Goal: Task Accomplishment & Management: Manage account settings

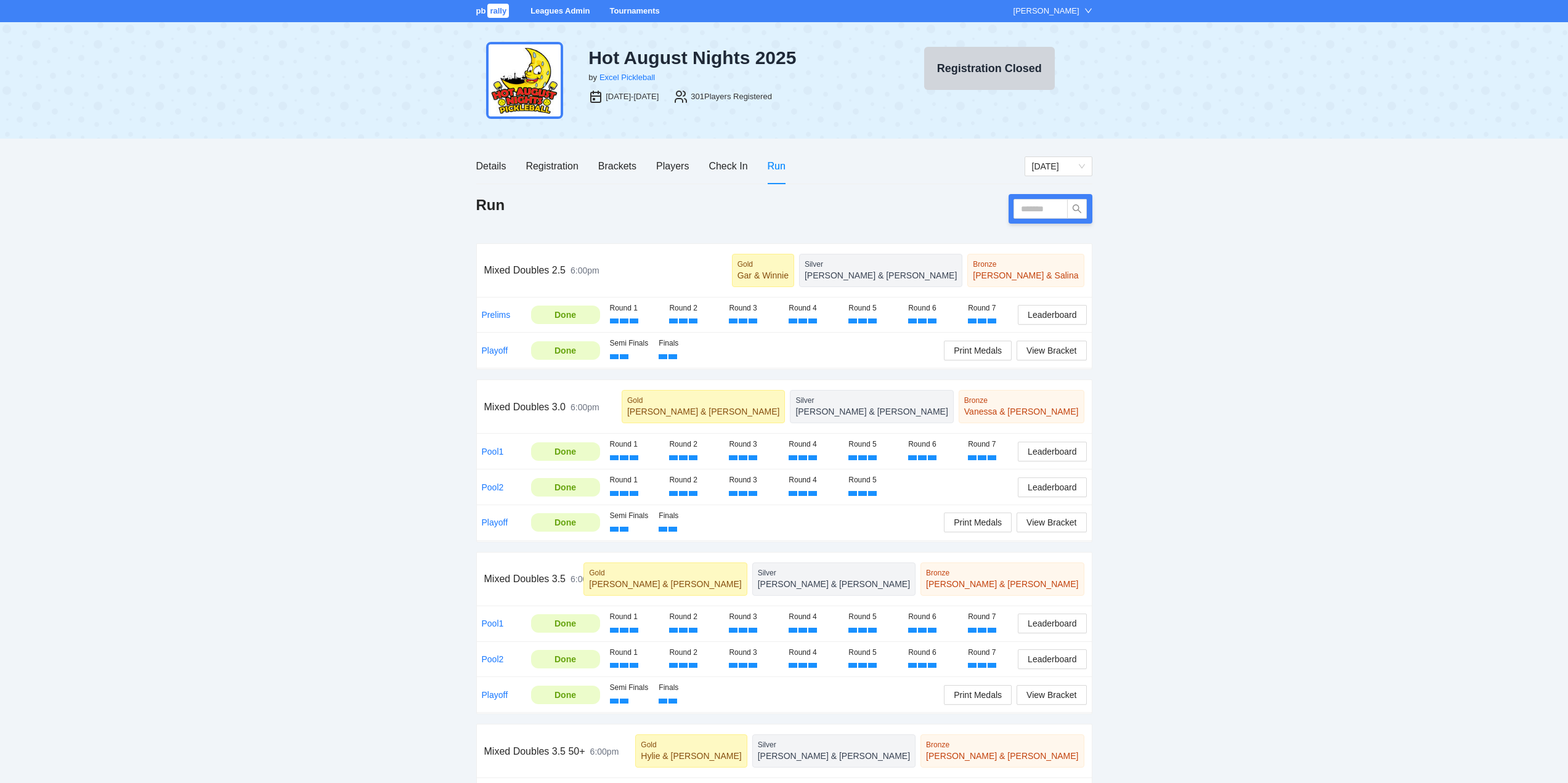
click at [616, 8] on link "Tournaments" at bounding box center [634, 11] width 50 height 9
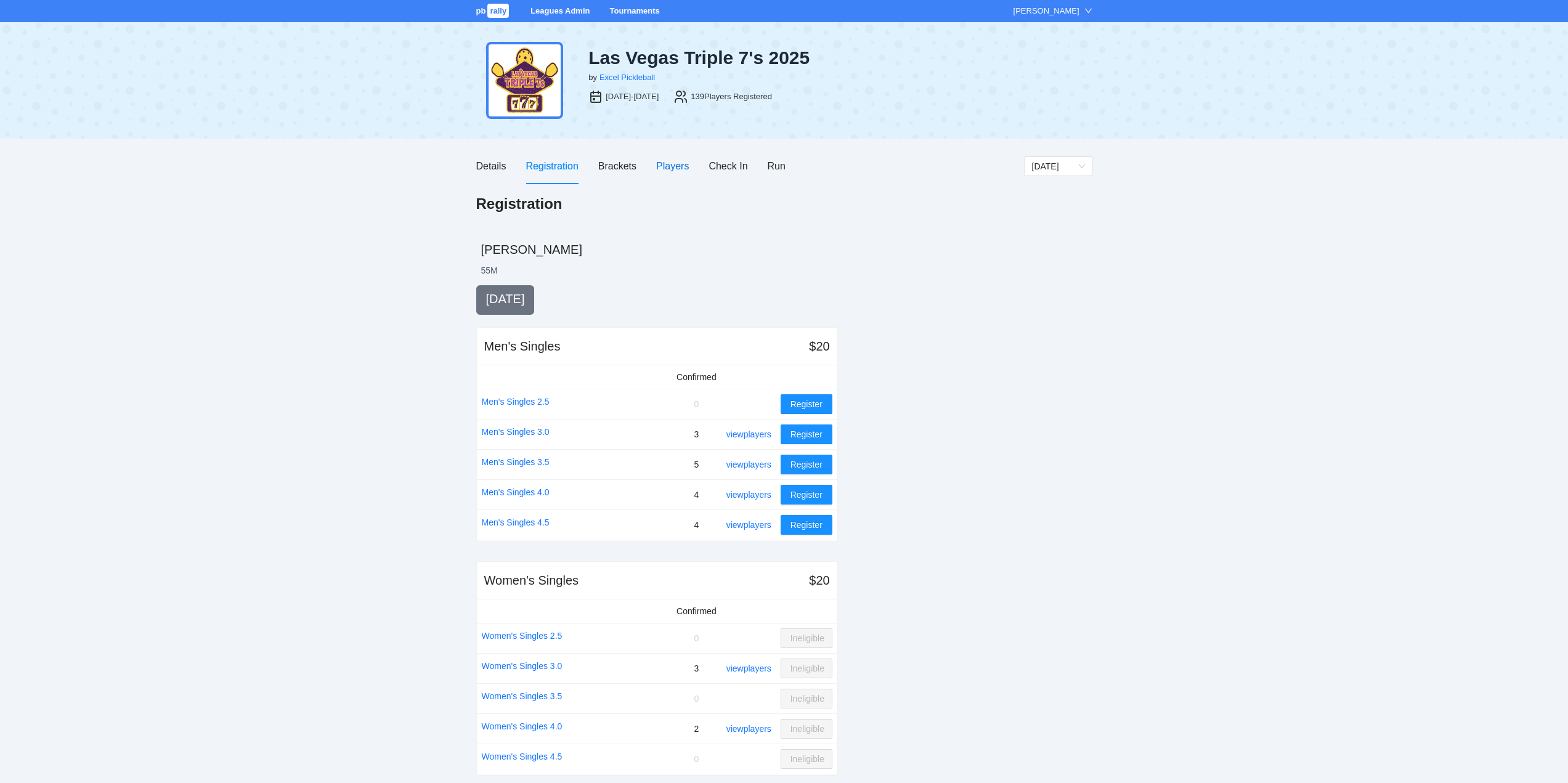
click at [670, 164] on div "Players" at bounding box center [672, 166] width 33 height 15
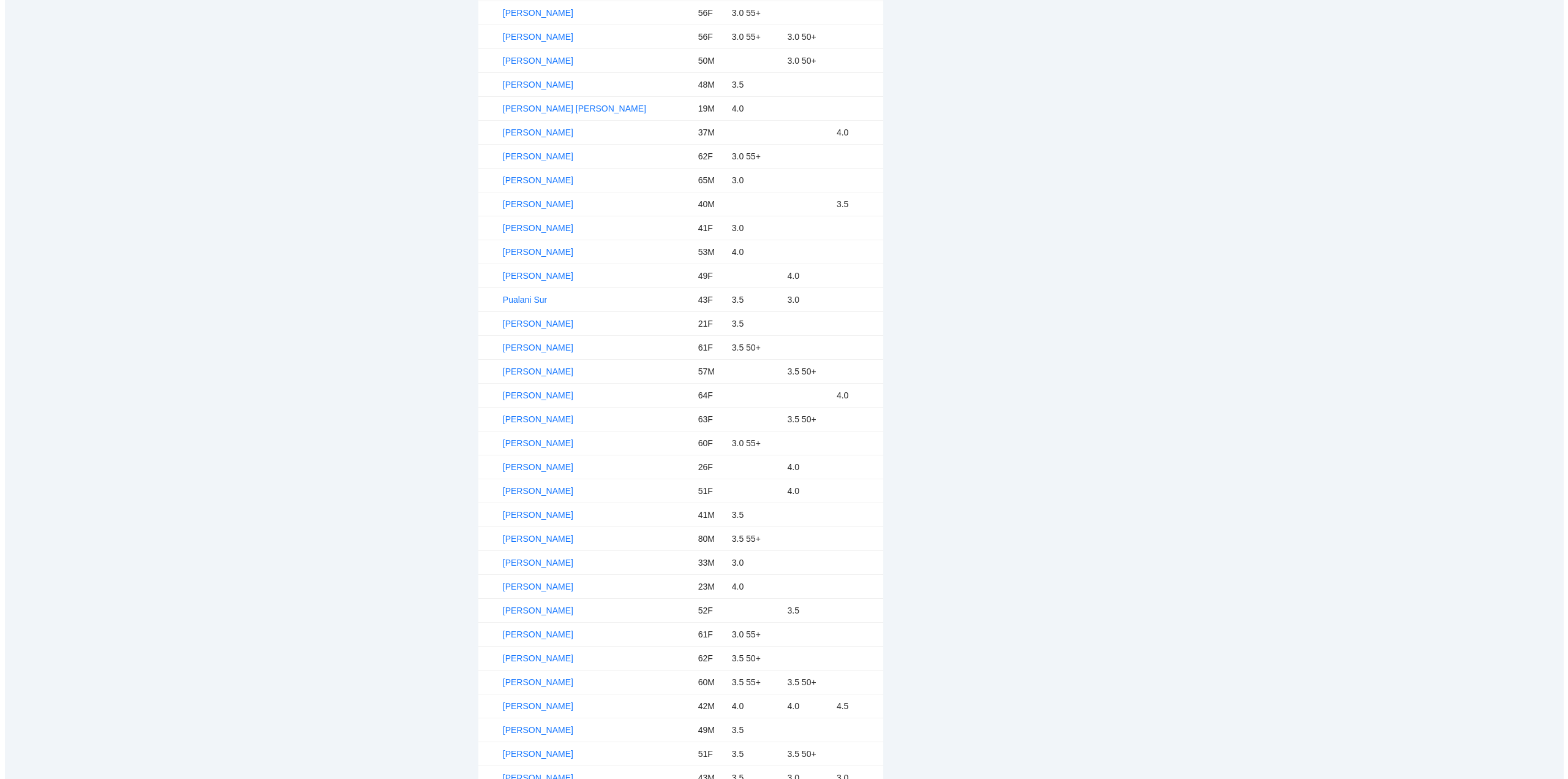
scroll to position [2696, 0]
click at [529, 420] on link "[PERSON_NAME]" at bounding box center [533, 423] width 70 height 10
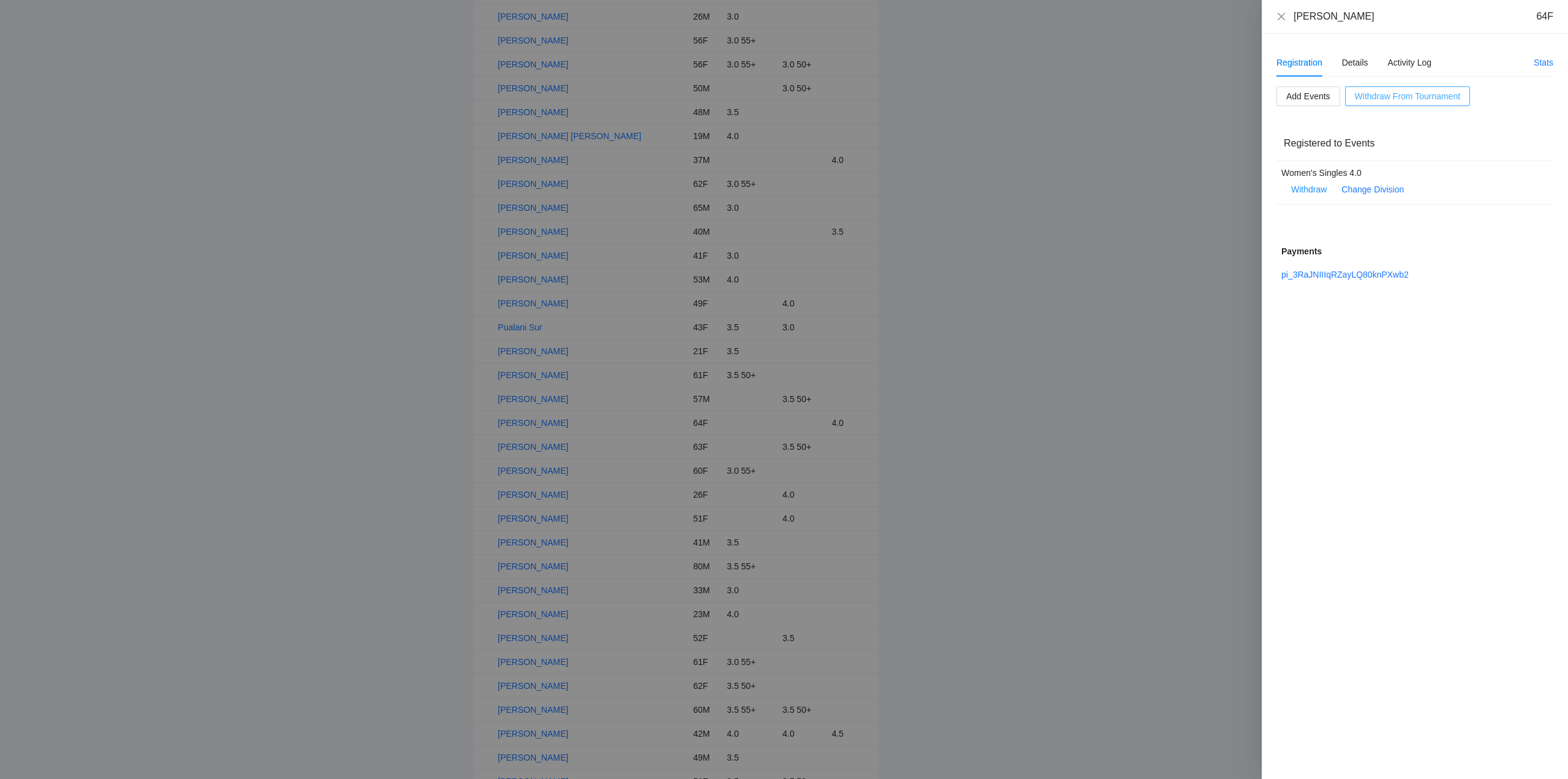
click at [1396, 90] on span "Withdraw From Tournament" at bounding box center [1408, 96] width 105 height 13
click at [1426, 55] on span "OK" at bounding box center [1430, 57] width 13 height 13
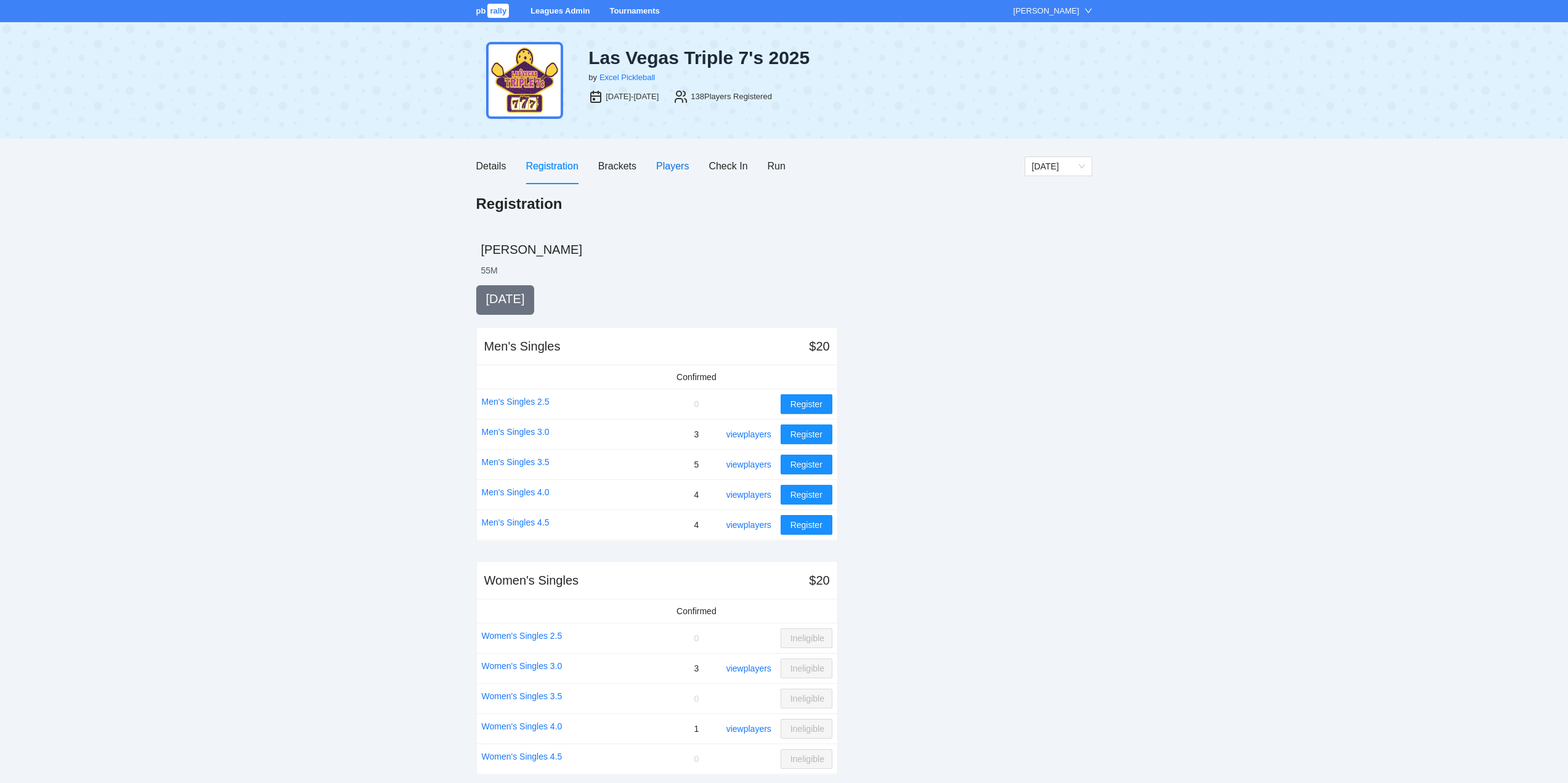
click at [672, 166] on div "Players" at bounding box center [672, 166] width 33 height 15
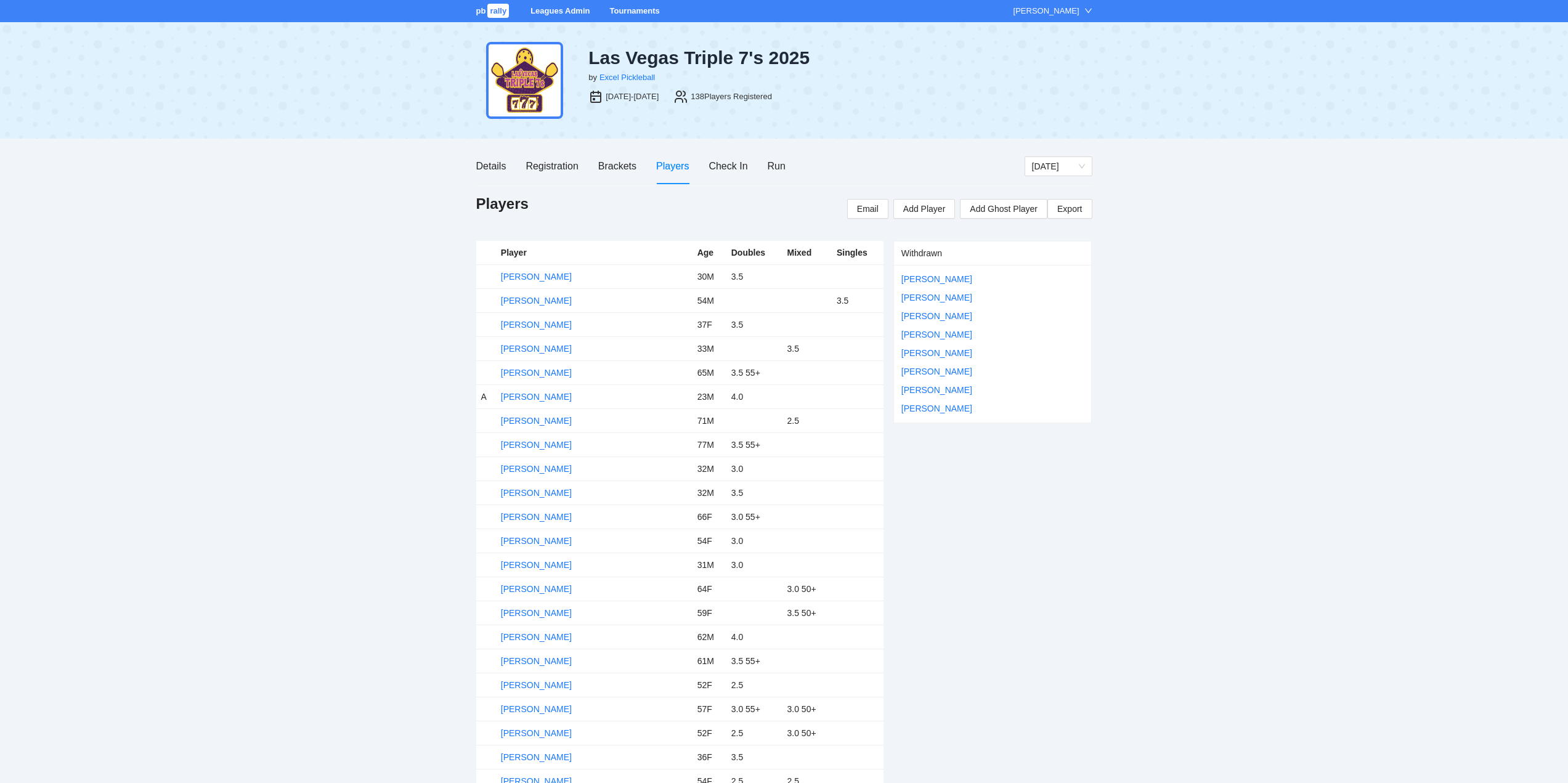
drag, startPoint x: 931, startPoint y: 366, endPoint x: 966, endPoint y: 366, distance: 35.0
click at [931, 366] on link "Rose Kovski" at bounding box center [936, 371] width 71 height 10
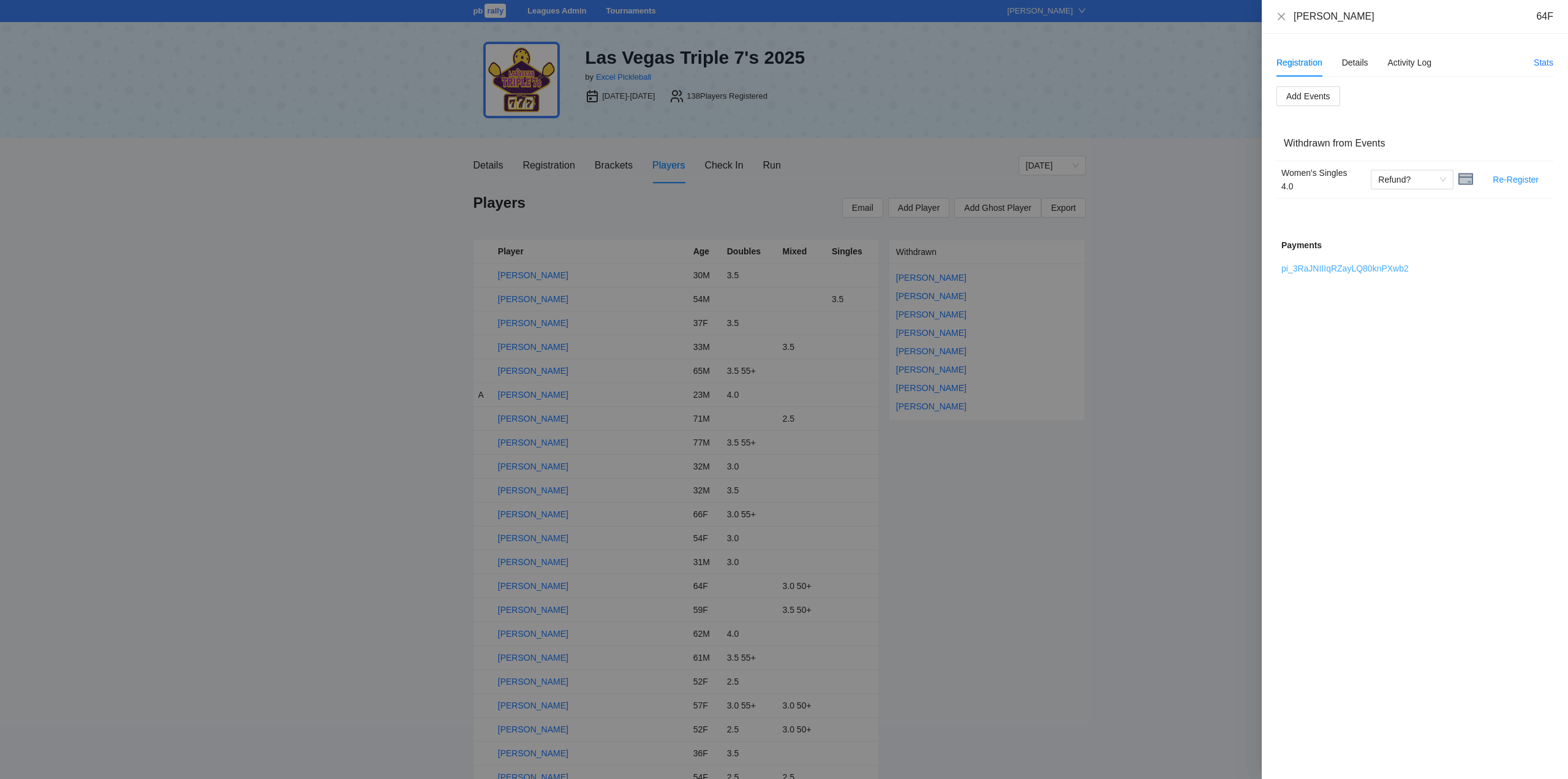
click at [1341, 266] on link "pi_3RaJNIIIqRZayLQ80knPXwb2" at bounding box center [1345, 268] width 128 height 10
click at [1414, 180] on span "Refund?" at bounding box center [1412, 179] width 68 height 18
click at [1407, 202] on div "Refunded" at bounding box center [1412, 204] width 68 height 13
click at [1280, 13] on icon "close" at bounding box center [1281, 17] width 10 height 10
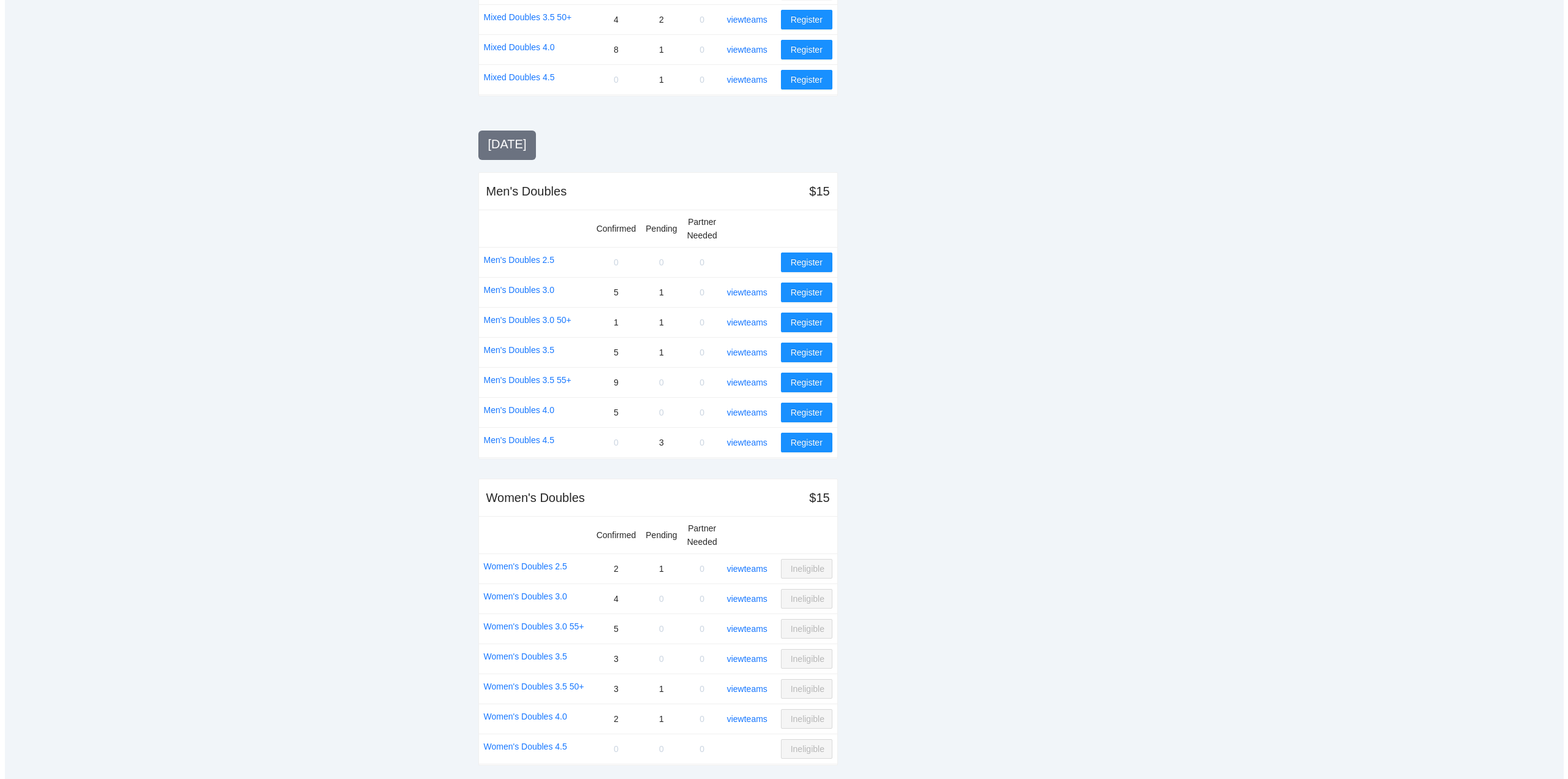
scroll to position [1044, 0]
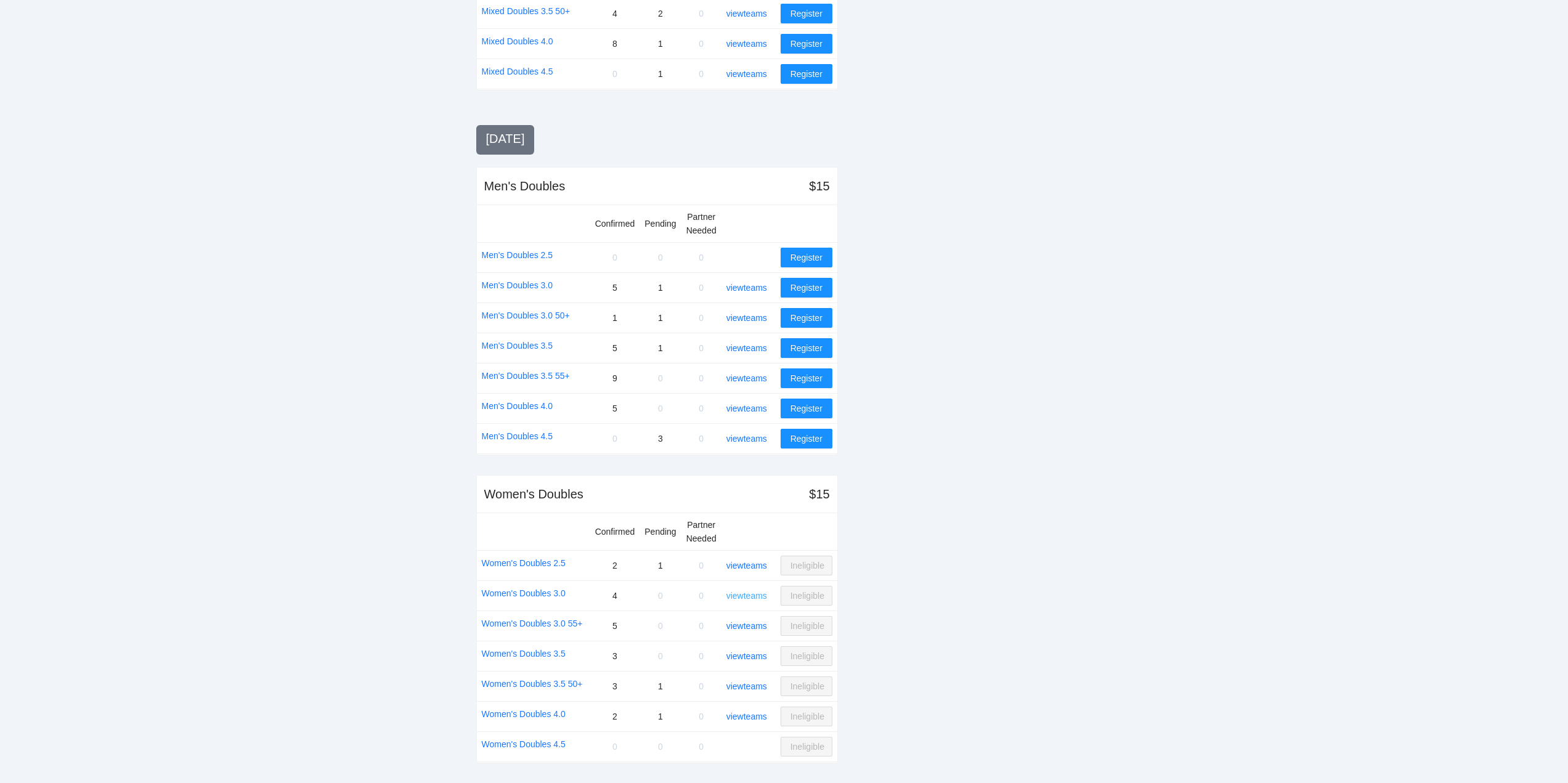
click at [751, 593] on link "view teams" at bounding box center [747, 596] width 41 height 10
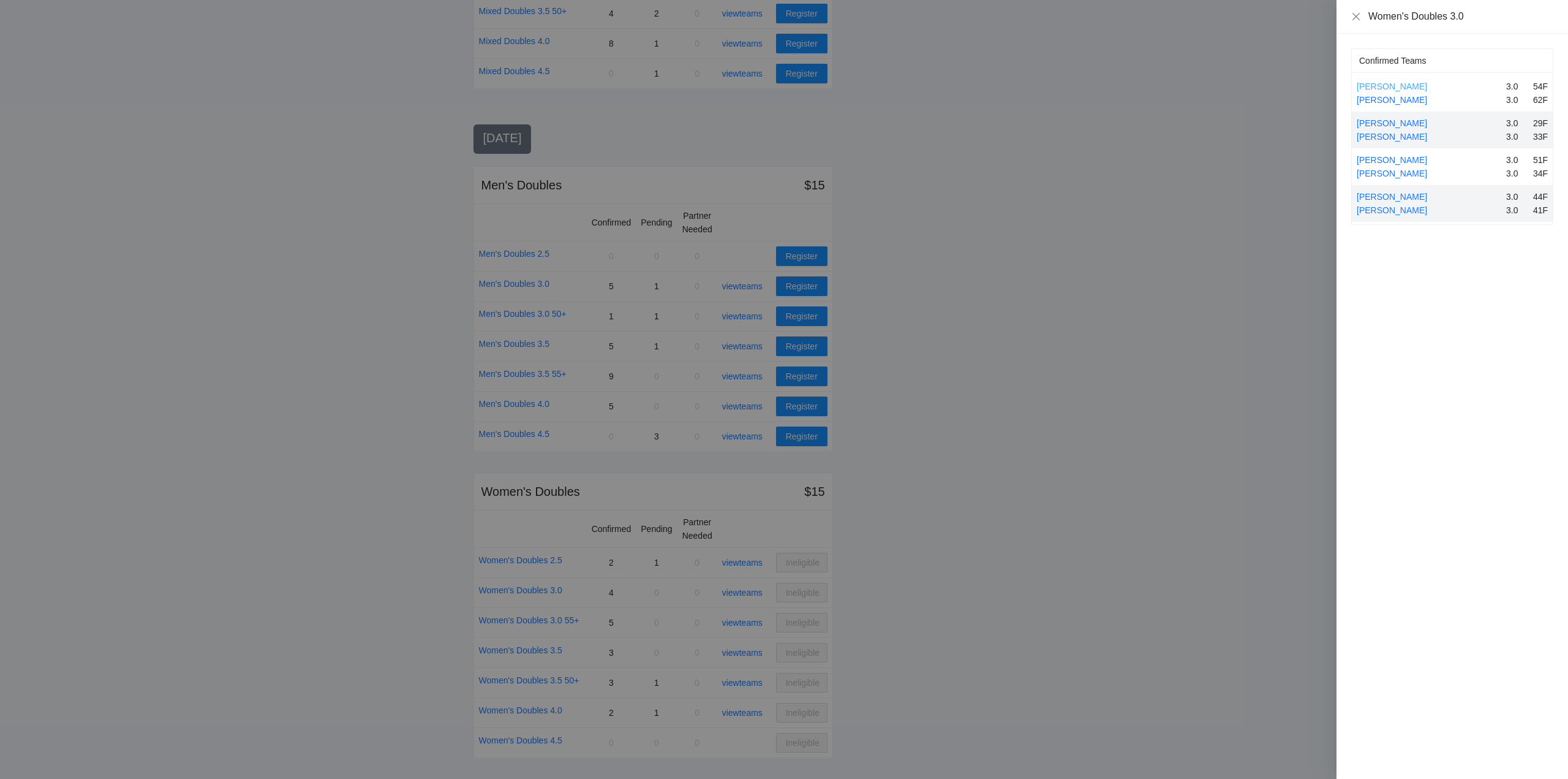
click at [1406, 84] on link "Andrea Kelemen" at bounding box center [1391, 87] width 70 height 10
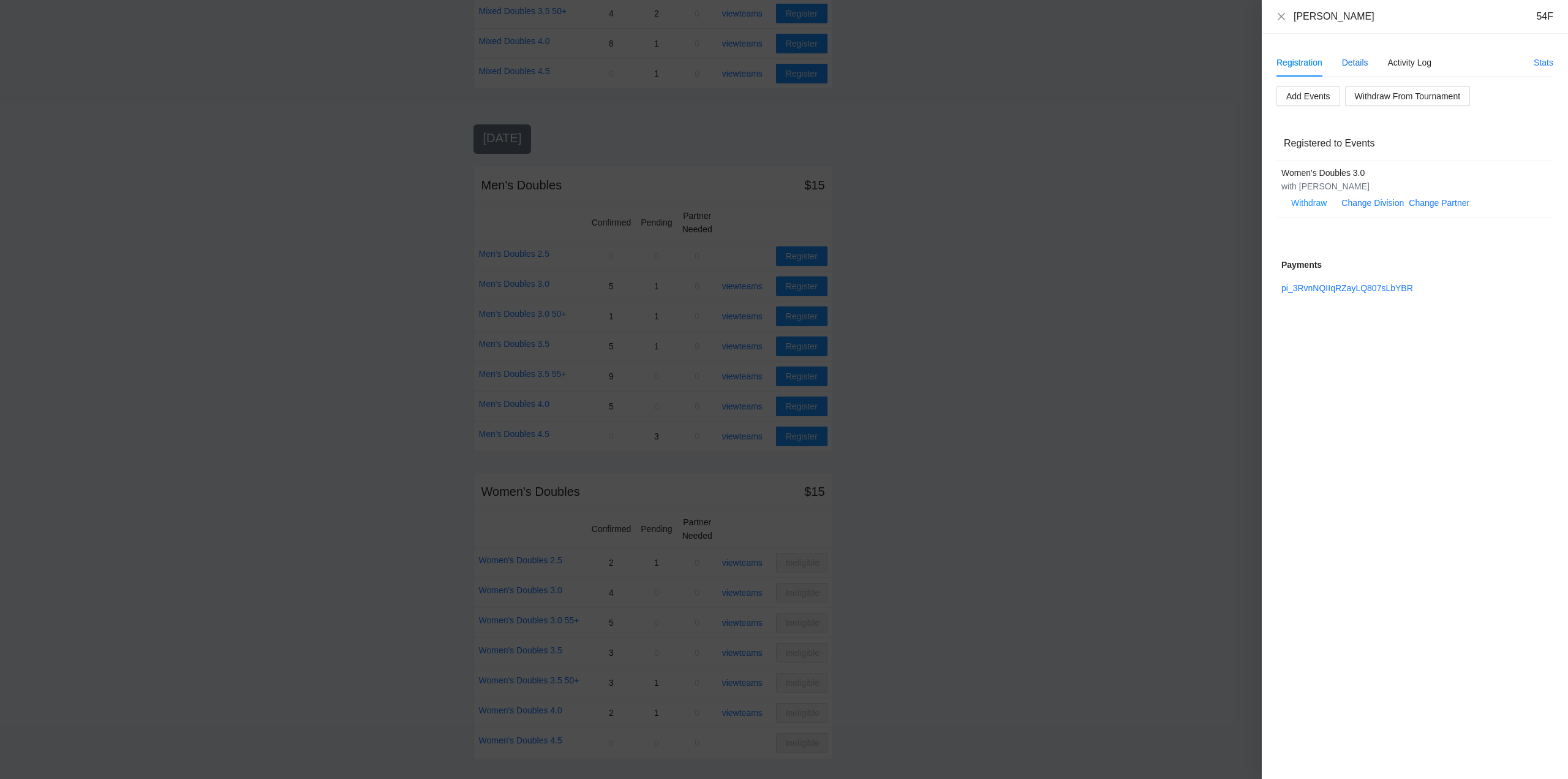
click at [1357, 61] on div "Details" at bounding box center [1355, 62] width 27 height 13
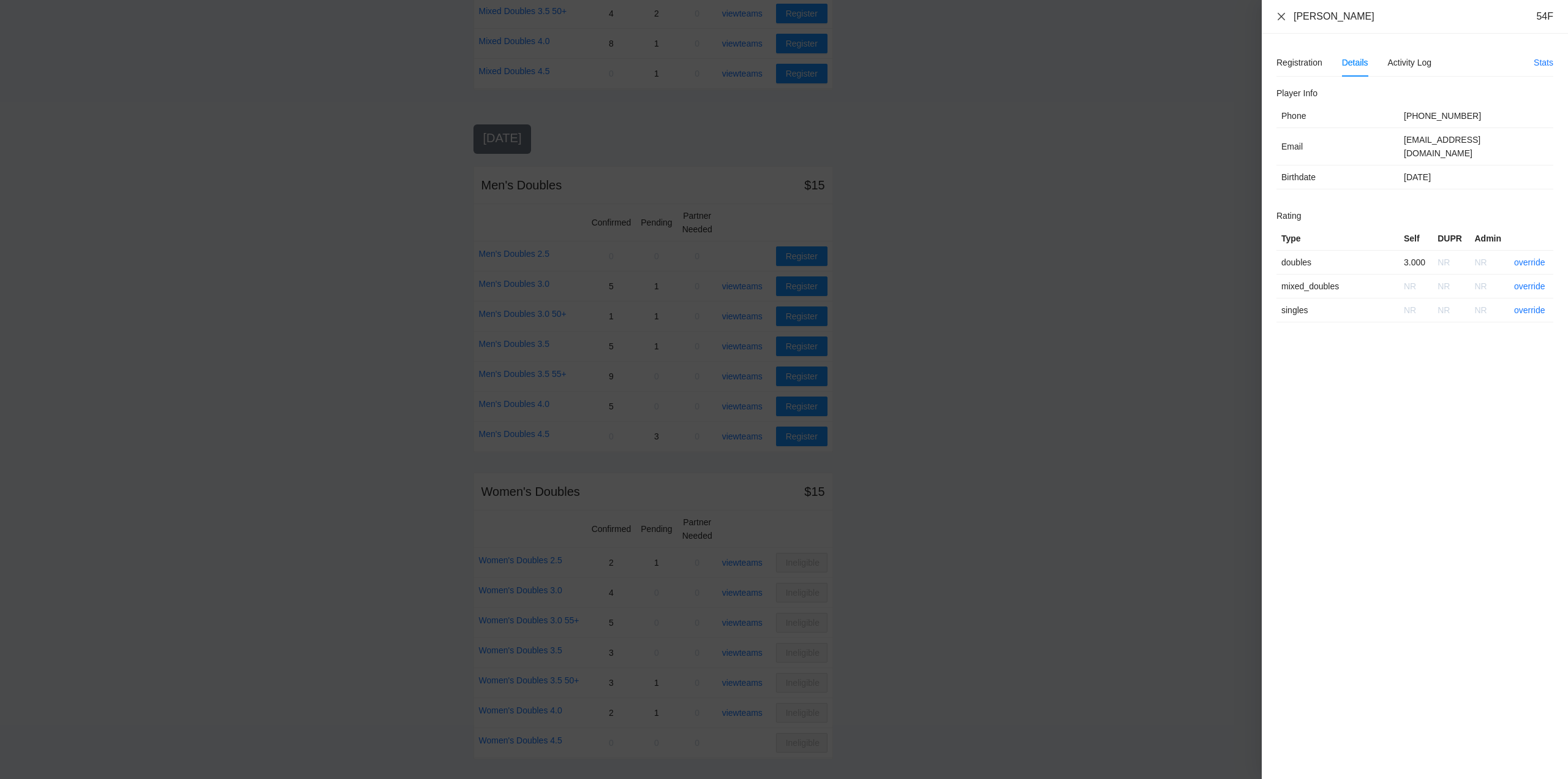
drag, startPoint x: 1371, startPoint y: 15, endPoint x: 1299, endPoint y: 14, distance: 72.0
click at [1284, 17] on div "Andrea Kelemen 54F" at bounding box center [1414, 16] width 277 height 13
copy div "Andrea Kelemen"
click at [1280, 16] on icon "close" at bounding box center [1281, 17] width 10 height 10
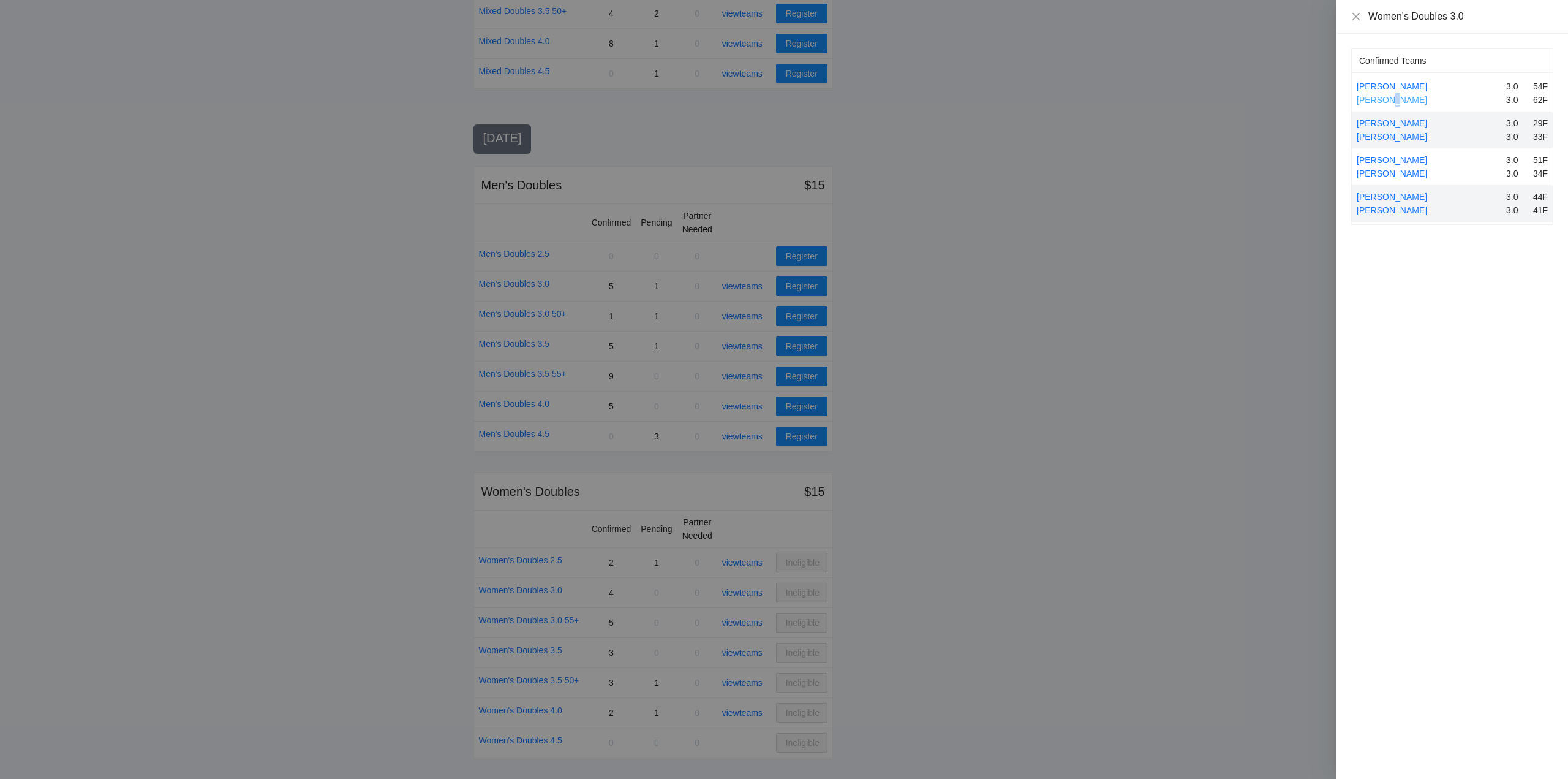
click at [1384, 101] on link "Leslie Abrahamson" at bounding box center [1391, 100] width 70 height 10
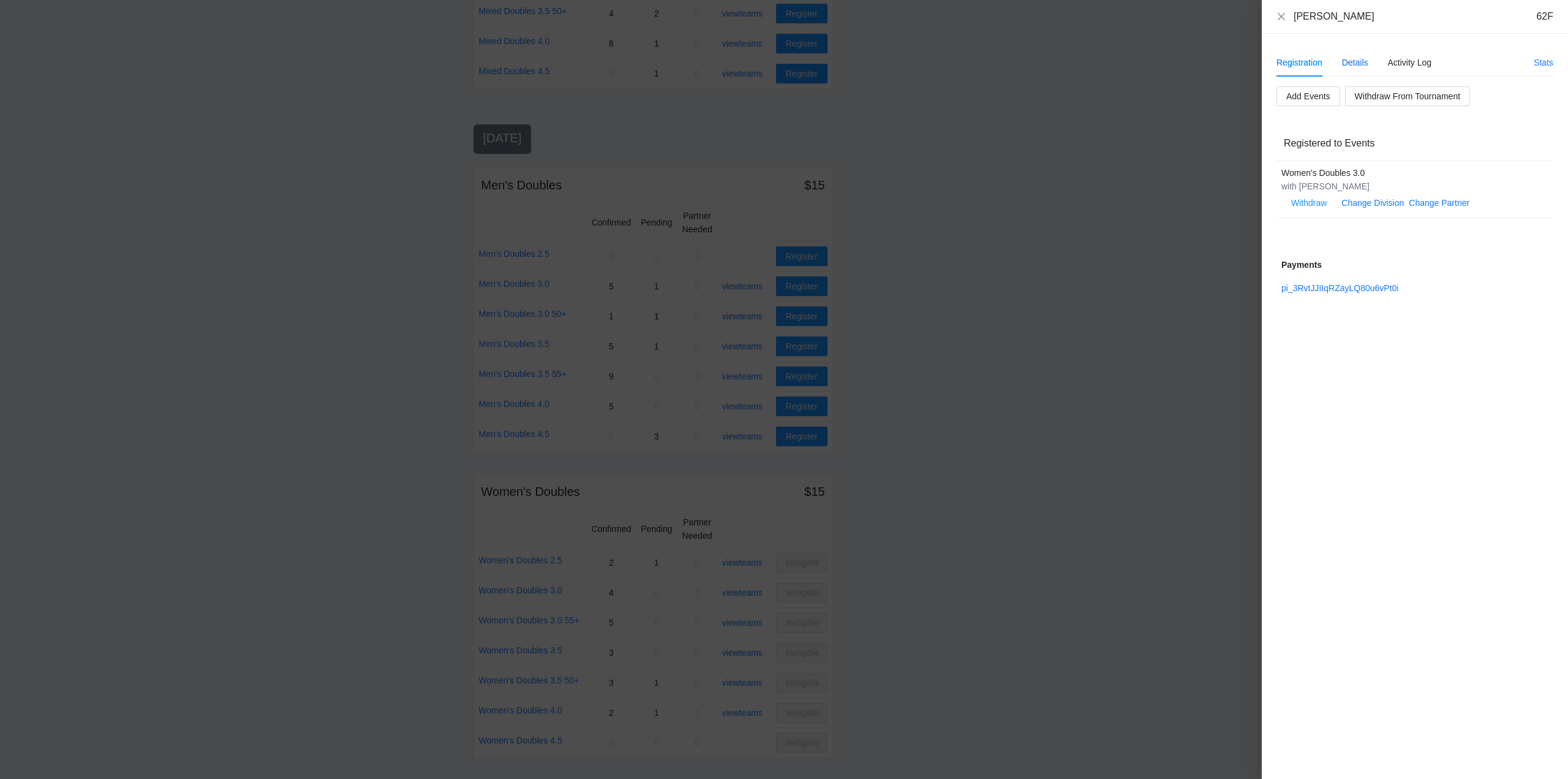
click at [1354, 60] on div "Details" at bounding box center [1355, 62] width 27 height 13
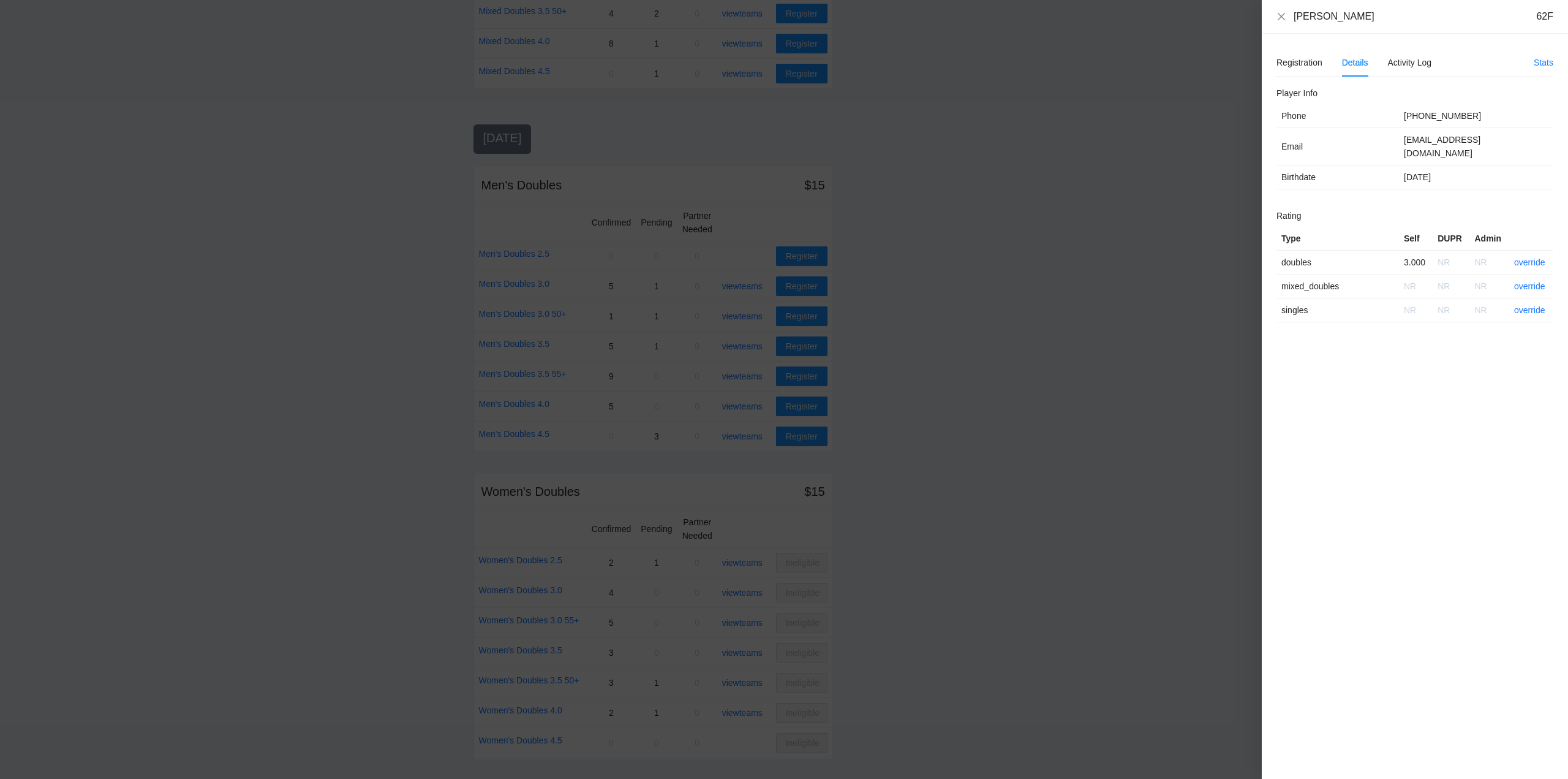
drag, startPoint x: 1391, startPoint y: 20, endPoint x: 1287, endPoint y: 22, distance: 104.0
click at [1287, 22] on div "Leslie Abrahamson 62F" at bounding box center [1414, 16] width 277 height 13
copy div "Leslie Abrahamson"
click at [1281, 12] on icon "close" at bounding box center [1281, 17] width 10 height 10
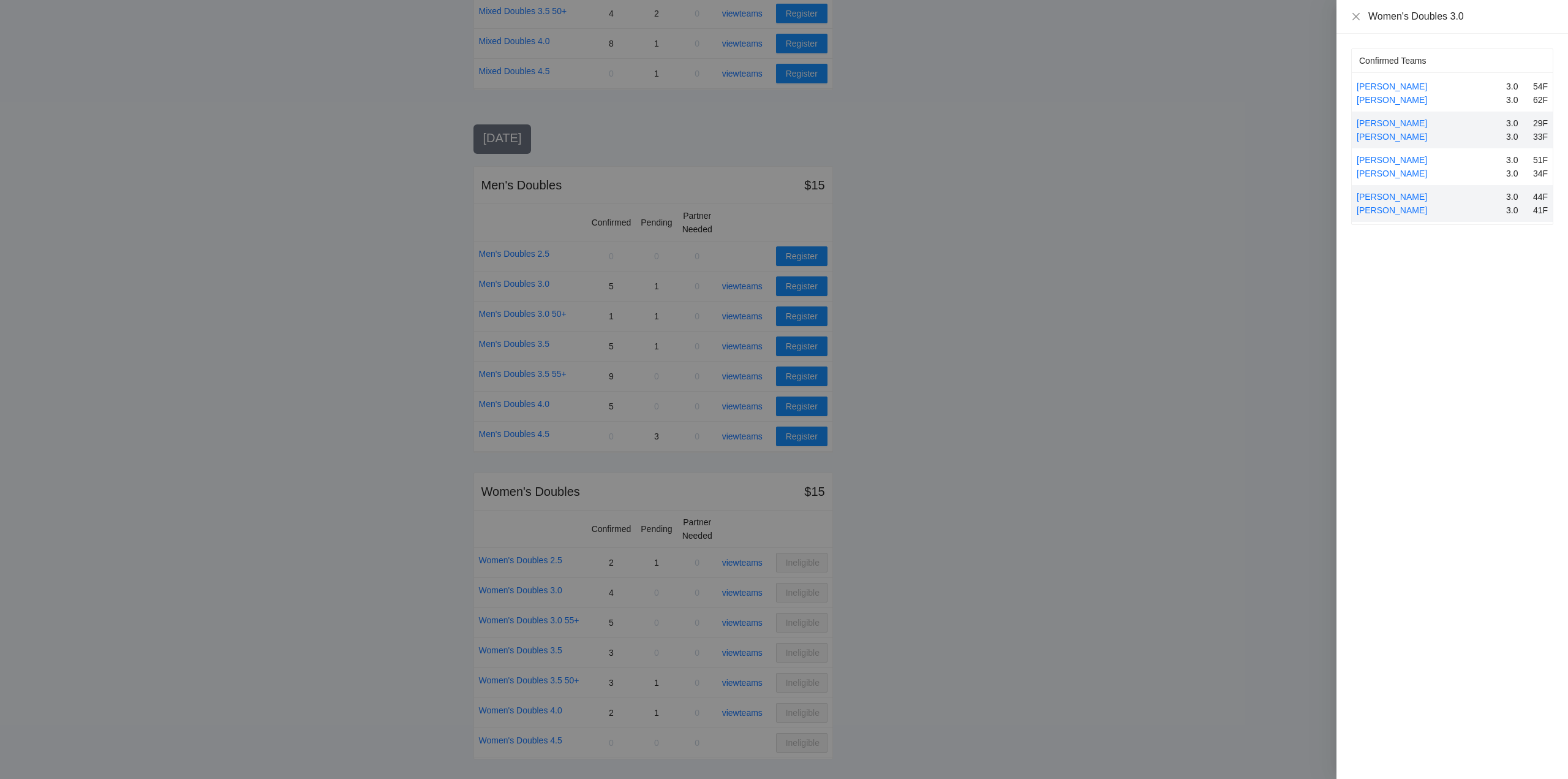
click at [664, 291] on div at bounding box center [784, 390] width 1568 height 779
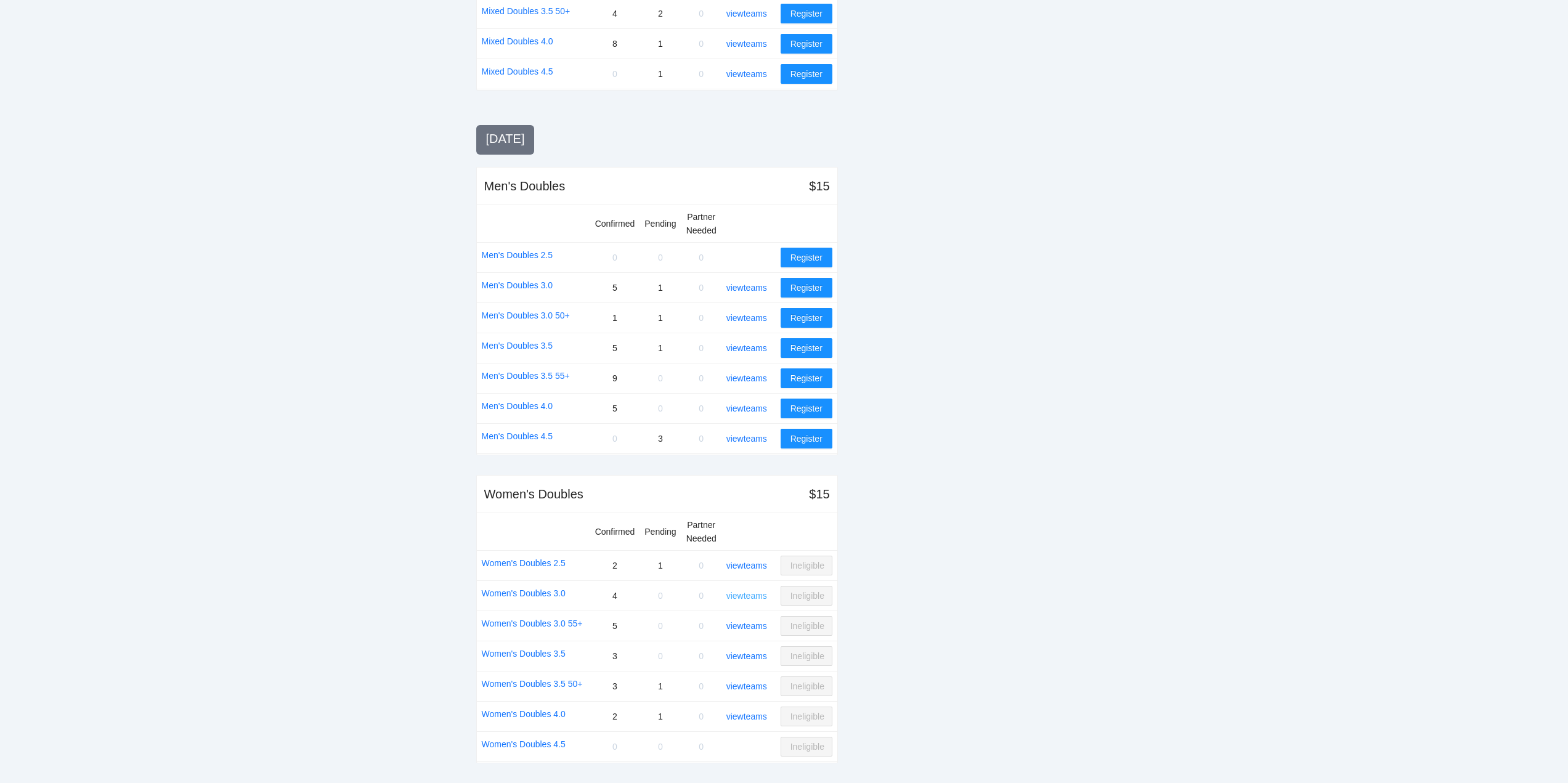
click at [748, 594] on link "view teams" at bounding box center [747, 596] width 41 height 10
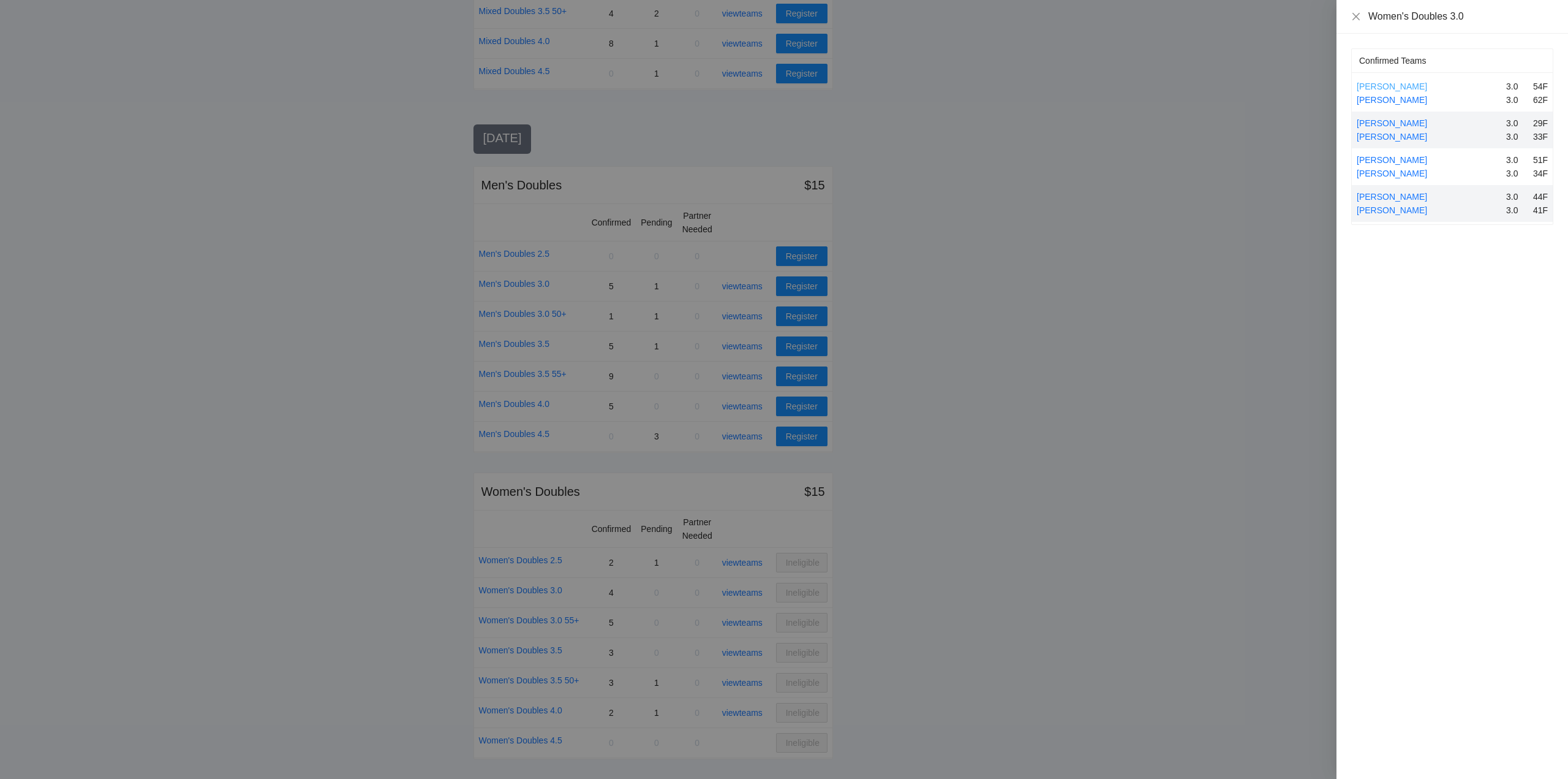
click at [1398, 84] on link "Andrea Kelemen" at bounding box center [1391, 87] width 70 height 10
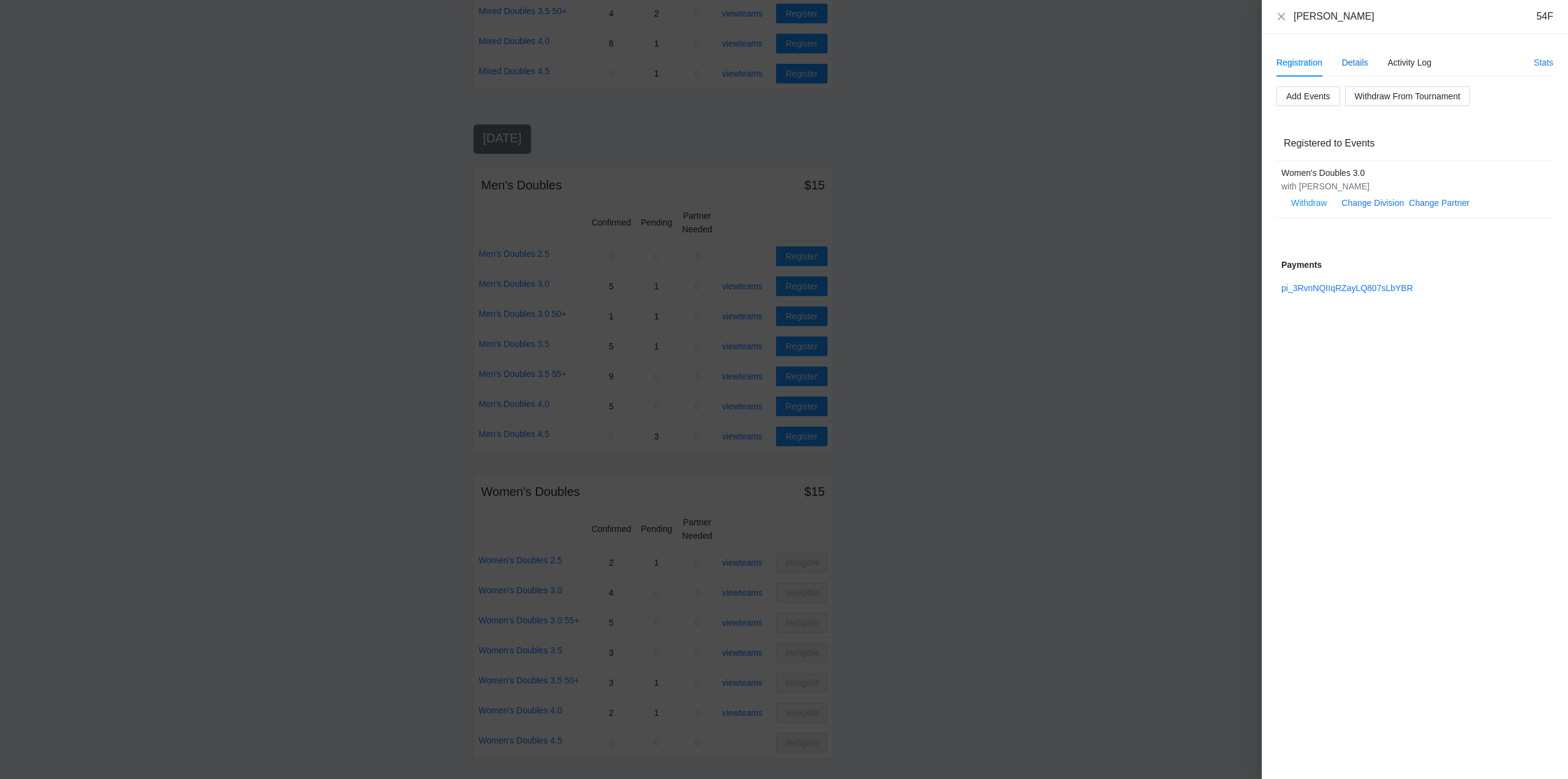
click at [1355, 62] on div "Details" at bounding box center [1355, 62] width 27 height 13
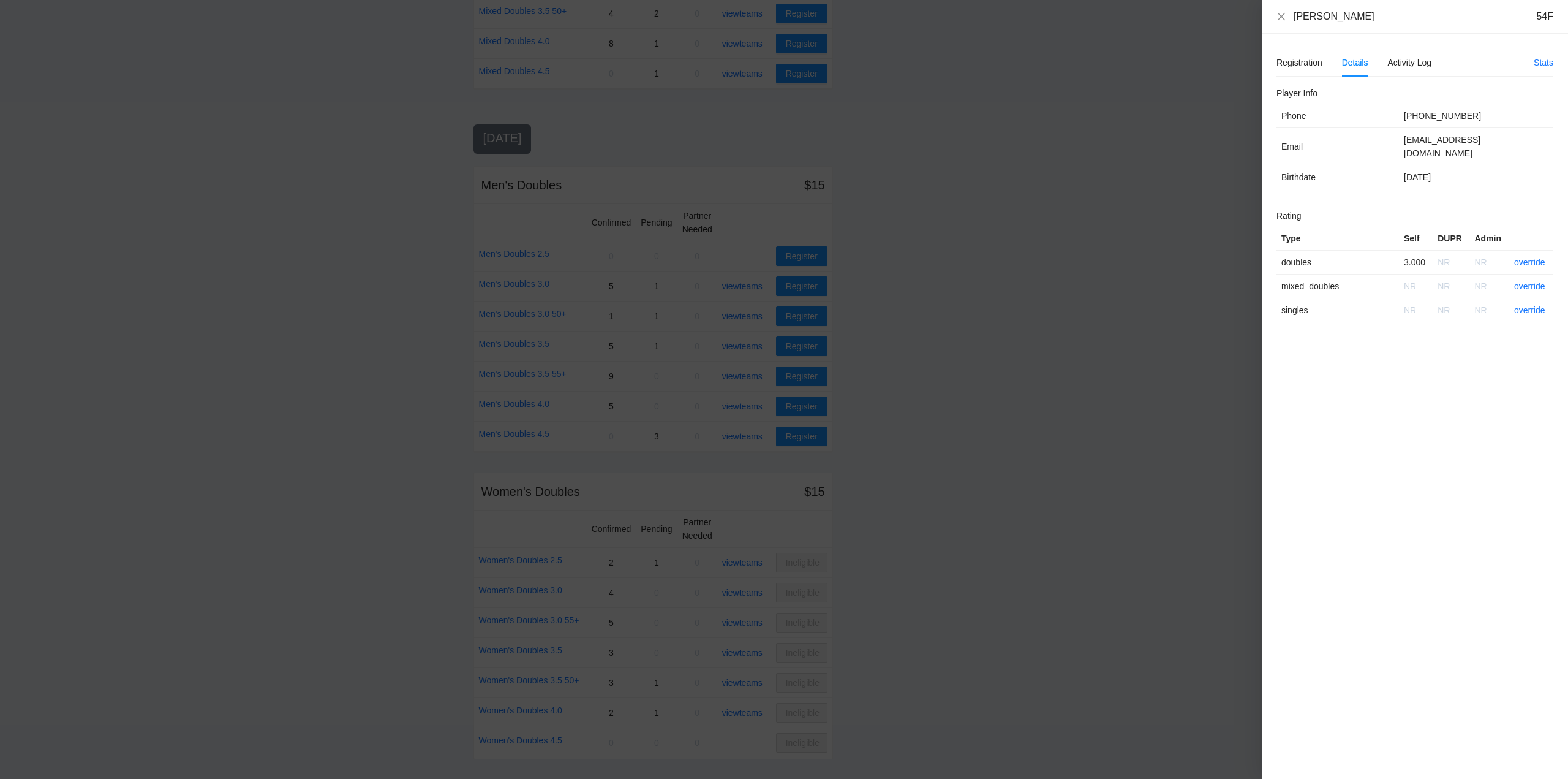
drag, startPoint x: 1368, startPoint y: 18, endPoint x: 1327, endPoint y: 21, distance: 41.1
click at [1327, 21] on div "Andrea Kelemen 54F" at bounding box center [1424, 16] width 260 height 13
copy div "Kelemen"
click at [1279, 16] on icon "close" at bounding box center [1281, 17] width 10 height 10
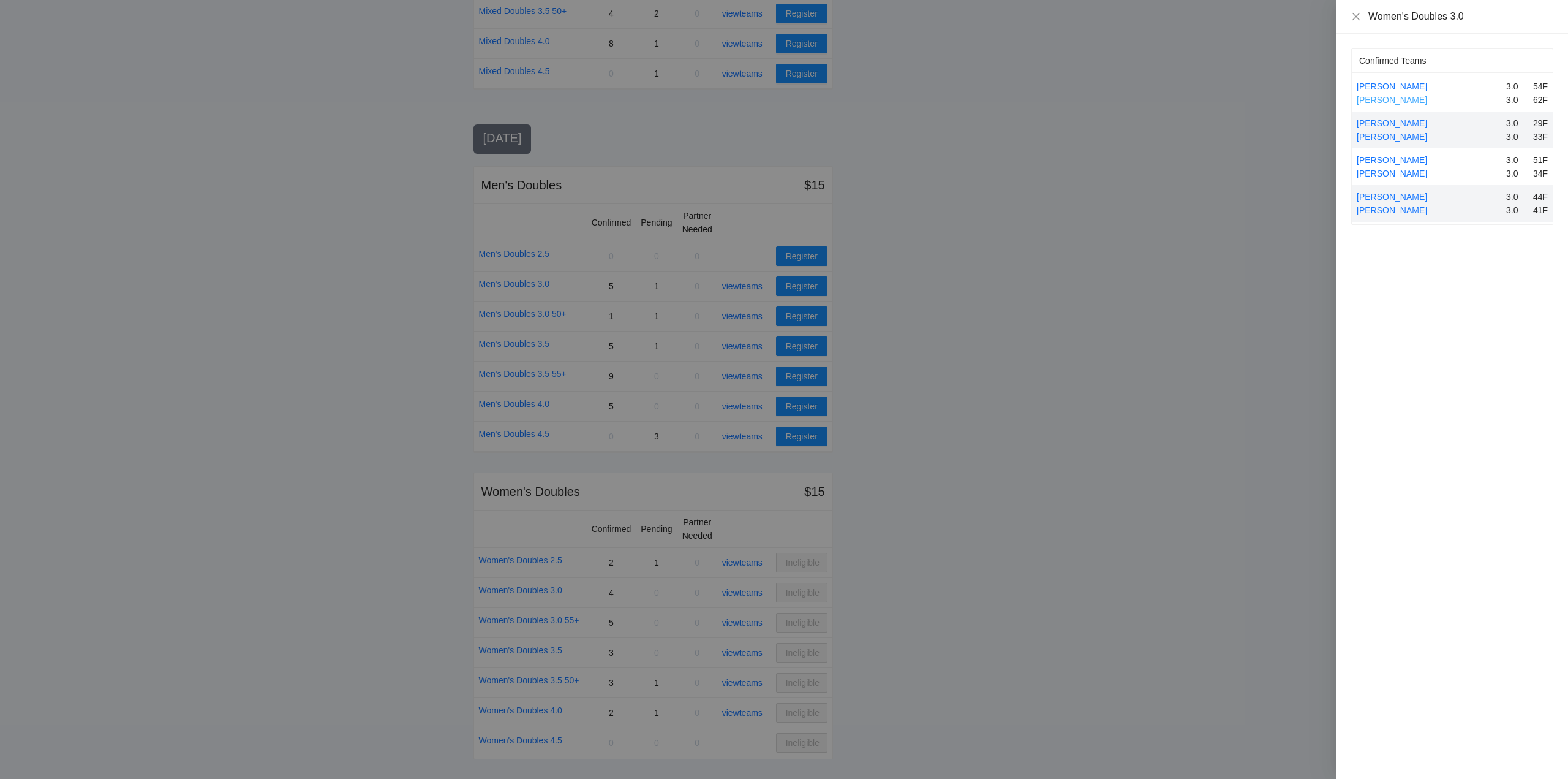
click at [1412, 98] on link "Leslie Abrahamson" at bounding box center [1391, 100] width 70 height 10
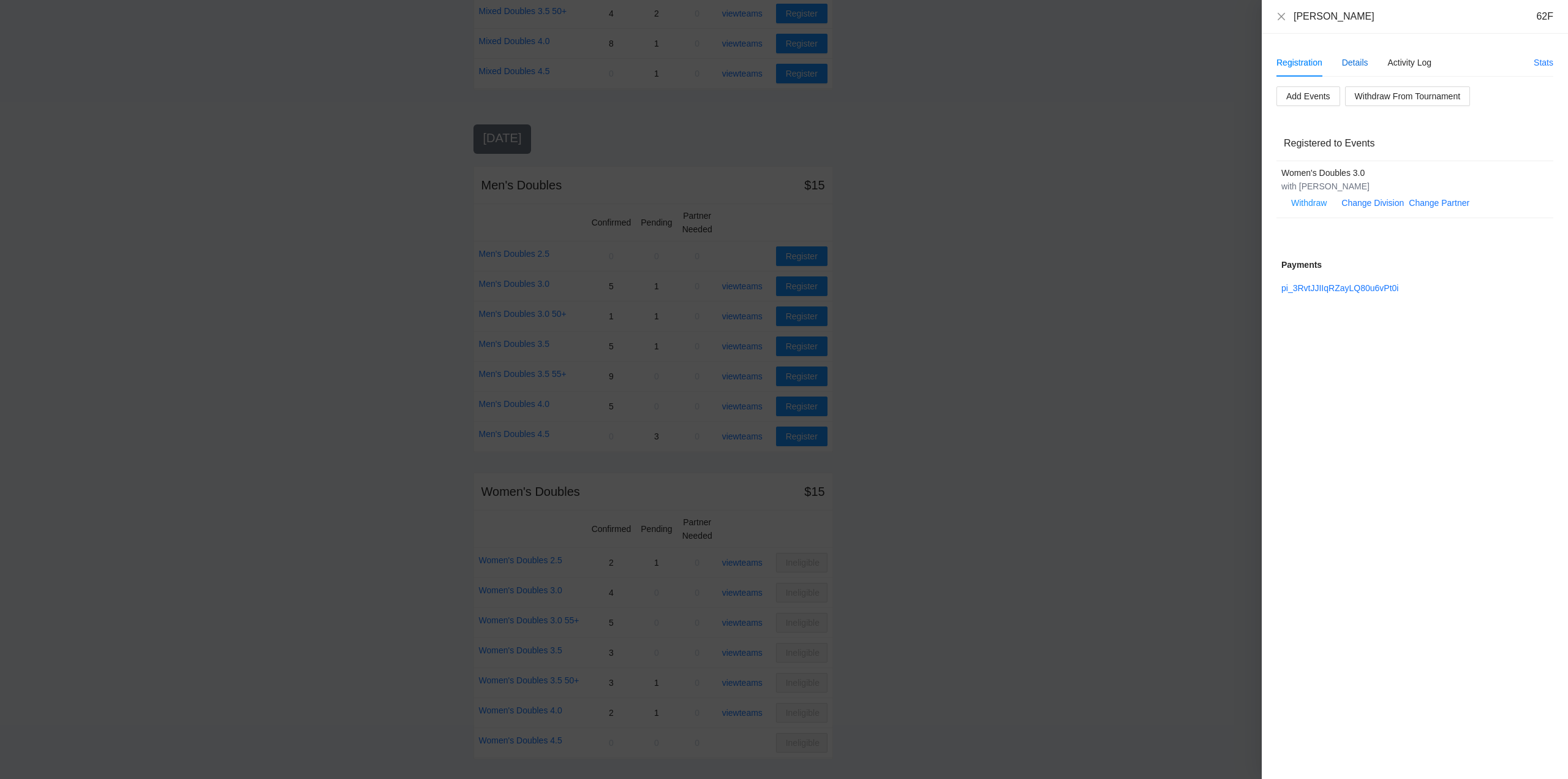
click at [1360, 63] on div "Details" at bounding box center [1355, 62] width 27 height 13
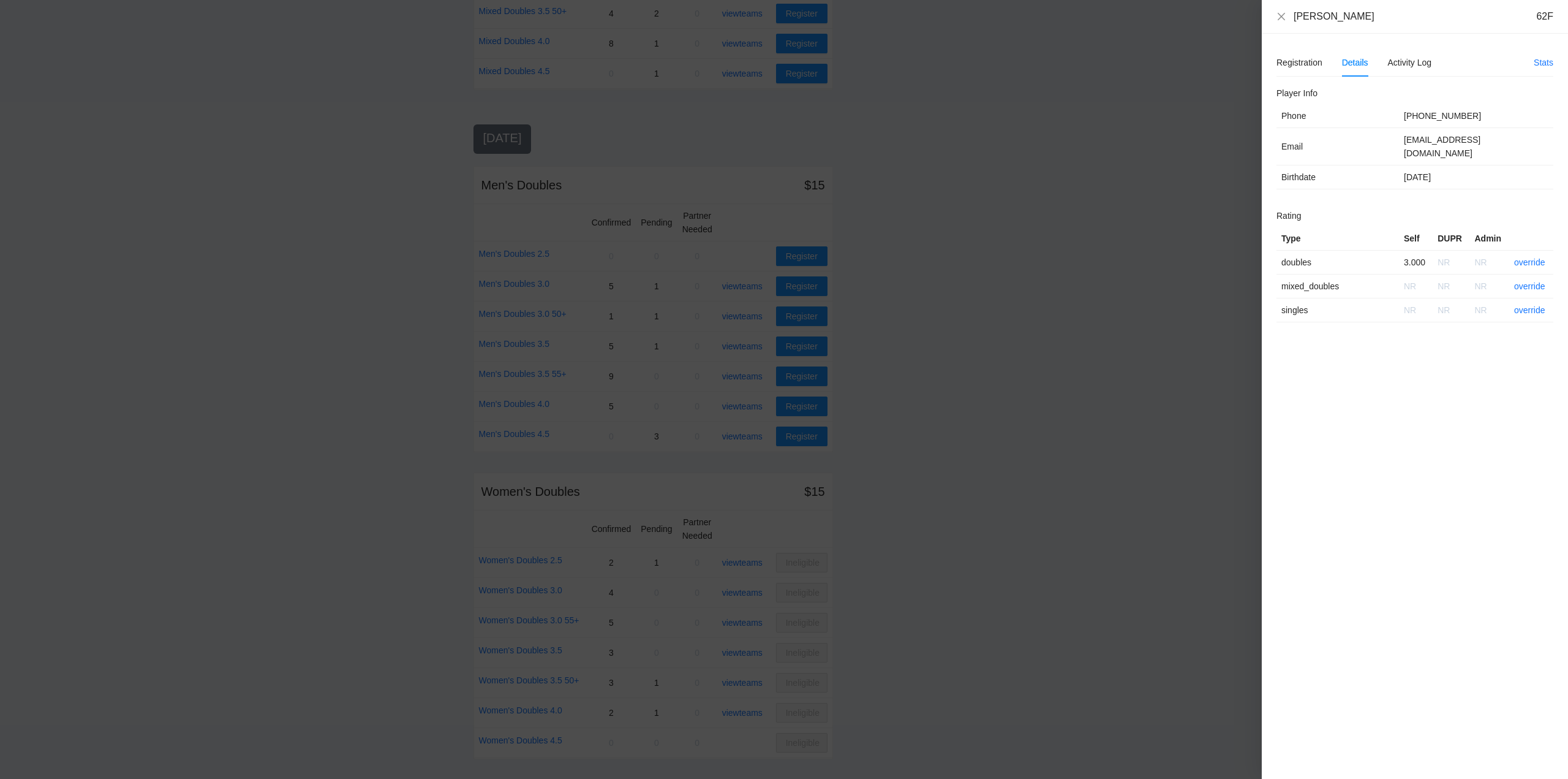
drag, startPoint x: 1382, startPoint y: 19, endPoint x: 1292, endPoint y: 22, distance: 90.0
click at [1292, 22] on div "Leslie Abrahamson 62F" at bounding box center [1414, 16] width 277 height 13
copy div "Leslie Abrahamson"
click at [1282, 15] on icon "close" at bounding box center [1281, 16] width 8 height 8
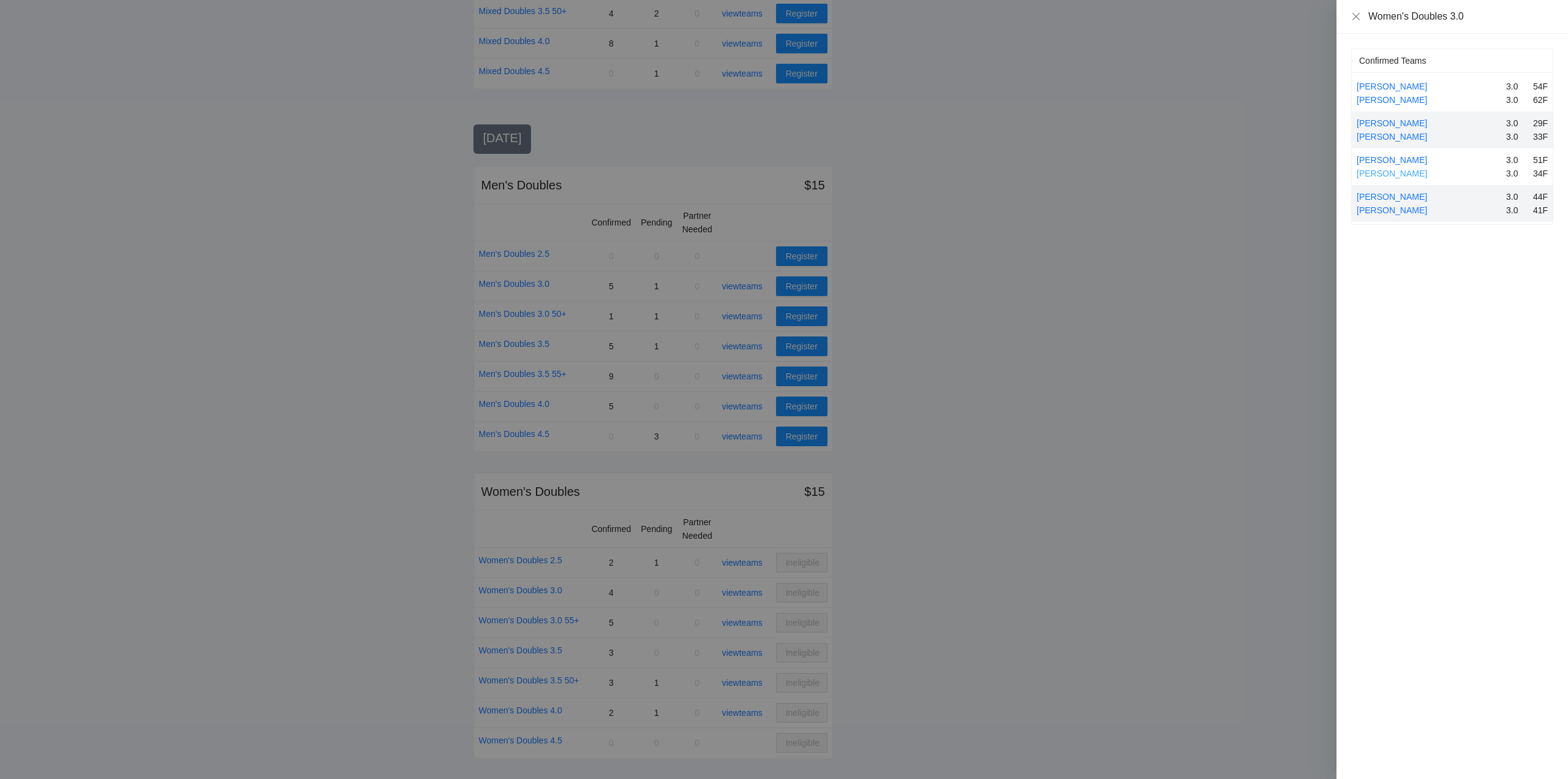
click at [1390, 171] on link "Trish Flores" at bounding box center [1391, 173] width 70 height 10
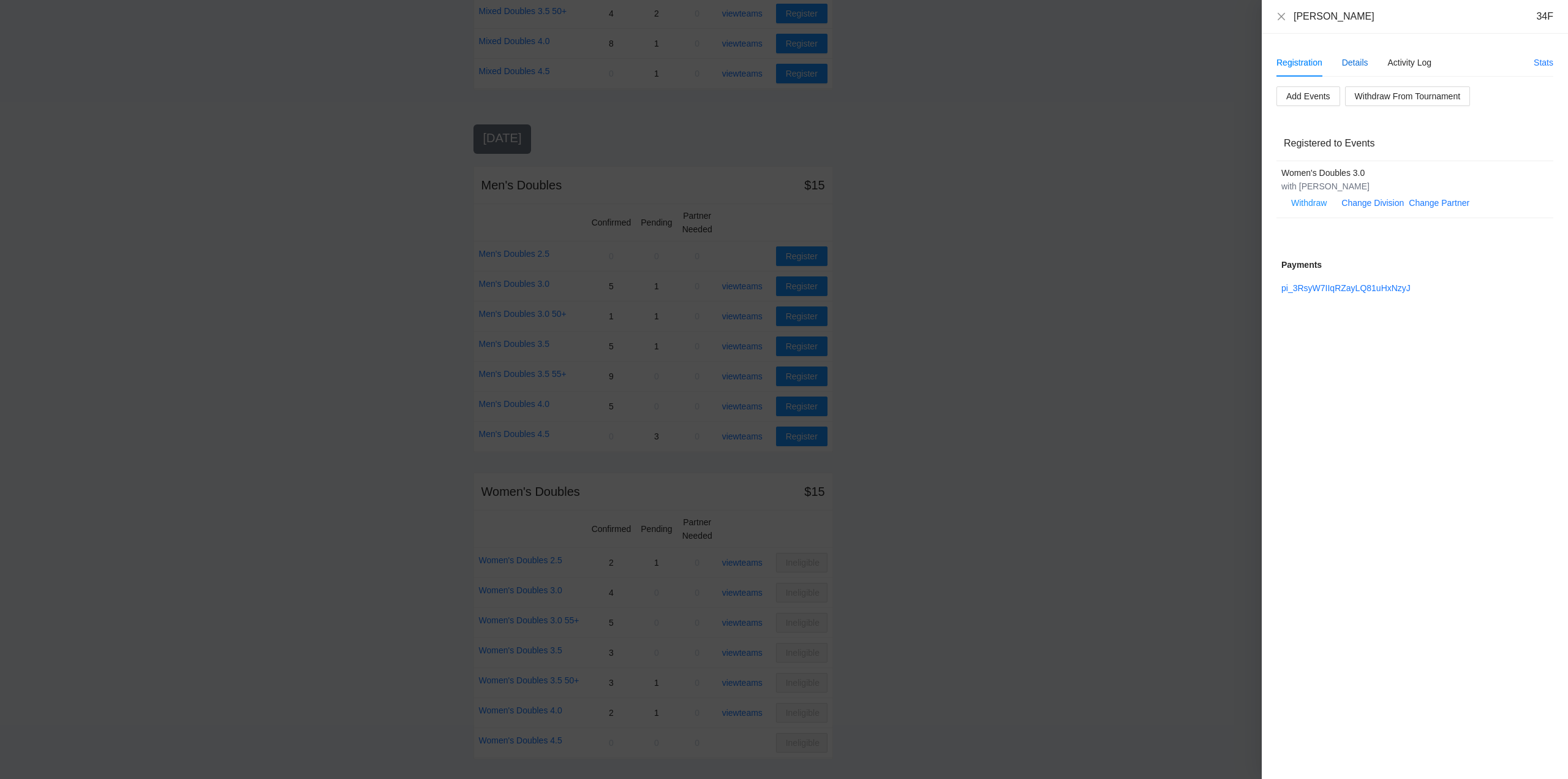
click at [1351, 61] on div "Details" at bounding box center [1355, 62] width 27 height 13
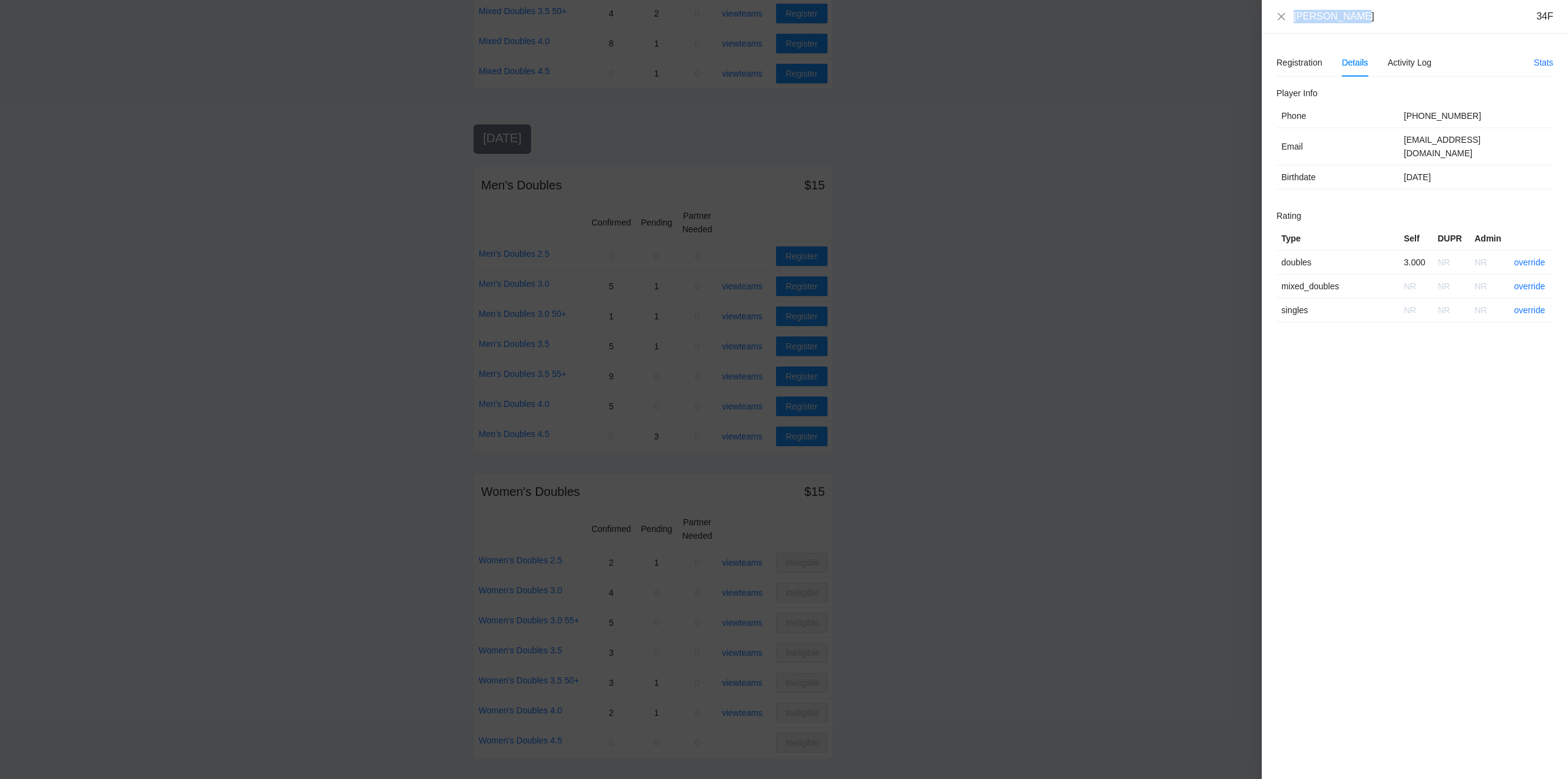
drag, startPoint x: 1343, startPoint y: 22, endPoint x: 1291, endPoint y: 22, distance: 52.0
click at [1291, 22] on div "Trish Flores 34F" at bounding box center [1414, 17] width 306 height 34
copy div "Trish Flores"
click at [1528, 258] on link "override" at bounding box center [1530, 262] width 31 height 10
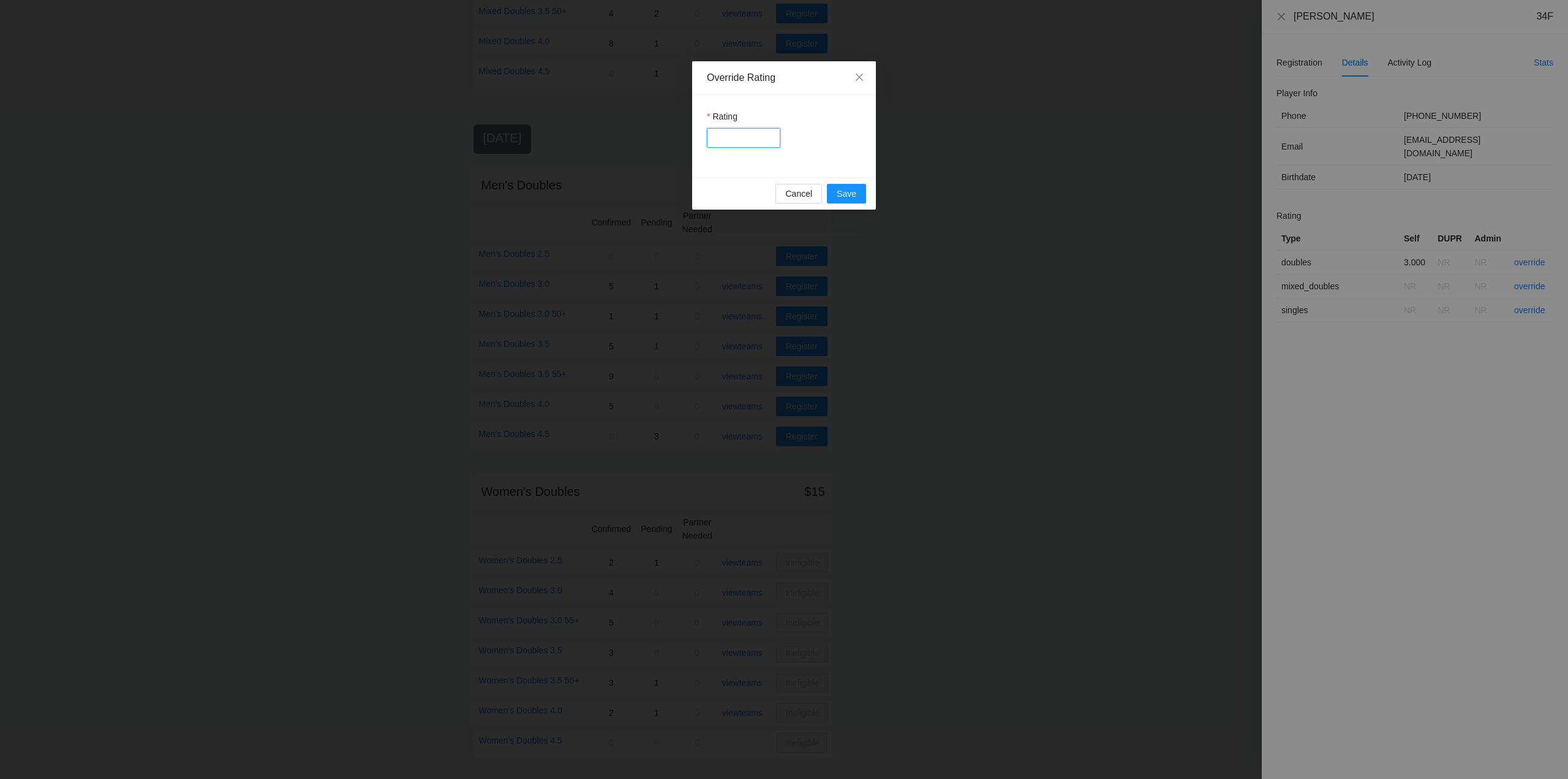
click at [737, 139] on input "Rating" at bounding box center [743, 138] width 73 height 20
type input "***"
click at [839, 188] on span "Save" at bounding box center [846, 193] width 20 height 13
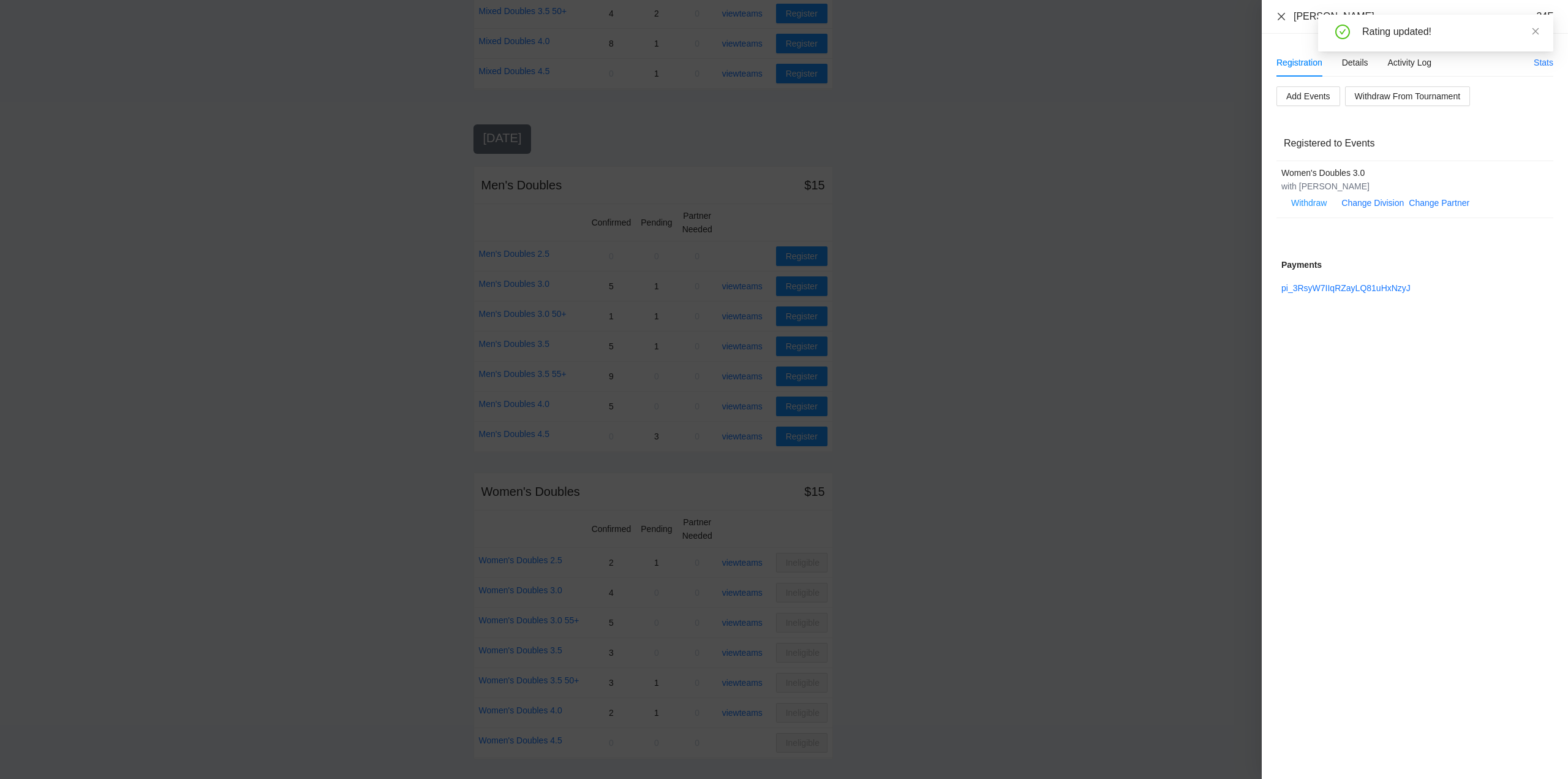
click at [1281, 13] on icon "close" at bounding box center [1281, 17] width 10 height 10
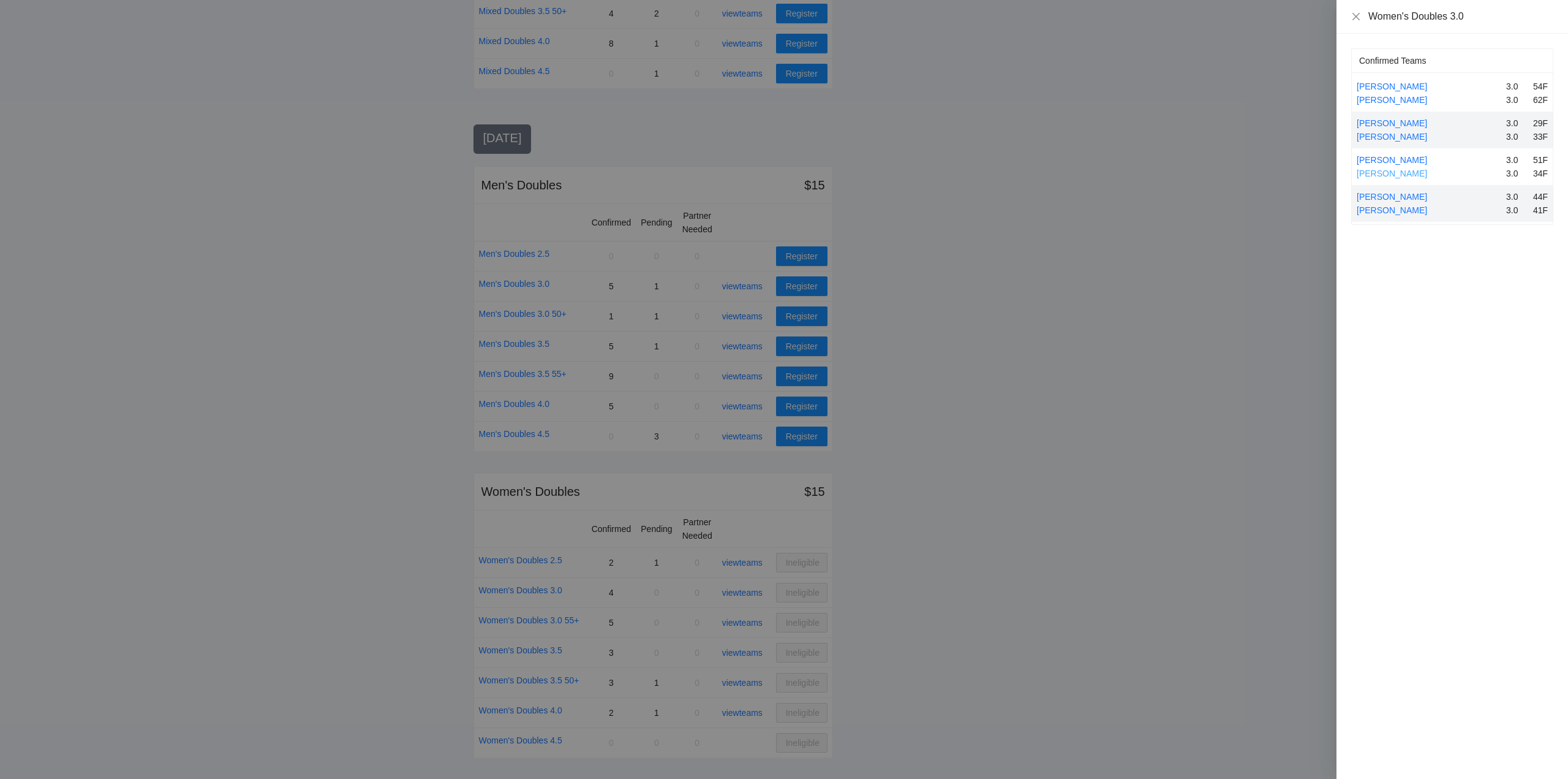
click at [1390, 170] on link "Trish Flores" at bounding box center [1391, 173] width 70 height 10
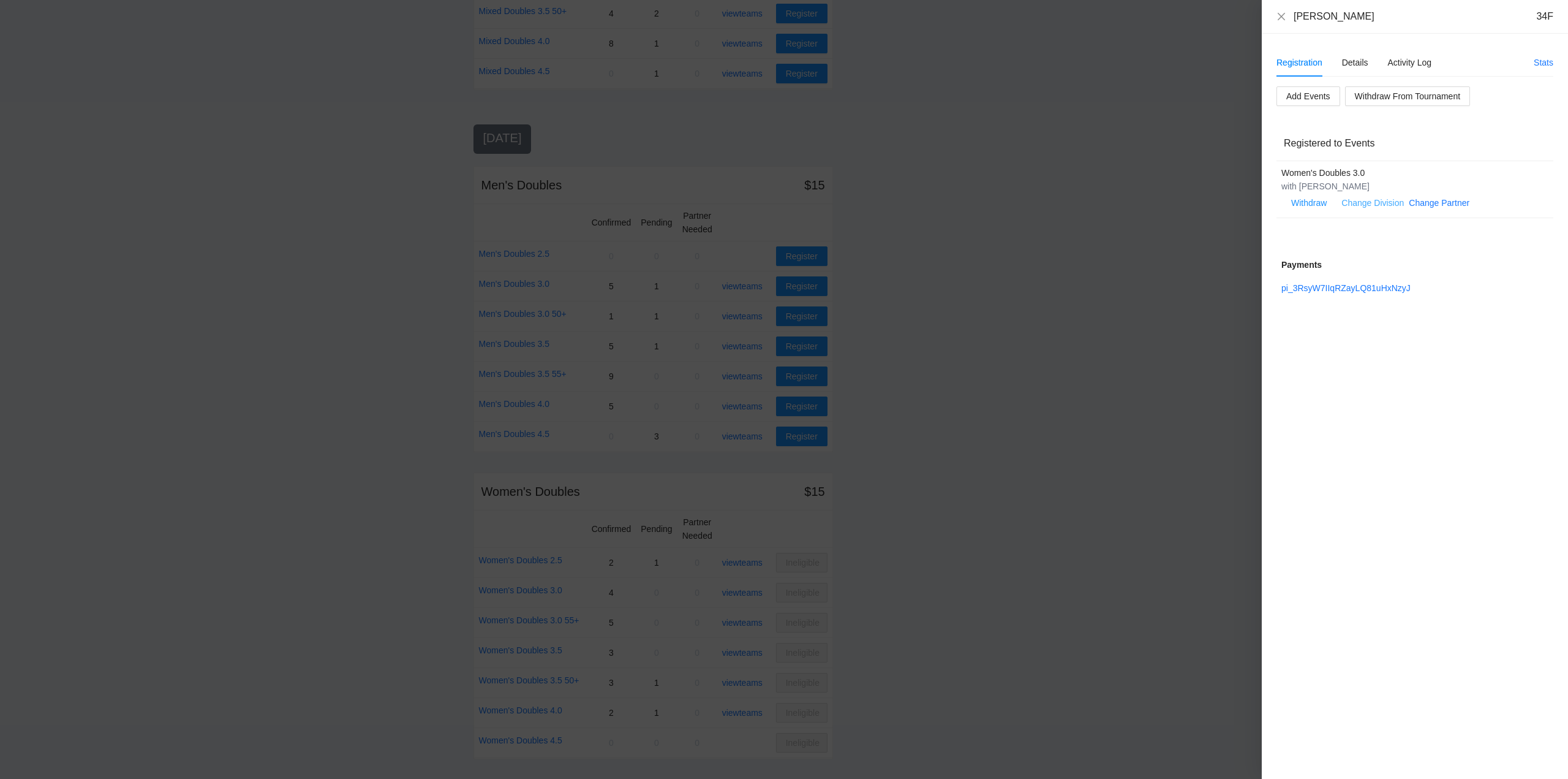
click at [1376, 200] on link "Change Division" at bounding box center [1373, 203] width 63 height 10
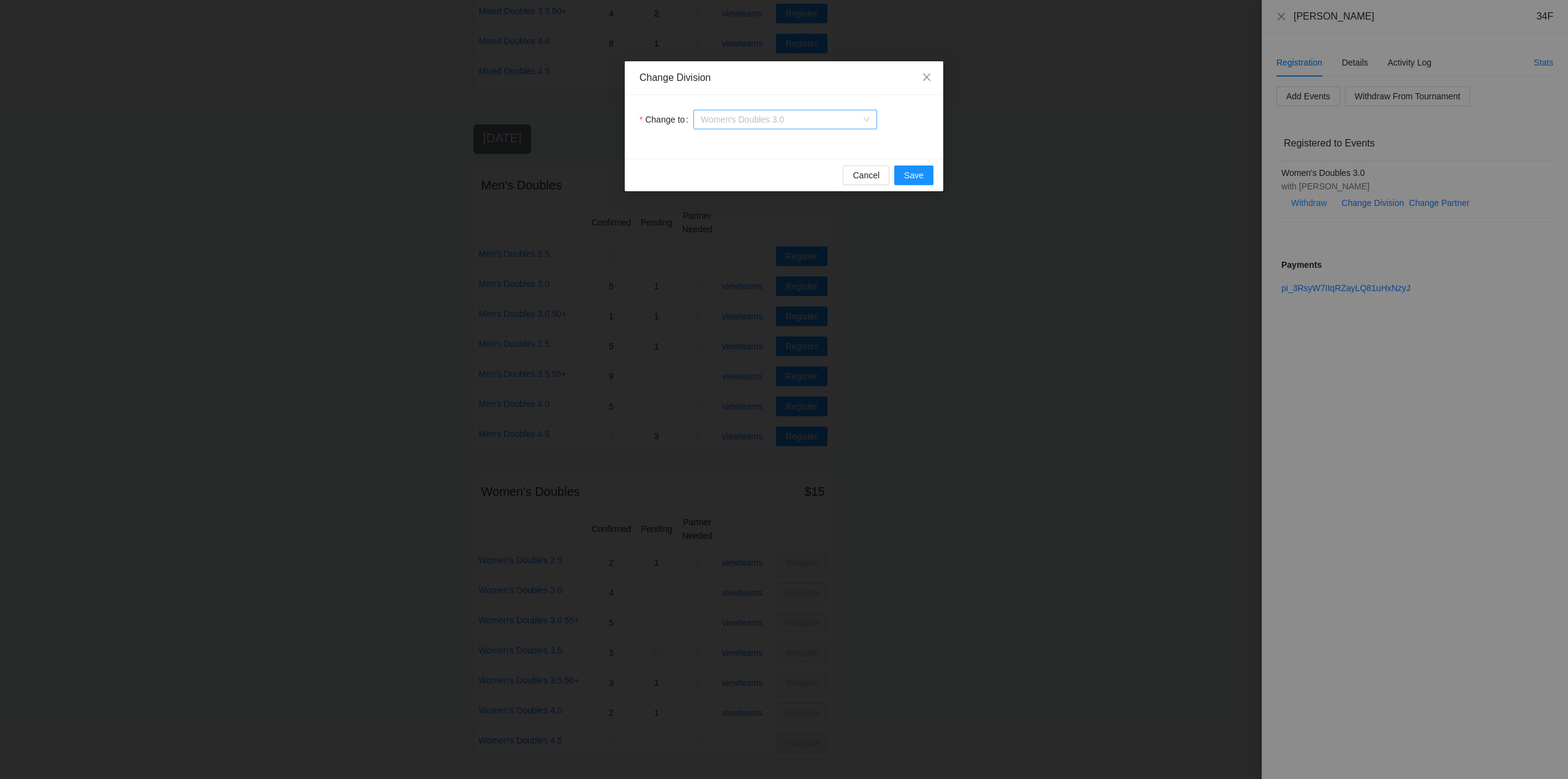
click at [800, 119] on span "Women's Doubles 3.0" at bounding box center [785, 119] width 169 height 18
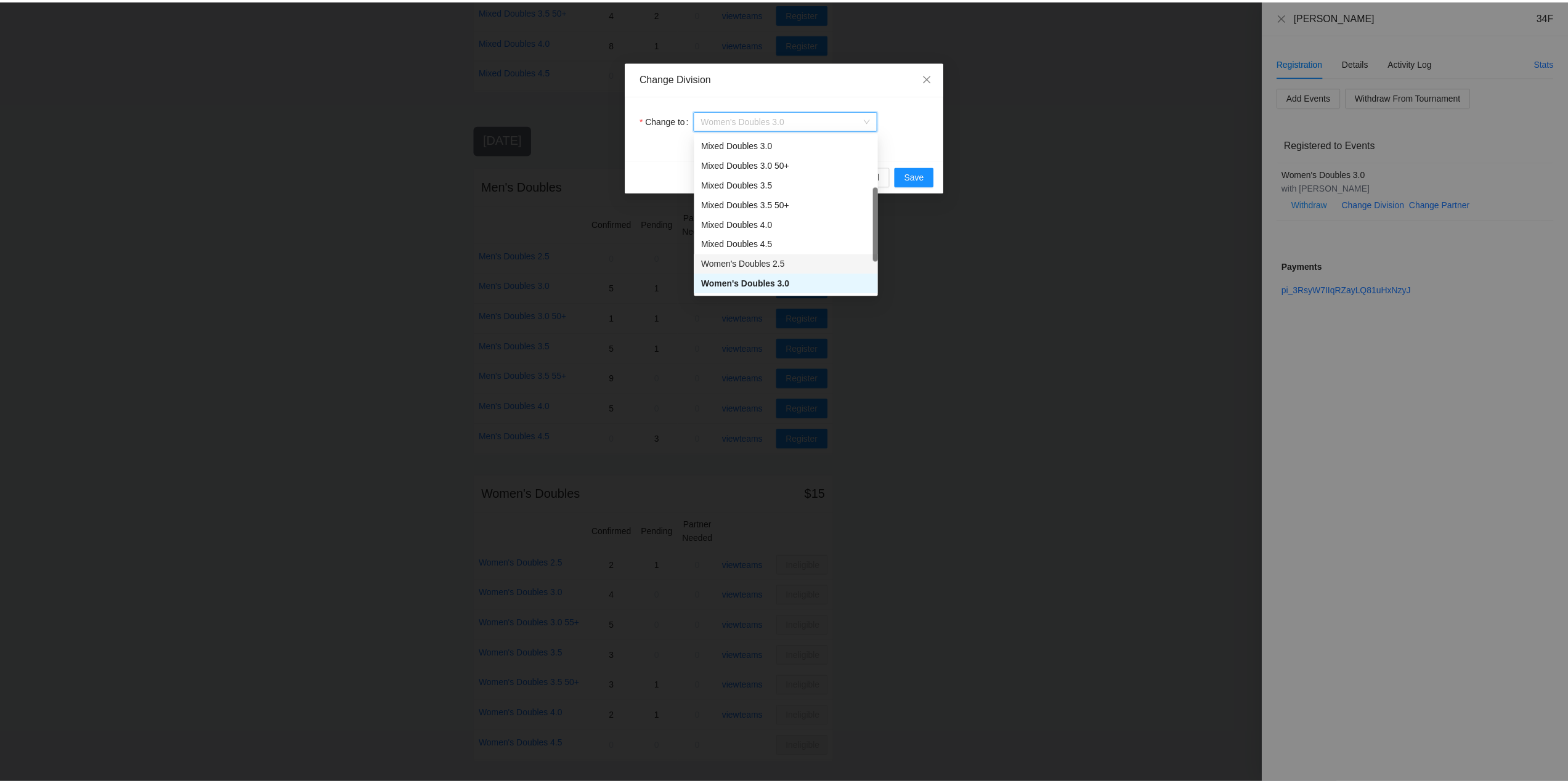
scroll to position [220, 0]
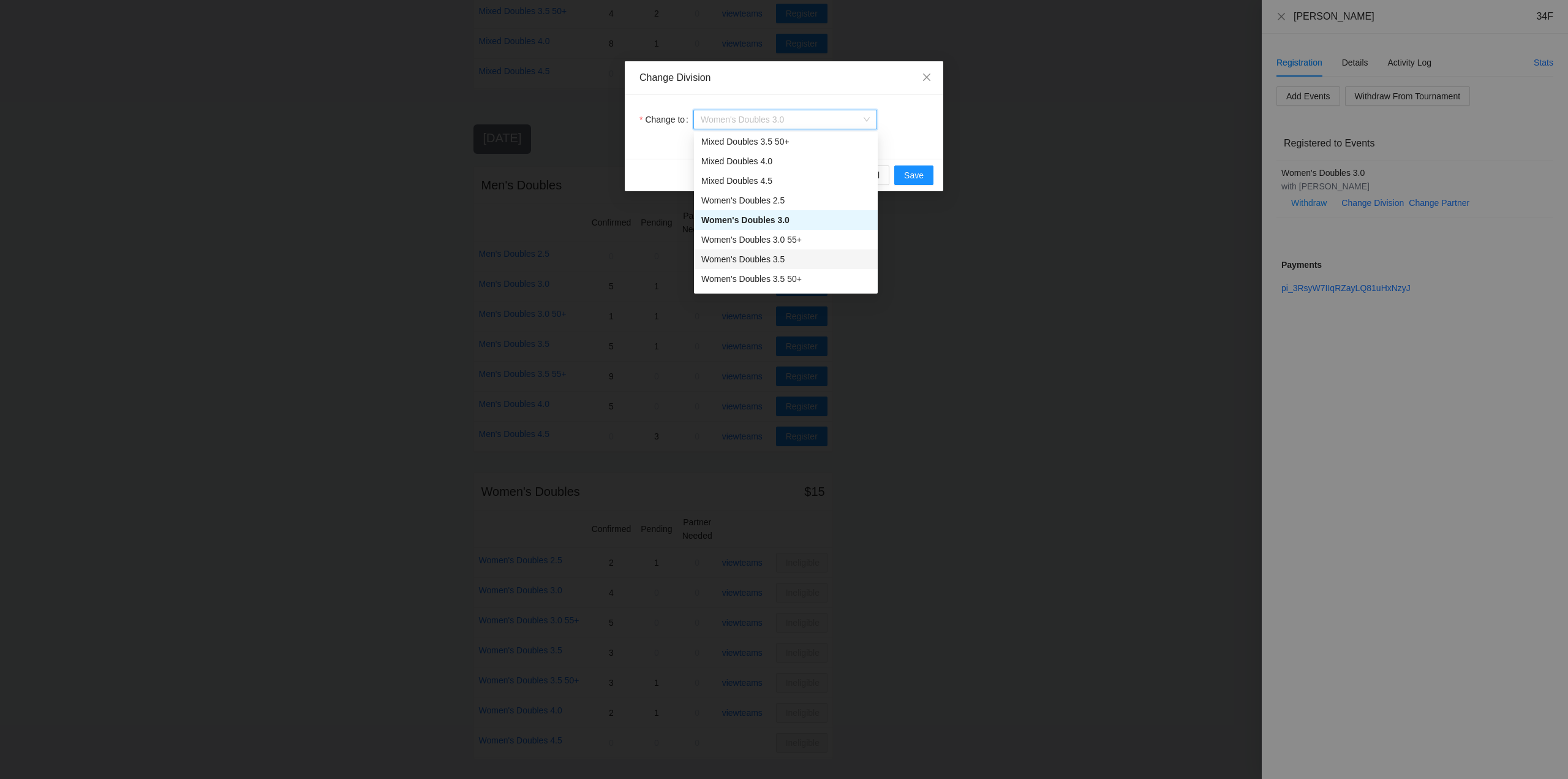
click at [754, 260] on div "Women's Doubles 3.5" at bounding box center [786, 259] width 169 height 13
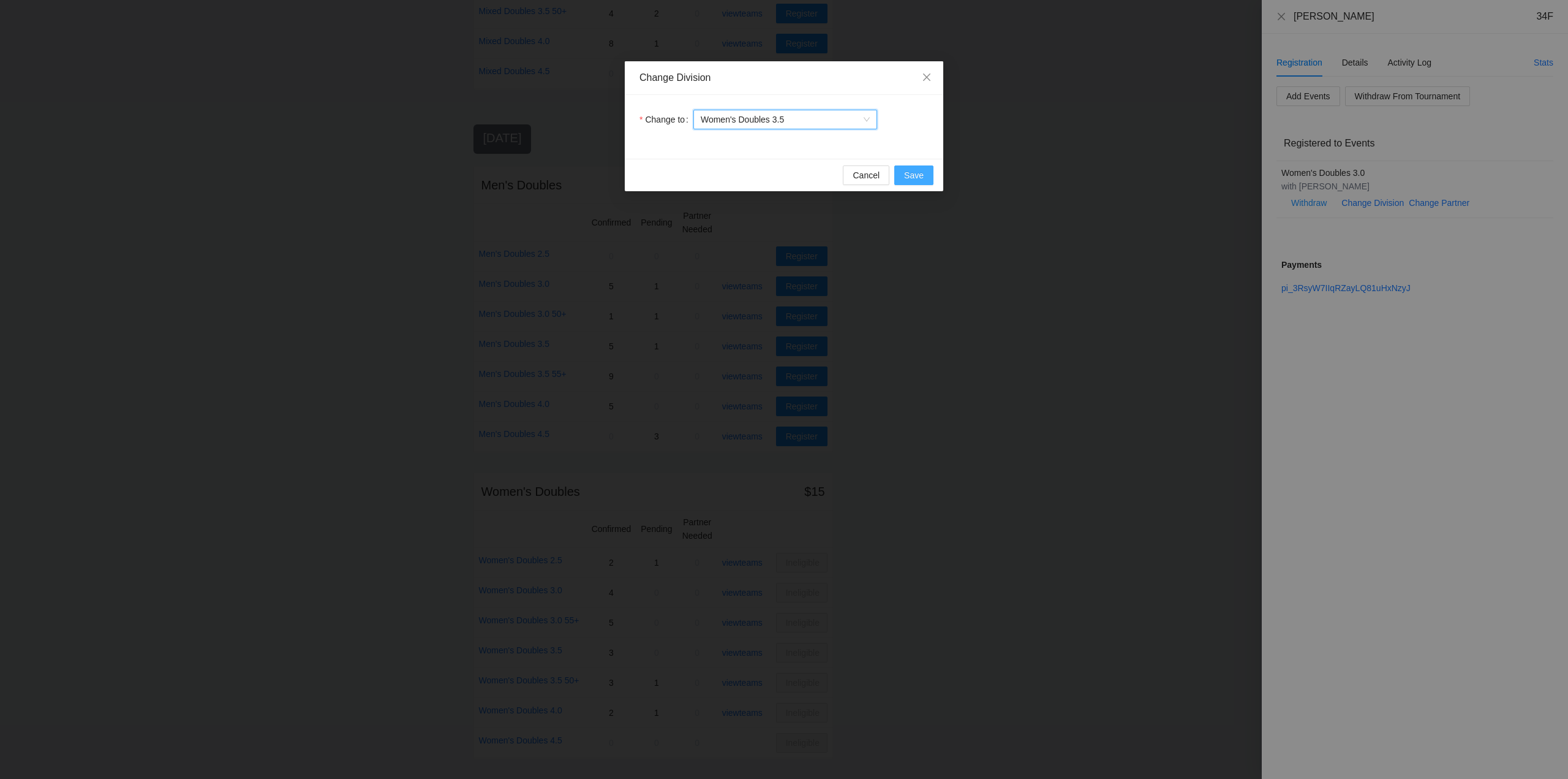
click at [906, 173] on span "Save" at bounding box center [914, 175] width 20 height 13
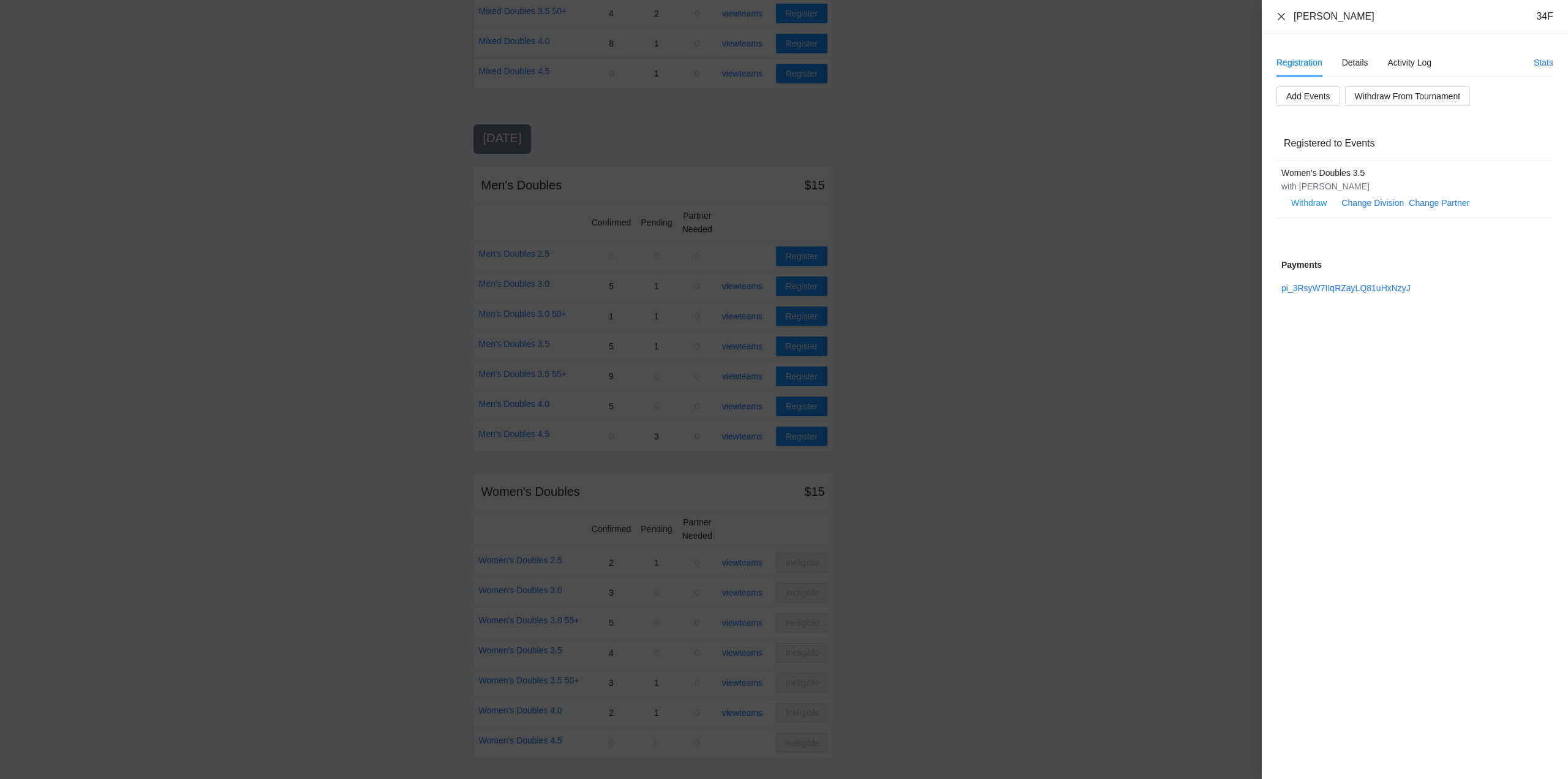
click at [1282, 13] on icon "close" at bounding box center [1281, 17] width 10 height 10
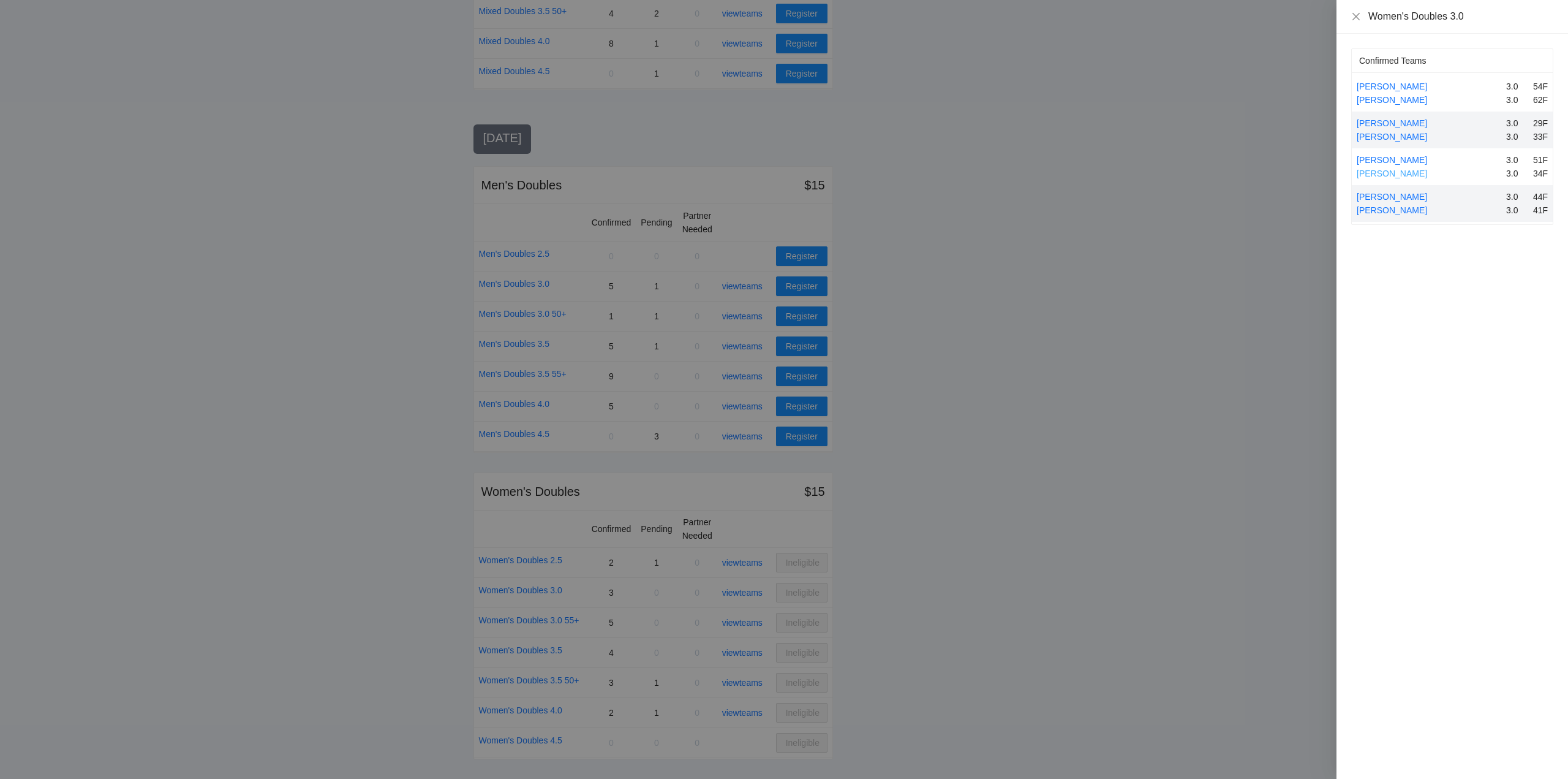
click at [1387, 172] on link "Trish Flores" at bounding box center [1391, 173] width 70 height 10
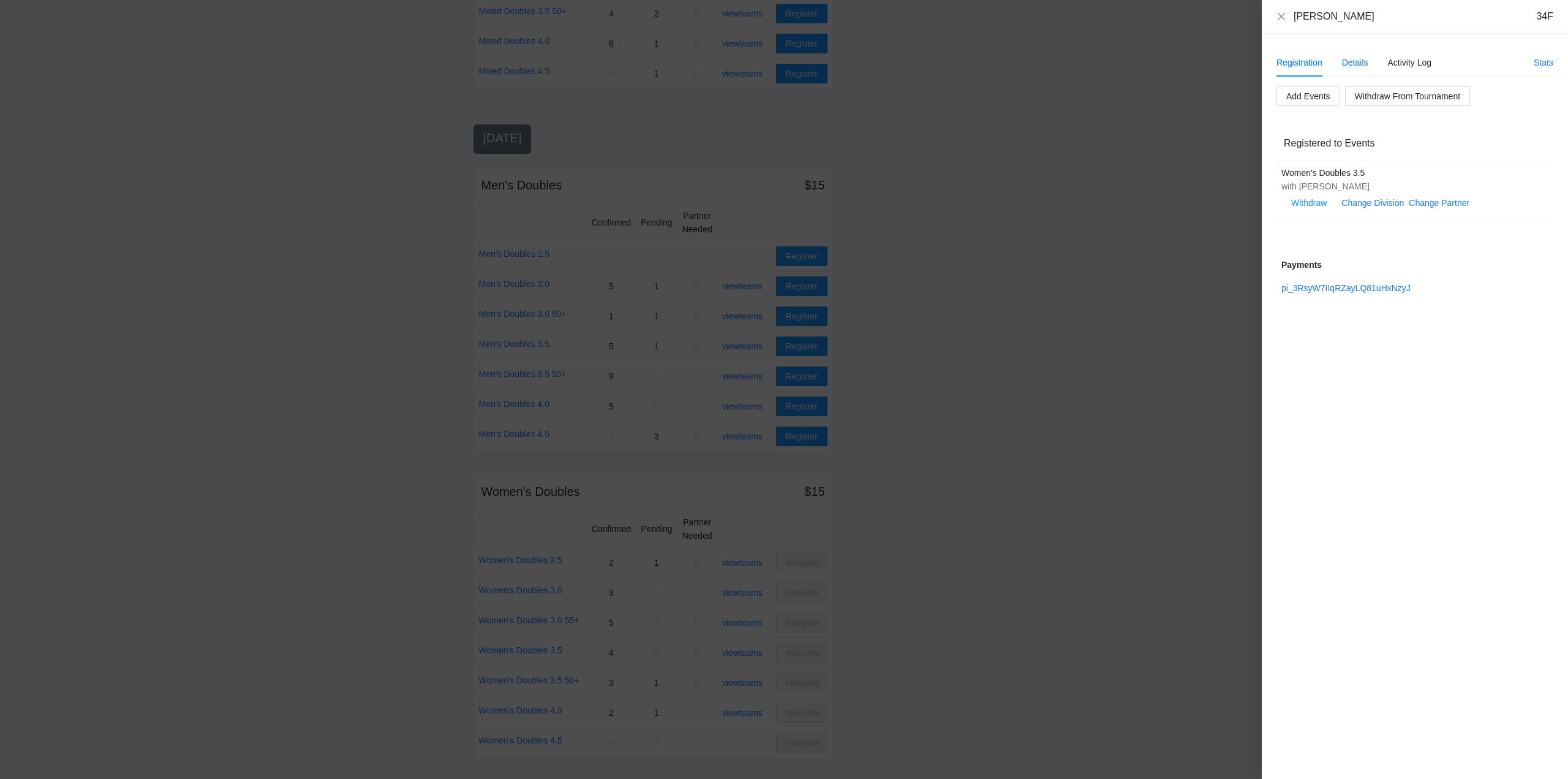
click at [1354, 60] on div "Details" at bounding box center [1355, 62] width 27 height 13
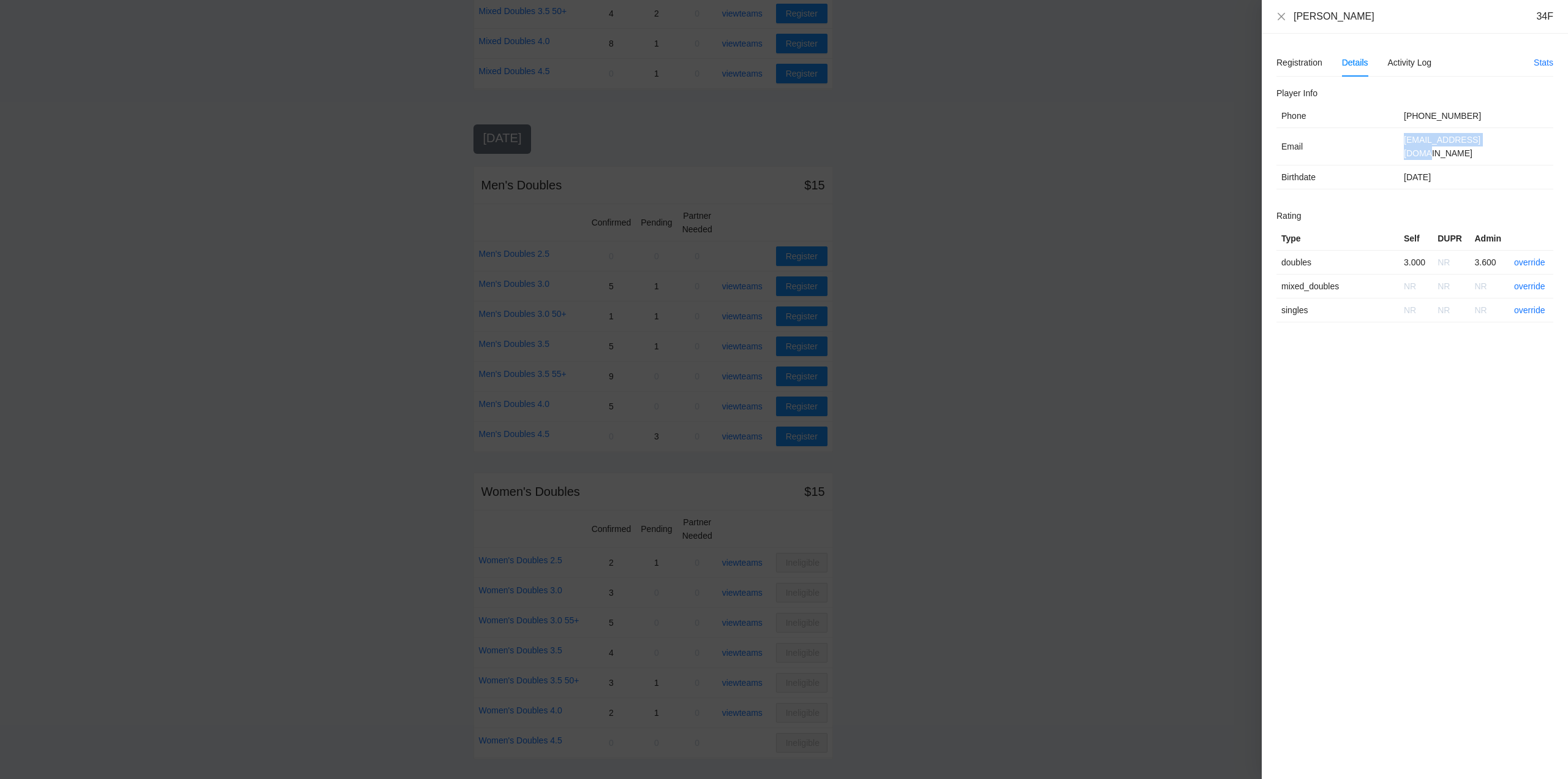
drag, startPoint x: 1492, startPoint y: 142, endPoint x: 1401, endPoint y: 150, distance: 91.4
click at [1401, 150] on td "trishedora@gmail.com" at bounding box center [1476, 147] width 154 height 38
copy td "trishedora@gmail.com"
drag, startPoint x: 1289, startPoint y: 59, endPoint x: 1313, endPoint y: 93, distance: 41.6
click at [1289, 58] on div "Registration" at bounding box center [1299, 62] width 46 height 13
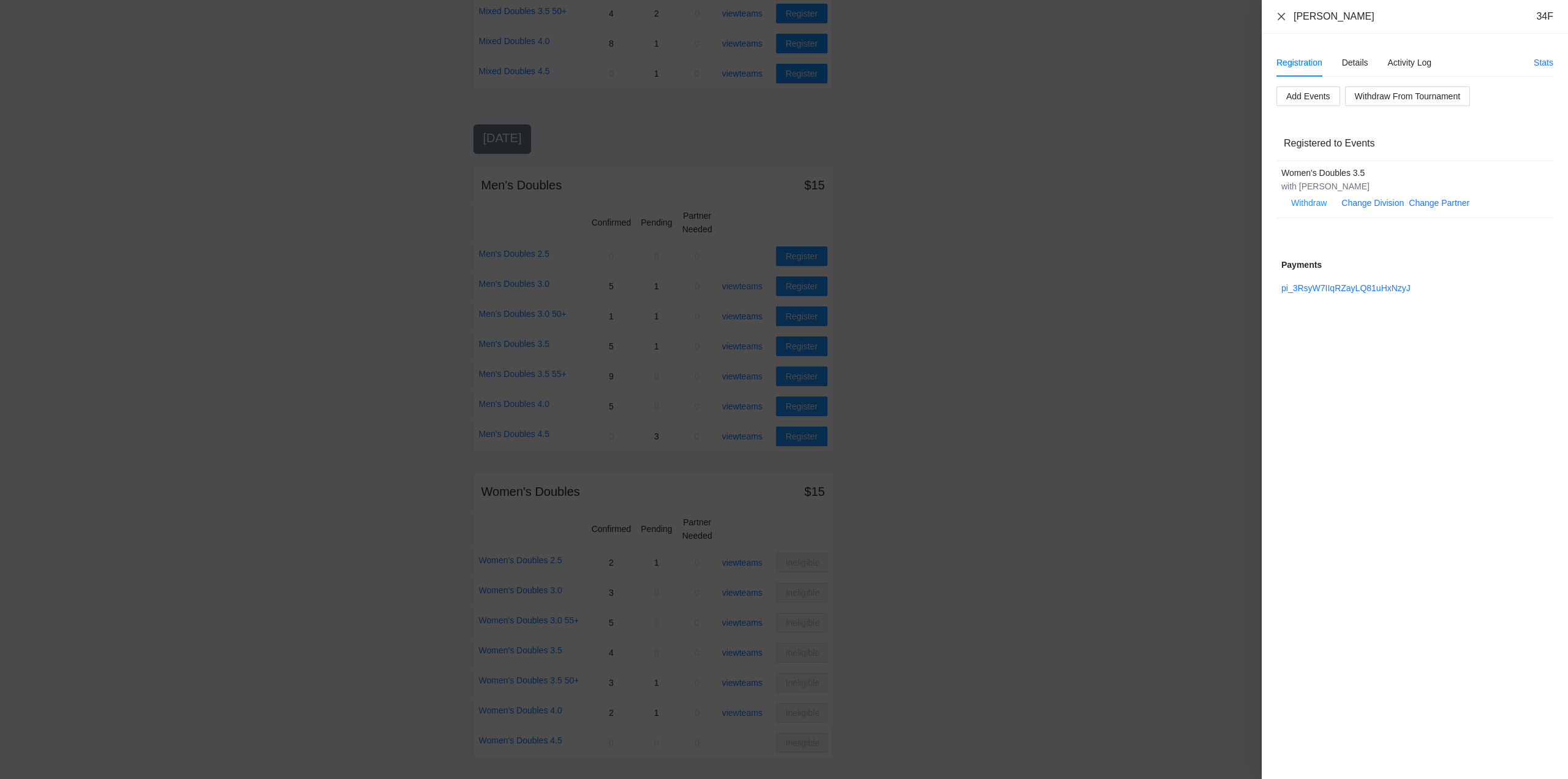
click at [1281, 14] on icon "close" at bounding box center [1281, 17] width 10 height 10
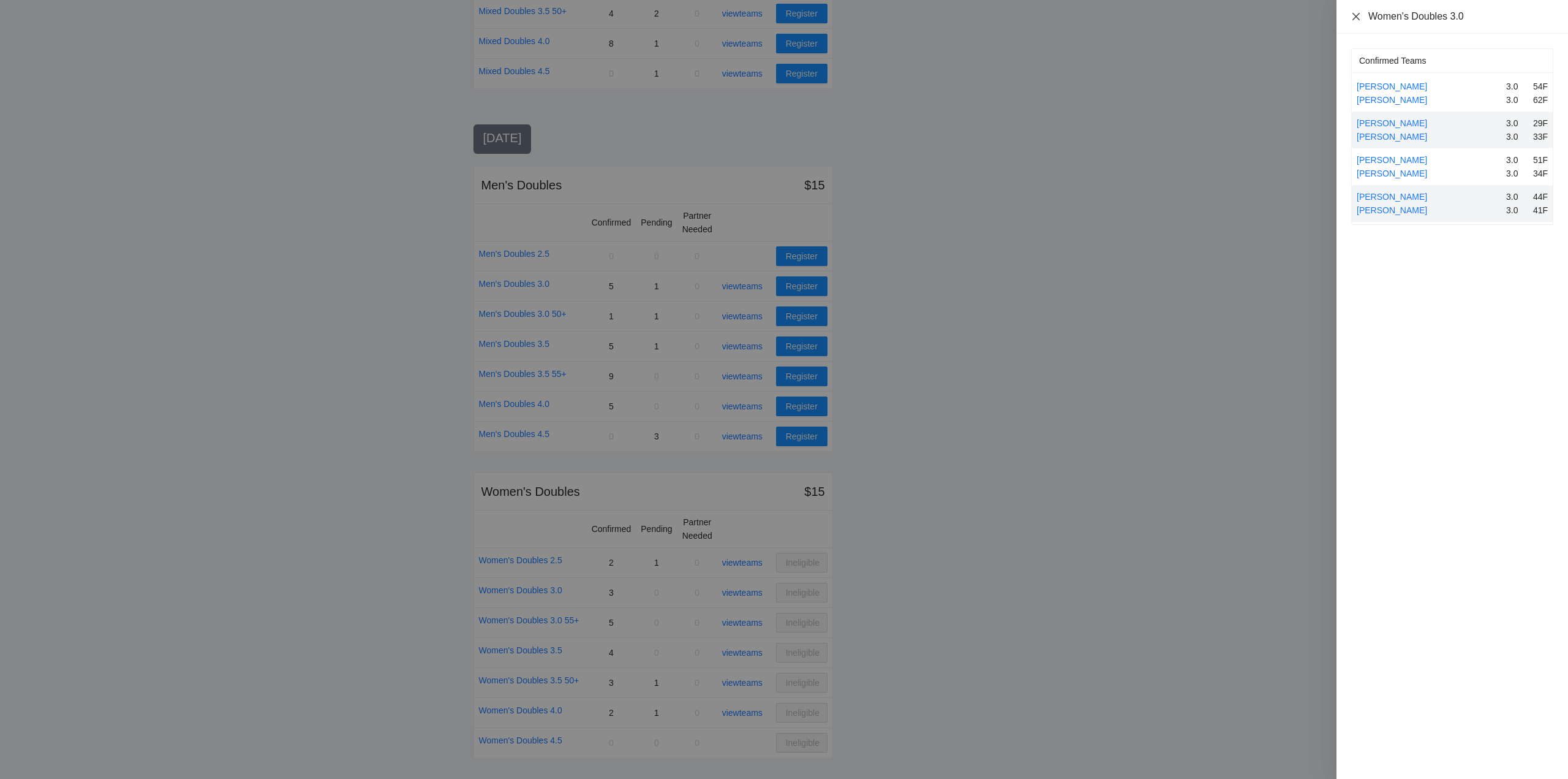
click at [1355, 13] on icon "close" at bounding box center [1357, 17] width 10 height 10
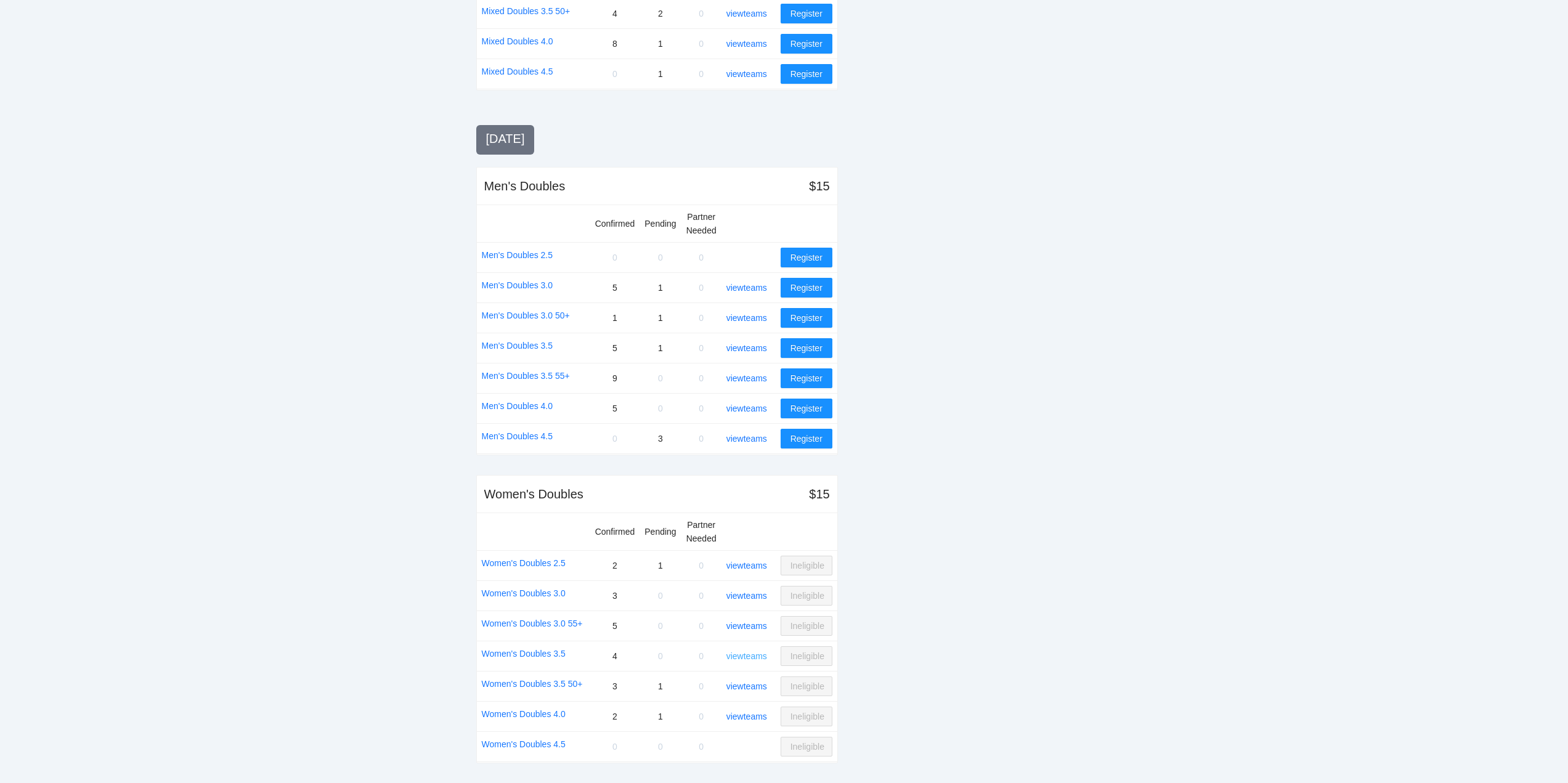
click at [753, 654] on link "view teams" at bounding box center [747, 656] width 41 height 10
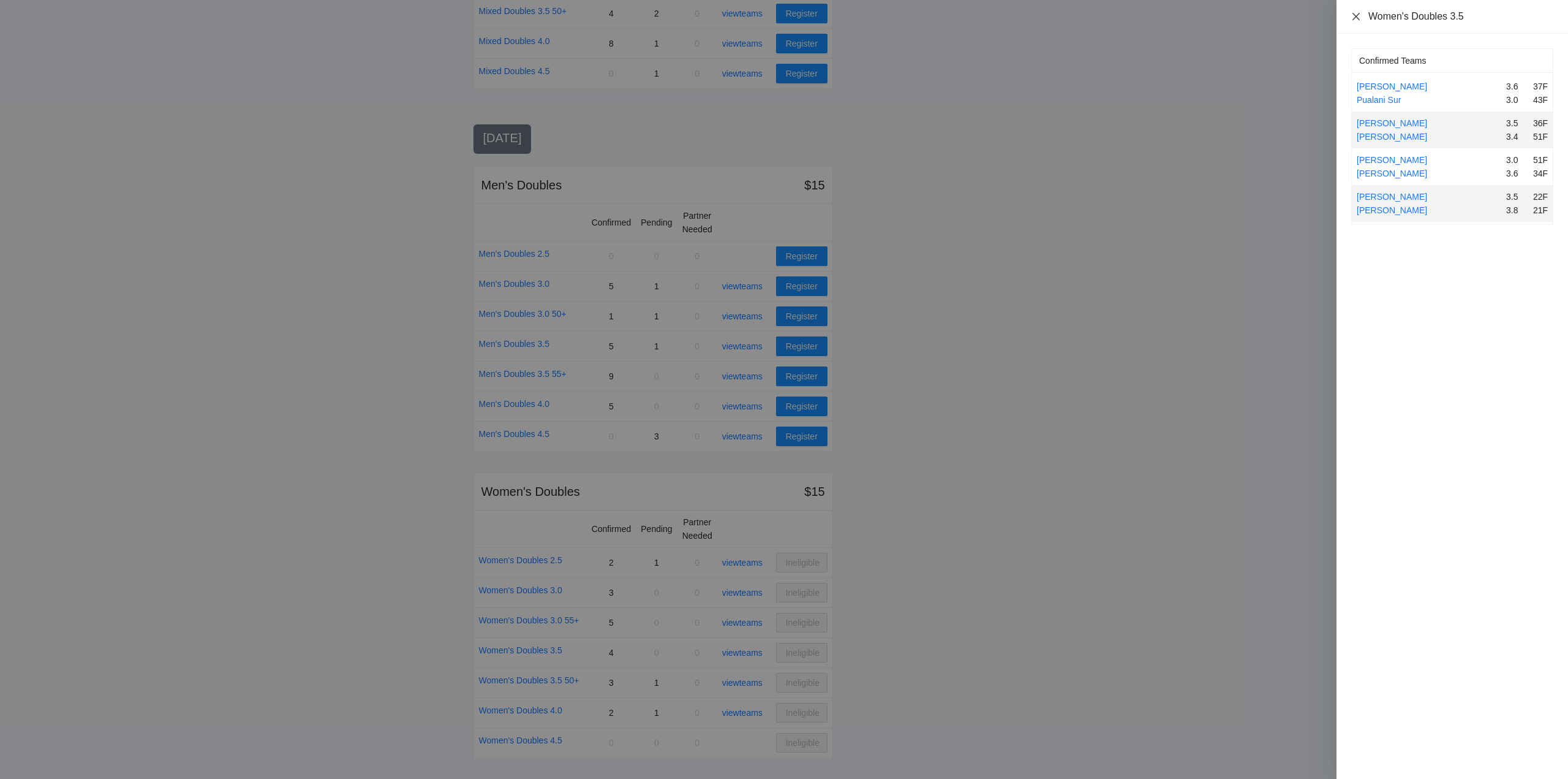
click at [1354, 17] on icon "close" at bounding box center [1357, 17] width 10 height 10
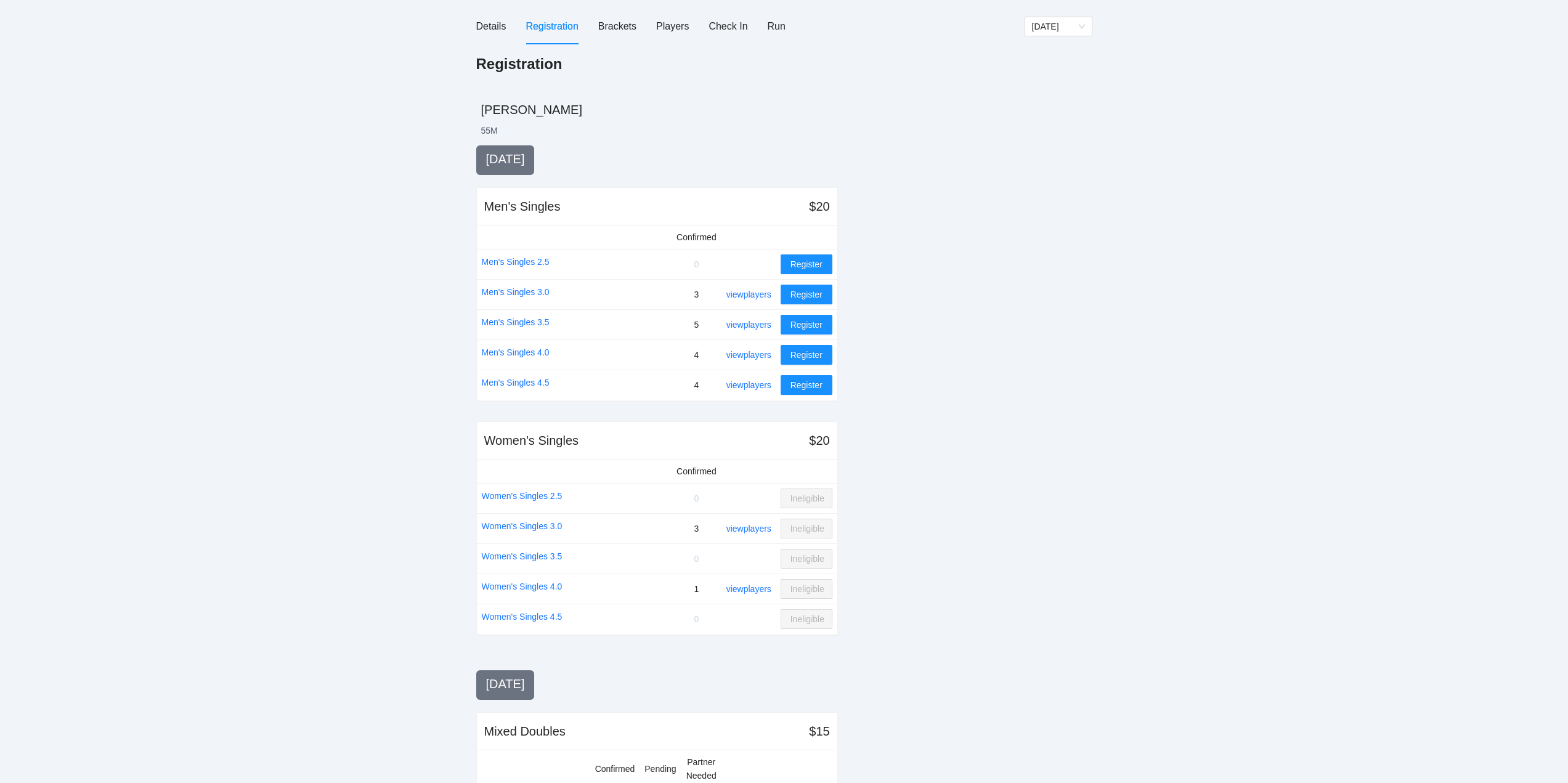
scroll to position [0, 0]
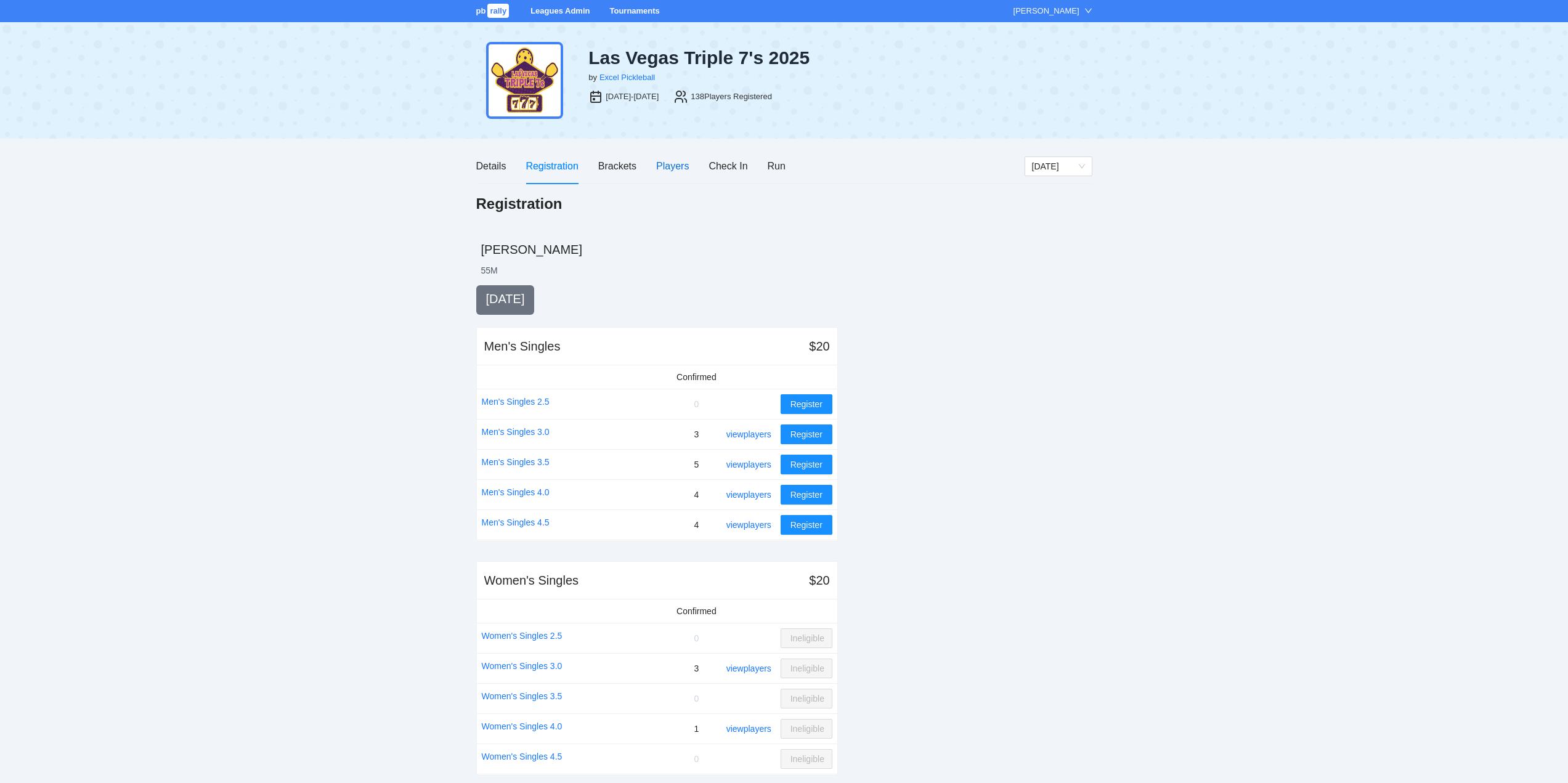
click at [671, 166] on div "Players" at bounding box center [672, 166] width 33 height 15
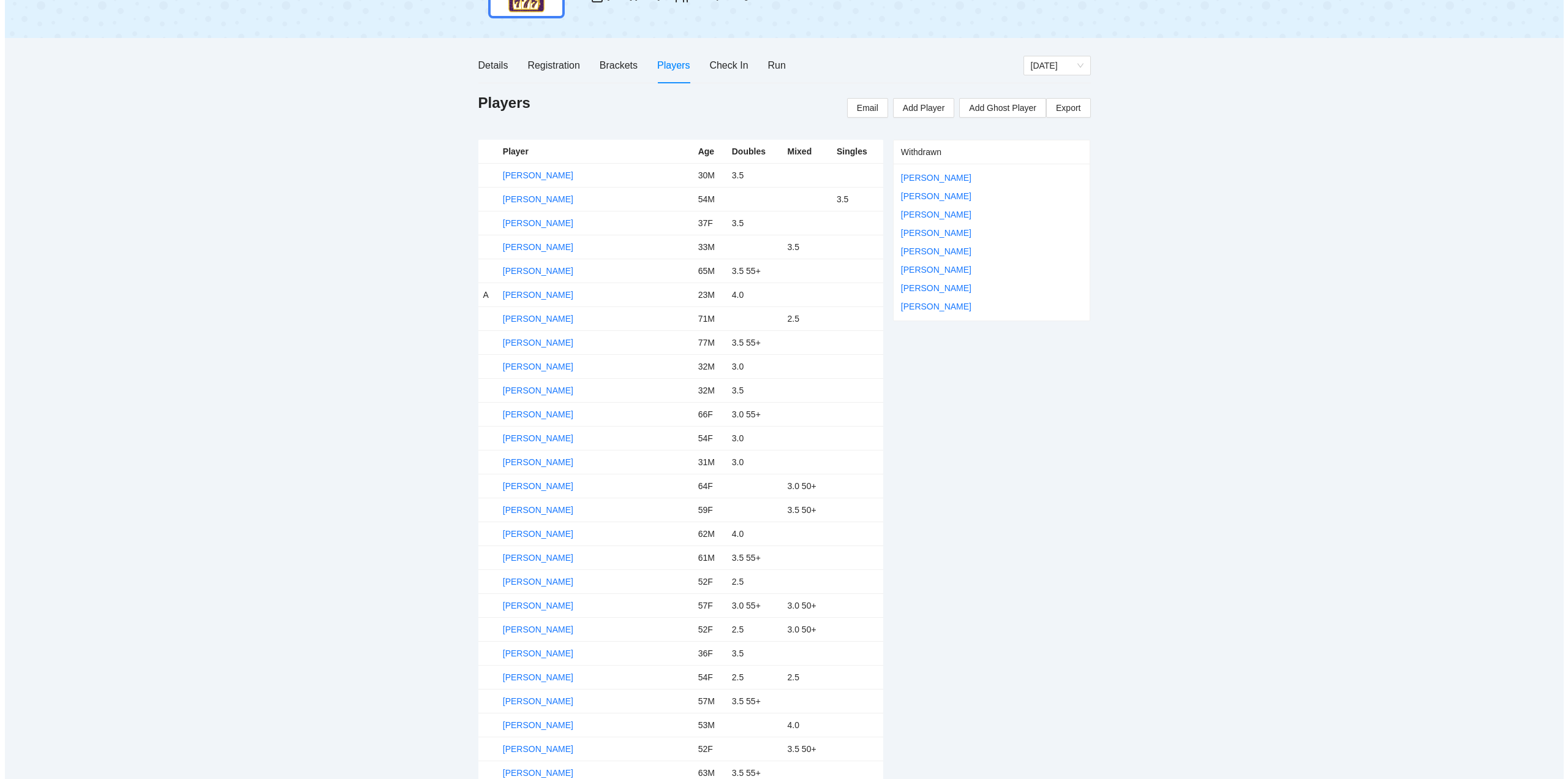
scroll to position [123, 0]
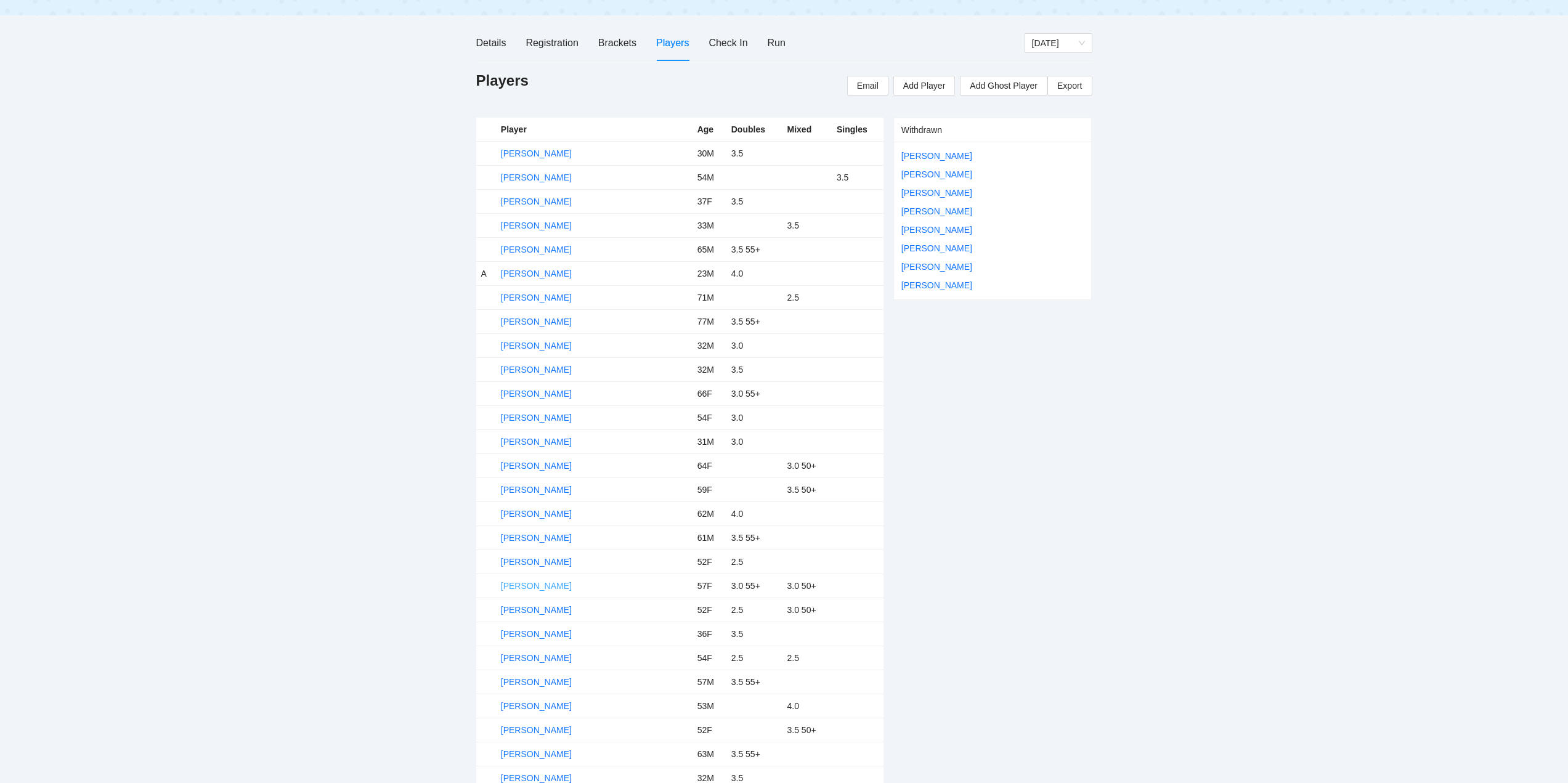
click at [533, 583] on link "Carla Troyer" at bounding box center [536, 586] width 71 height 10
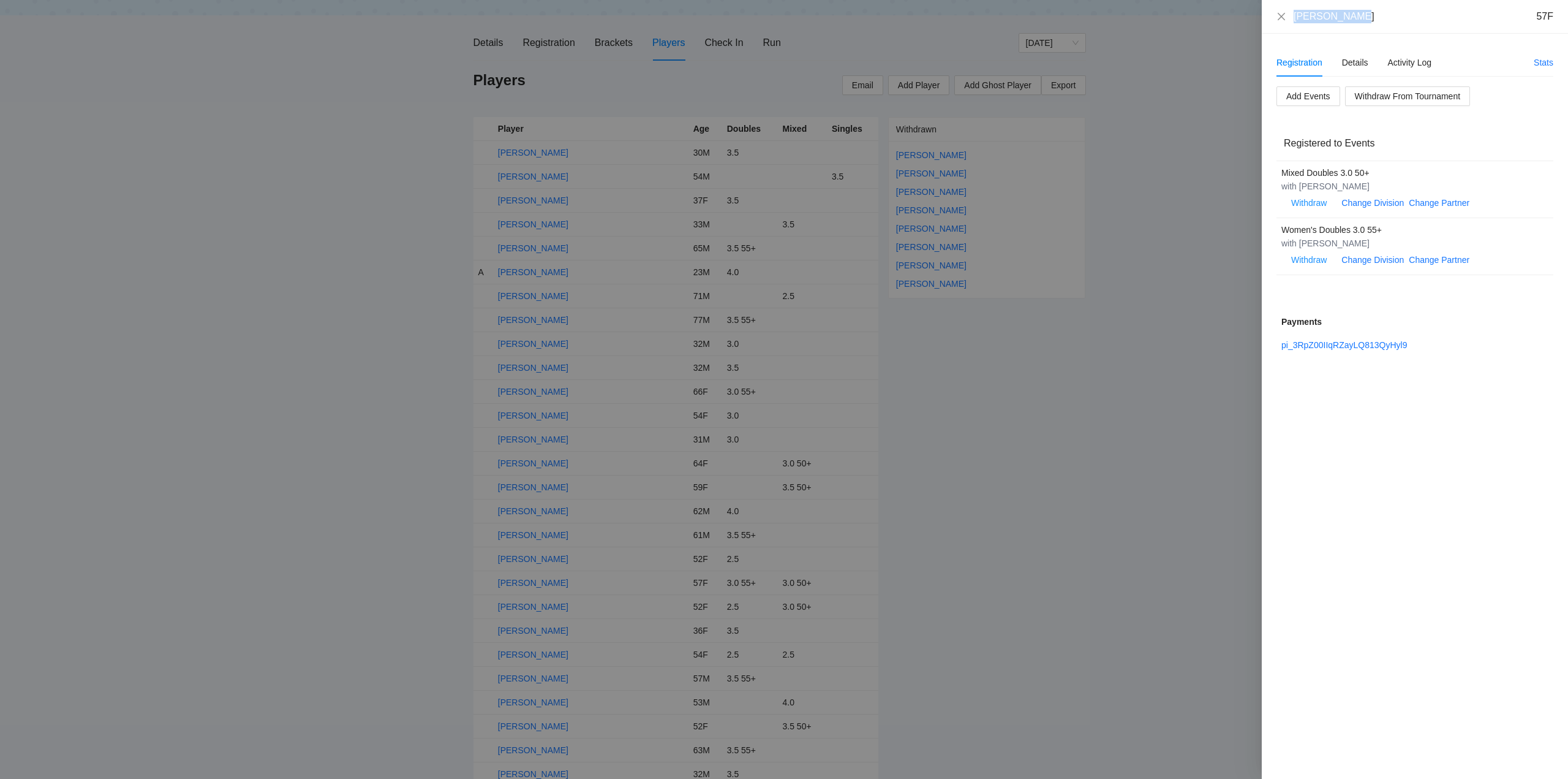
drag, startPoint x: 1350, startPoint y: 23, endPoint x: 1291, endPoint y: 26, distance: 59.1
click at [1291, 26] on div "Carla Troyer 57F" at bounding box center [1414, 17] width 306 height 34
copy div "Carla Troyer"
click at [1355, 59] on div "Details" at bounding box center [1355, 62] width 27 height 13
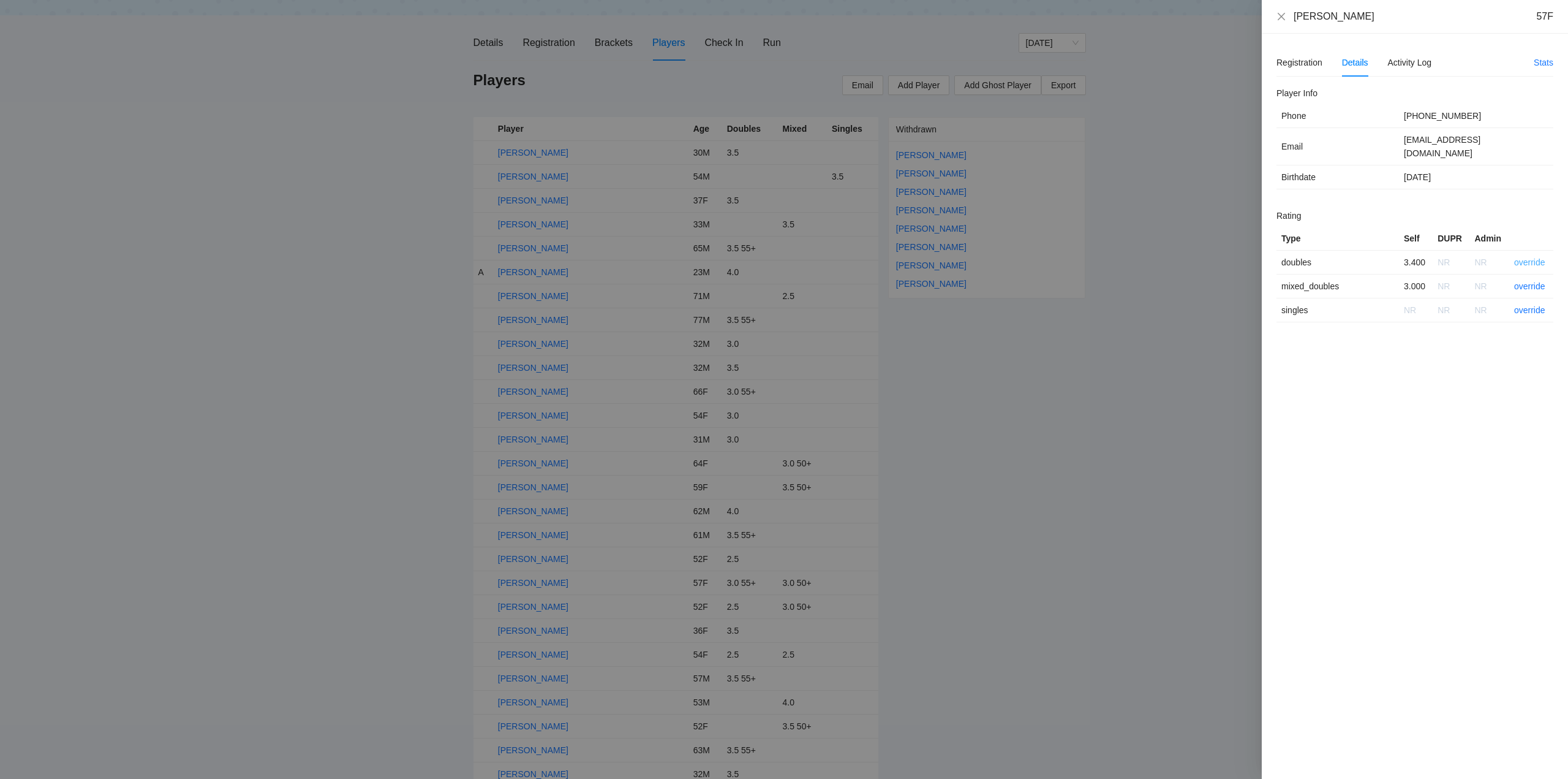
click at [1527, 258] on link "override" at bounding box center [1530, 262] width 31 height 10
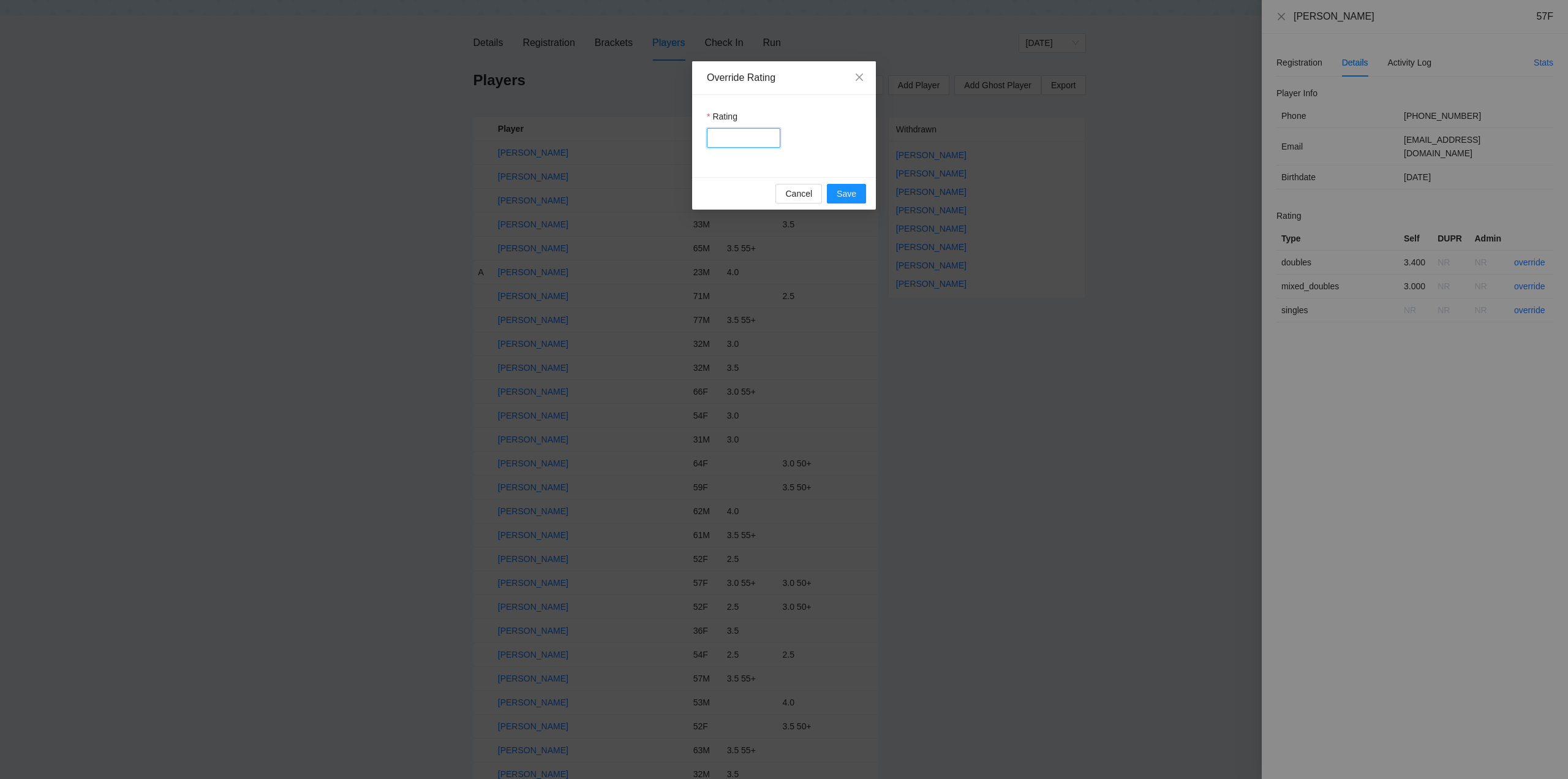
click at [729, 143] on input "Rating" at bounding box center [743, 138] width 73 height 20
type input "***"
click at [849, 193] on span "Save" at bounding box center [846, 193] width 20 height 13
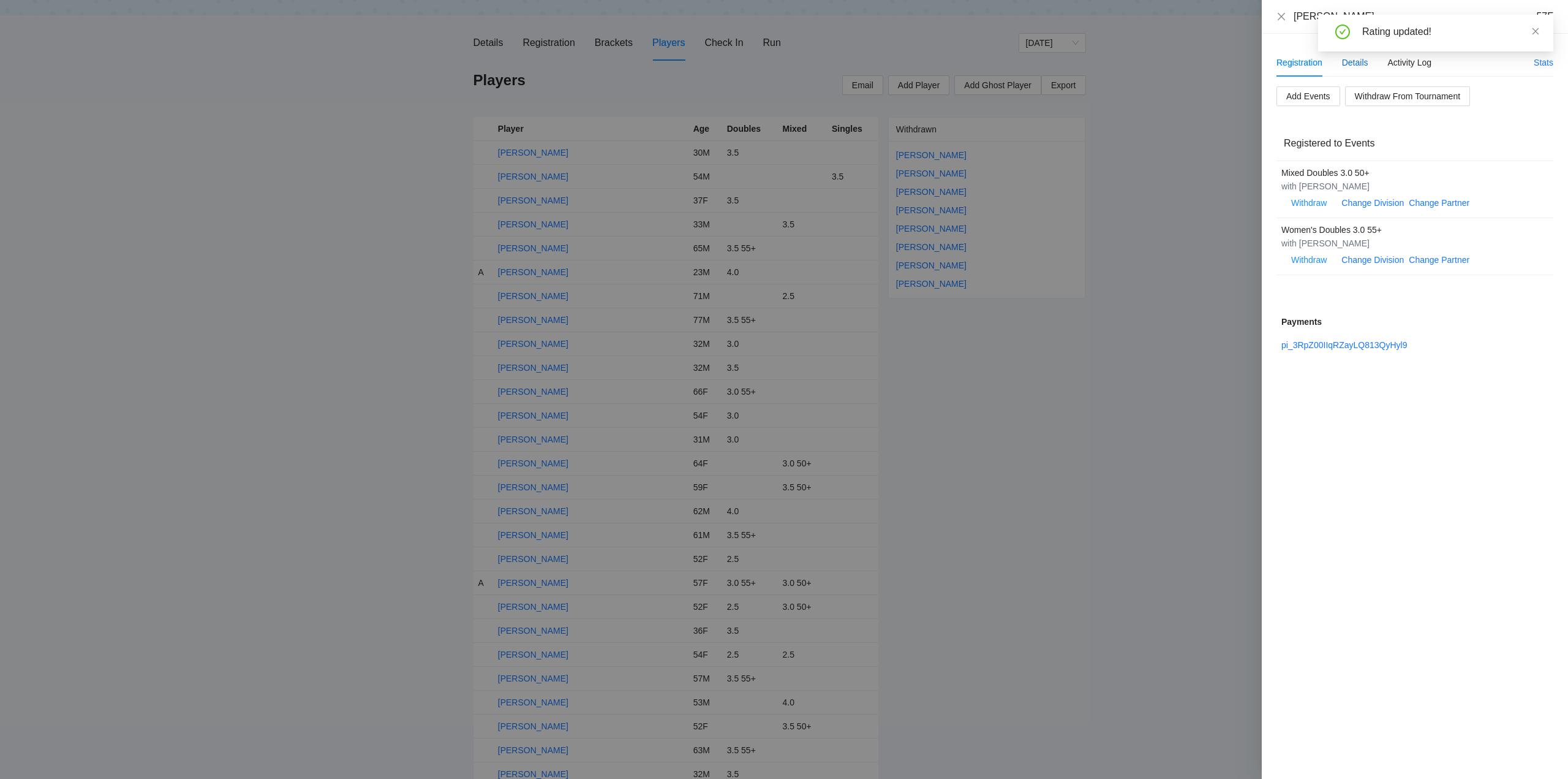
click at [1357, 63] on div "Details" at bounding box center [1355, 62] width 27 height 13
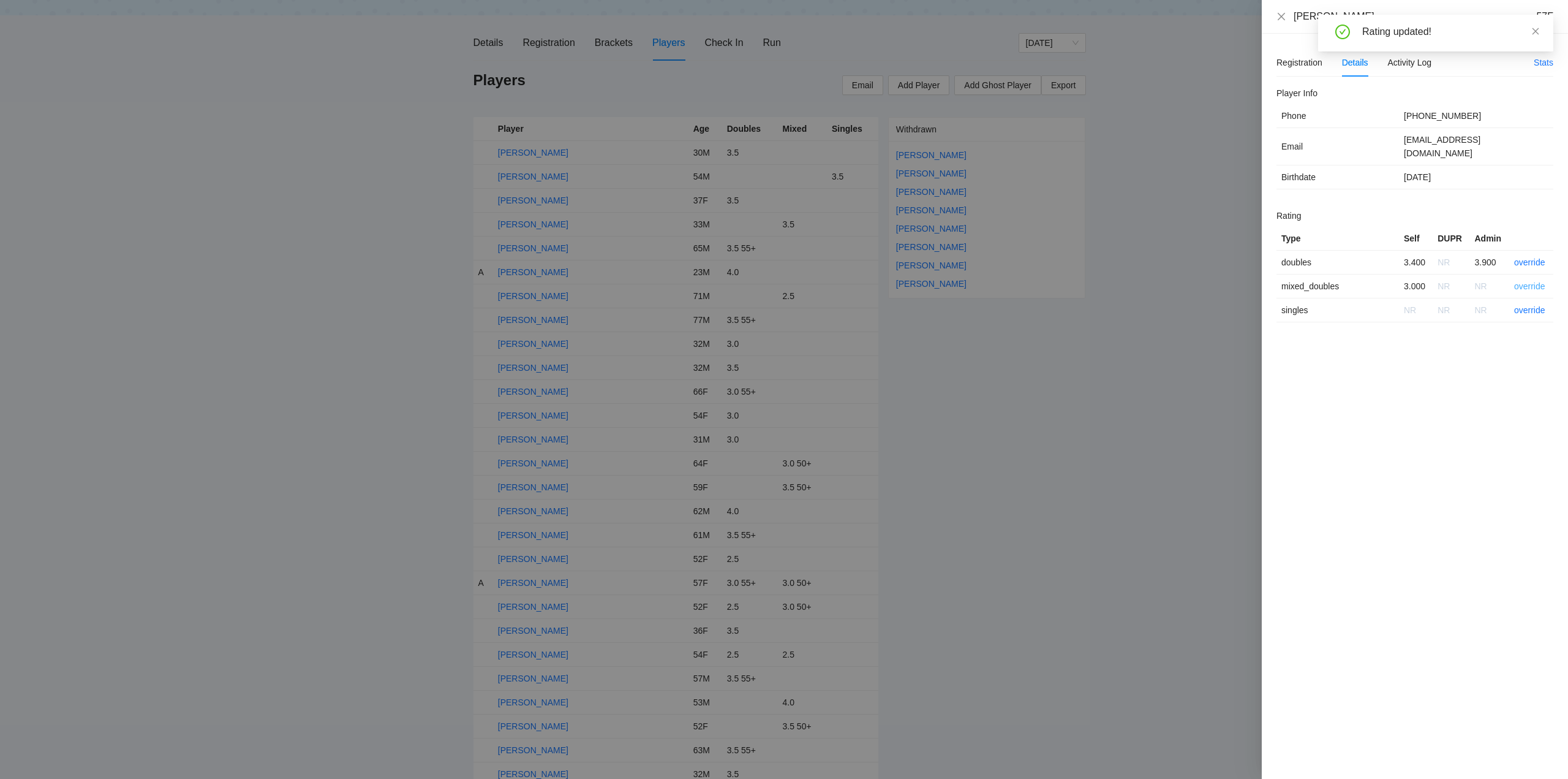
click at [1531, 281] on link "override" at bounding box center [1530, 286] width 31 height 10
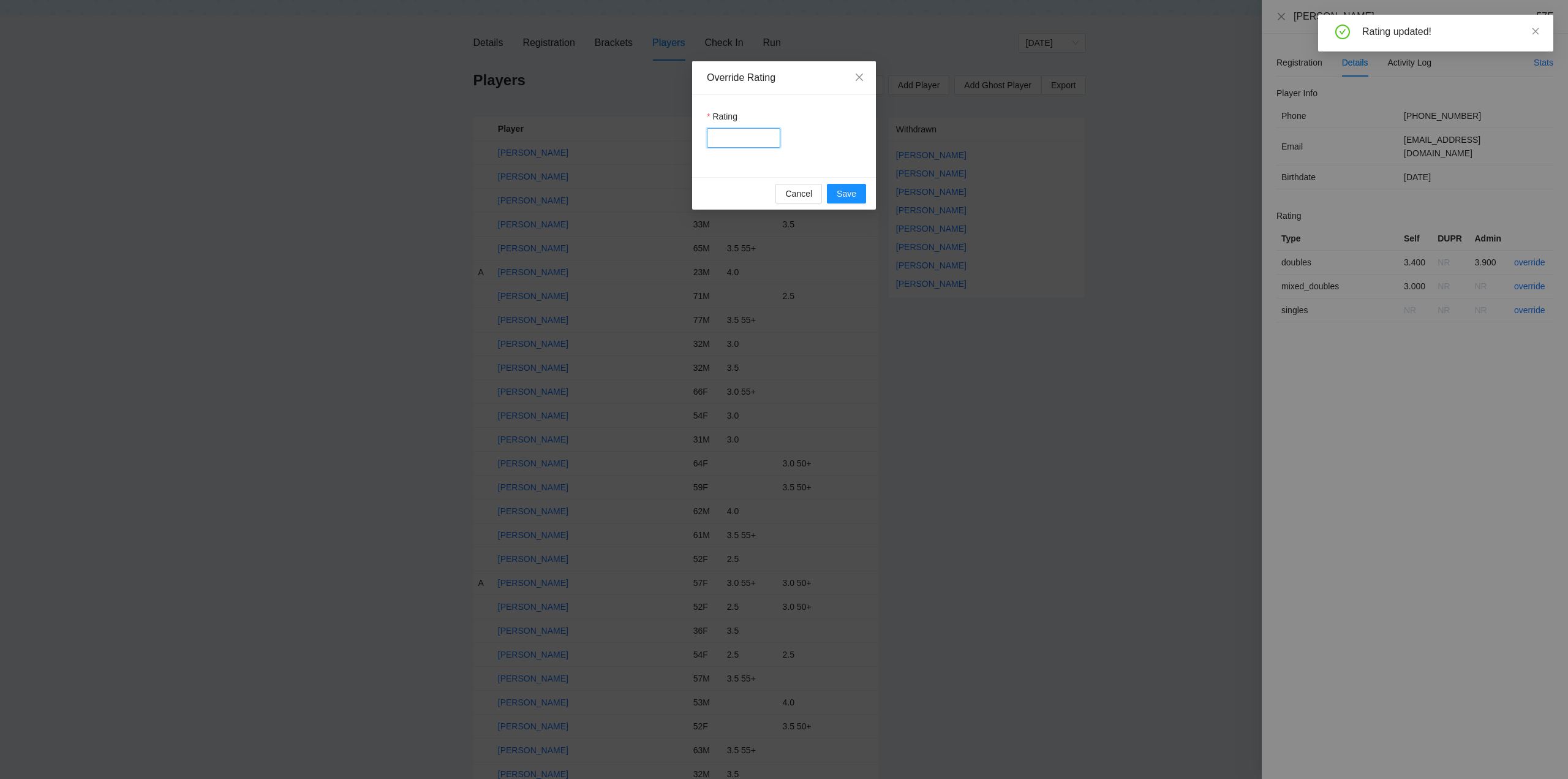
click at [724, 137] on input "Rating" at bounding box center [743, 138] width 73 height 20
type input "***"
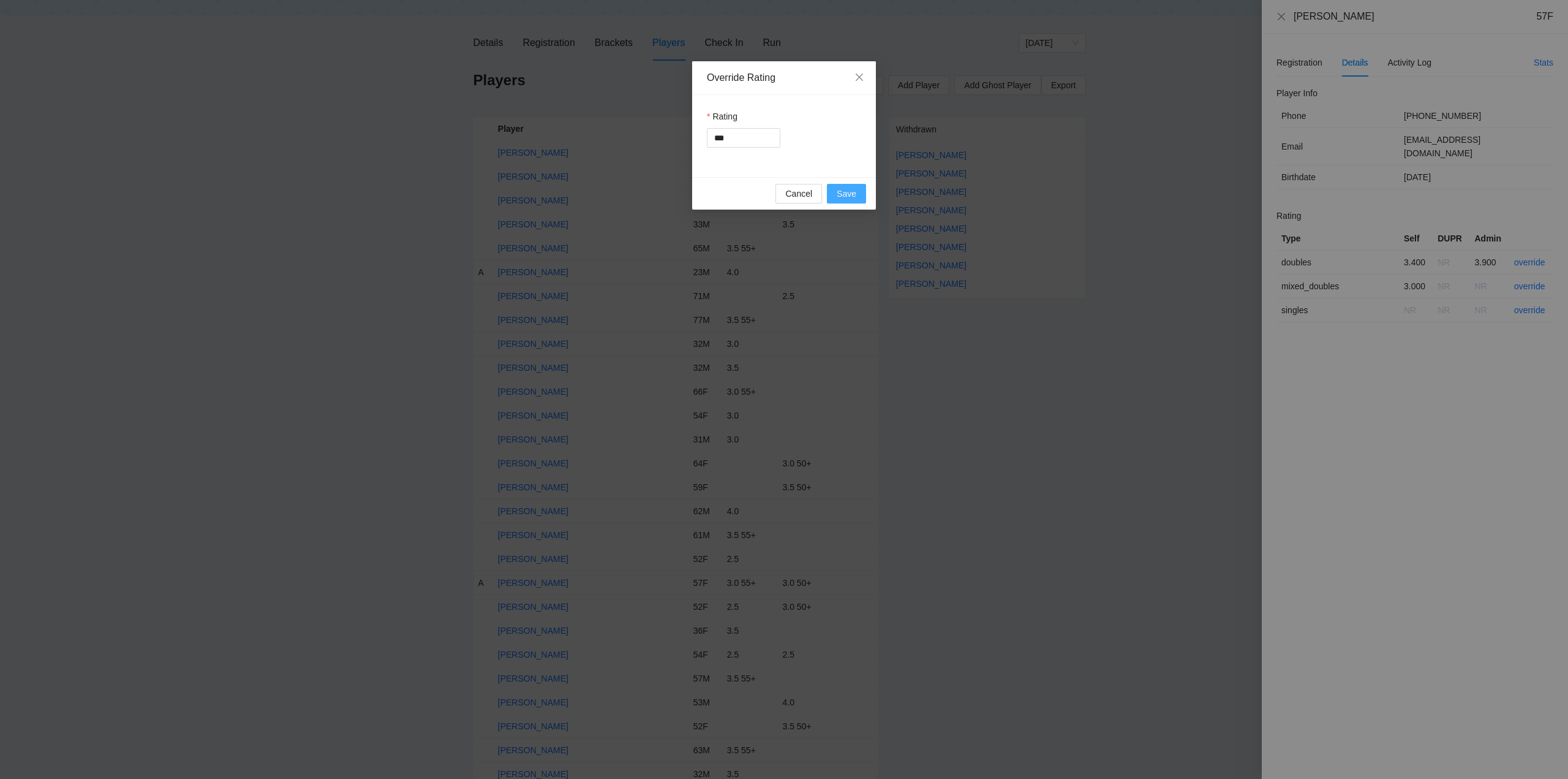
click at [843, 193] on span "Save" at bounding box center [846, 193] width 20 height 13
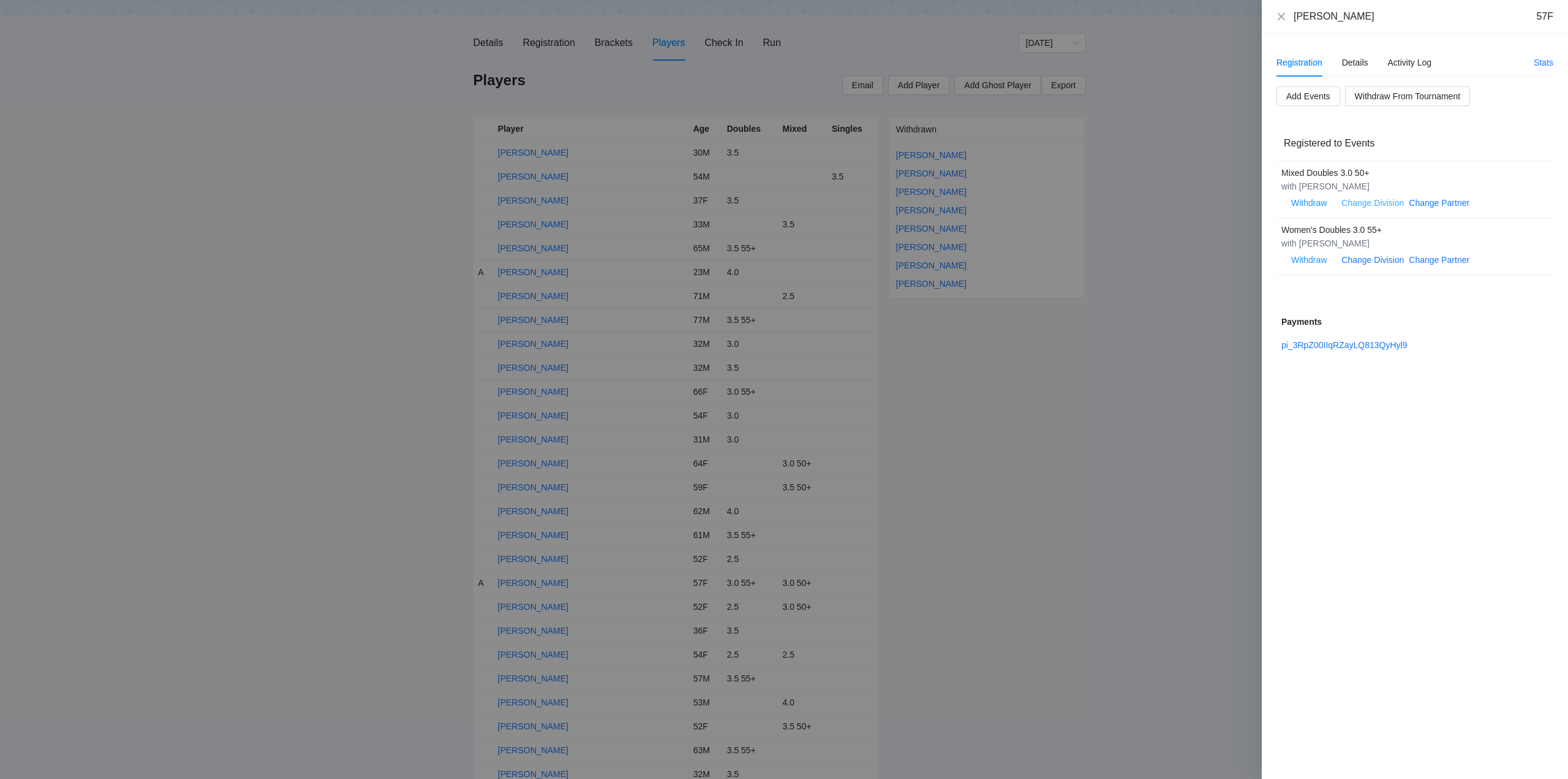
click at [1387, 203] on link "Change Division" at bounding box center [1373, 203] width 63 height 10
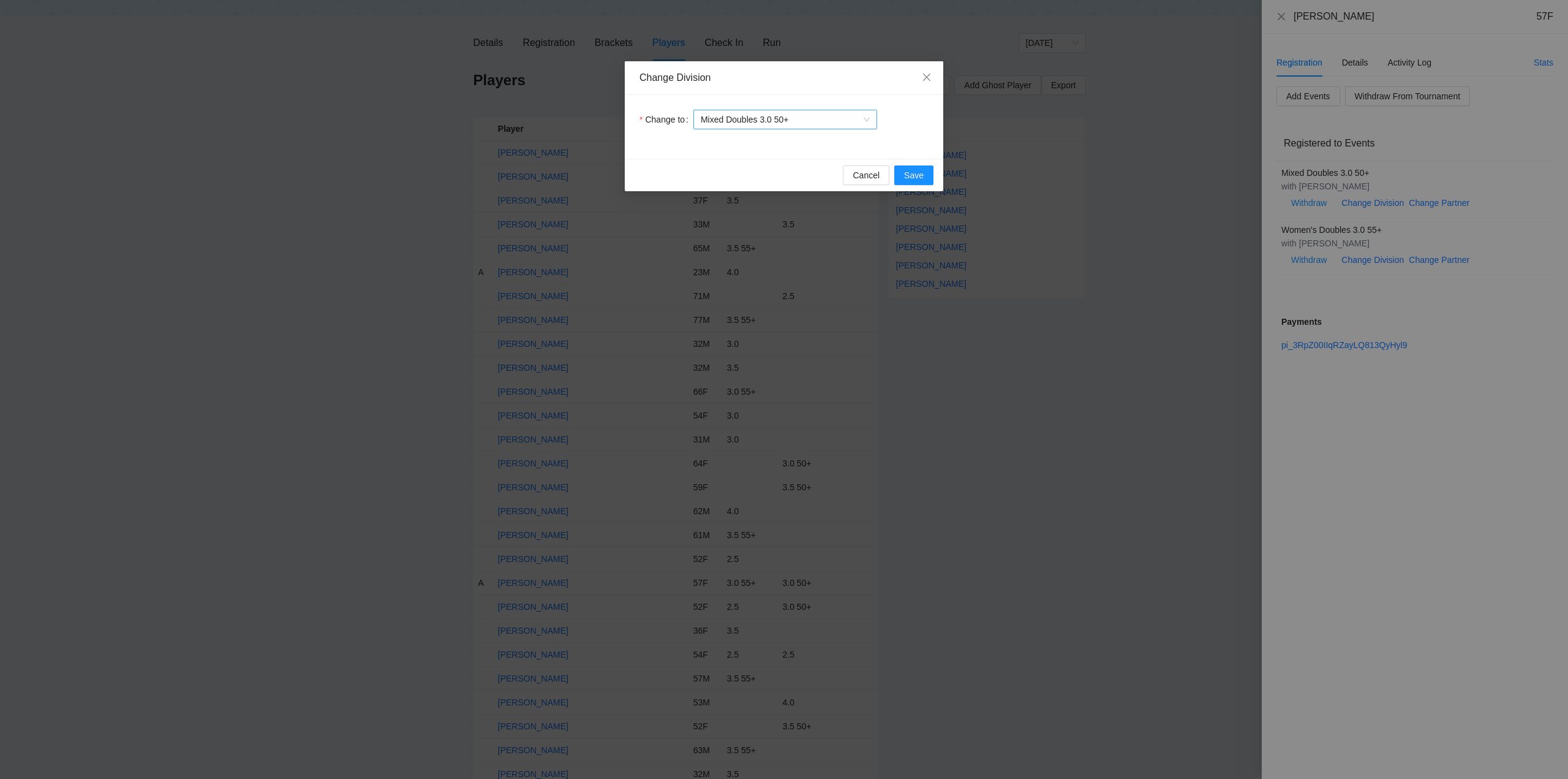
click at [807, 118] on span "Mixed Doubles 3.0 50+" at bounding box center [785, 119] width 169 height 18
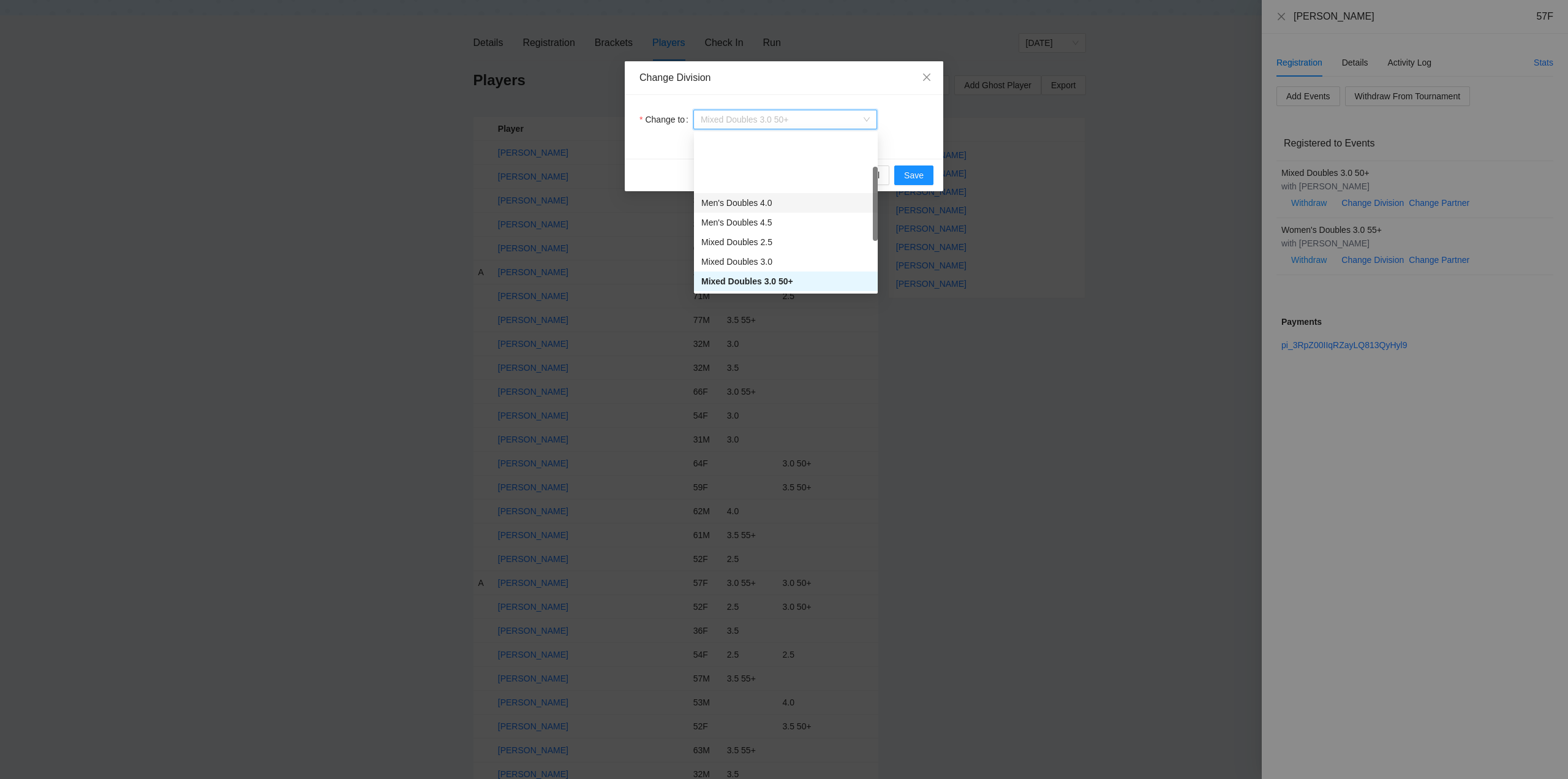
scroll to position [101, 0]
click at [770, 256] on div "Mixed Doubles 3.5 50+" at bounding box center [786, 259] width 169 height 13
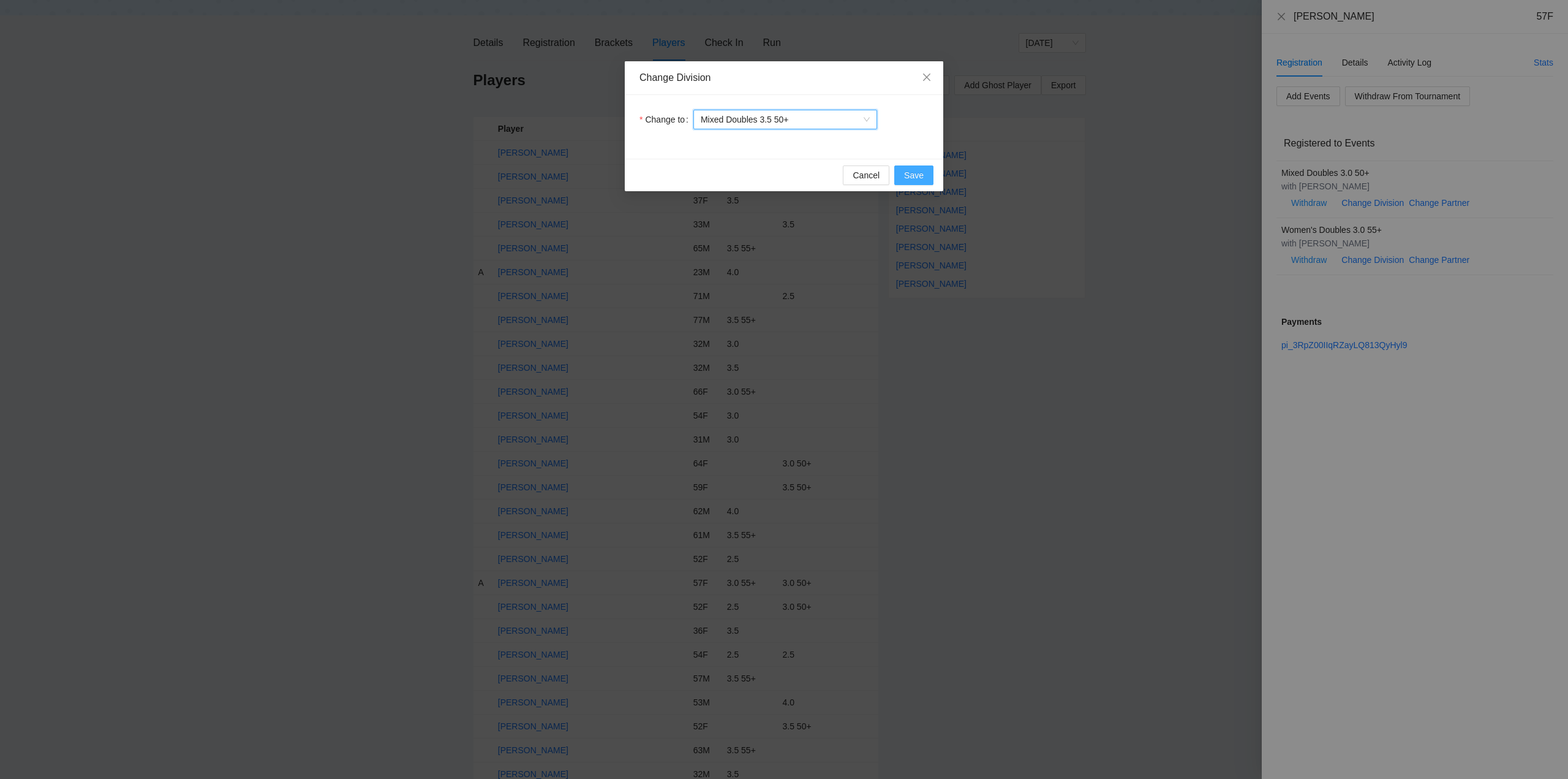
click at [906, 172] on span "Save" at bounding box center [914, 175] width 20 height 13
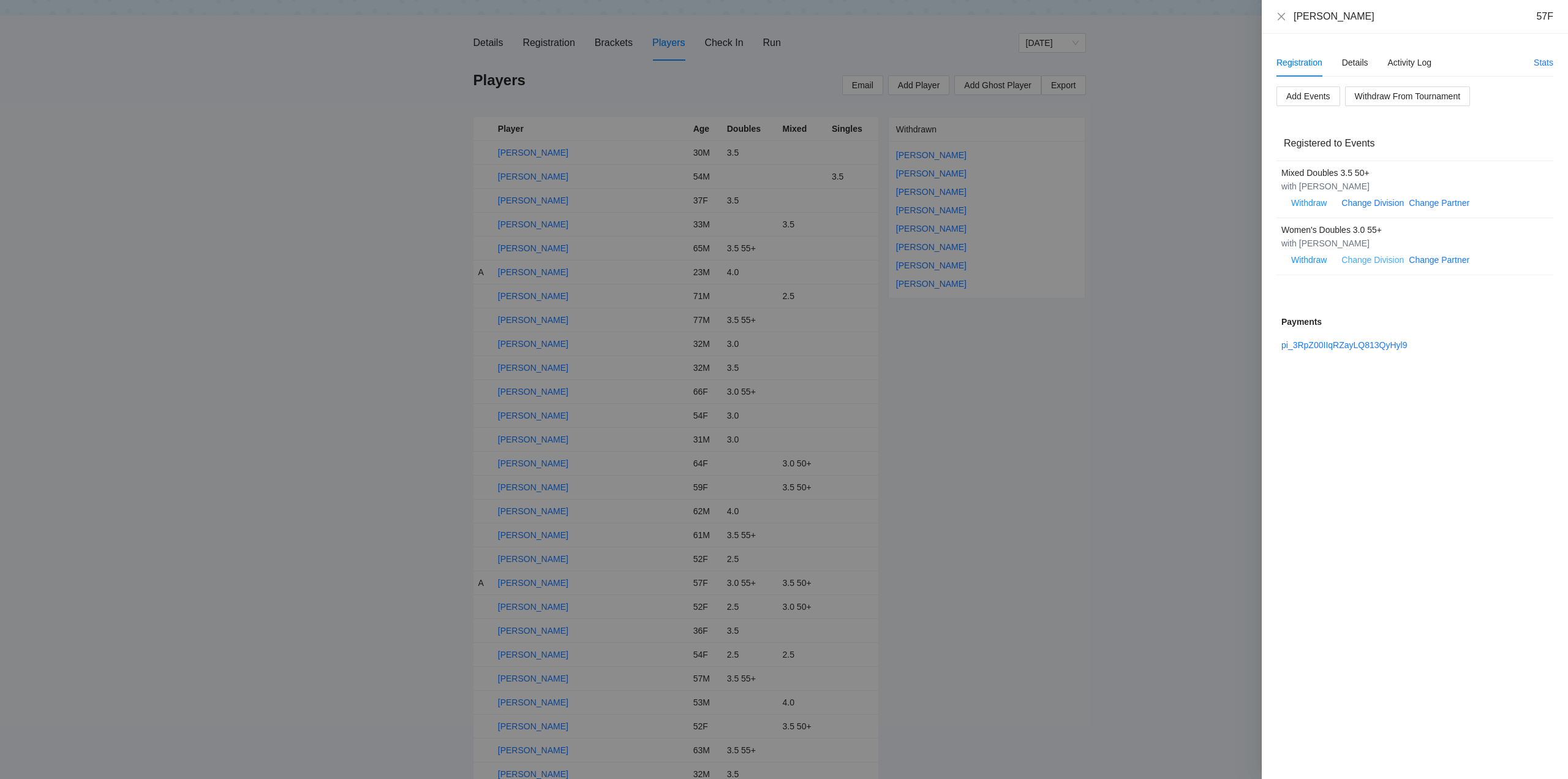
click at [1382, 258] on link "Change Division" at bounding box center [1373, 260] width 63 height 10
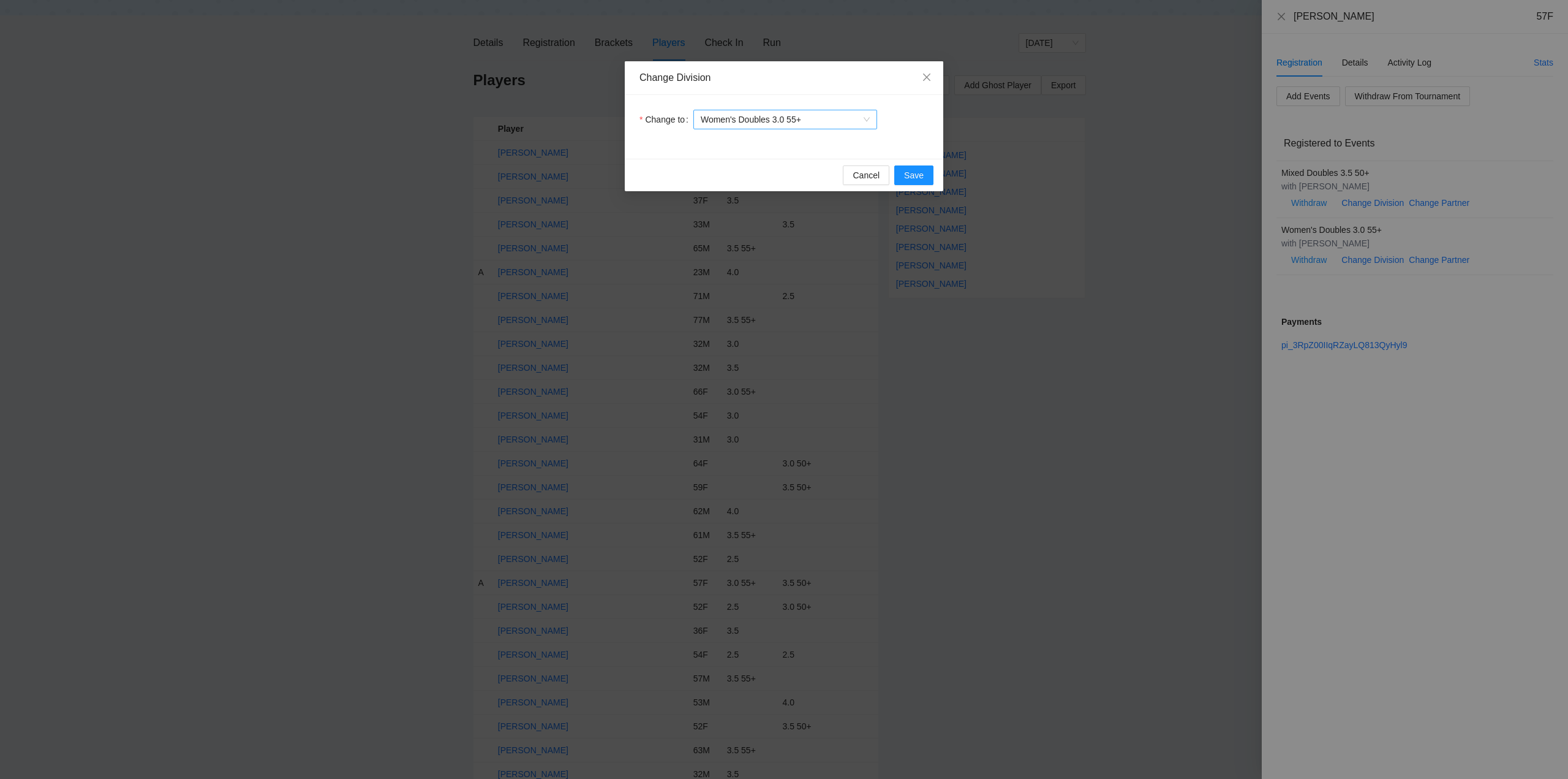
click at [835, 121] on span "Women's Doubles 3.0 55+" at bounding box center [785, 119] width 169 height 18
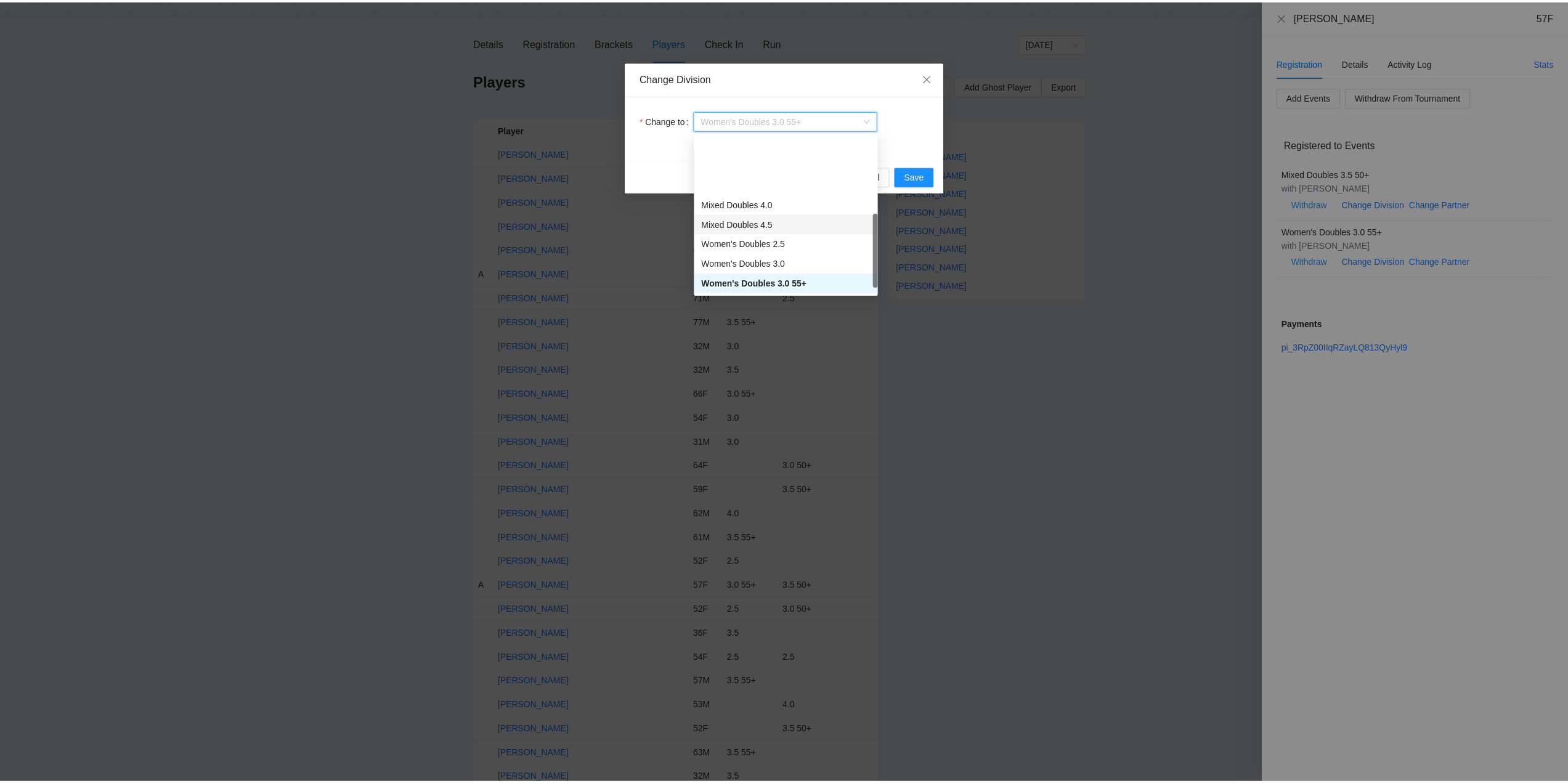
scroll to position [239, 0]
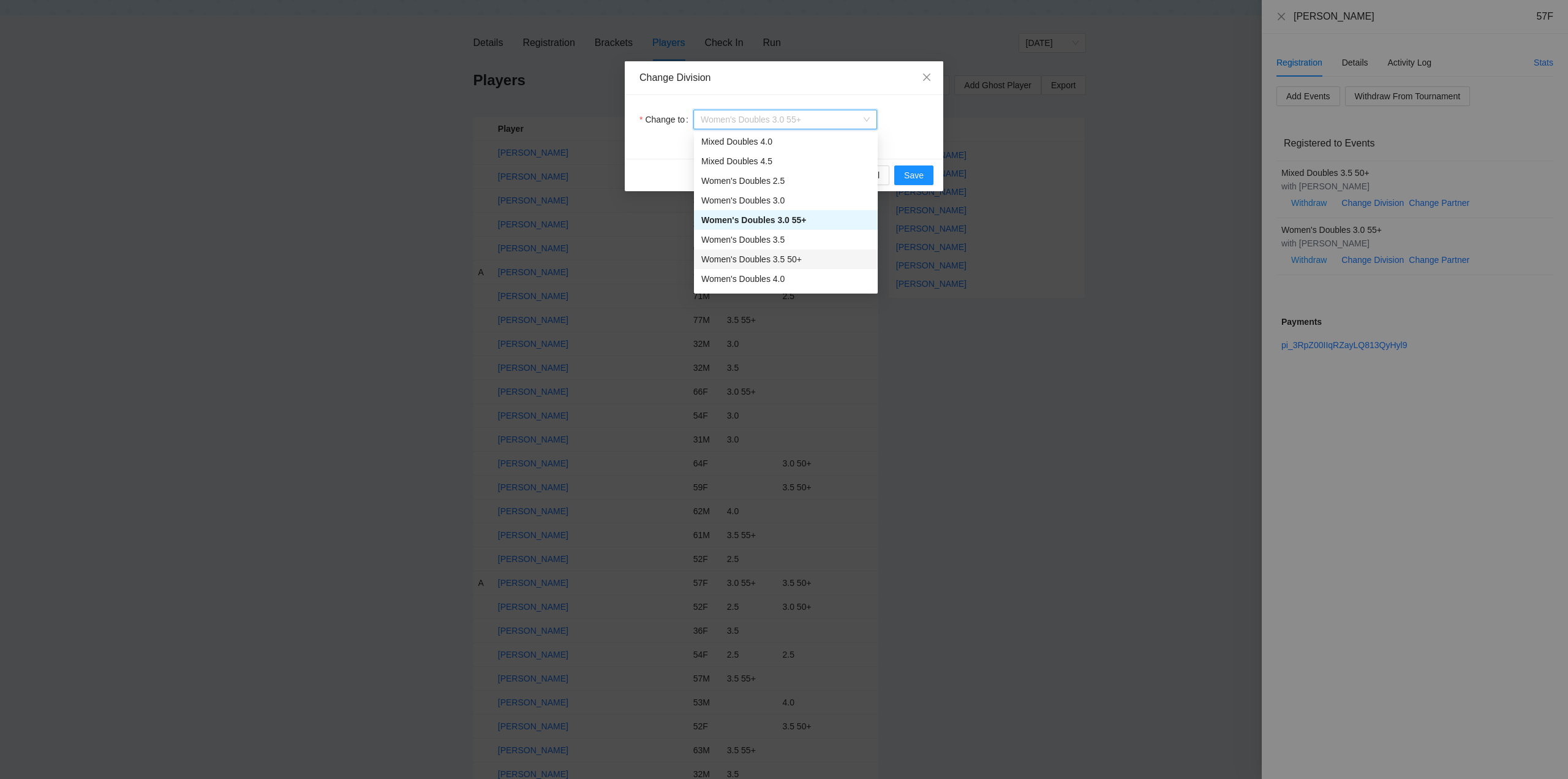
click at [766, 259] on div "Women's Doubles 3.5 50+" at bounding box center [786, 259] width 169 height 13
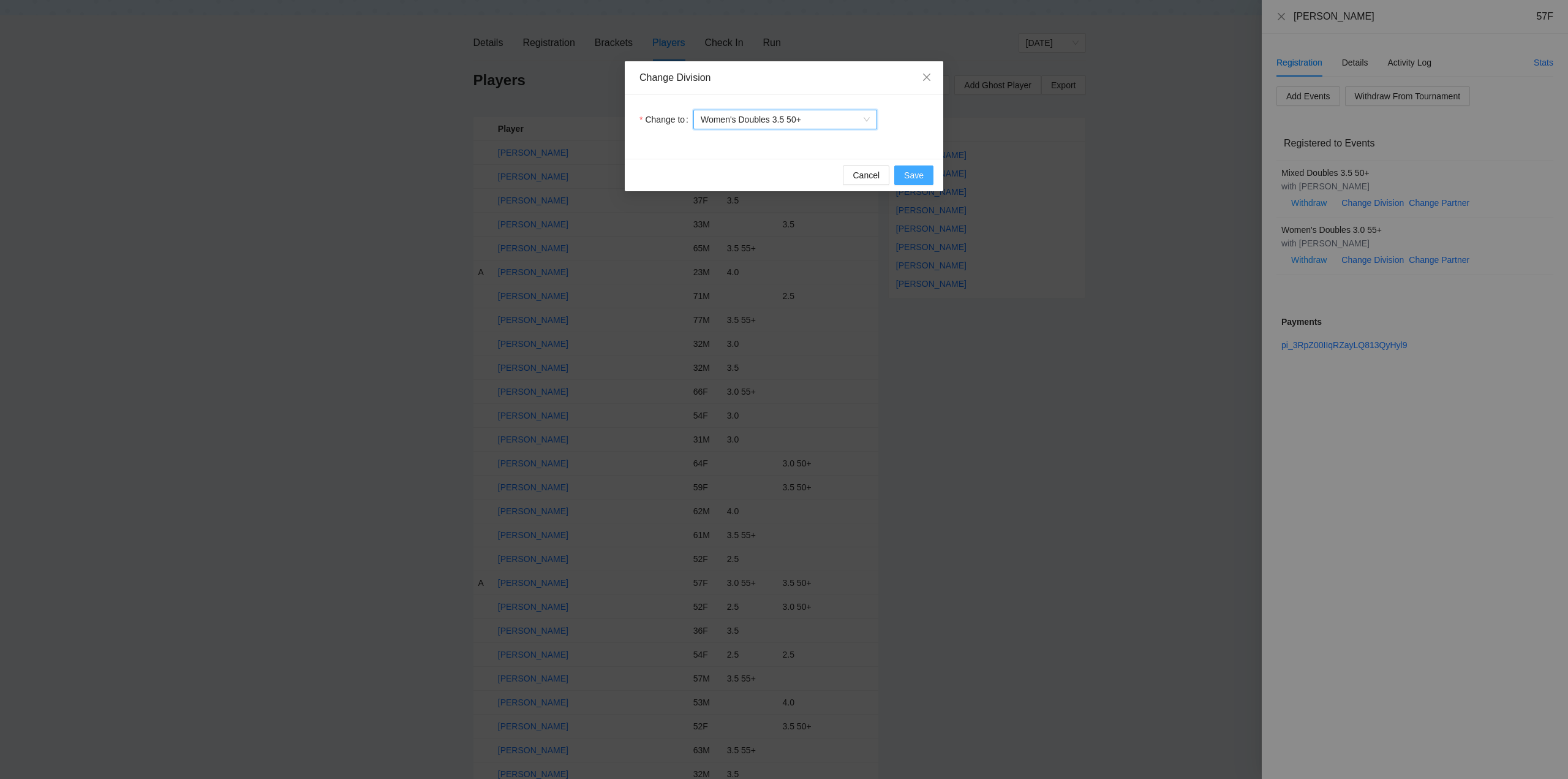
click at [911, 173] on span "Save" at bounding box center [914, 175] width 20 height 13
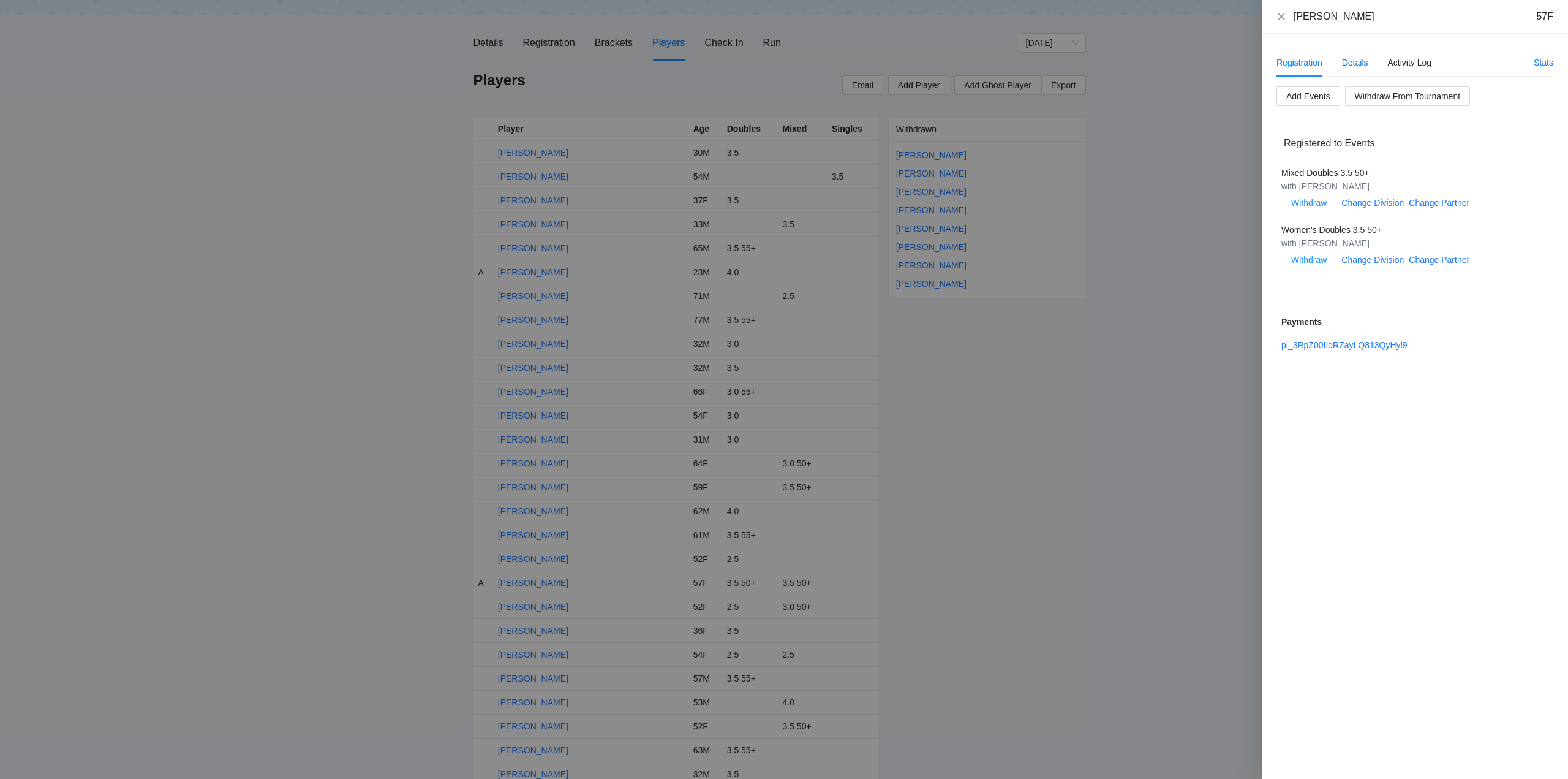
click at [1357, 61] on div "Details" at bounding box center [1355, 62] width 27 height 13
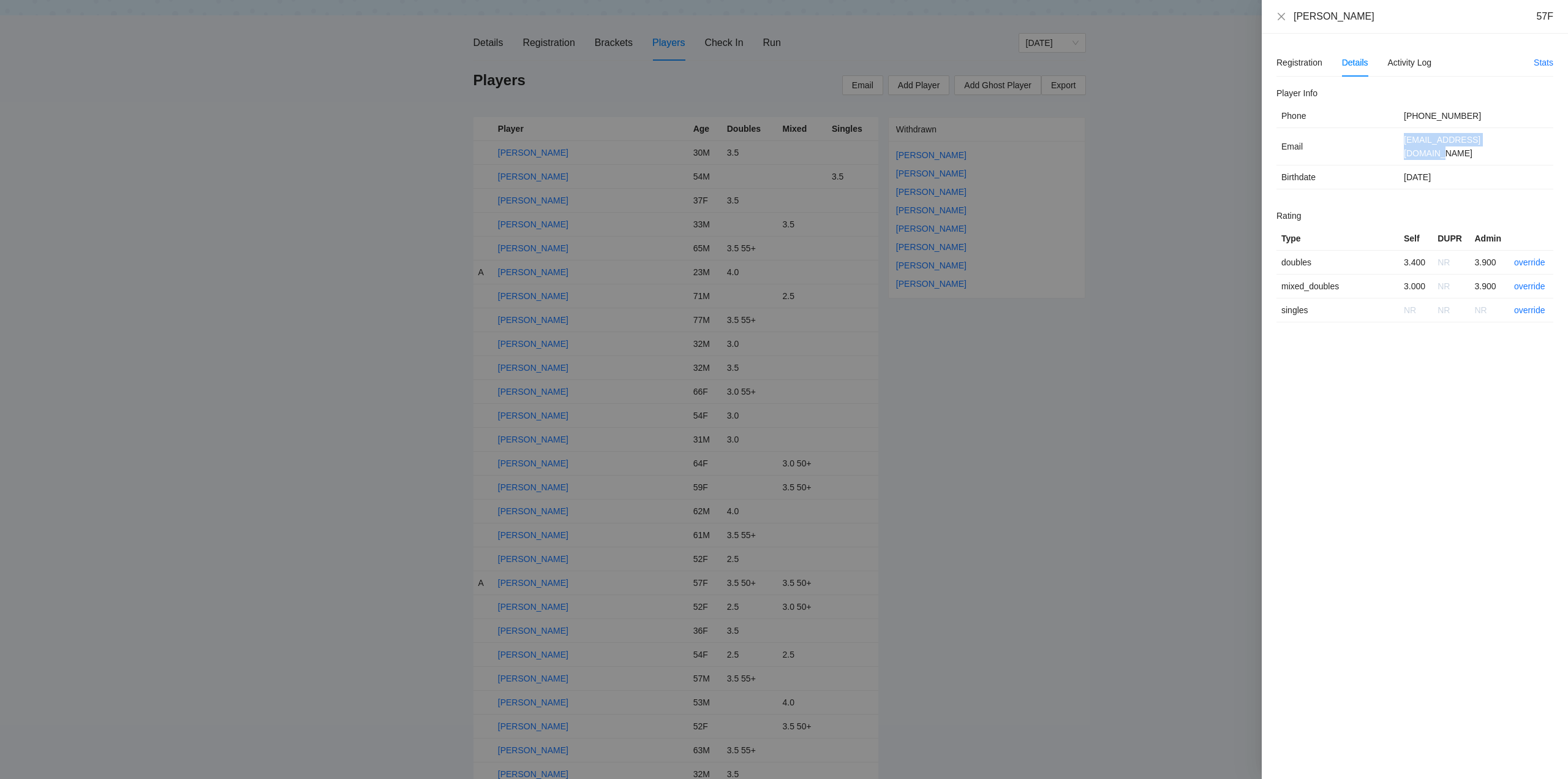
drag, startPoint x: 1507, startPoint y: 144, endPoint x: 1405, endPoint y: 147, distance: 102.0
click at [1405, 147] on td "carlatroyer24@gmail.com" at bounding box center [1476, 147] width 154 height 38
copy td "carlatroyer24@gmail.com"
click at [1283, 15] on icon "close" at bounding box center [1281, 16] width 8 height 8
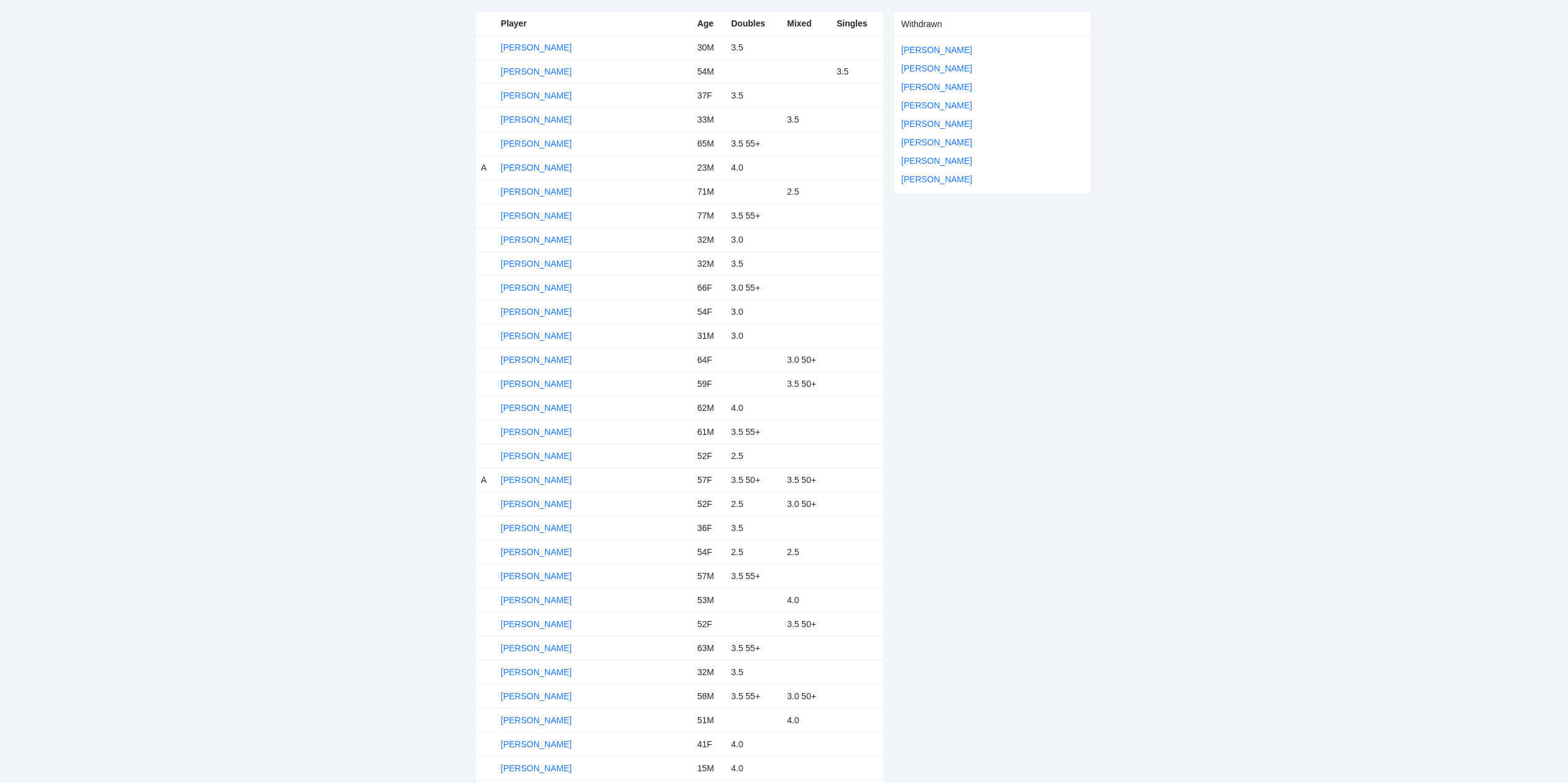
scroll to position [246, 0]
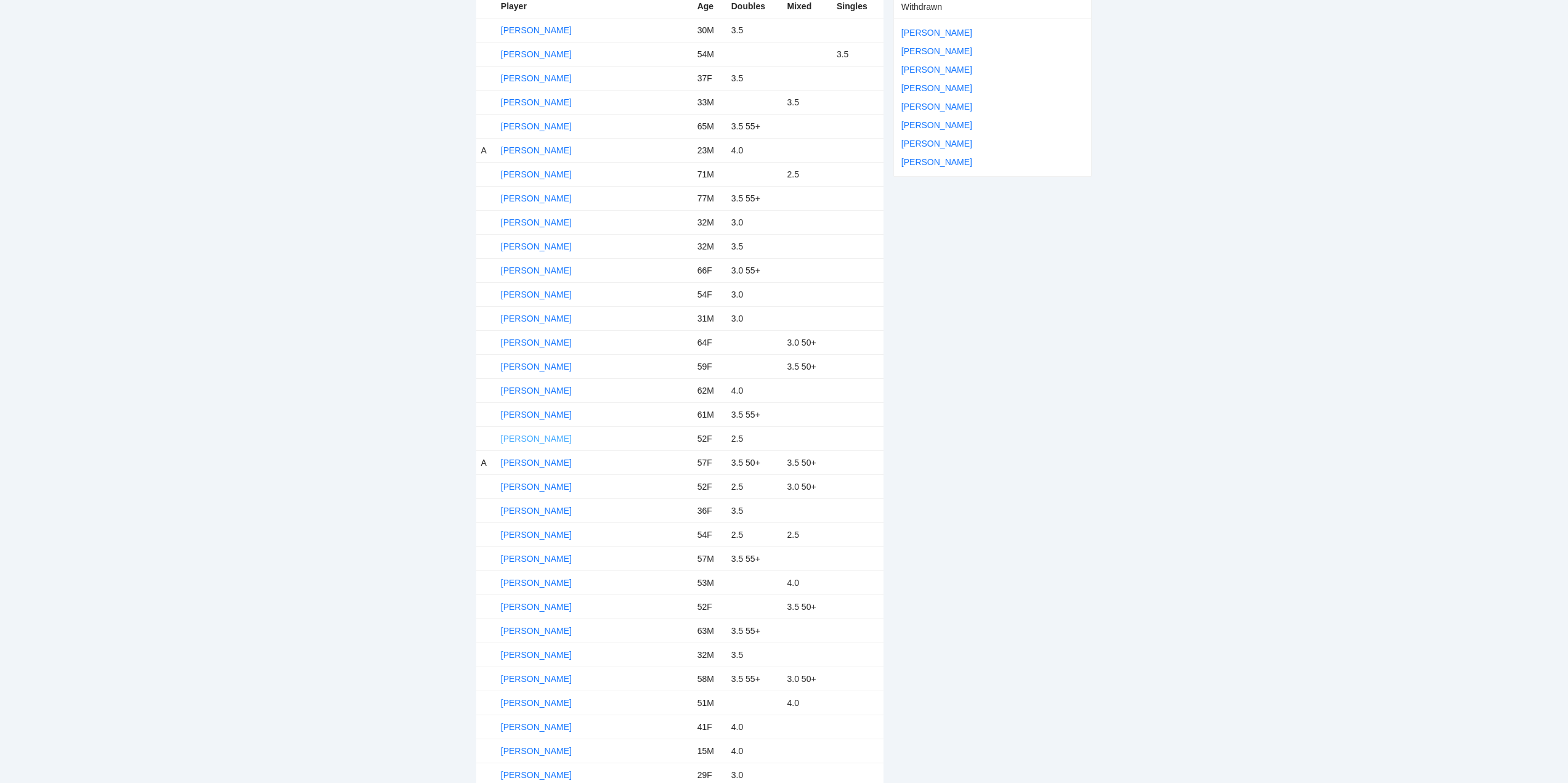
click at [545, 436] on link "Carla Thomas" at bounding box center [536, 439] width 71 height 10
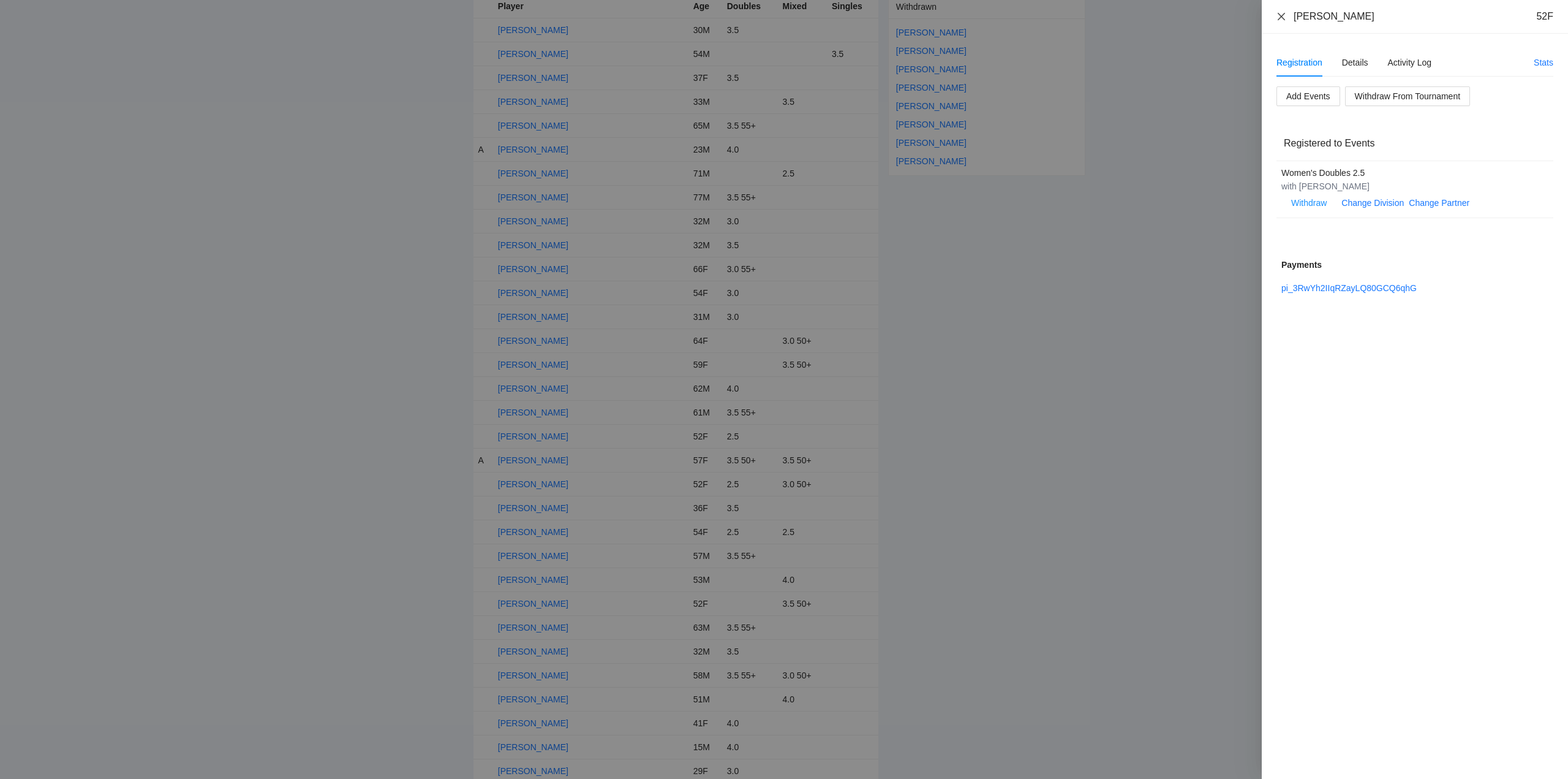
drag, startPoint x: 1283, startPoint y: 17, endPoint x: 1284, endPoint y: 36, distance: 19.0
click at [1283, 16] on icon "close" at bounding box center [1281, 17] width 10 height 10
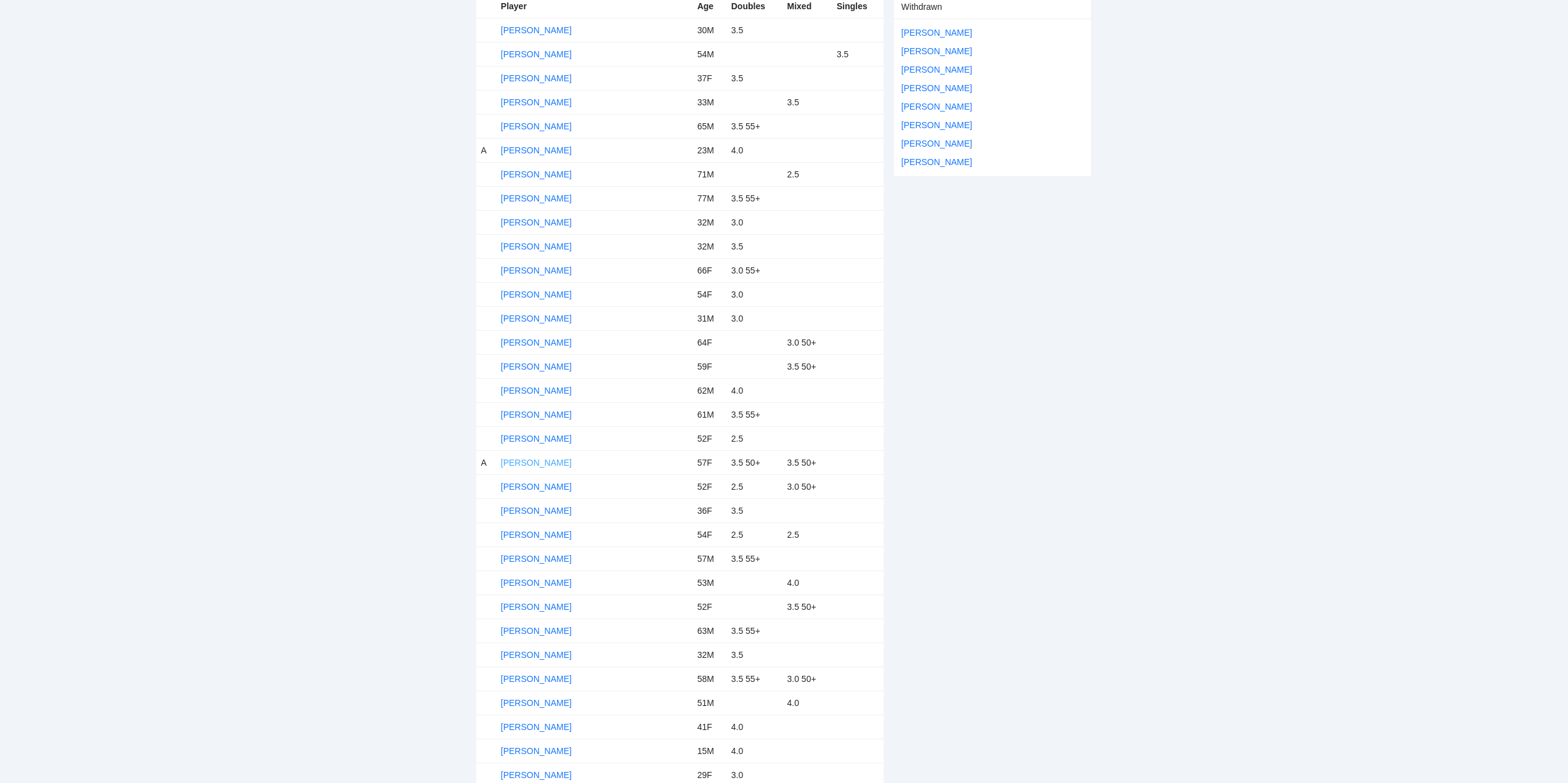
click at [539, 461] on link "Carla Troyer" at bounding box center [536, 462] width 71 height 10
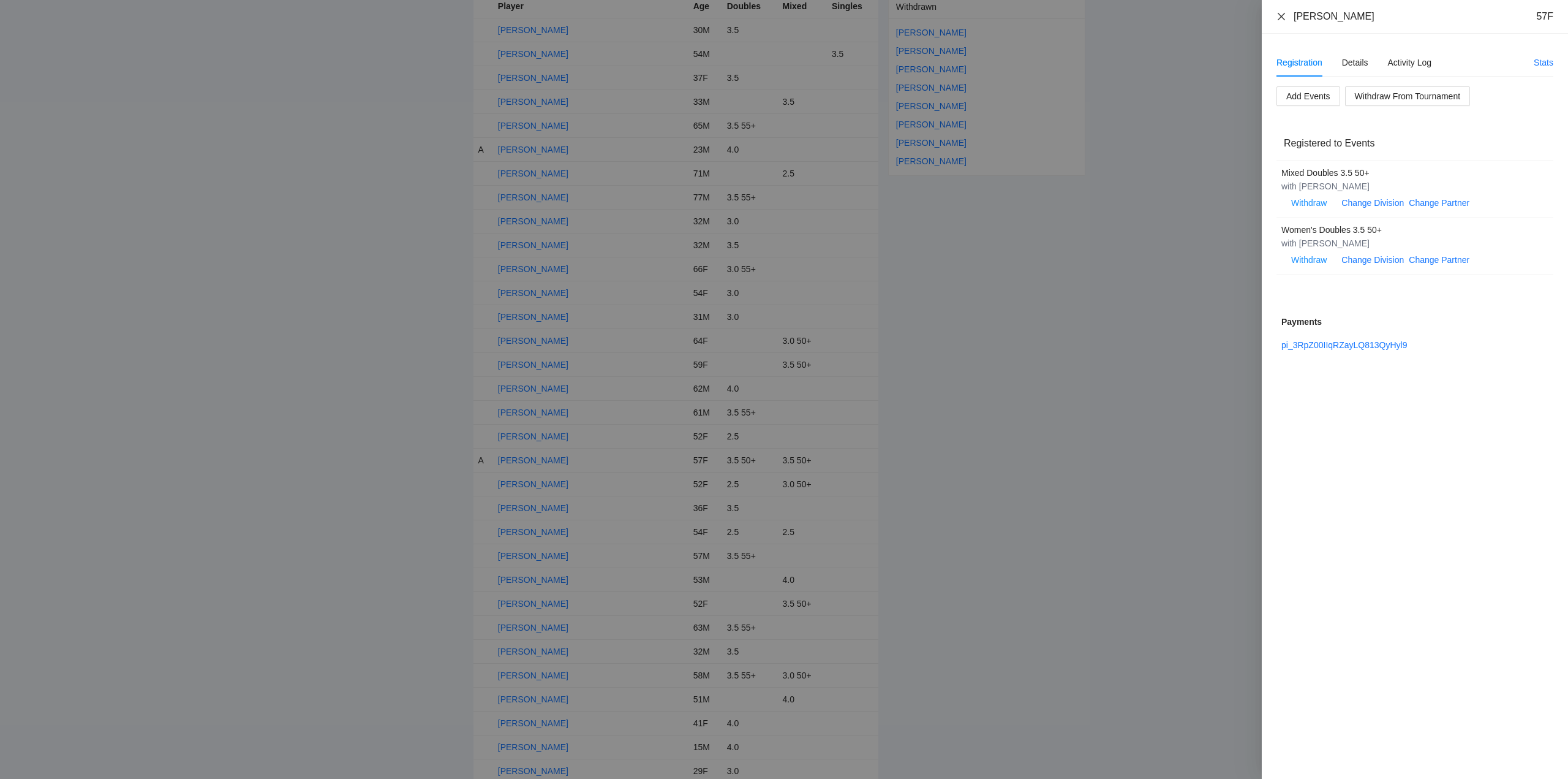
click at [1280, 15] on icon "close" at bounding box center [1281, 17] width 10 height 10
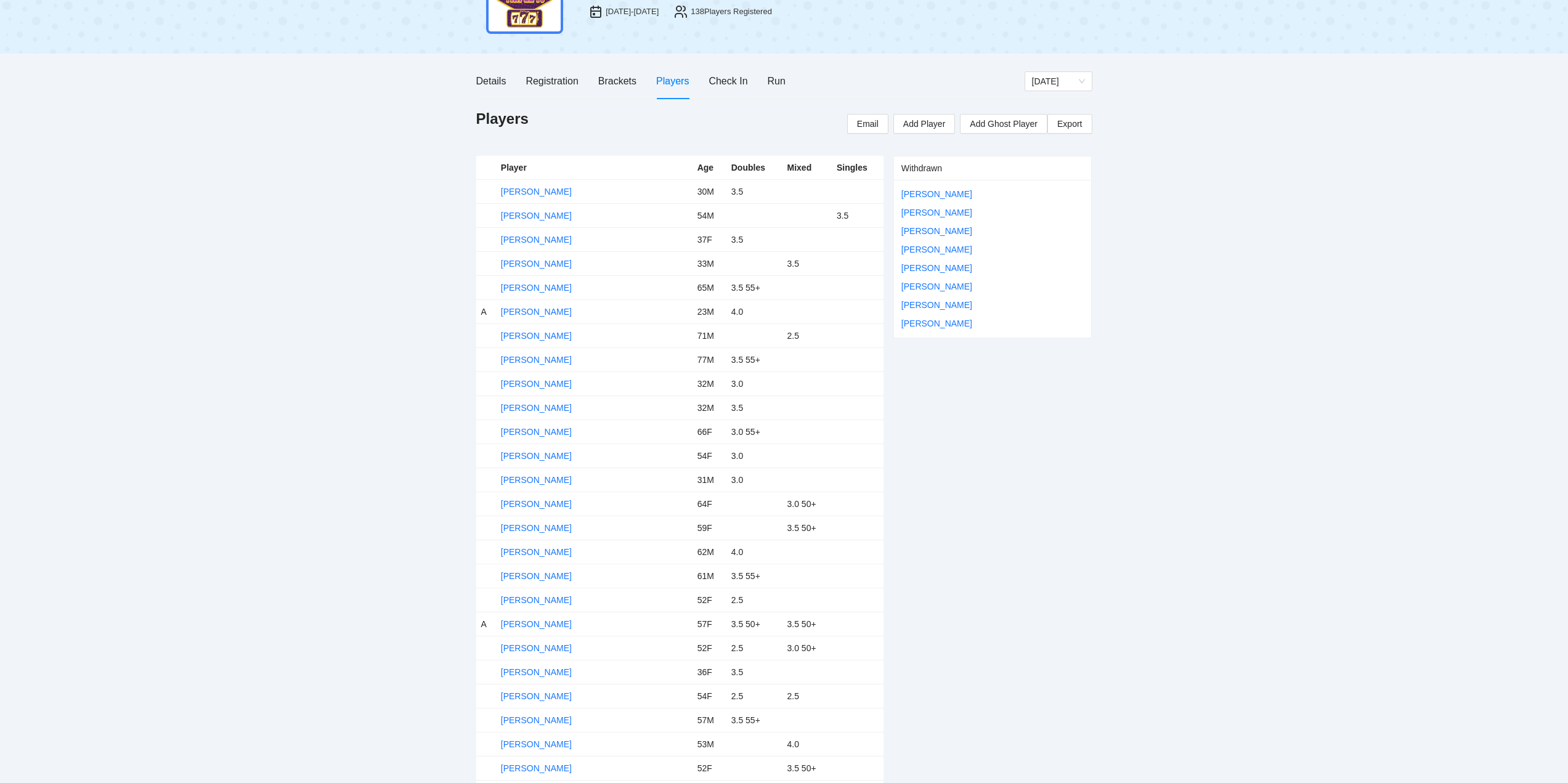
scroll to position [0, 0]
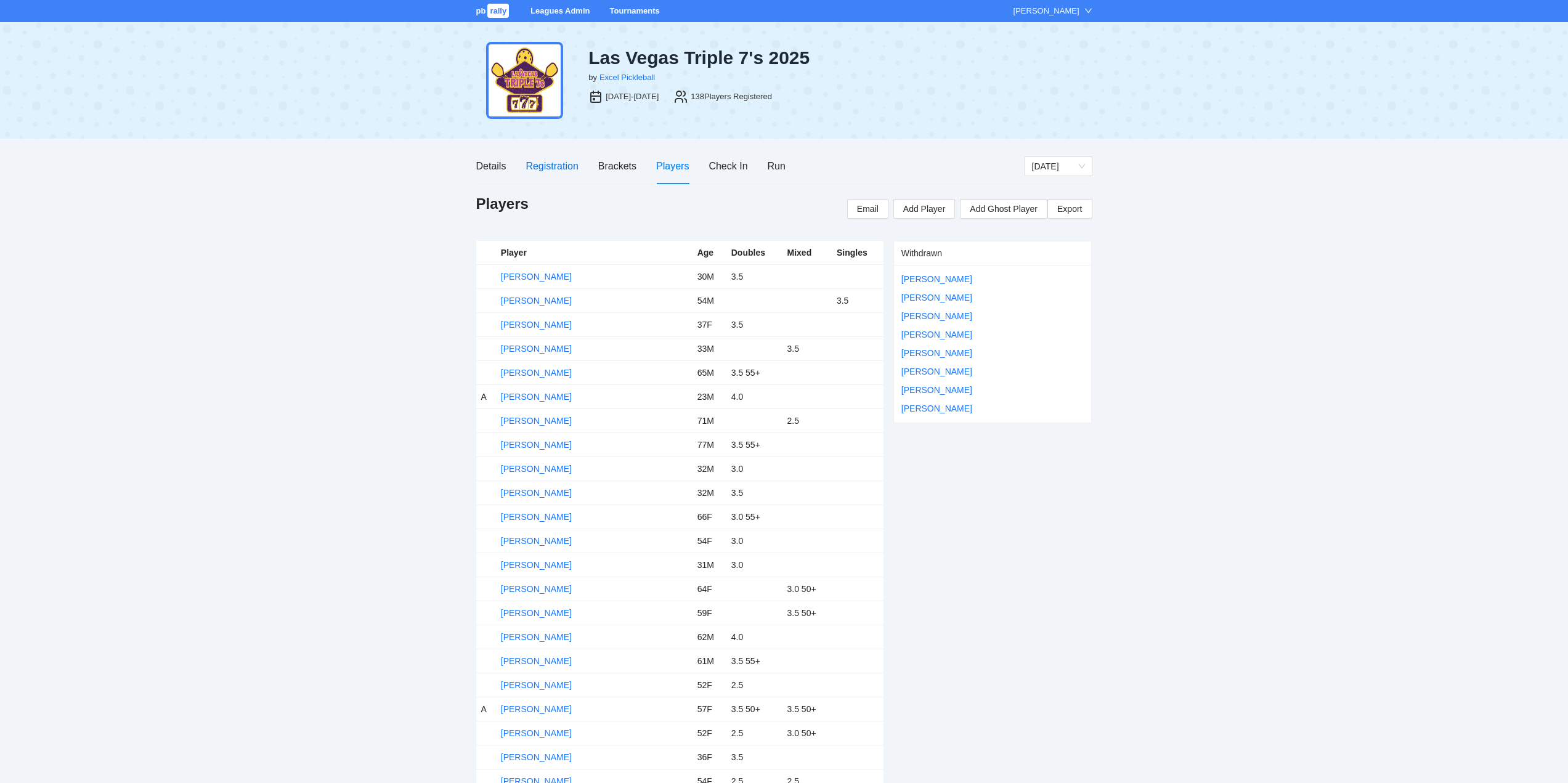
drag, startPoint x: 546, startPoint y: 163, endPoint x: 555, endPoint y: 187, distance: 25.6
click at [547, 163] on div "Registration" at bounding box center [552, 166] width 53 height 15
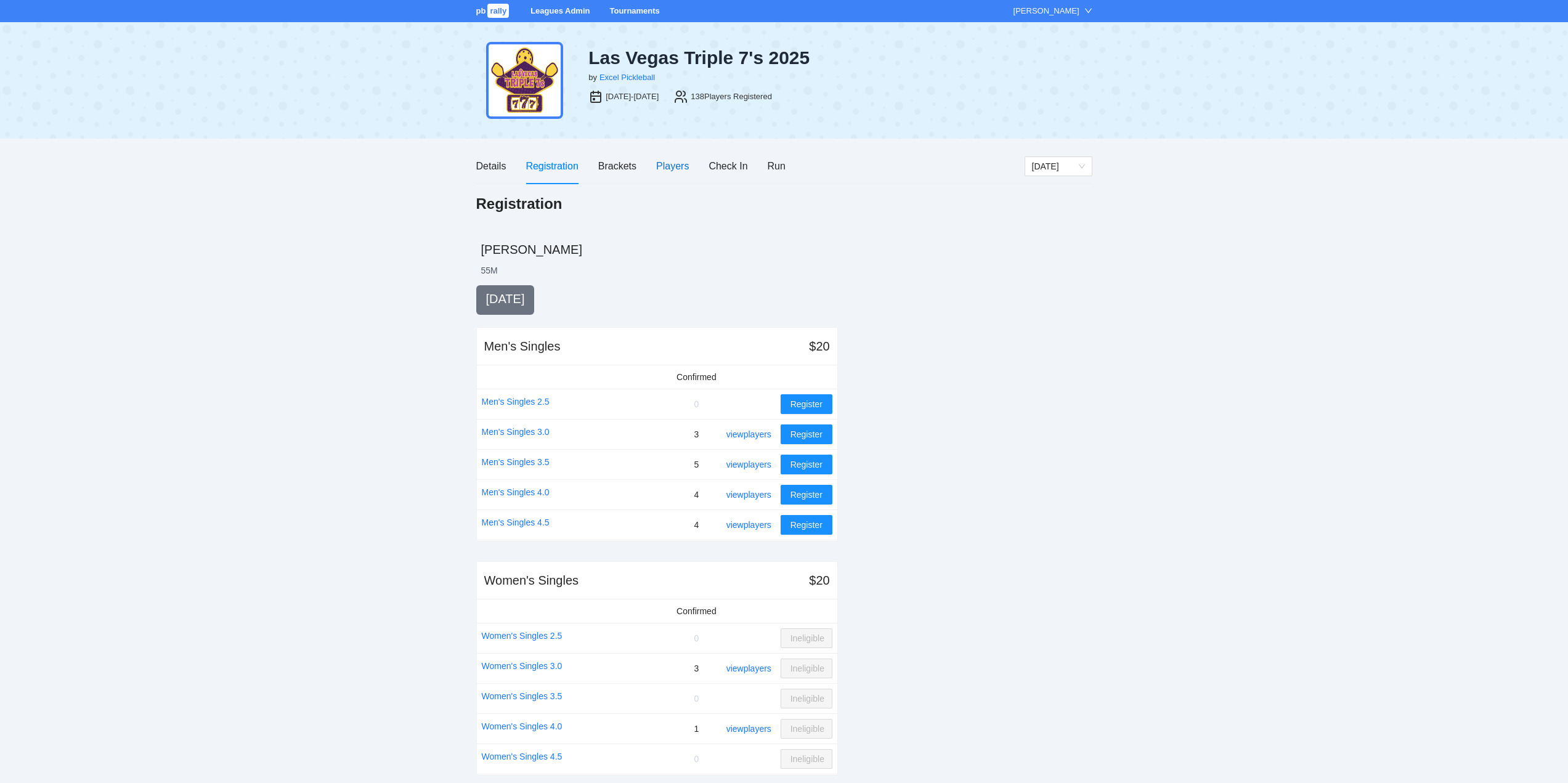
click at [667, 164] on div "Players" at bounding box center [672, 166] width 33 height 15
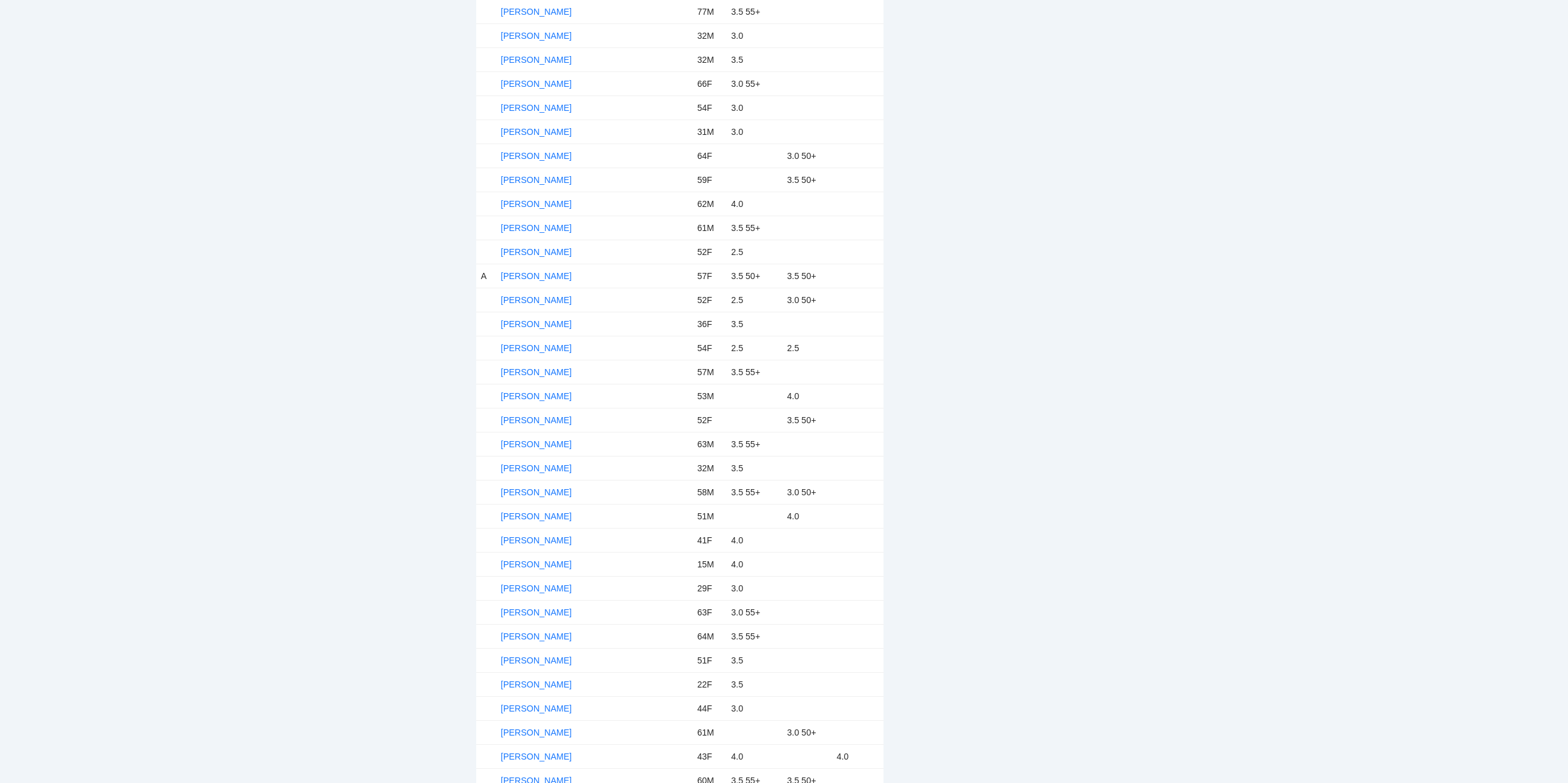
scroll to position [431, 0]
click at [532, 274] on link "Carla Troyer" at bounding box center [536, 278] width 71 height 10
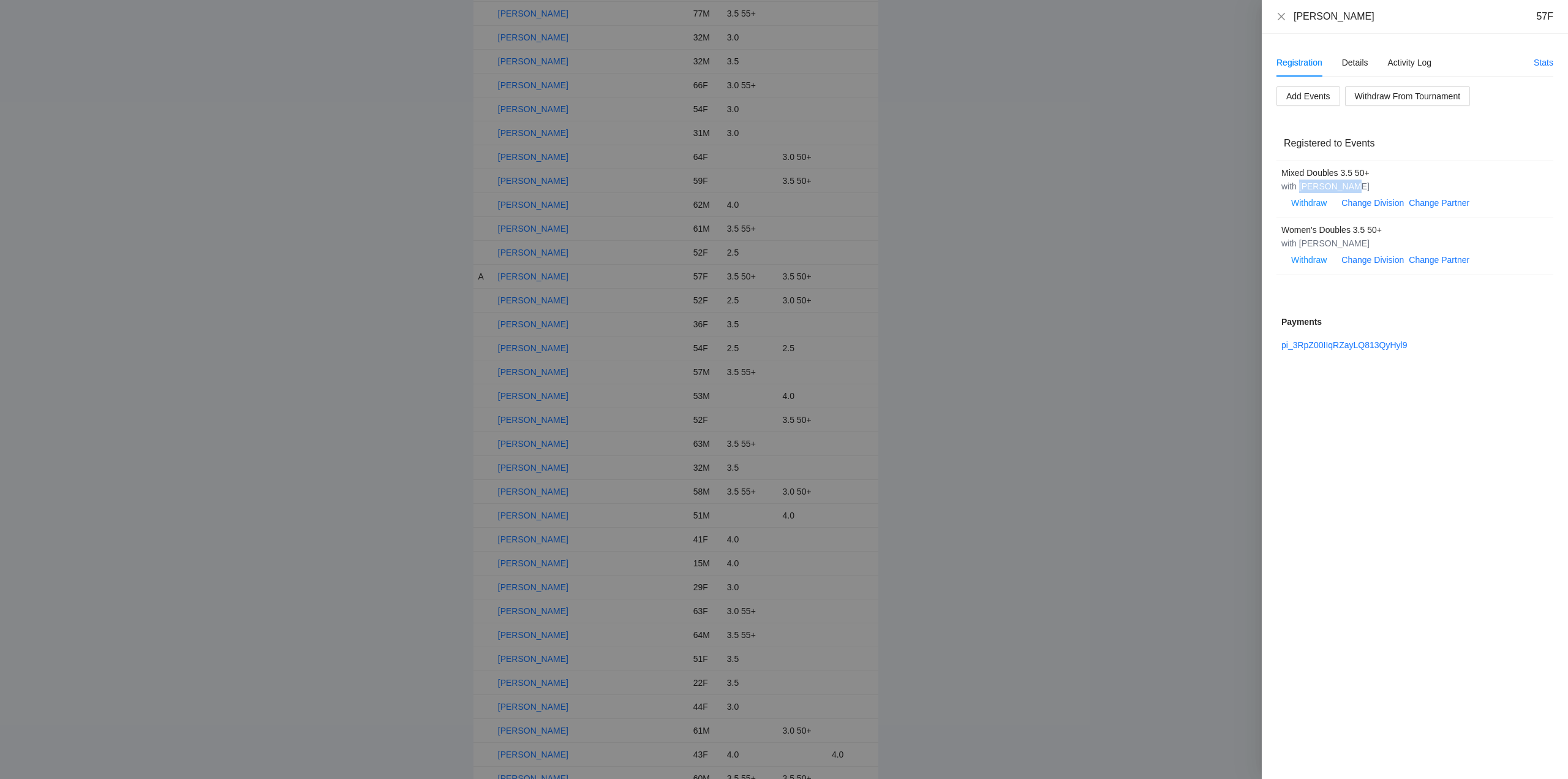
drag, startPoint x: 1361, startPoint y: 188, endPoint x: 1300, endPoint y: 191, distance: 61.1
click at [1300, 191] on div "with Nate Troyer" at bounding box center [1408, 186] width 254 height 13
copy div "Nate Troyer"
drag, startPoint x: 1357, startPoint y: 248, endPoint x: 1300, endPoint y: 246, distance: 57.0
click at [1300, 246] on div "with Irene Spoegler" at bounding box center [1408, 243] width 254 height 13
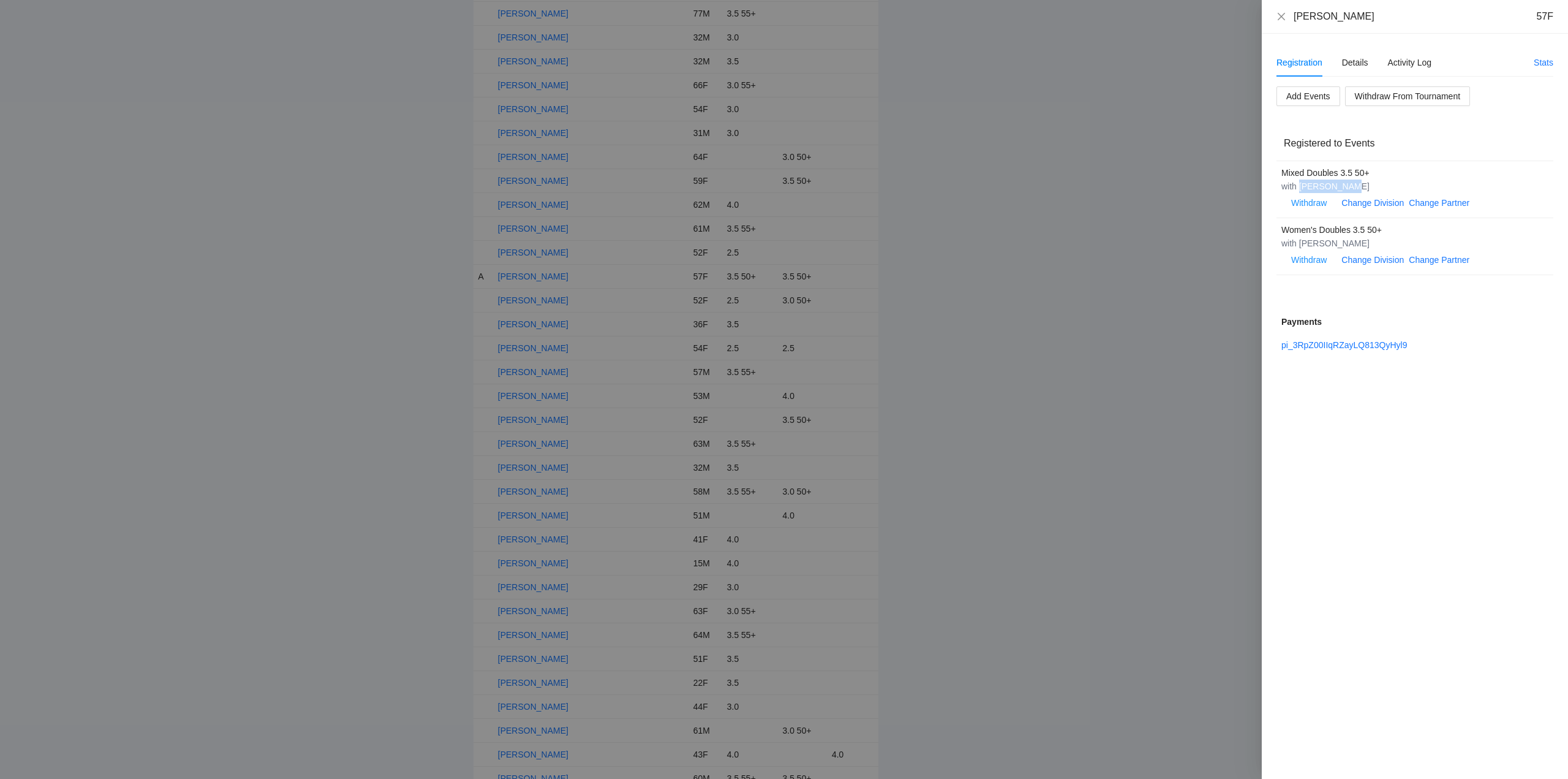
copy div "Irene Spoegler"
click at [1283, 15] on icon "close" at bounding box center [1281, 16] width 8 height 8
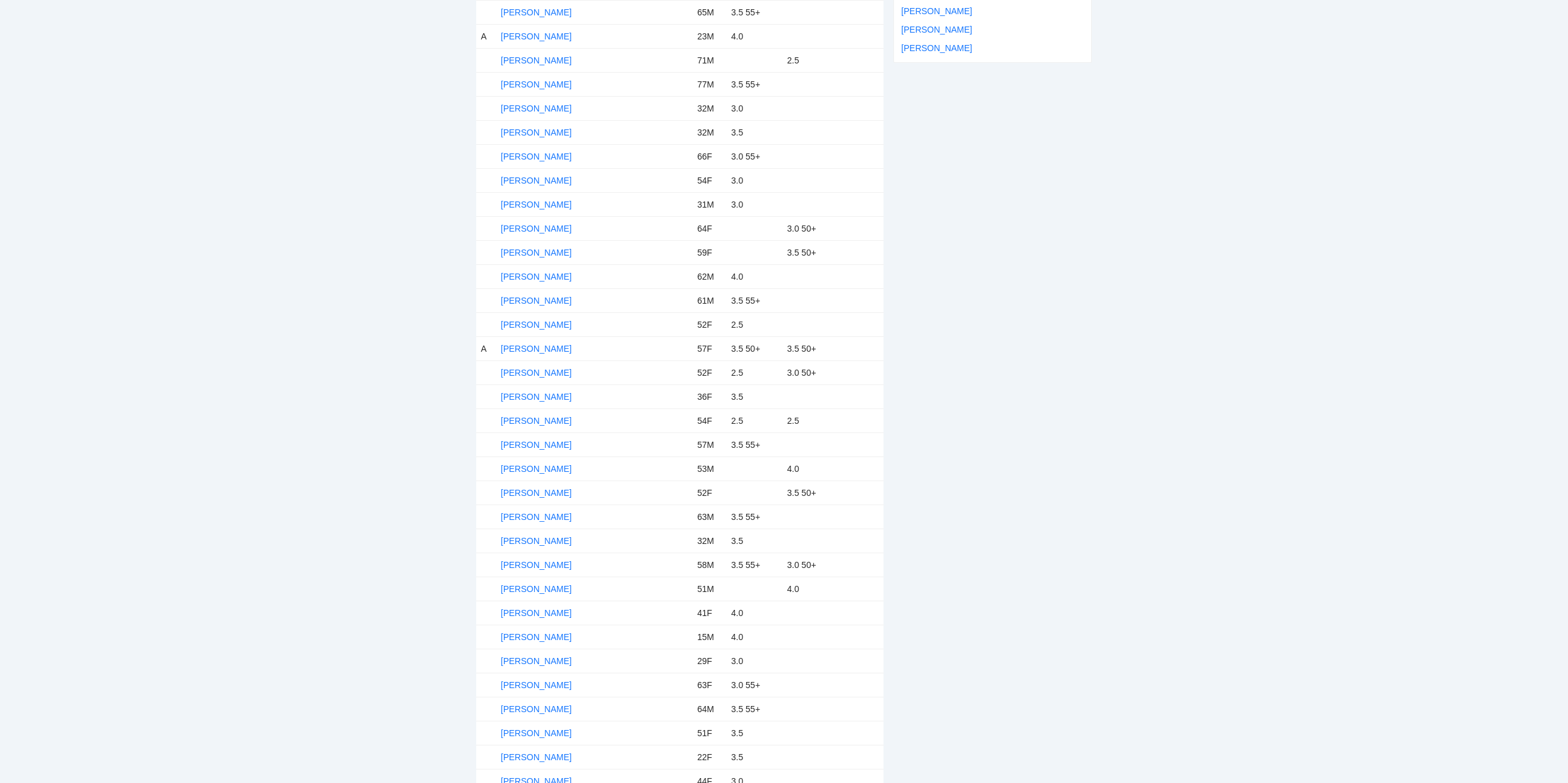
scroll to position [370, 0]
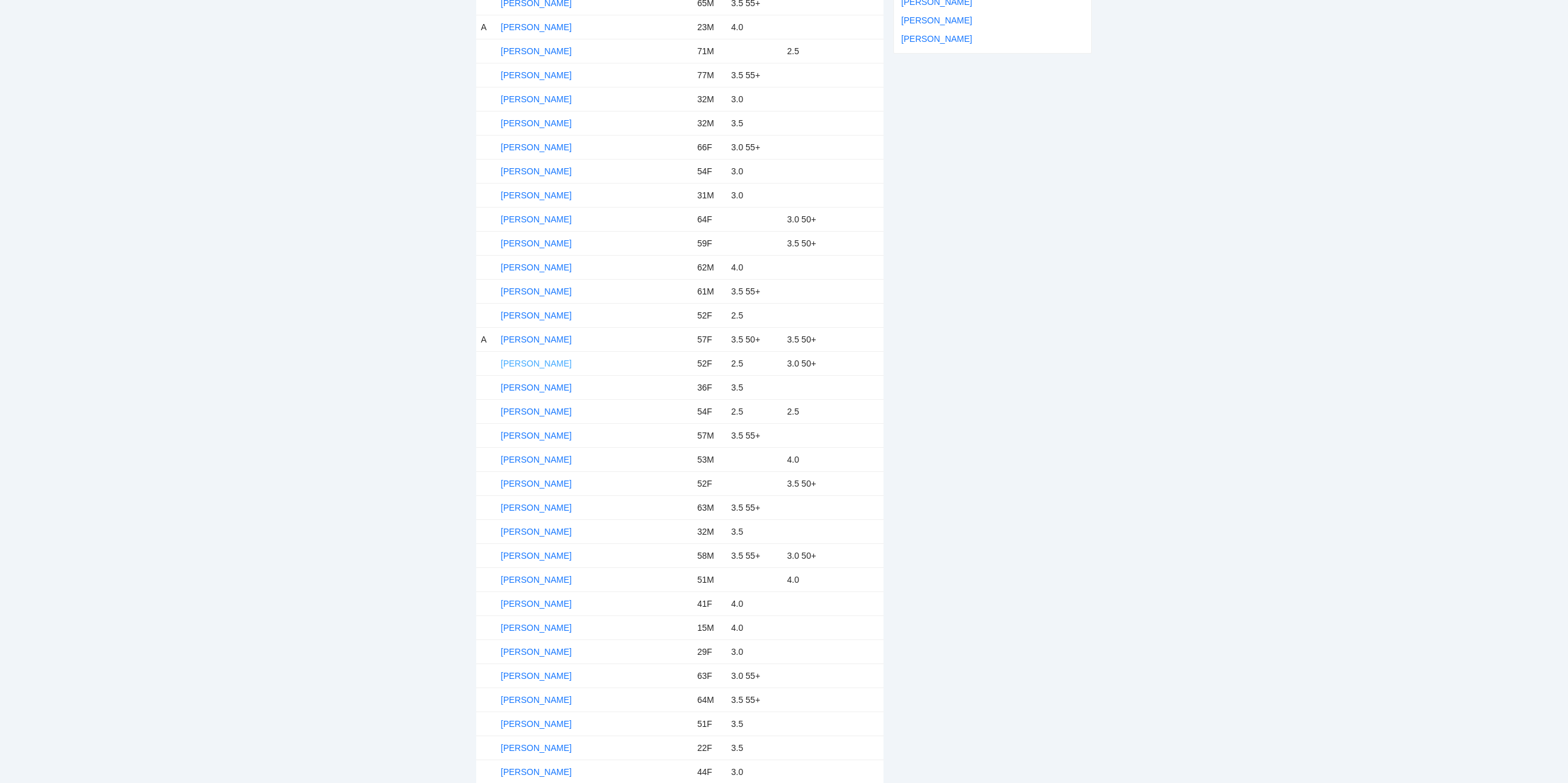
click at [540, 364] on link "Cassandra Anderson-Monroe" at bounding box center [536, 363] width 71 height 10
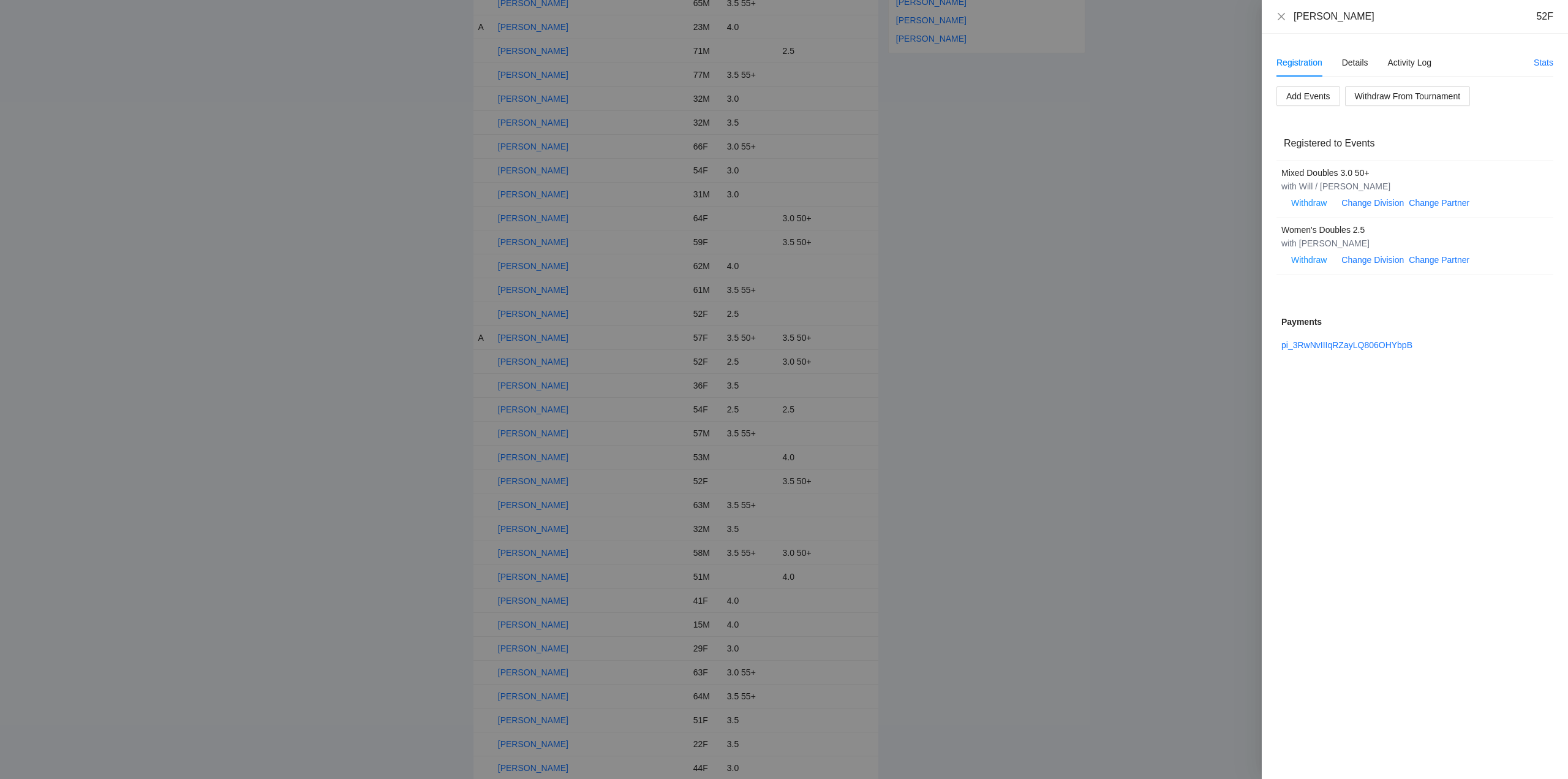
drag, startPoint x: 1431, startPoint y: 17, endPoint x: 1278, endPoint y: 10, distance: 153.2
click at [1278, 10] on div "Cassandra Anderson-Monroe 52F" at bounding box center [1414, 16] width 277 height 13
drag, startPoint x: 1369, startPoint y: 247, endPoint x: 1299, endPoint y: 245, distance: 70.0
click at [1299, 245] on div "with Carla Thomas" at bounding box center [1408, 243] width 254 height 13
click at [1276, 15] on div "Cassandra Anderson-Monroe 52F" at bounding box center [1414, 17] width 306 height 34
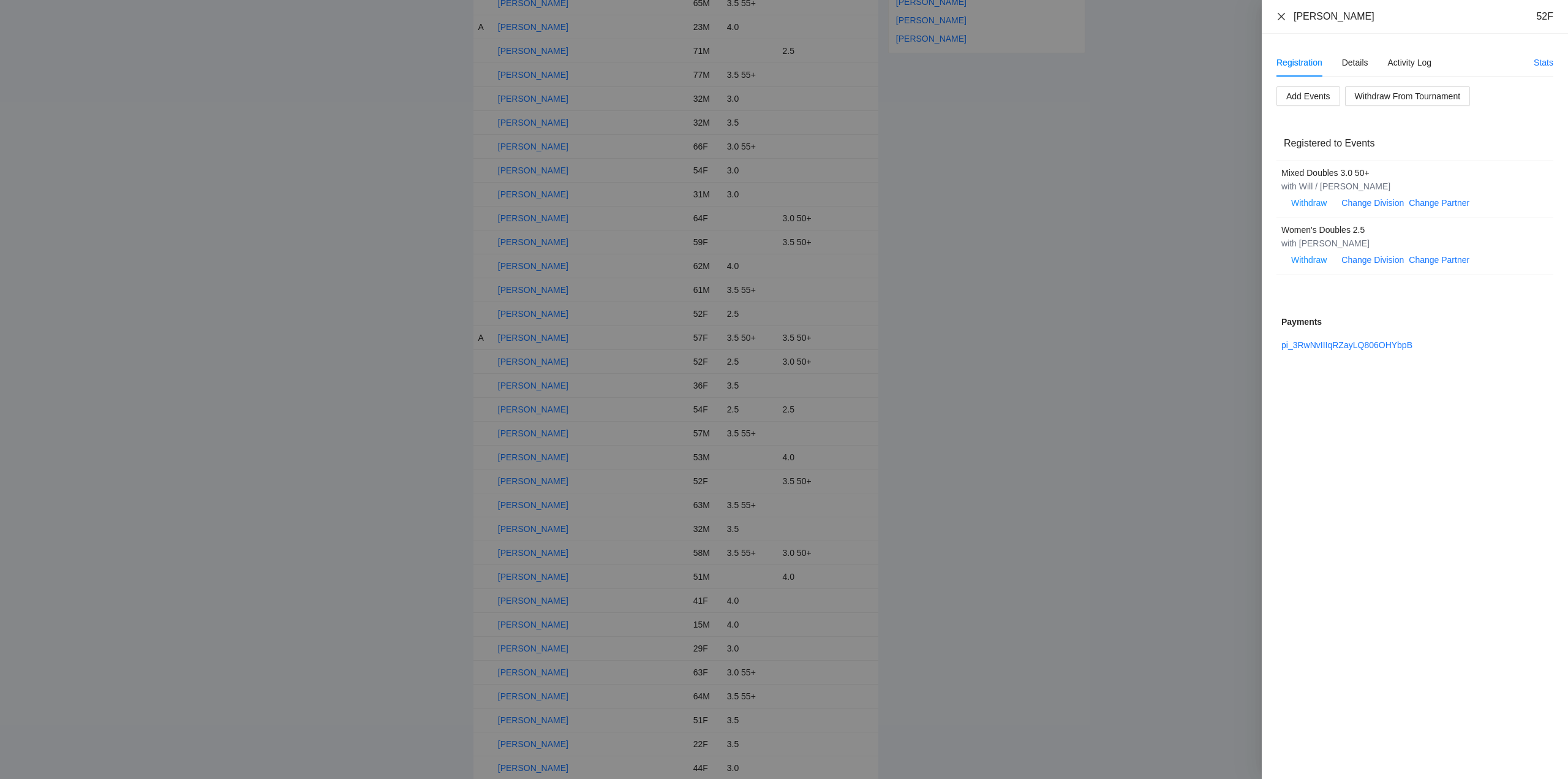
click at [1282, 17] on icon "close" at bounding box center [1281, 16] width 8 height 8
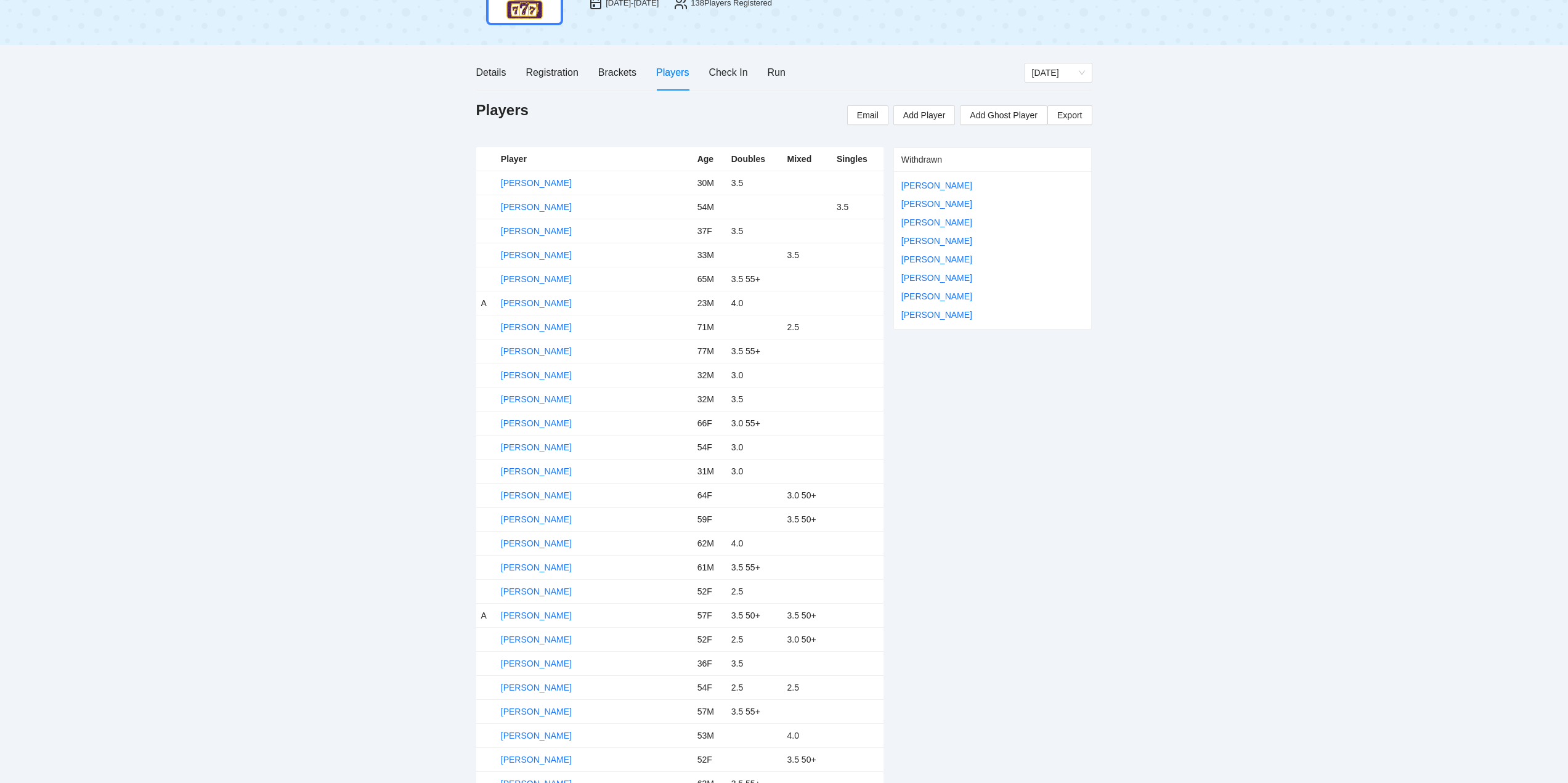
scroll to position [123, 0]
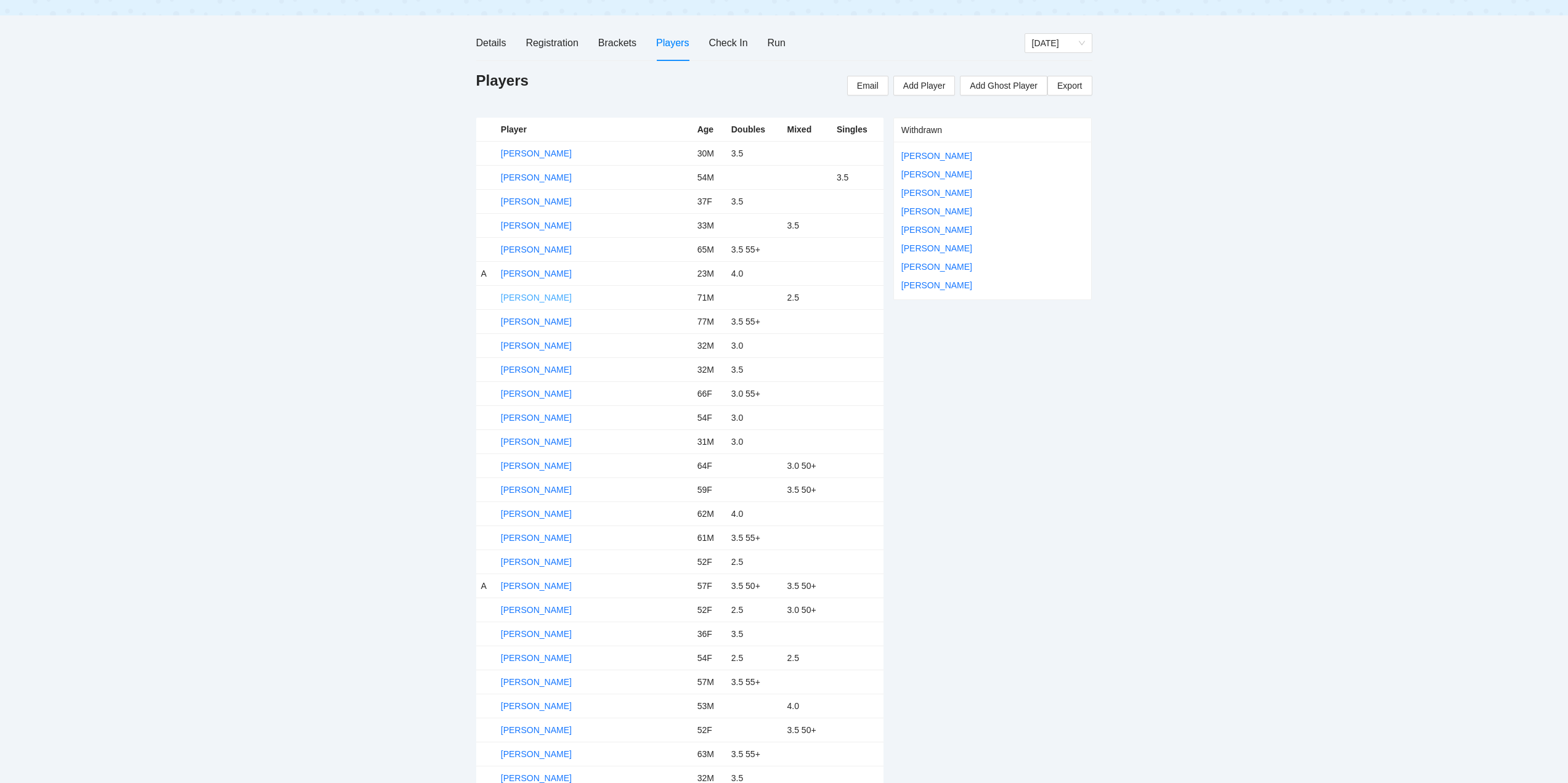
click at [521, 297] on link "Alex Rios" at bounding box center [536, 297] width 71 height 10
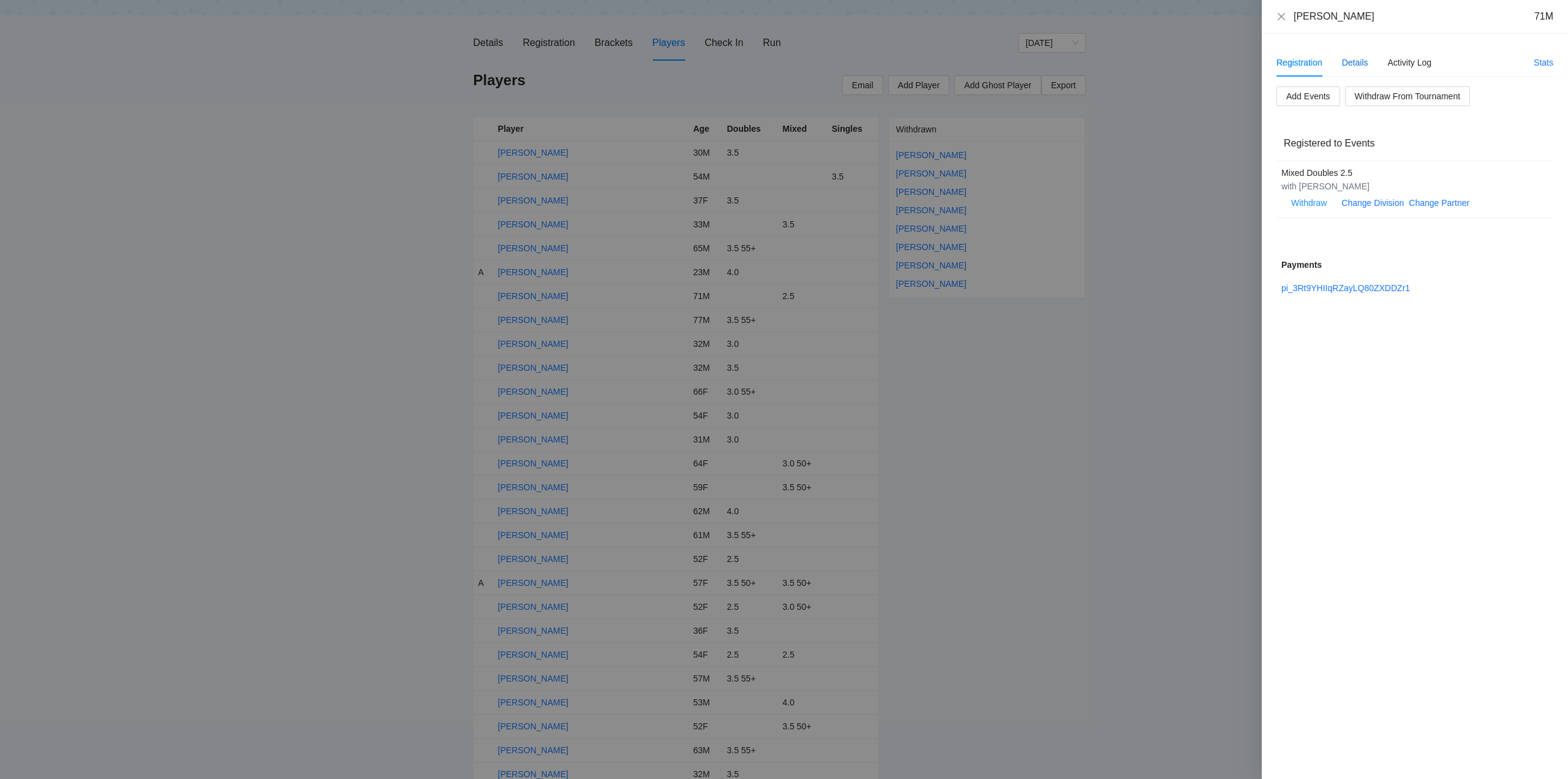
click at [1347, 62] on div "Details" at bounding box center [1355, 62] width 27 height 13
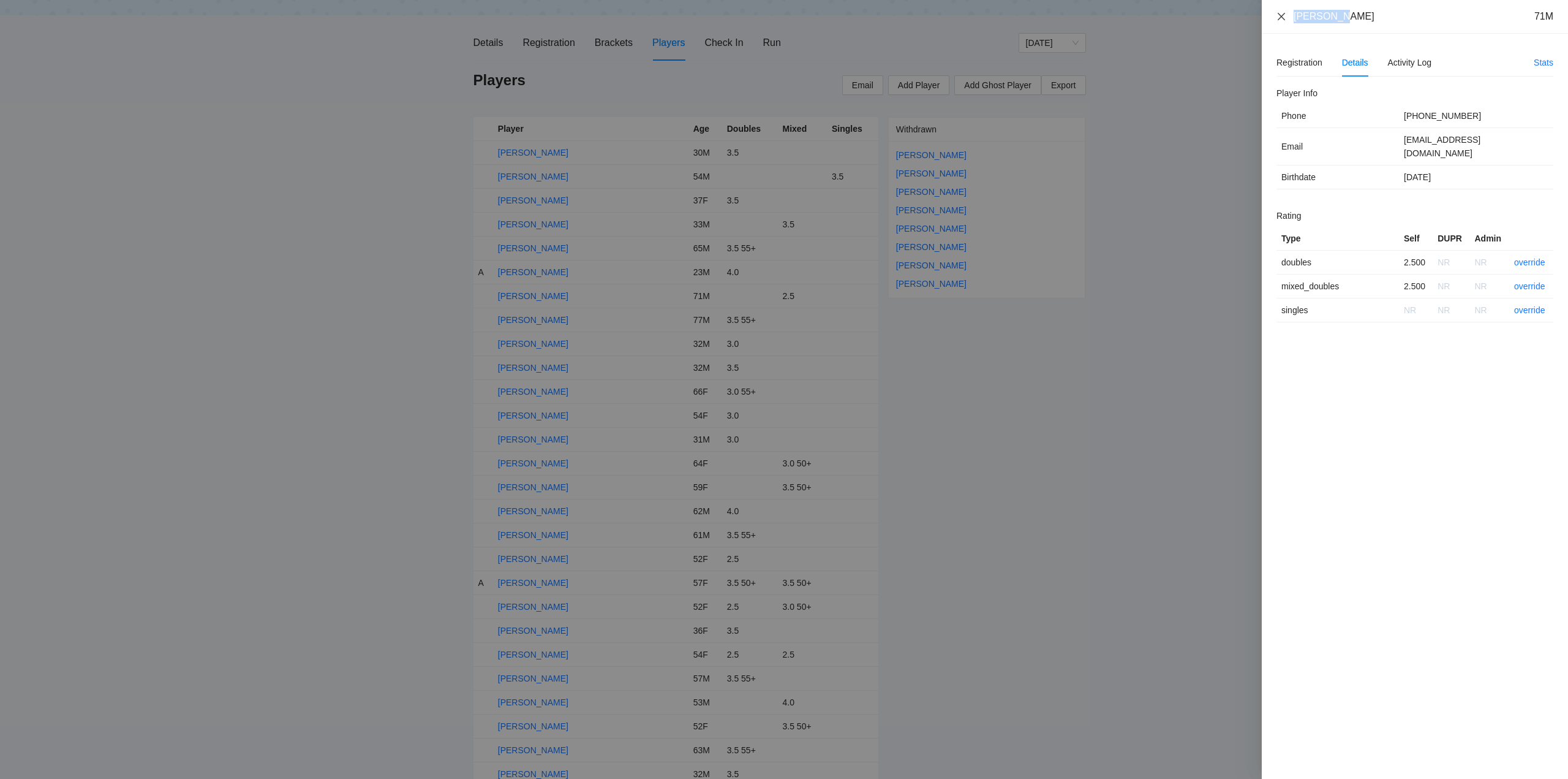
drag, startPoint x: 1341, startPoint y: 17, endPoint x: 1279, endPoint y: 22, distance: 62.2
click at [1279, 22] on div "Alex Rios 71M" at bounding box center [1414, 16] width 277 height 13
click at [1281, 15] on icon "close" at bounding box center [1281, 16] width 8 height 8
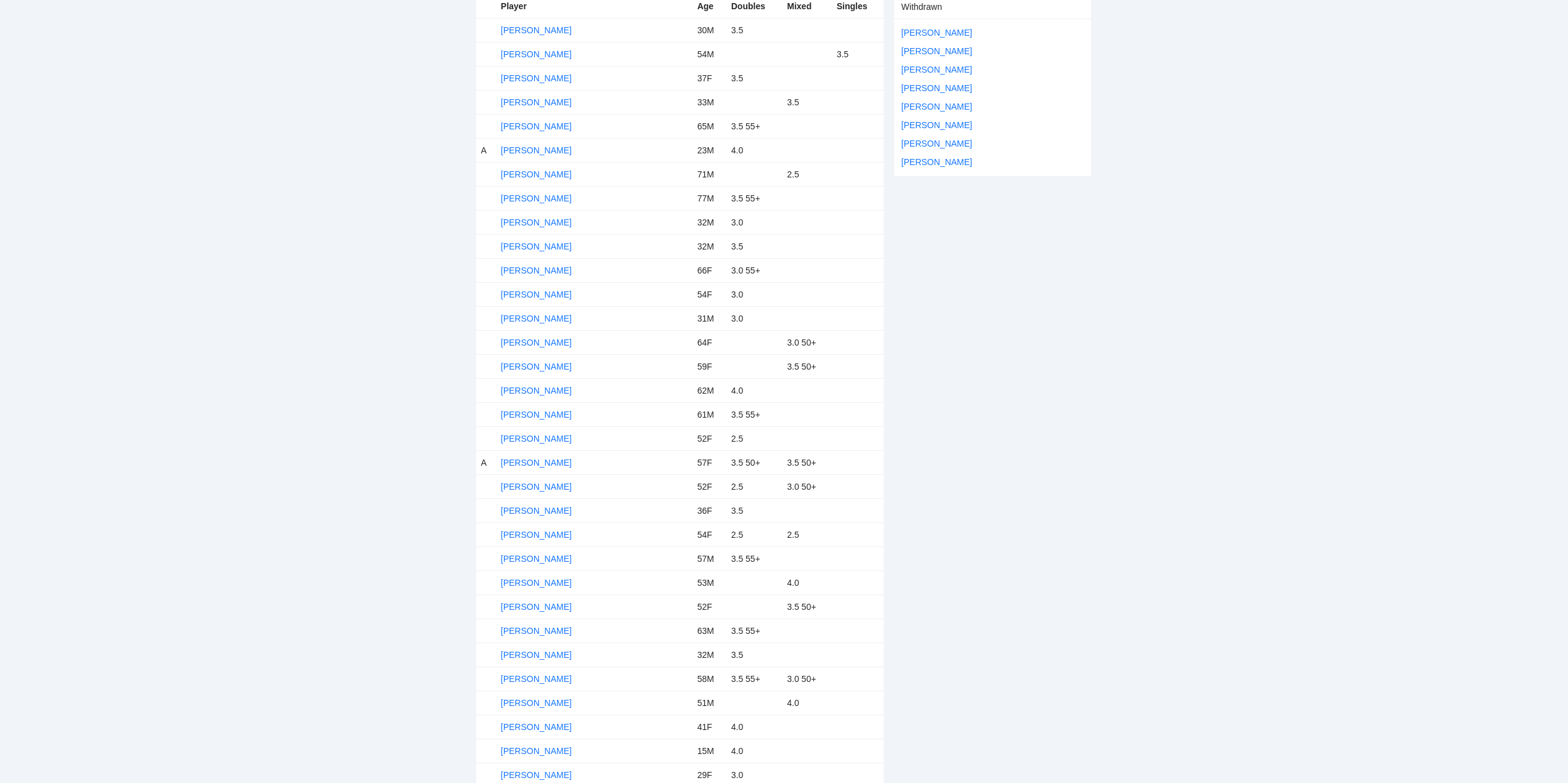
scroll to position [0, 0]
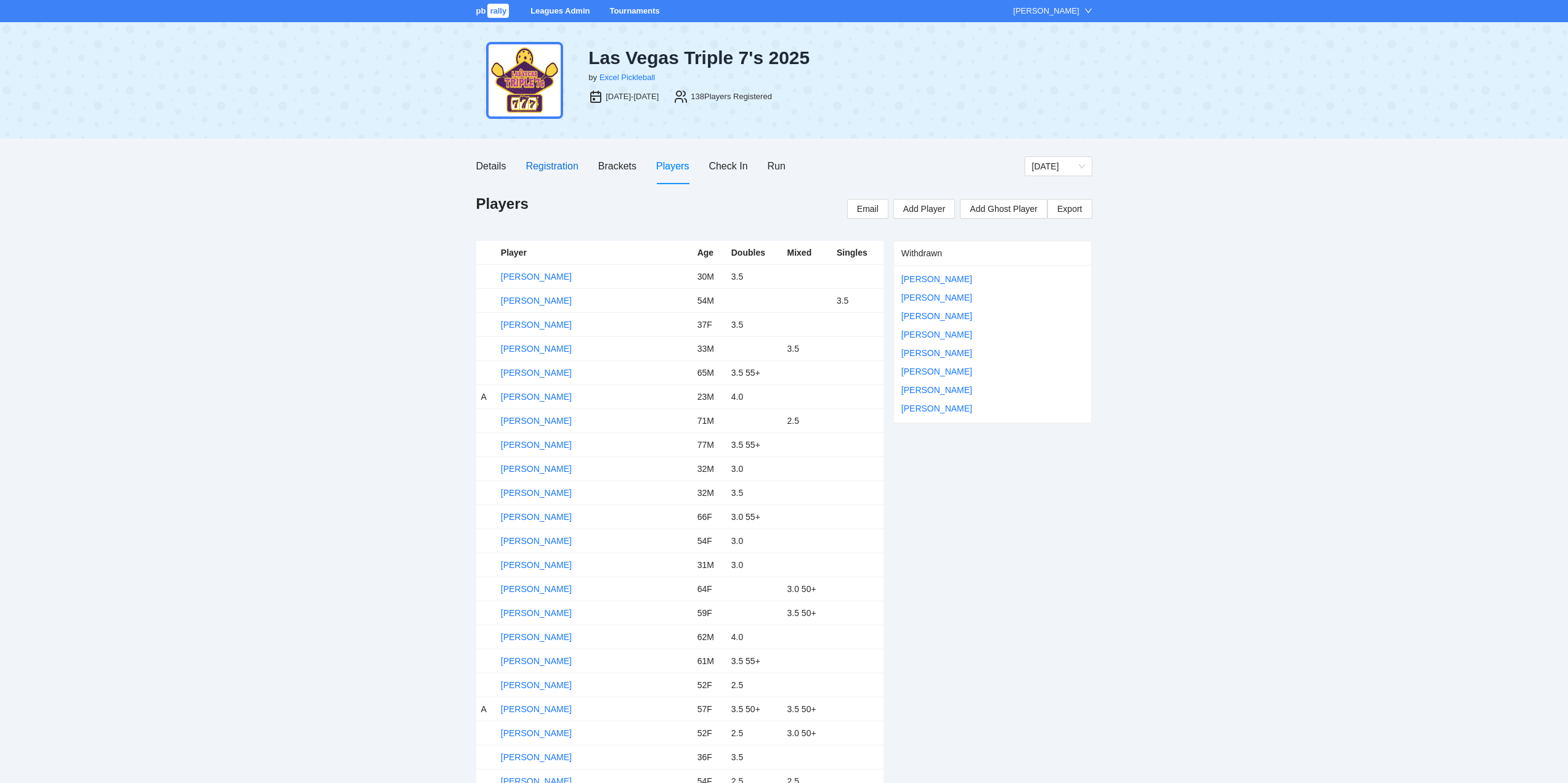
click at [551, 164] on div "Registration" at bounding box center [552, 166] width 53 height 15
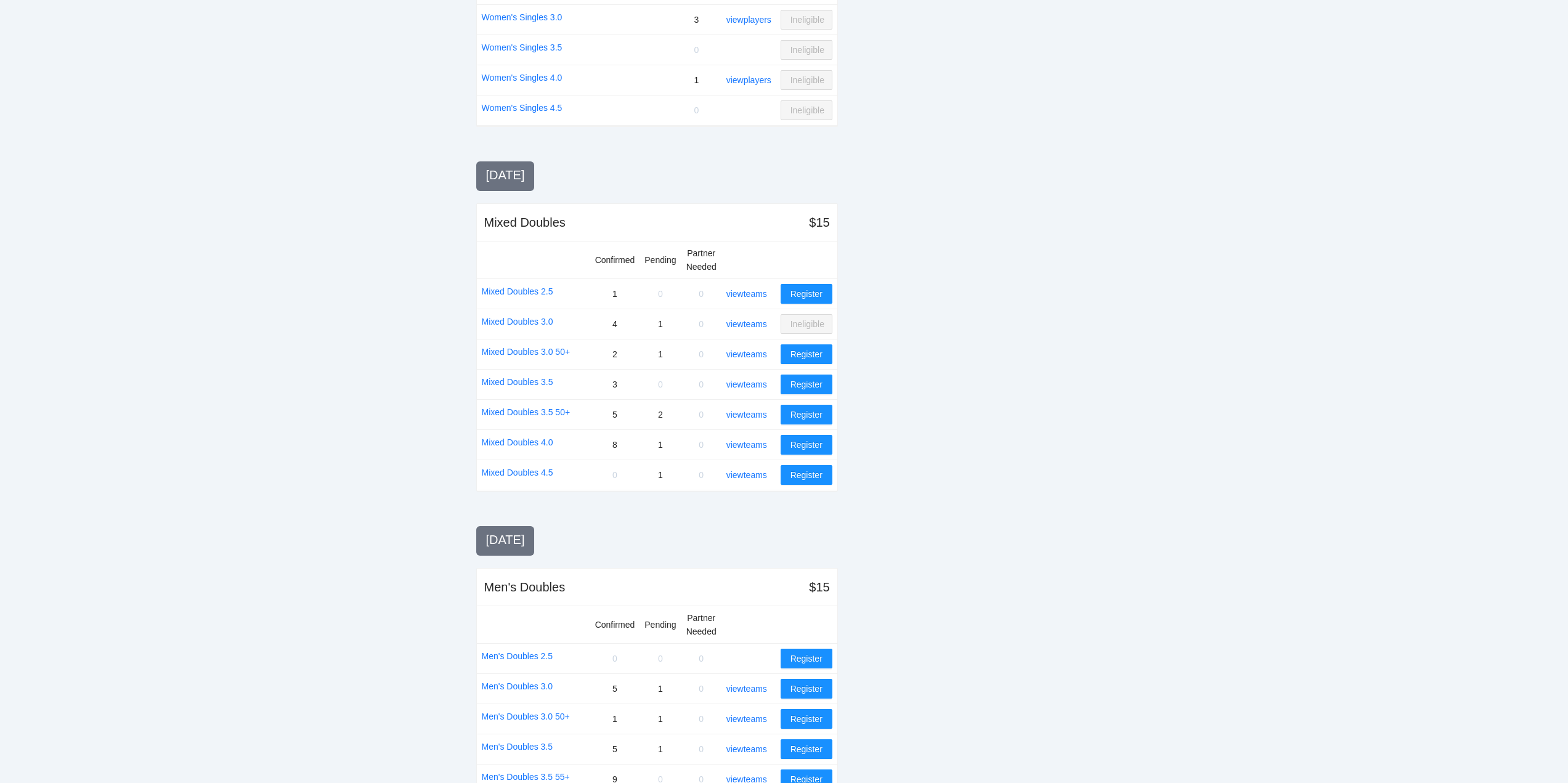
scroll to position [678, 0]
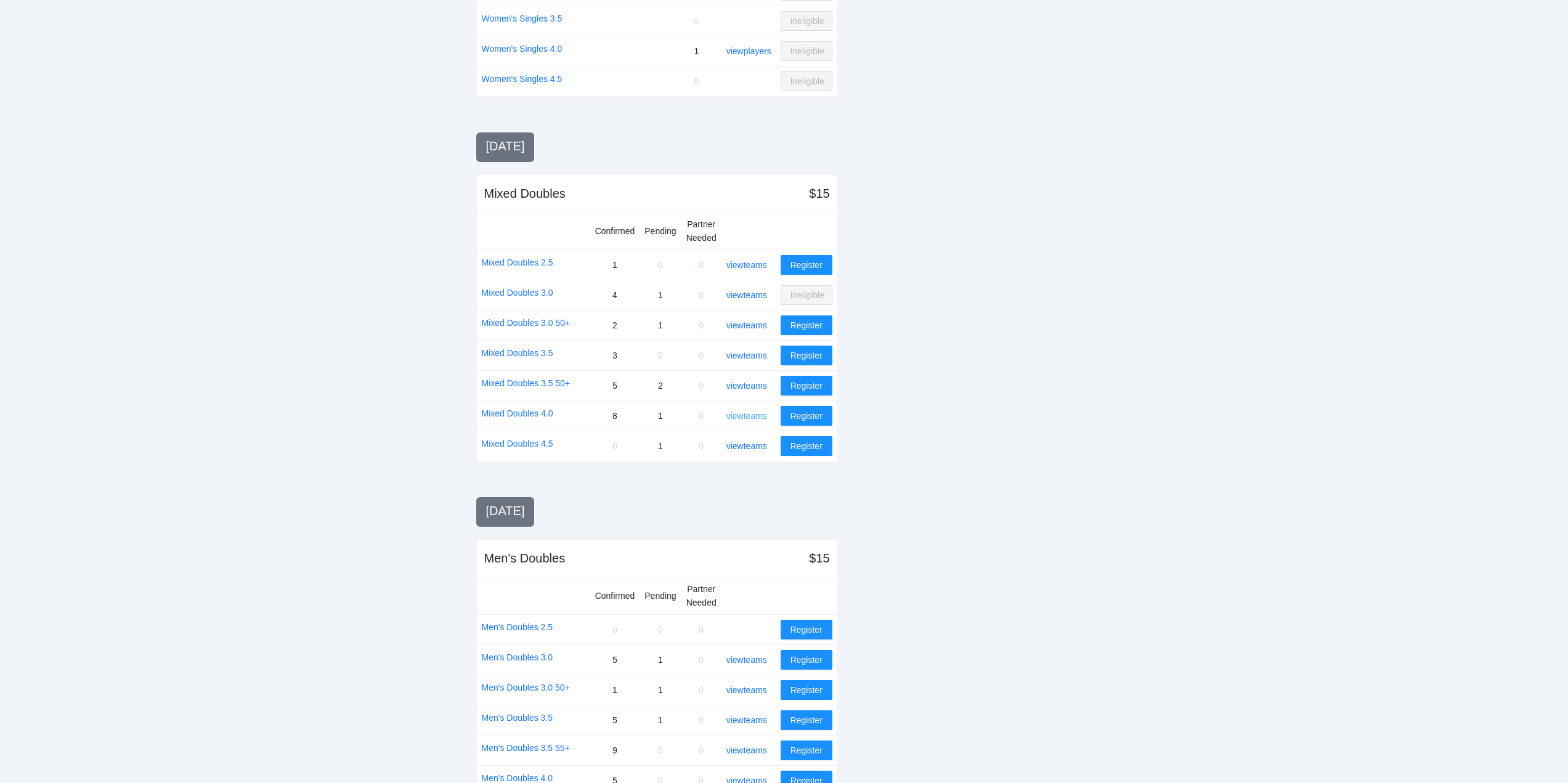
click at [749, 415] on link "view teams" at bounding box center [747, 416] width 41 height 10
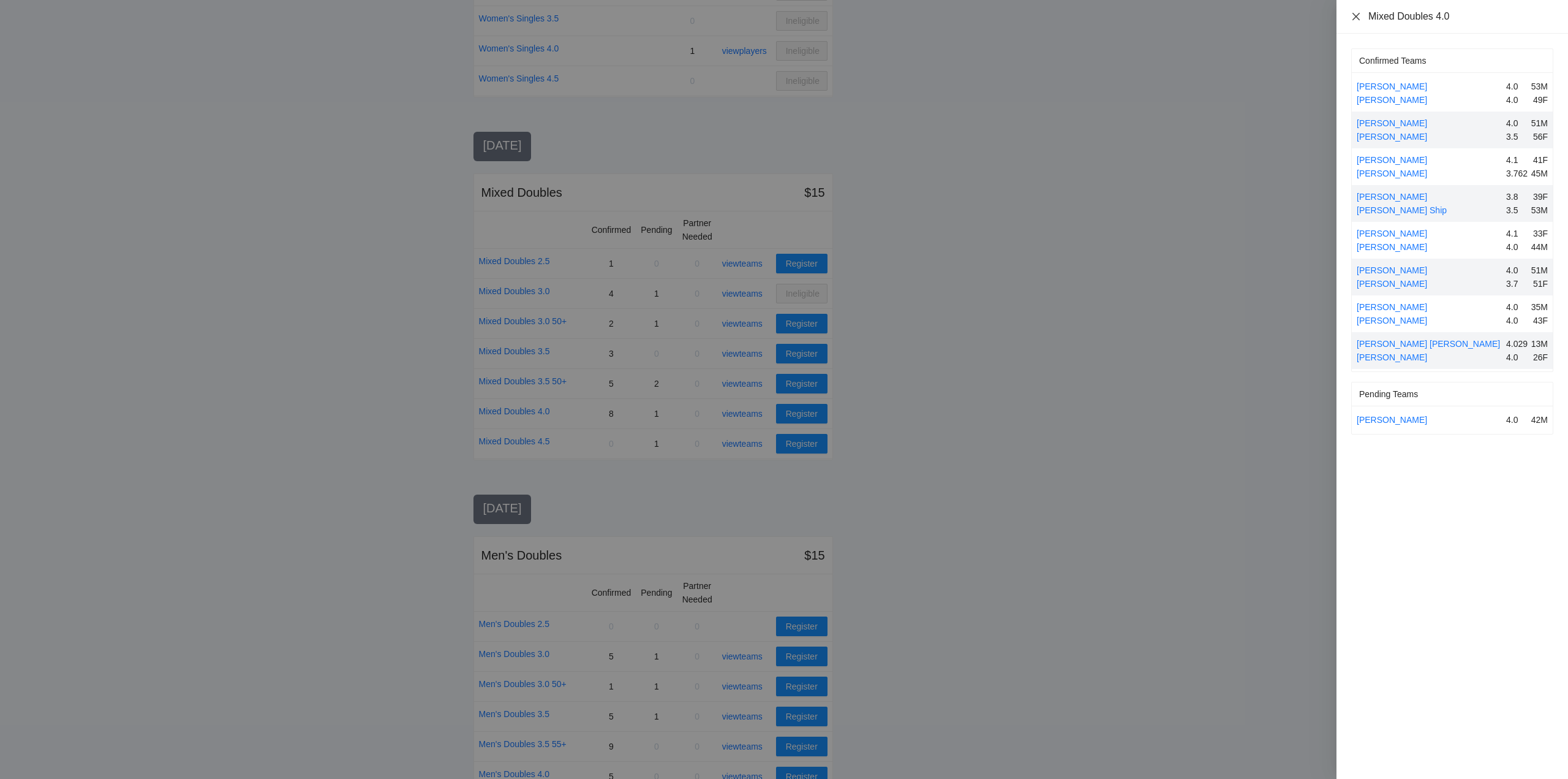
click at [1357, 14] on icon "close" at bounding box center [1357, 17] width 10 height 10
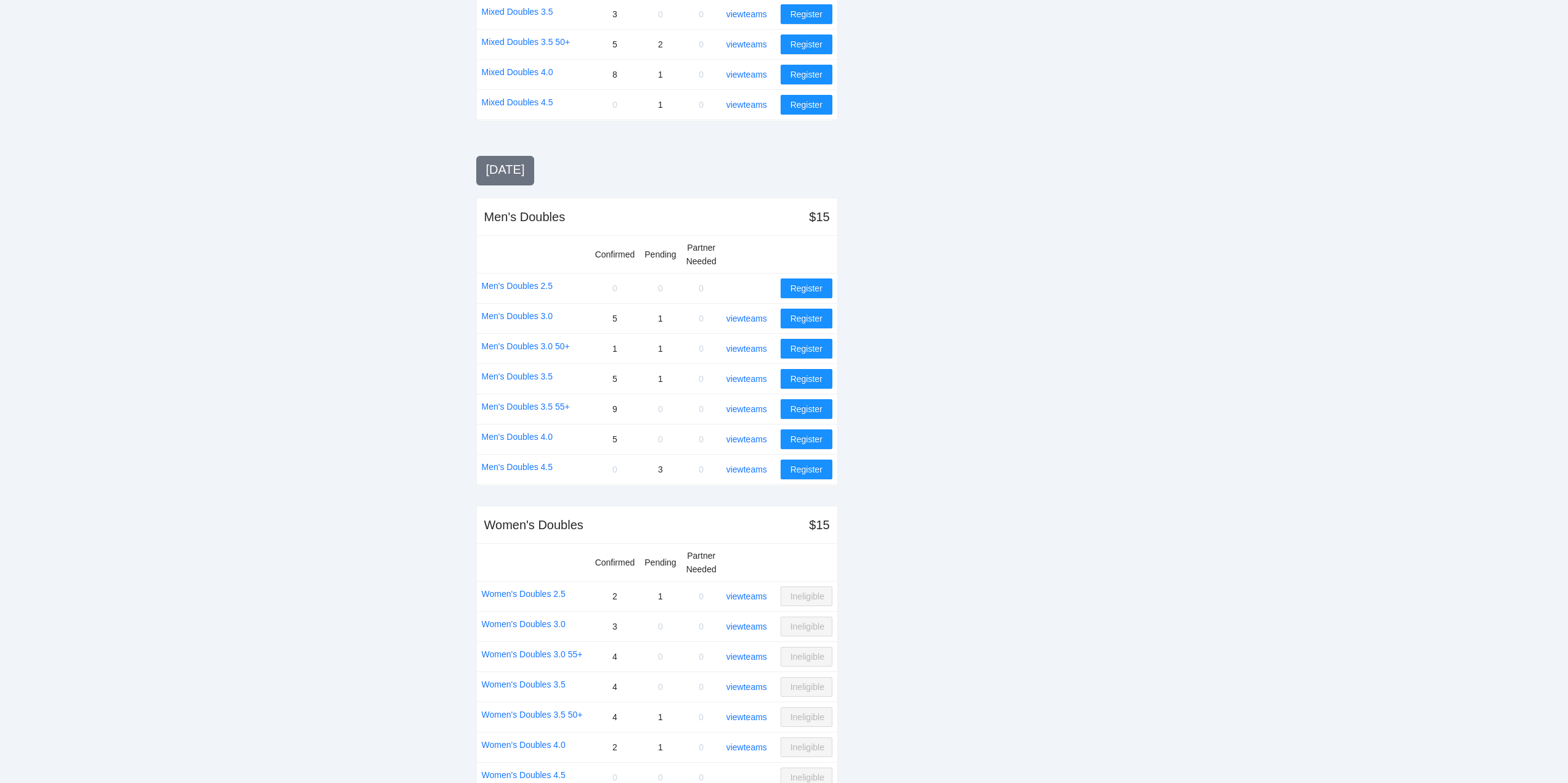
scroll to position [1047, 0]
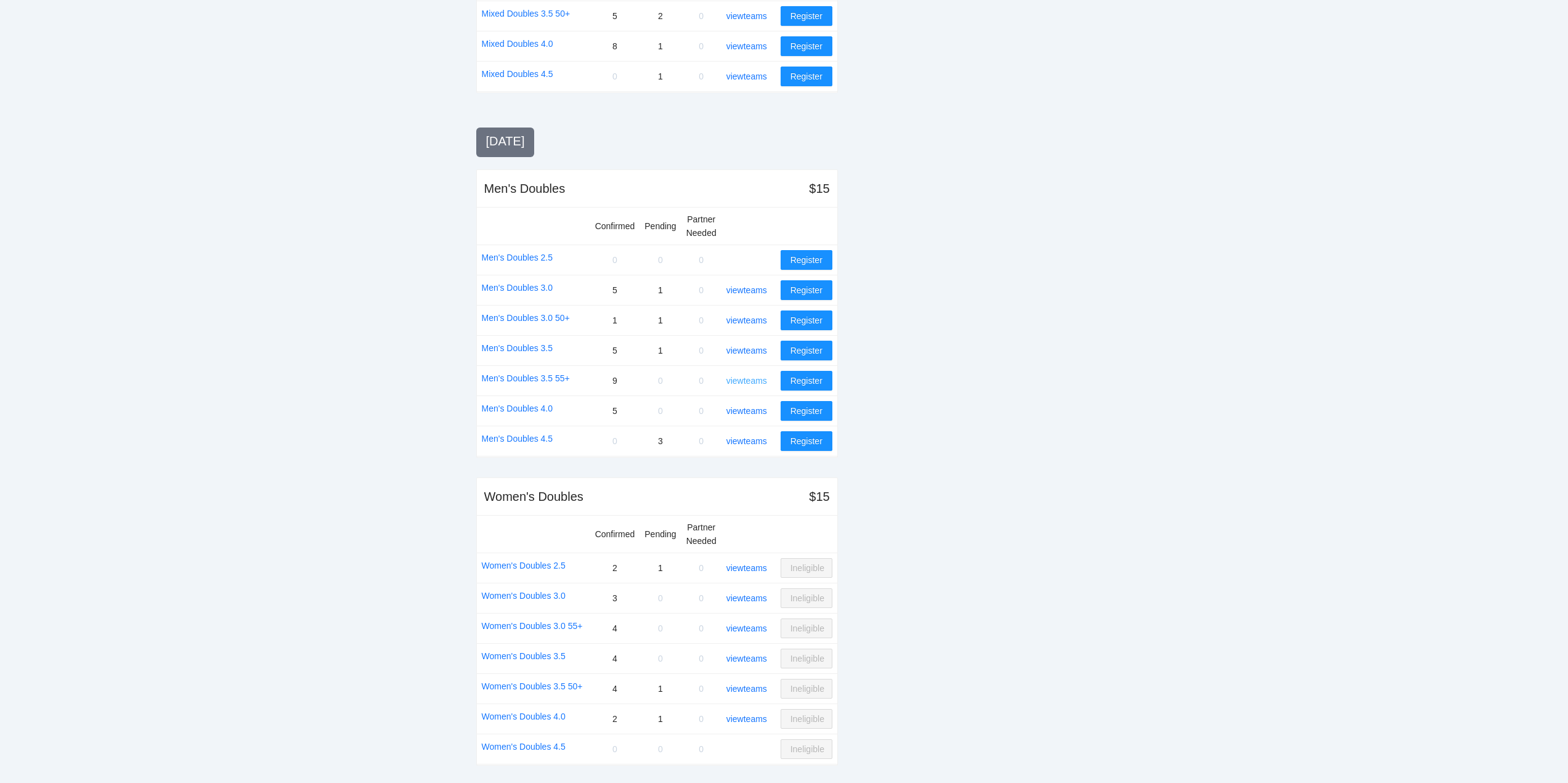
click at [752, 377] on link "view teams" at bounding box center [747, 380] width 41 height 10
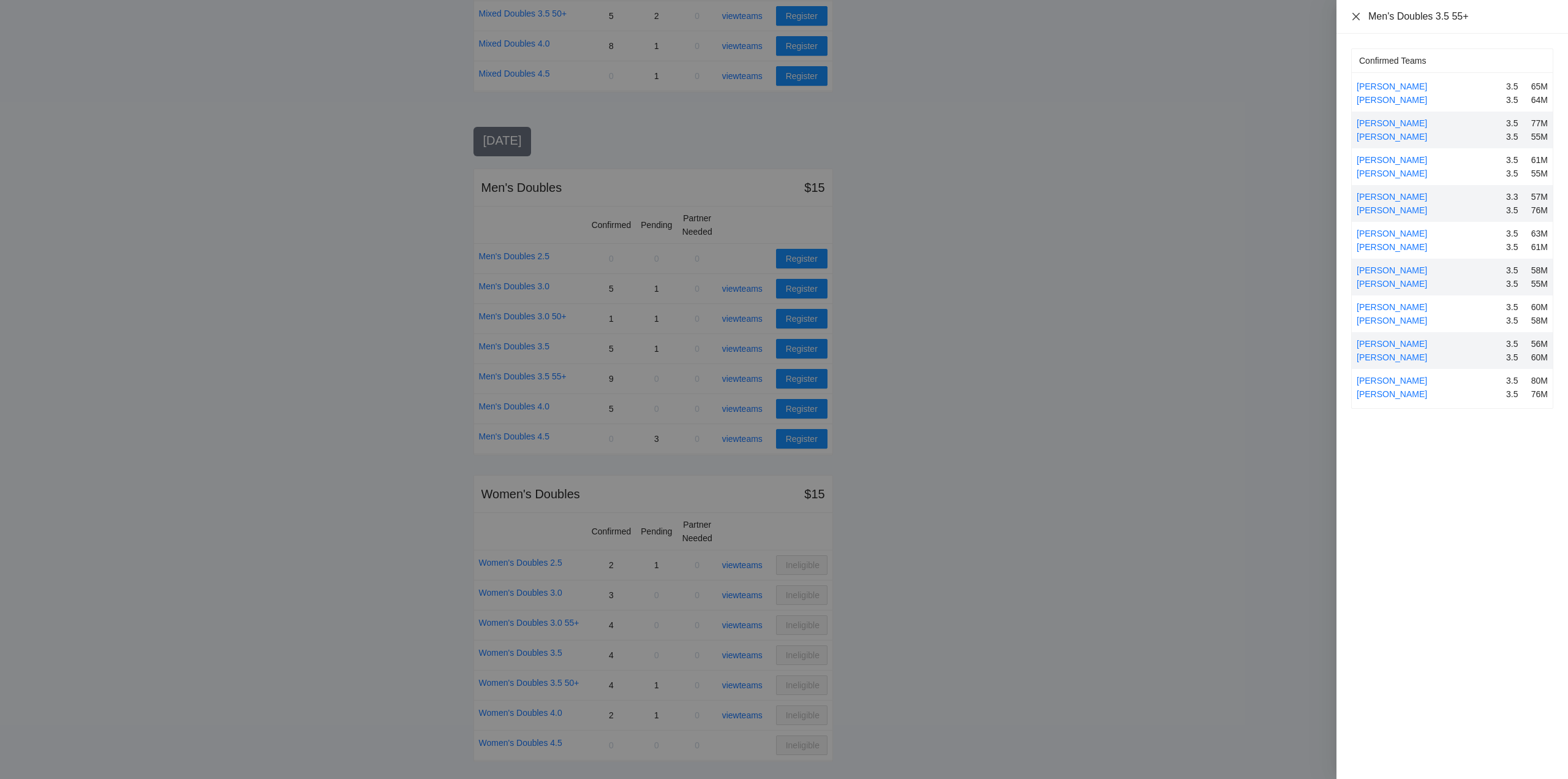
click at [1357, 17] on icon "close" at bounding box center [1357, 17] width 10 height 10
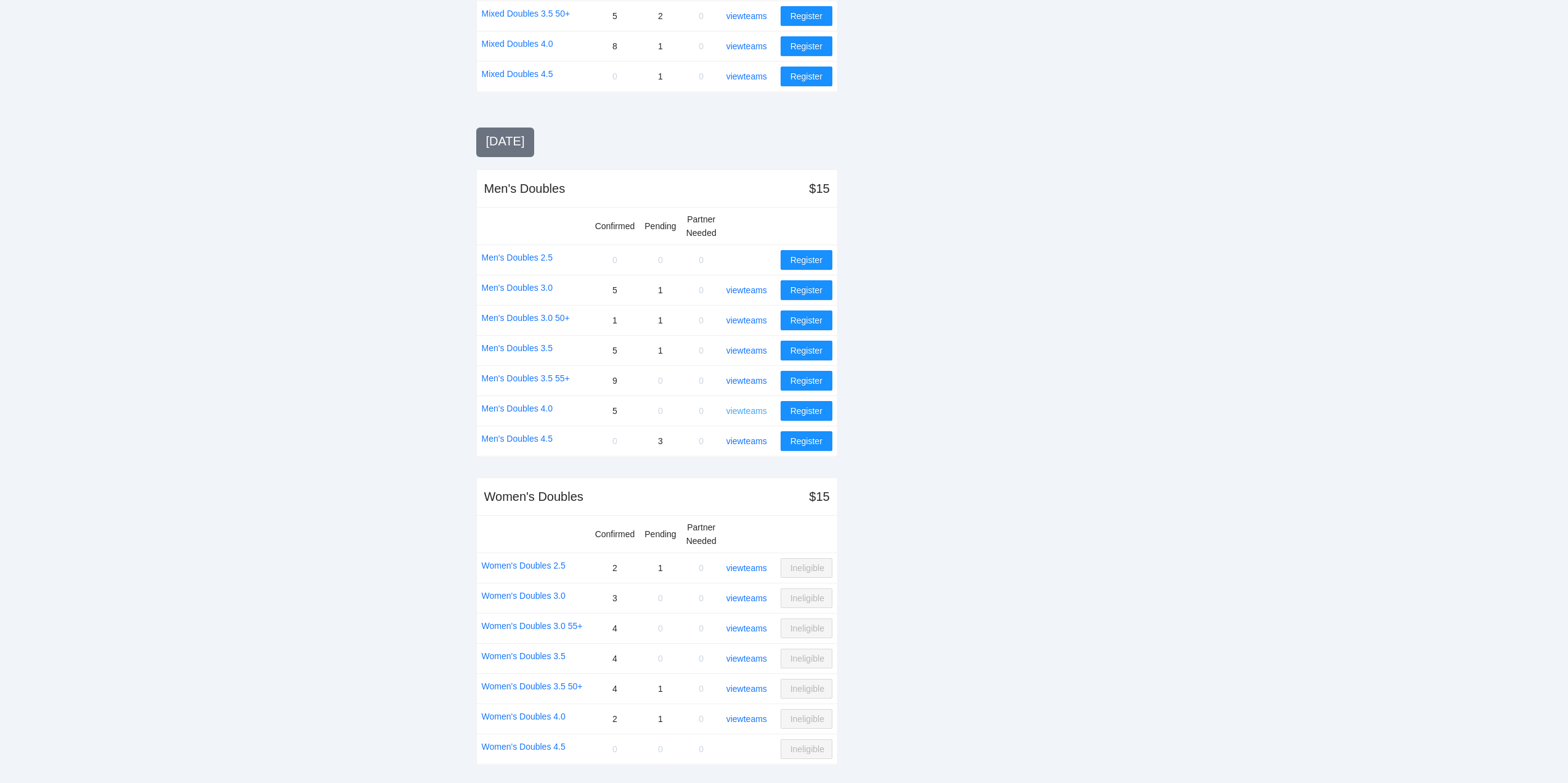
click at [750, 411] on link "view teams" at bounding box center [747, 410] width 41 height 10
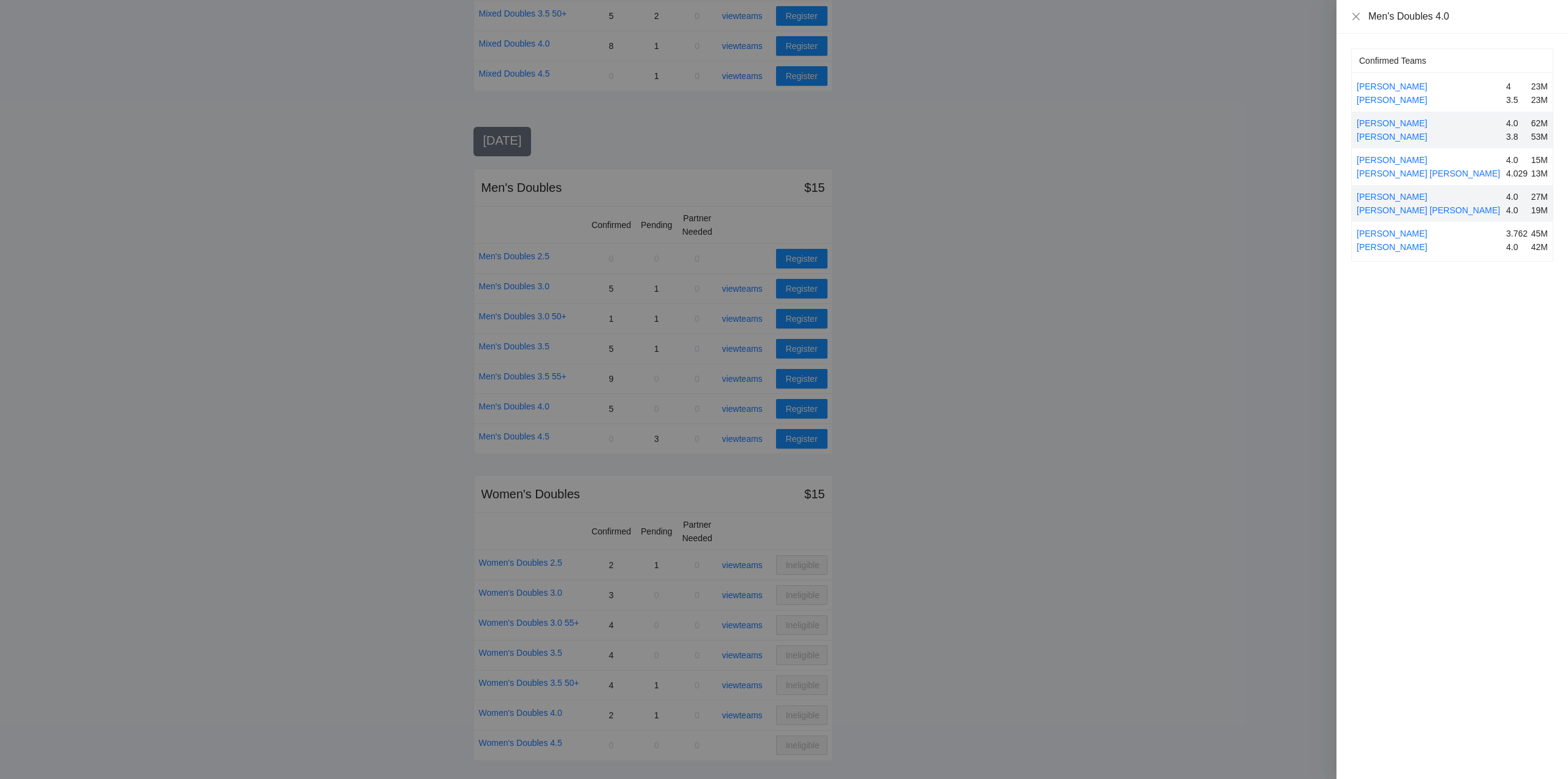
click at [748, 407] on div at bounding box center [784, 390] width 1568 height 779
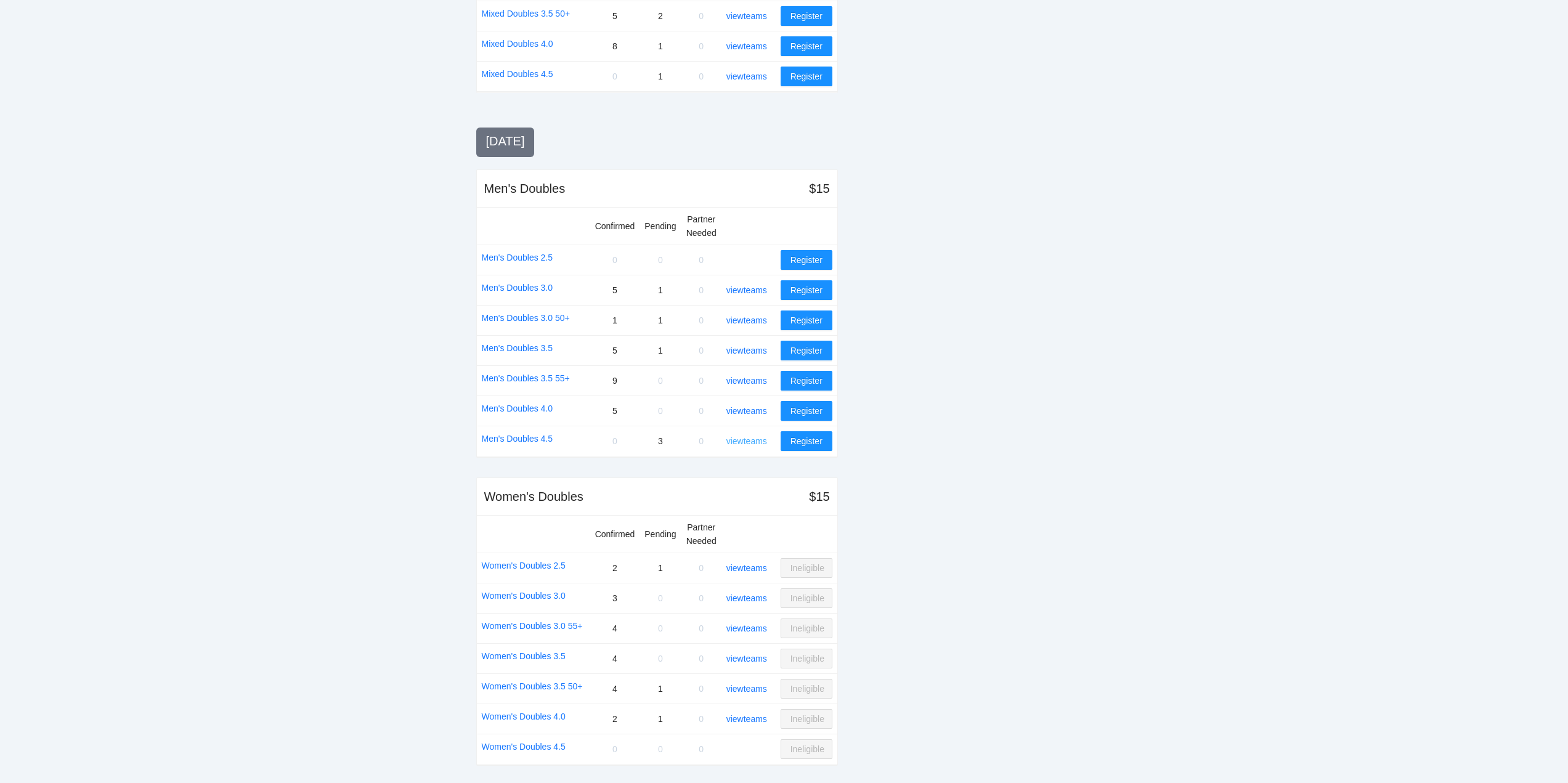
click at [747, 438] on link "view teams" at bounding box center [747, 441] width 41 height 10
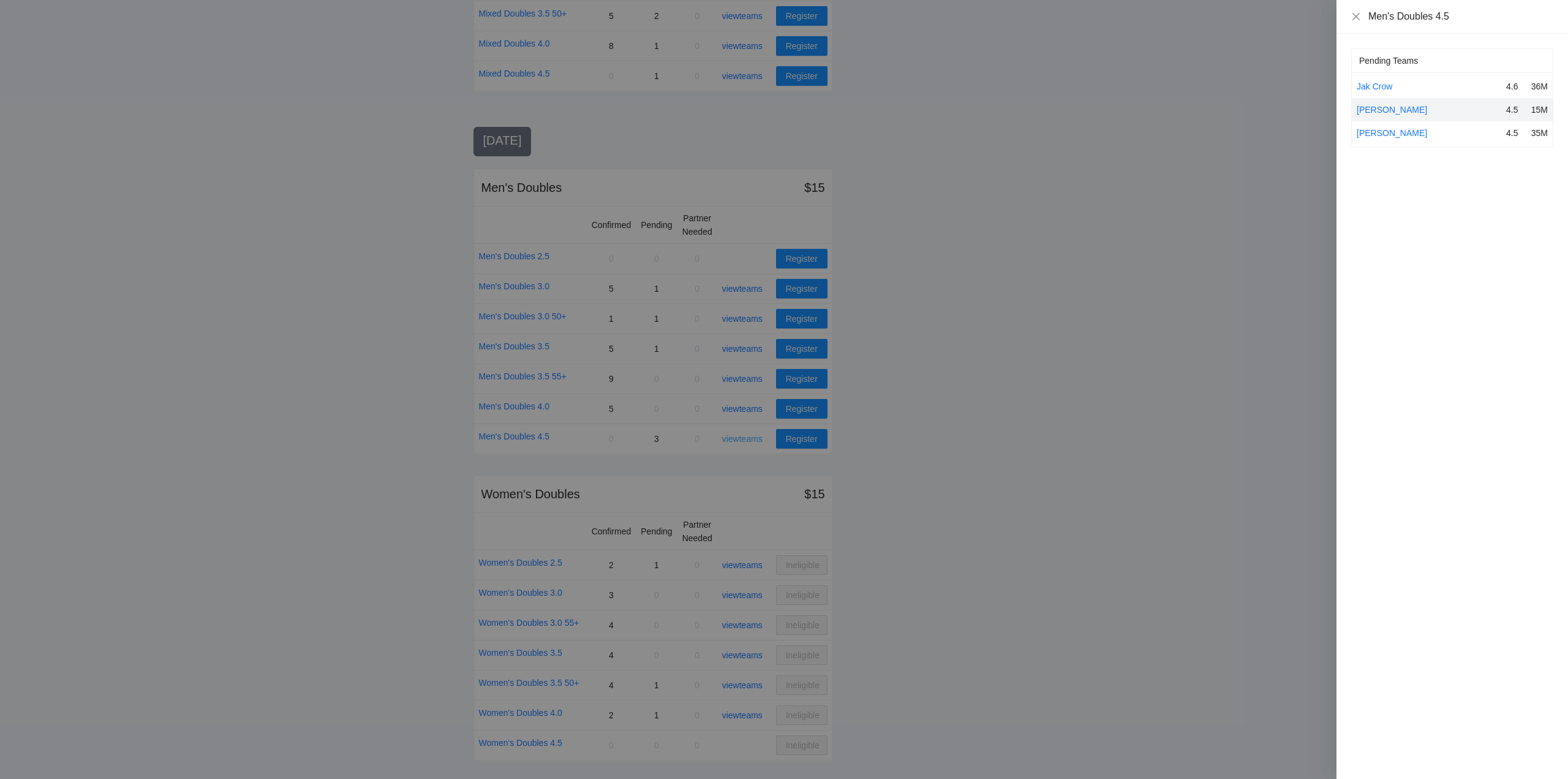
click at [742, 436] on div at bounding box center [784, 390] width 1568 height 779
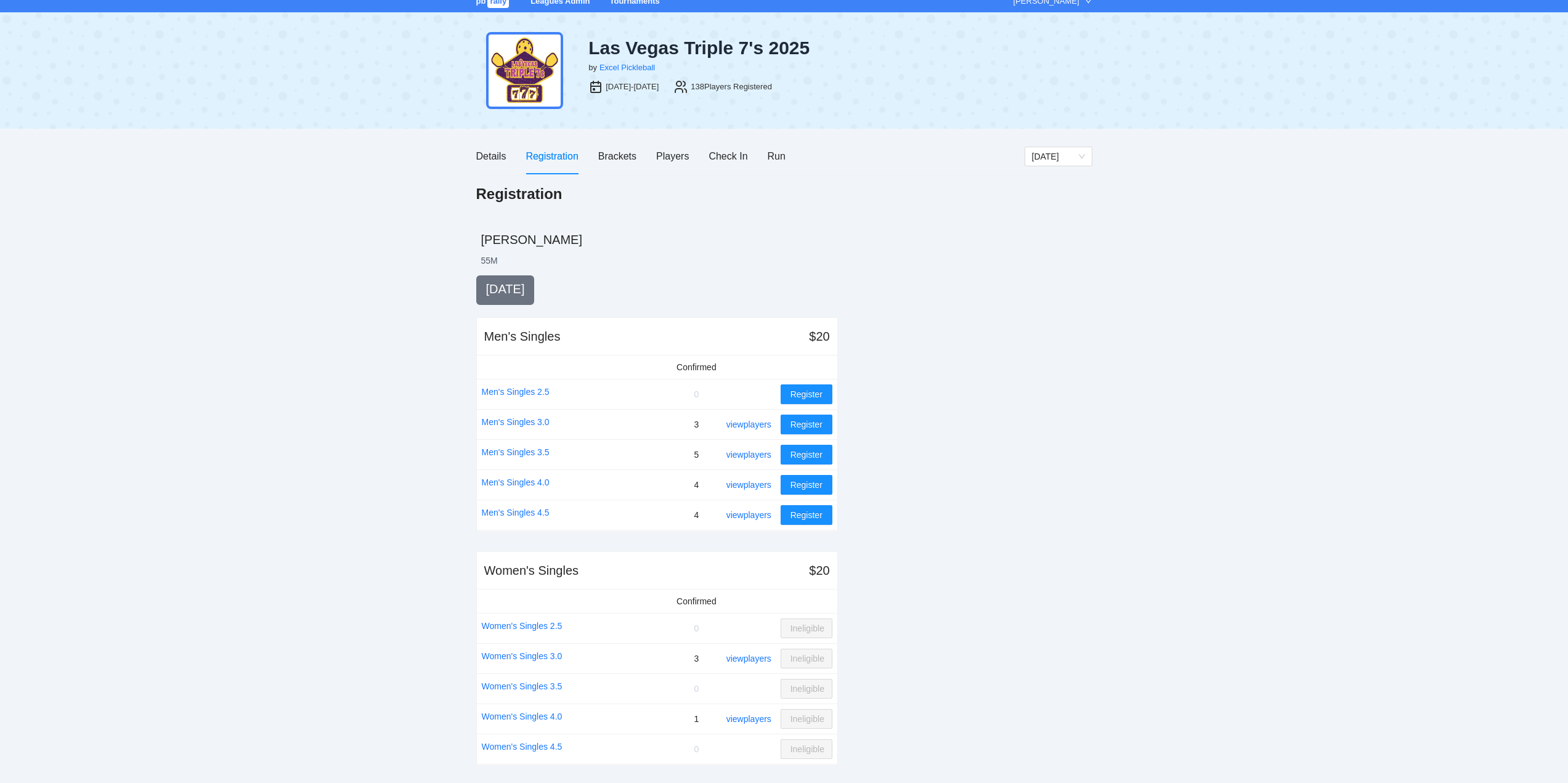
scroll to position [0, 0]
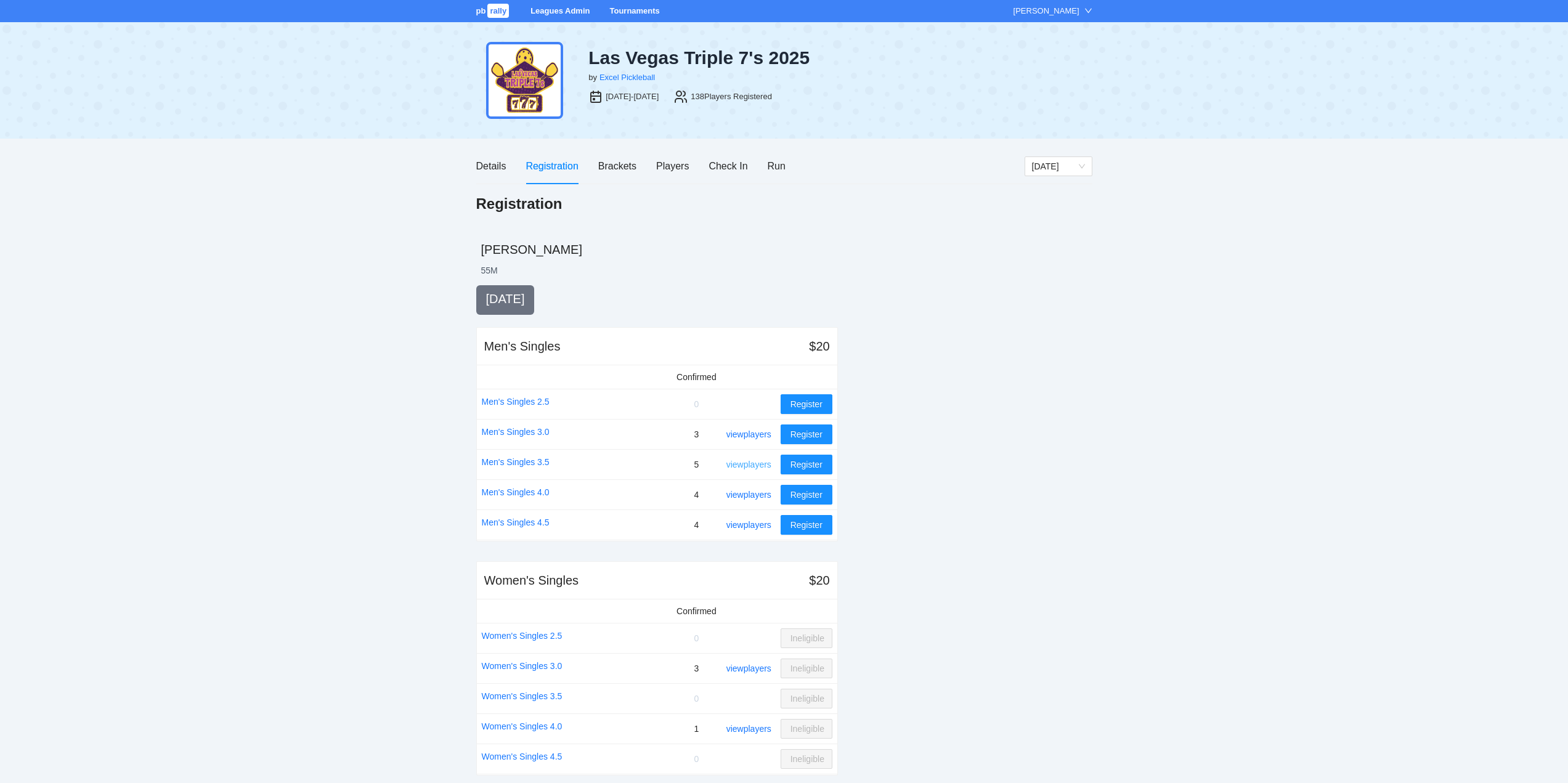
click at [754, 460] on link "view players" at bounding box center [749, 464] width 45 height 10
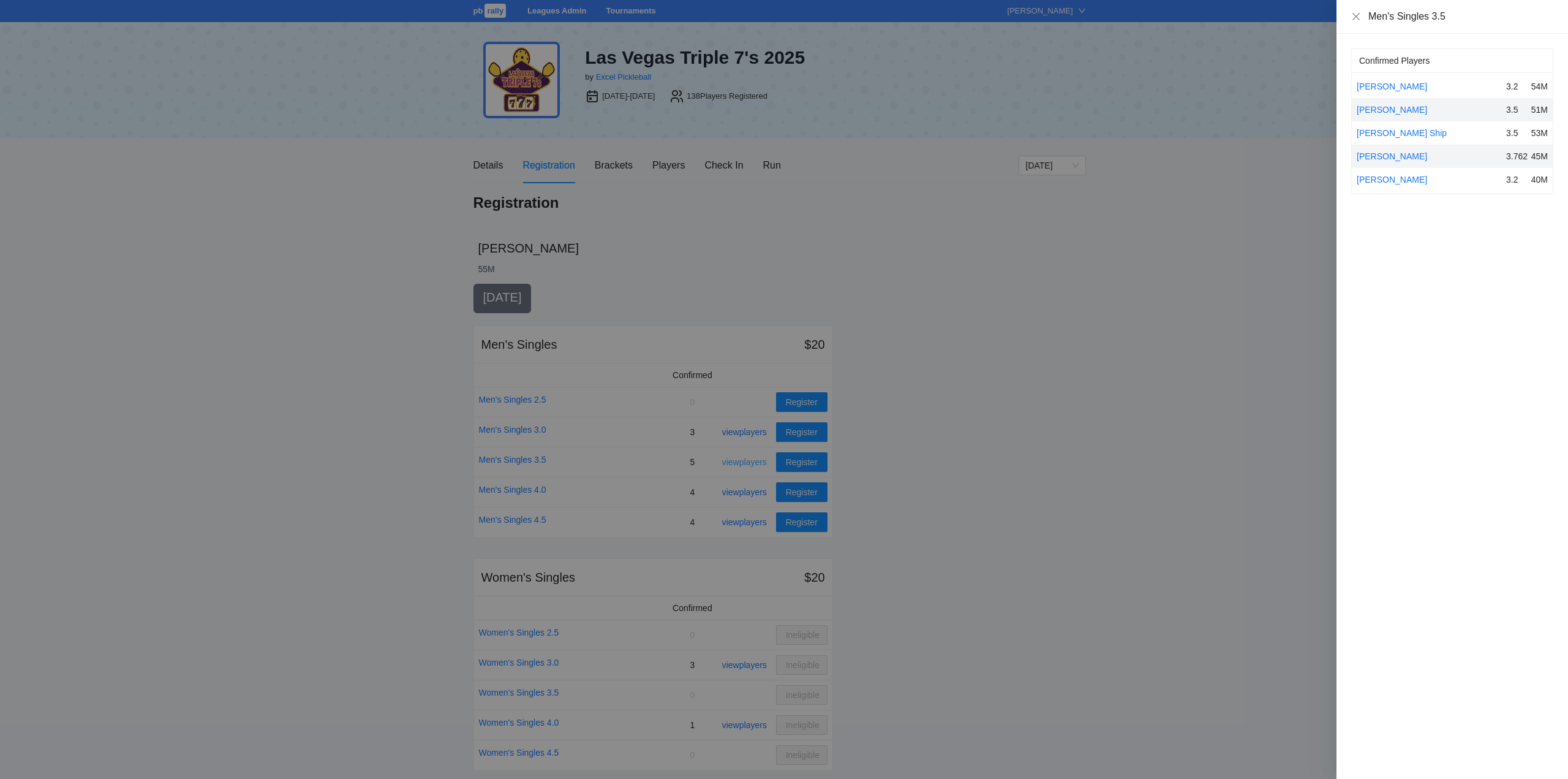
click at [749, 457] on div at bounding box center [784, 390] width 1568 height 779
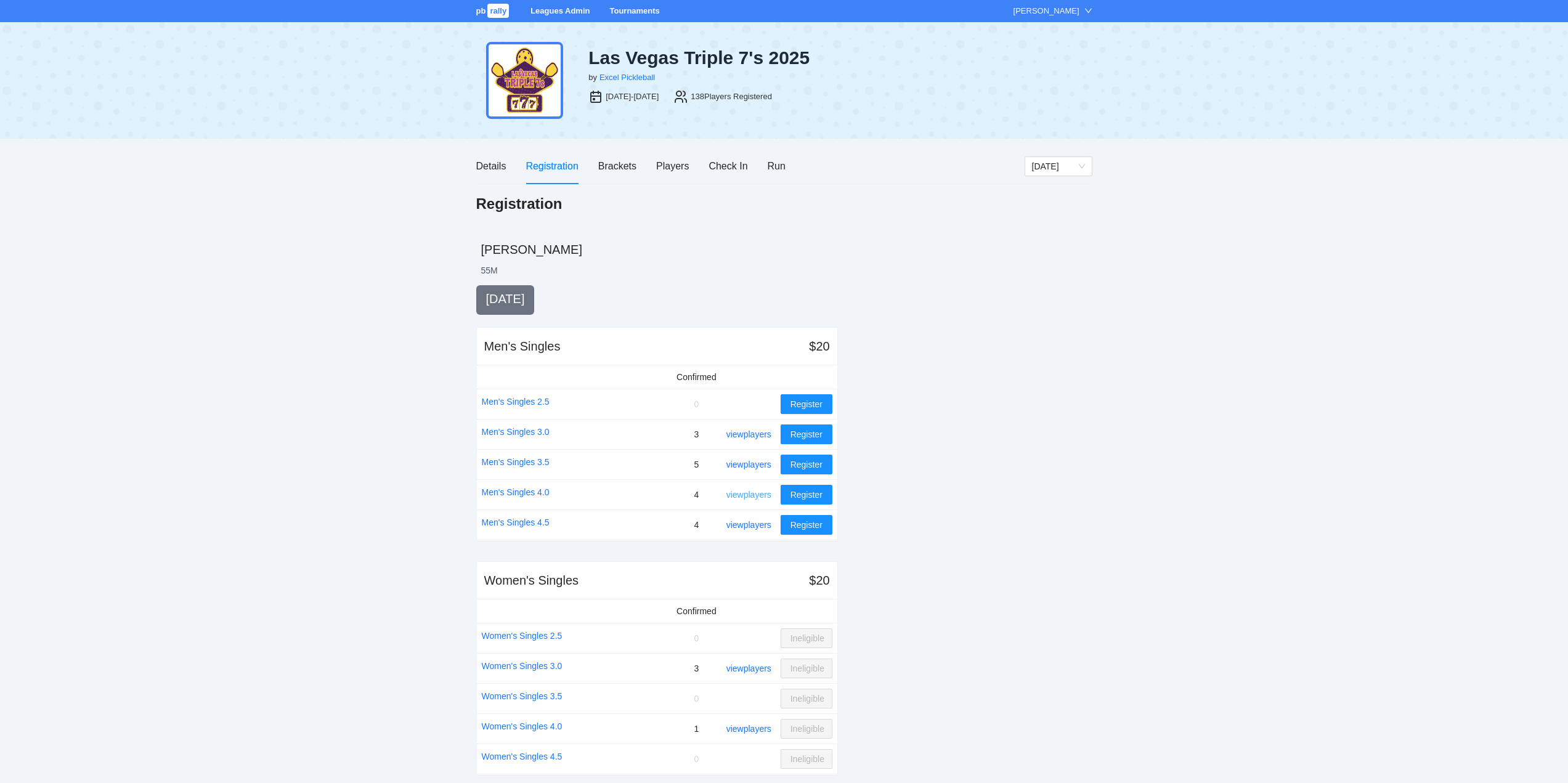
click at [747, 494] on link "view players" at bounding box center [749, 495] width 45 height 10
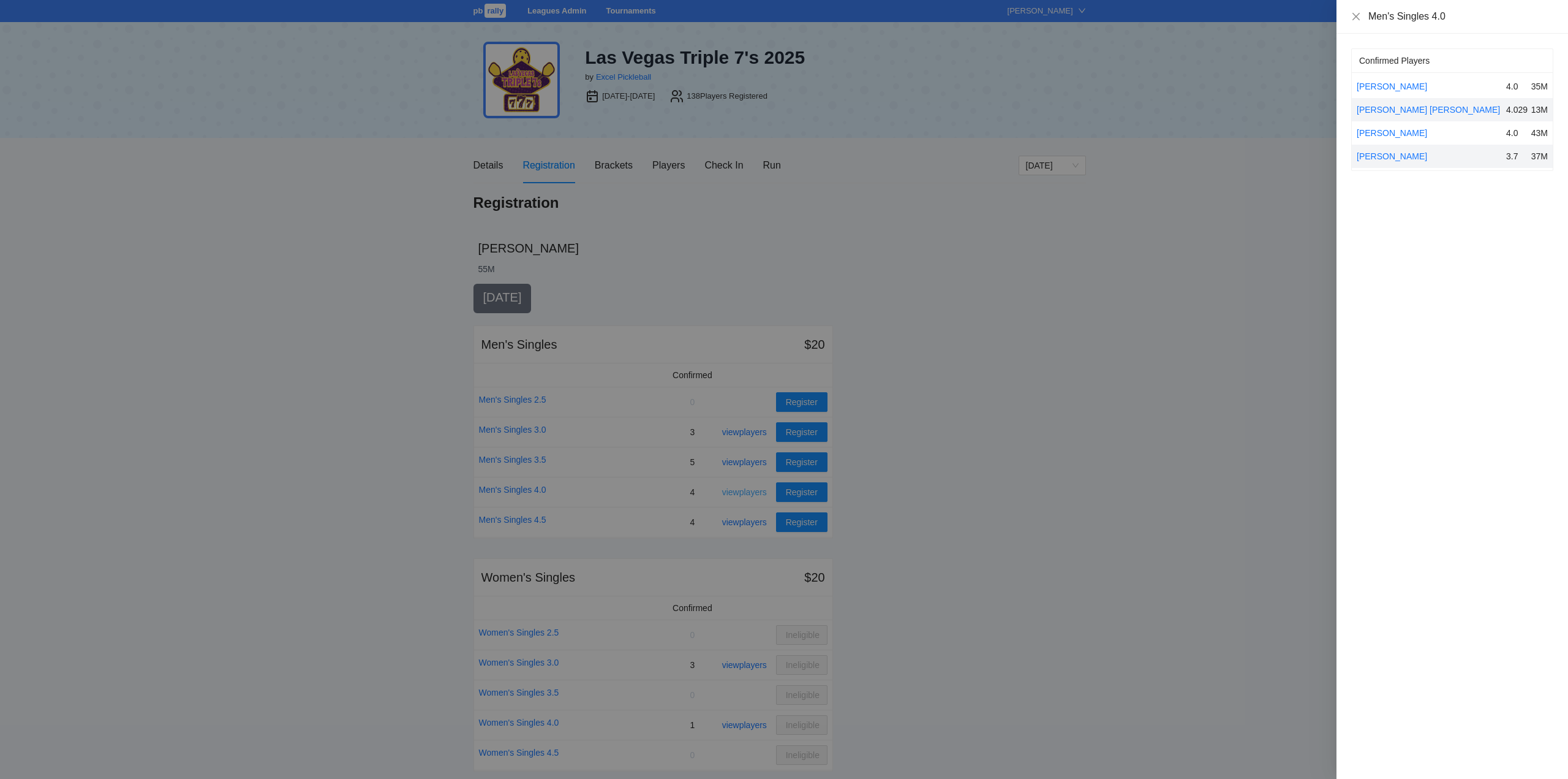
click at [742, 491] on div at bounding box center [784, 390] width 1568 height 779
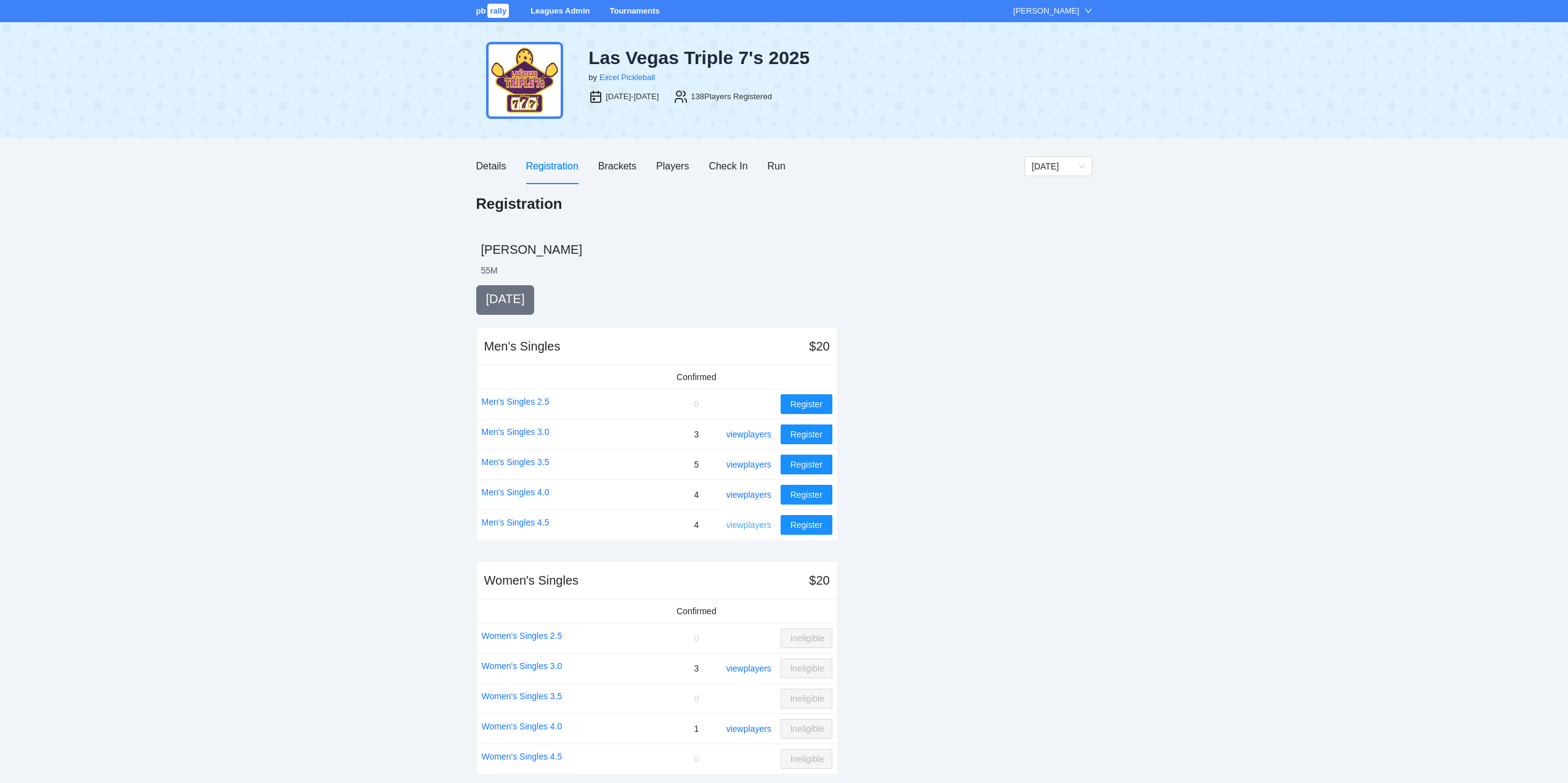
click at [749, 525] on link "view players" at bounding box center [749, 525] width 45 height 10
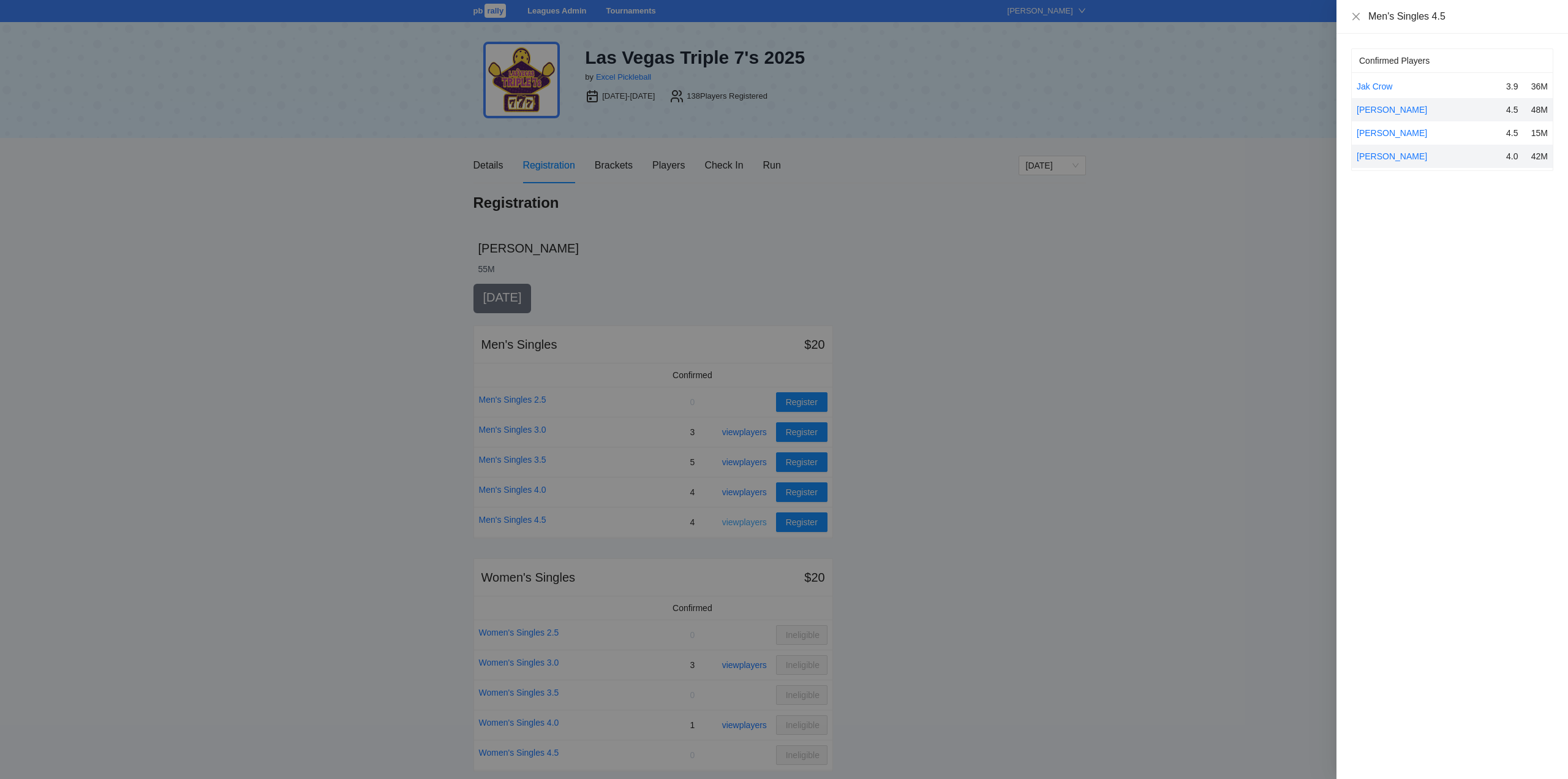
click at [745, 522] on div at bounding box center [784, 390] width 1568 height 779
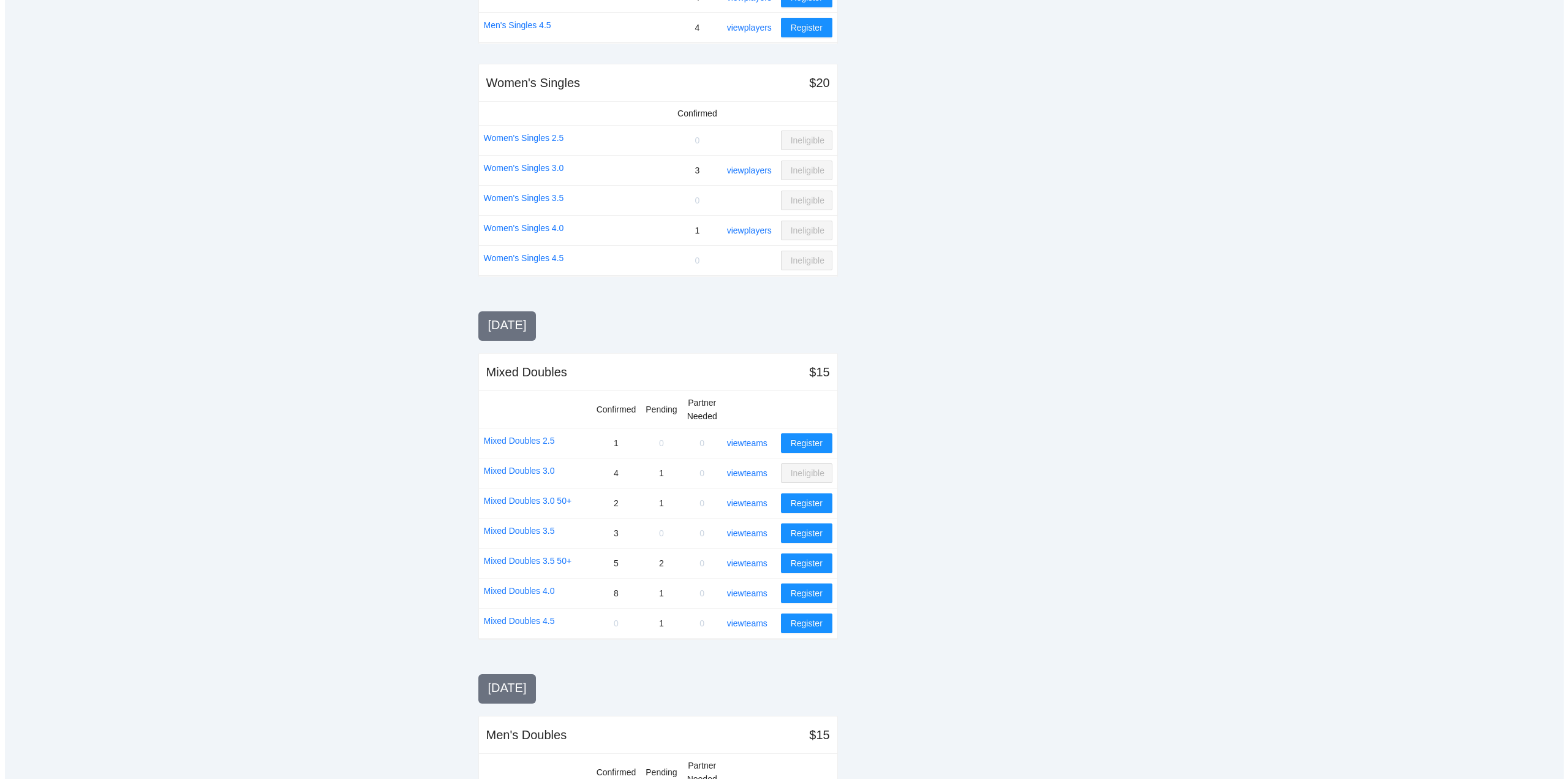
scroll to position [429, 0]
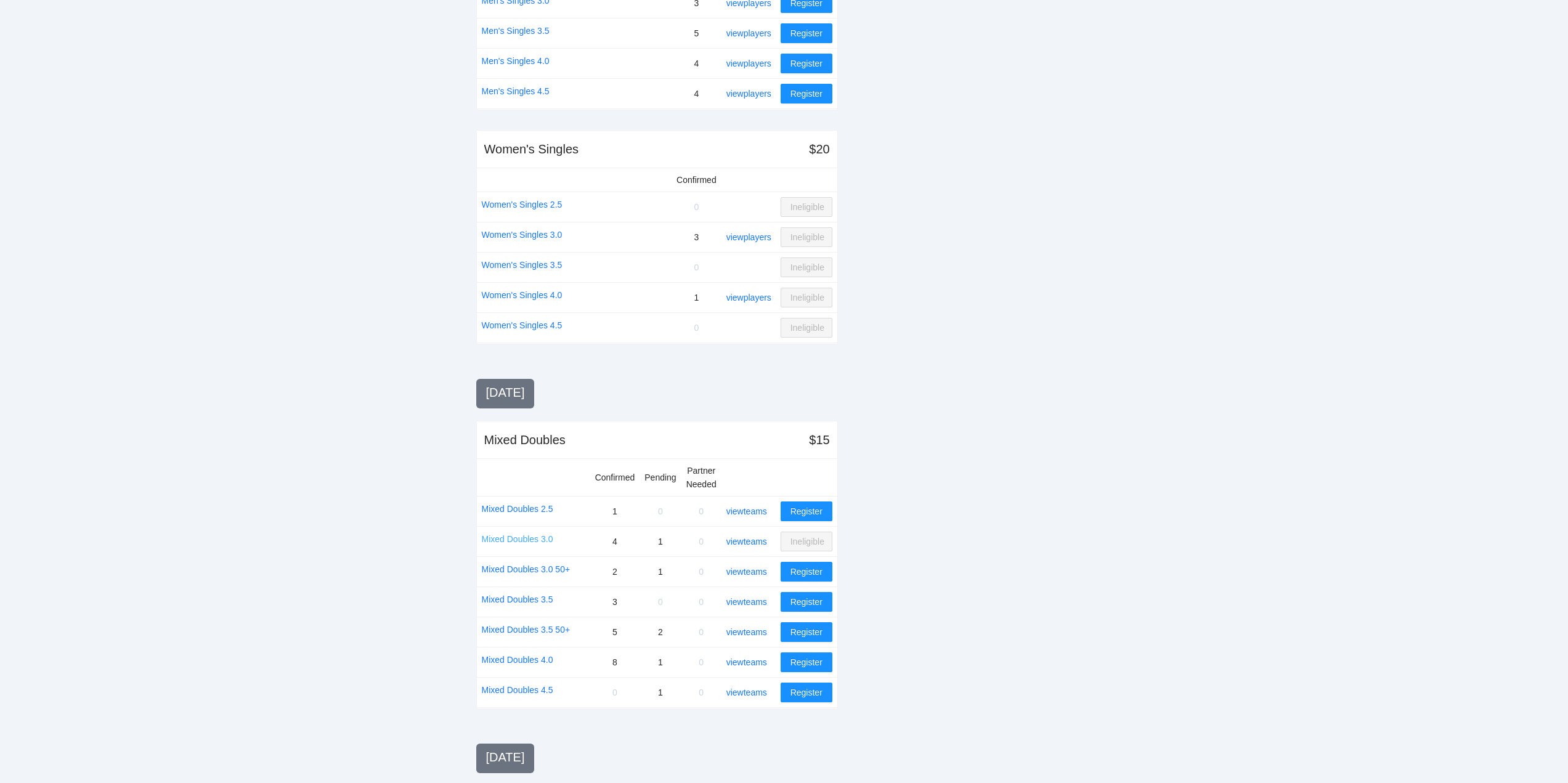
click at [521, 538] on link "Mixed Doubles 3.0" at bounding box center [517, 538] width 72 height 13
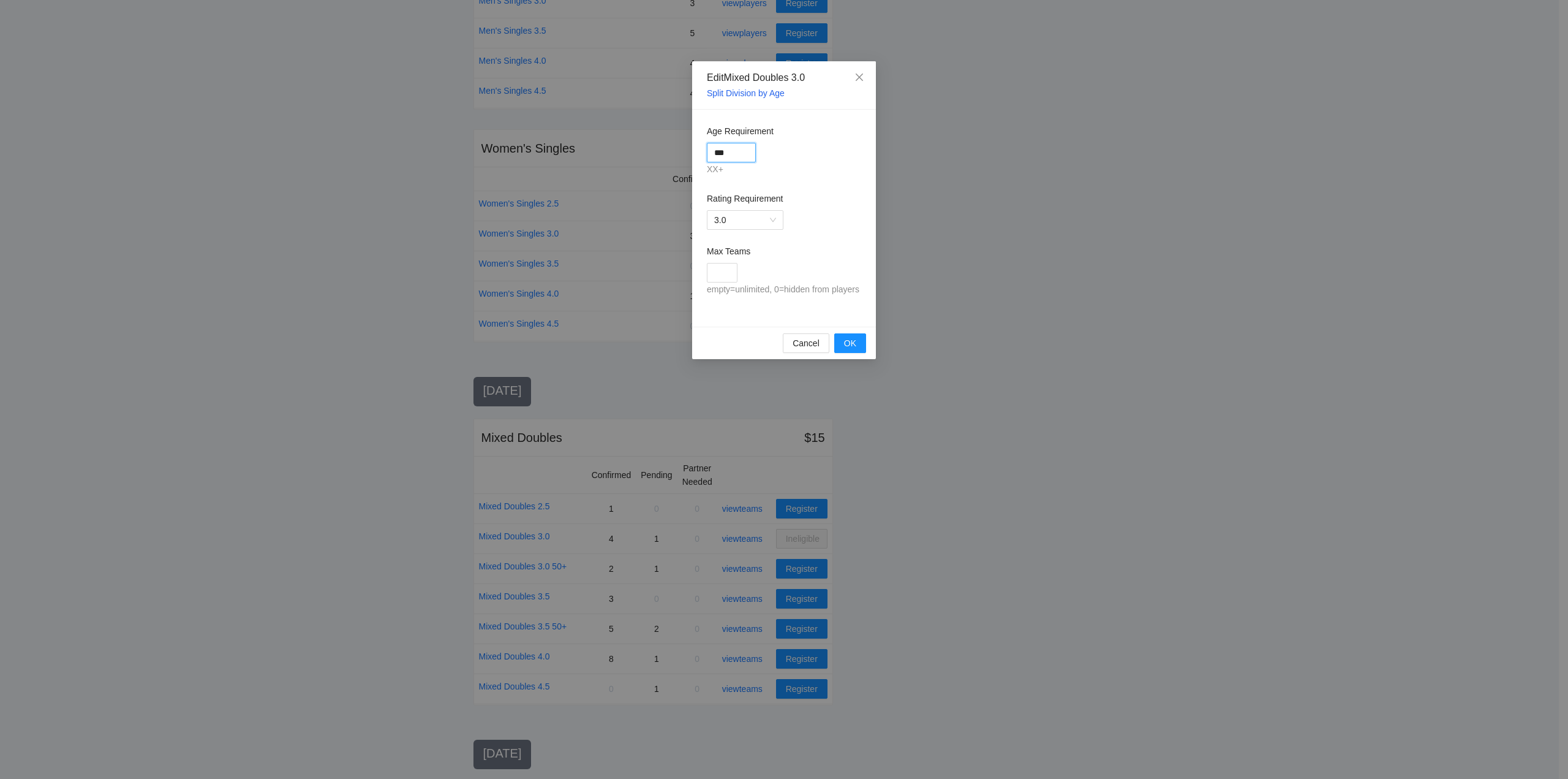
drag, startPoint x: 733, startPoint y: 151, endPoint x: 678, endPoint y: 158, distance: 55.4
click at [678, 158] on div "Edit Mixed Doubles 3.0 Split Division by Age Age Requirement *** XX+ Rating Req…" at bounding box center [784, 390] width 1568 height 779
click at [849, 342] on span "OK" at bounding box center [851, 343] width 13 height 13
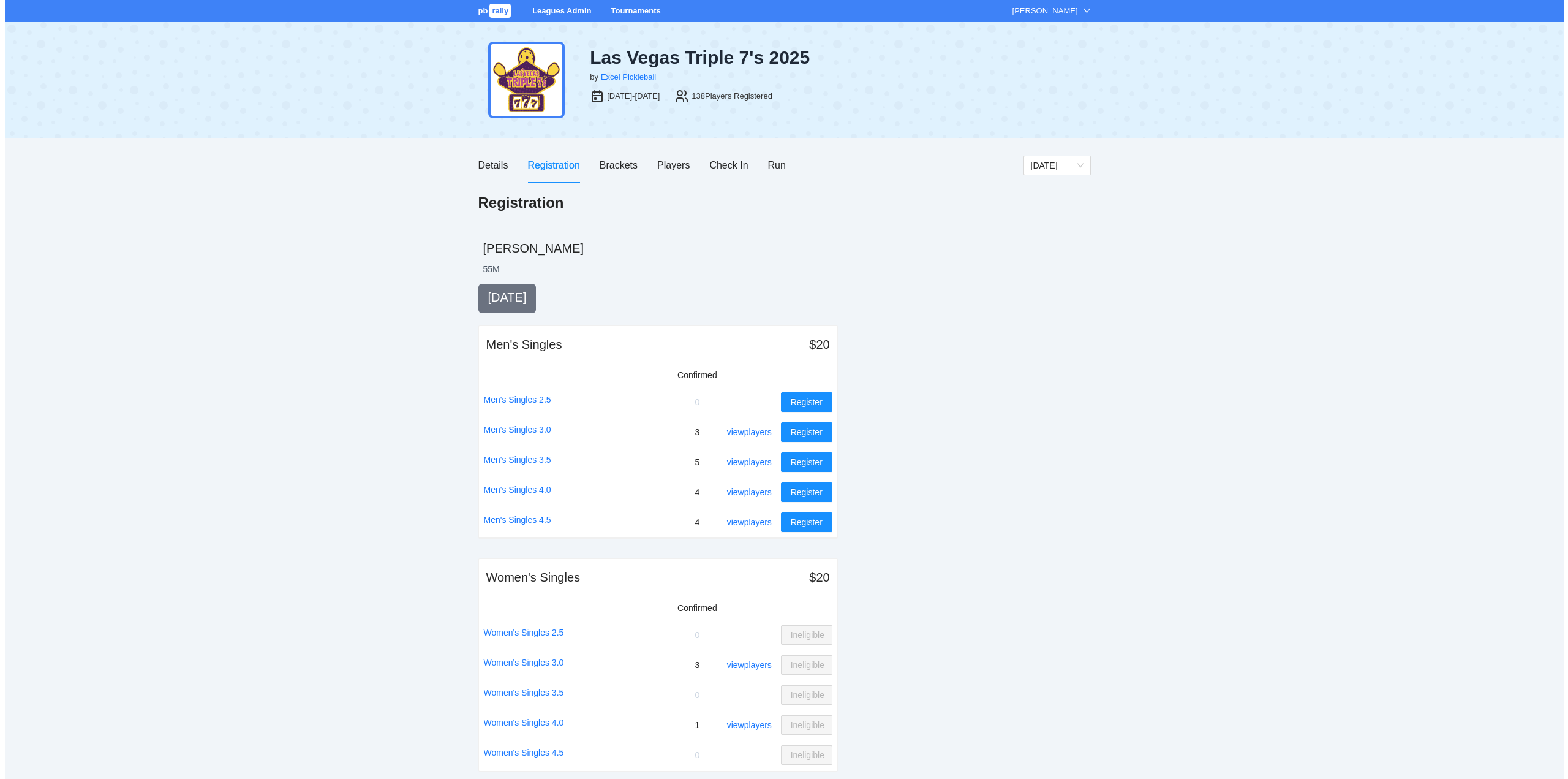
scroll to position [429, 0]
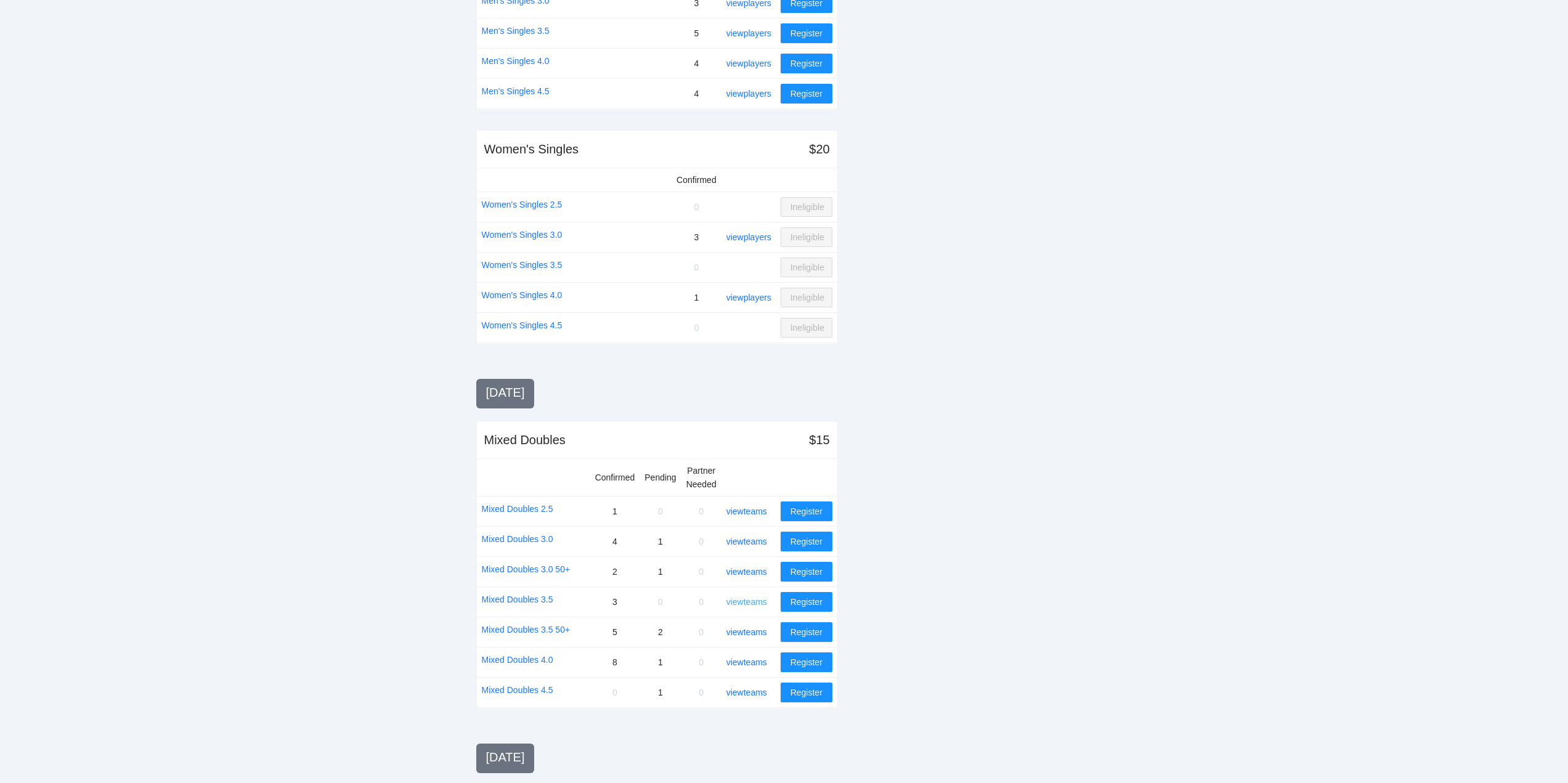
click at [751, 601] on link "view teams" at bounding box center [747, 602] width 41 height 10
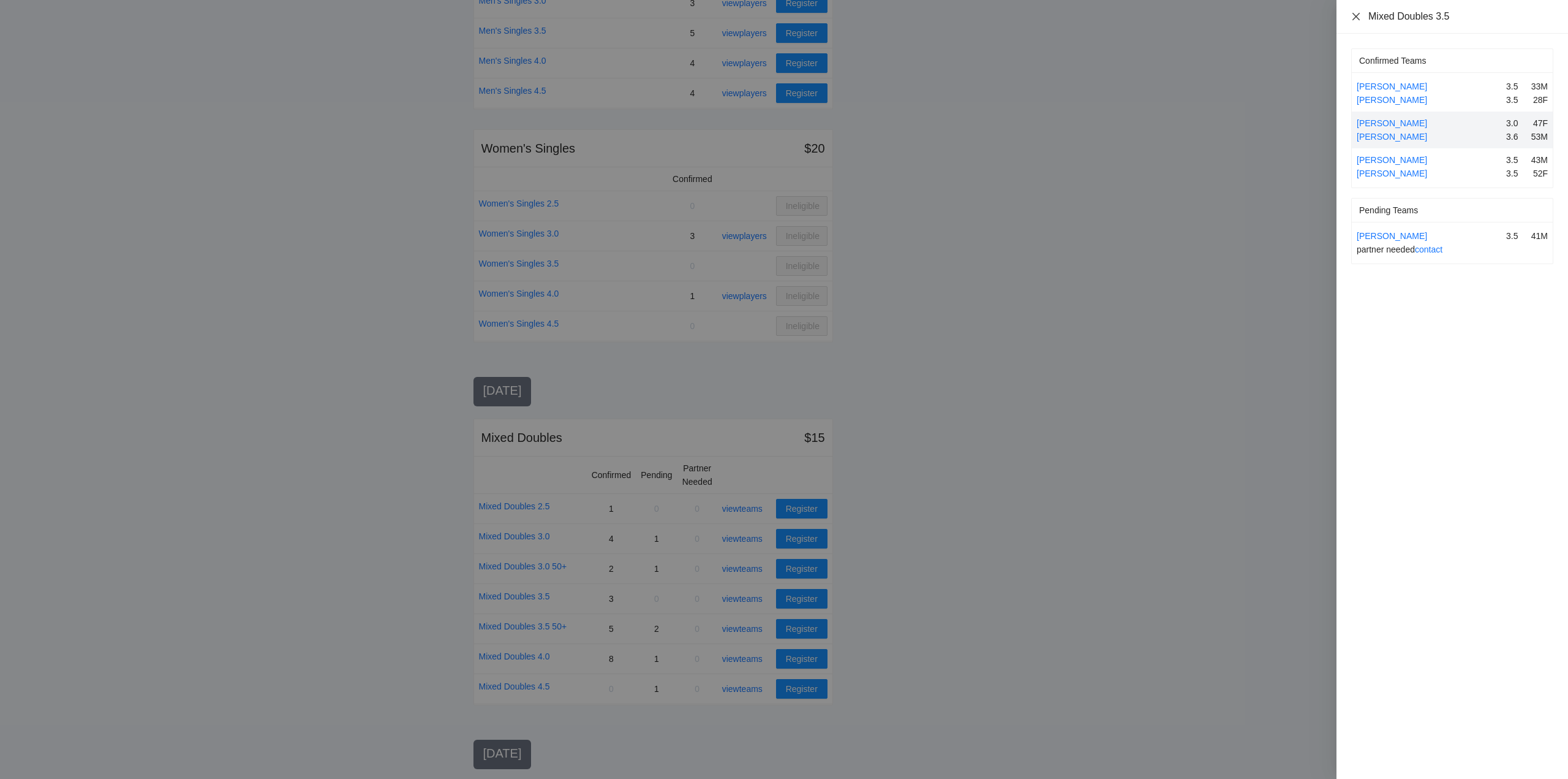
click at [1355, 15] on icon "close" at bounding box center [1356, 16] width 8 height 8
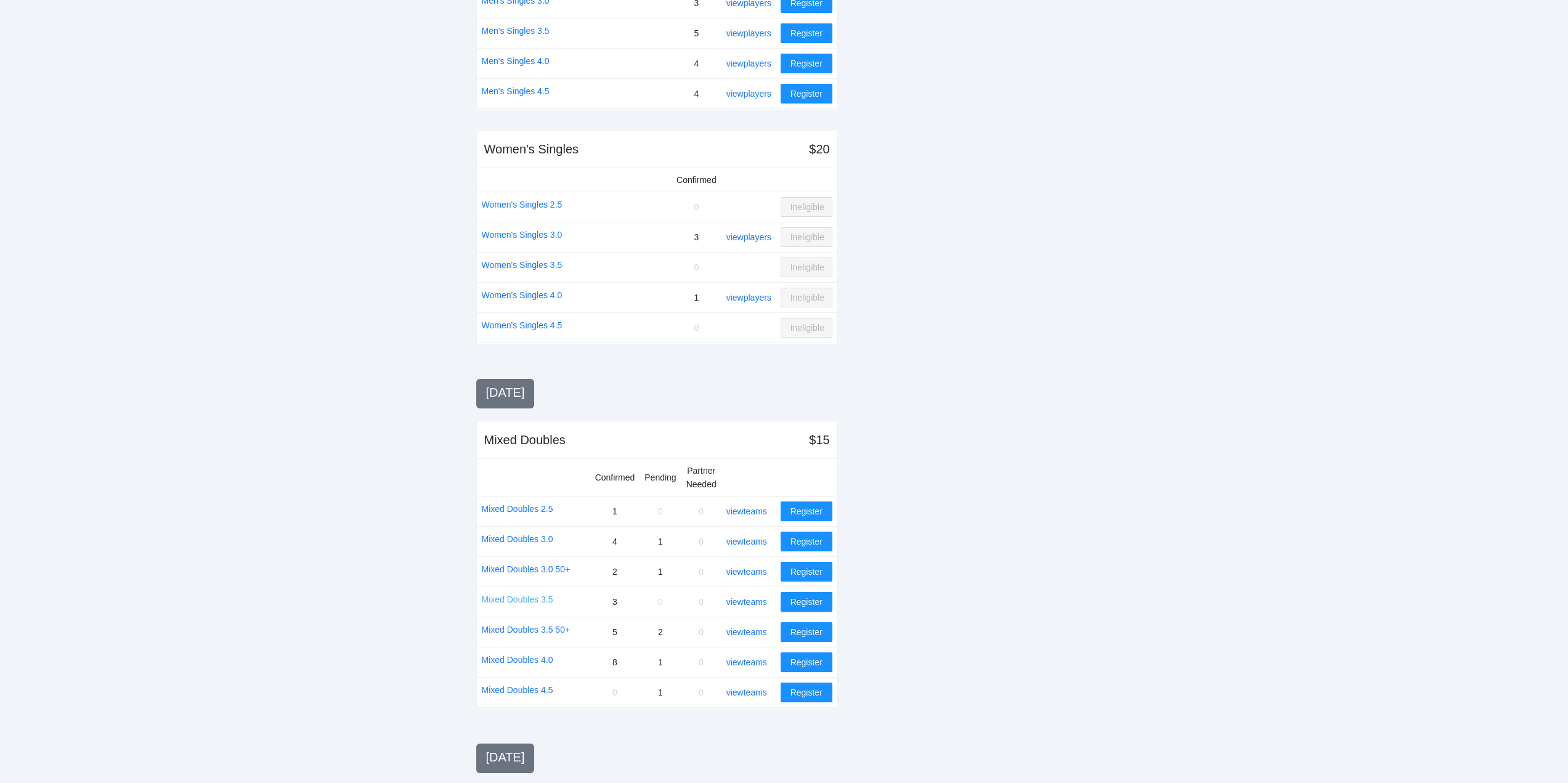
click at [522, 598] on link "Mixed Doubles 3.5" at bounding box center [517, 598] width 72 height 13
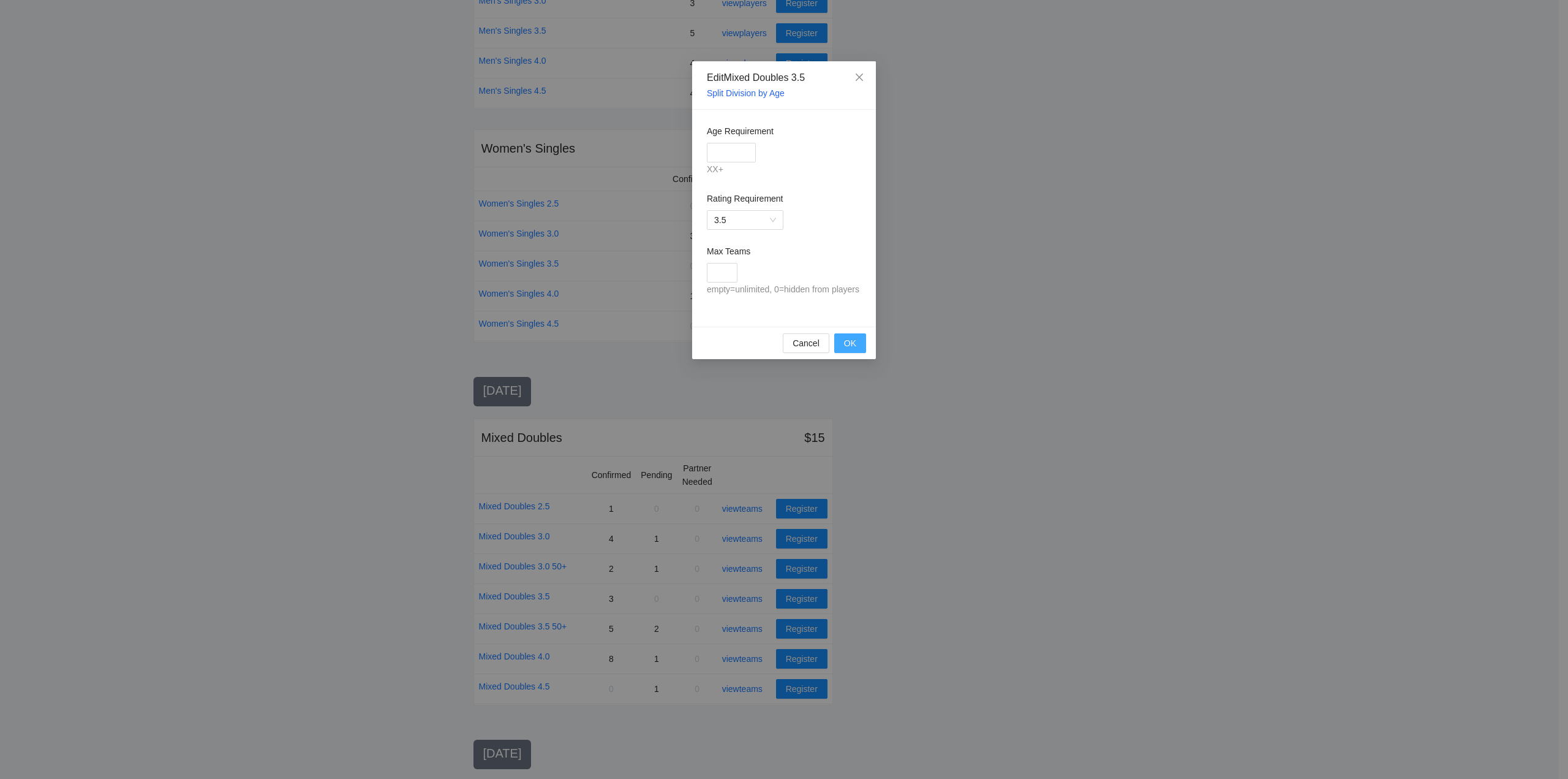
click at [851, 337] on span "OK" at bounding box center [851, 343] width 13 height 13
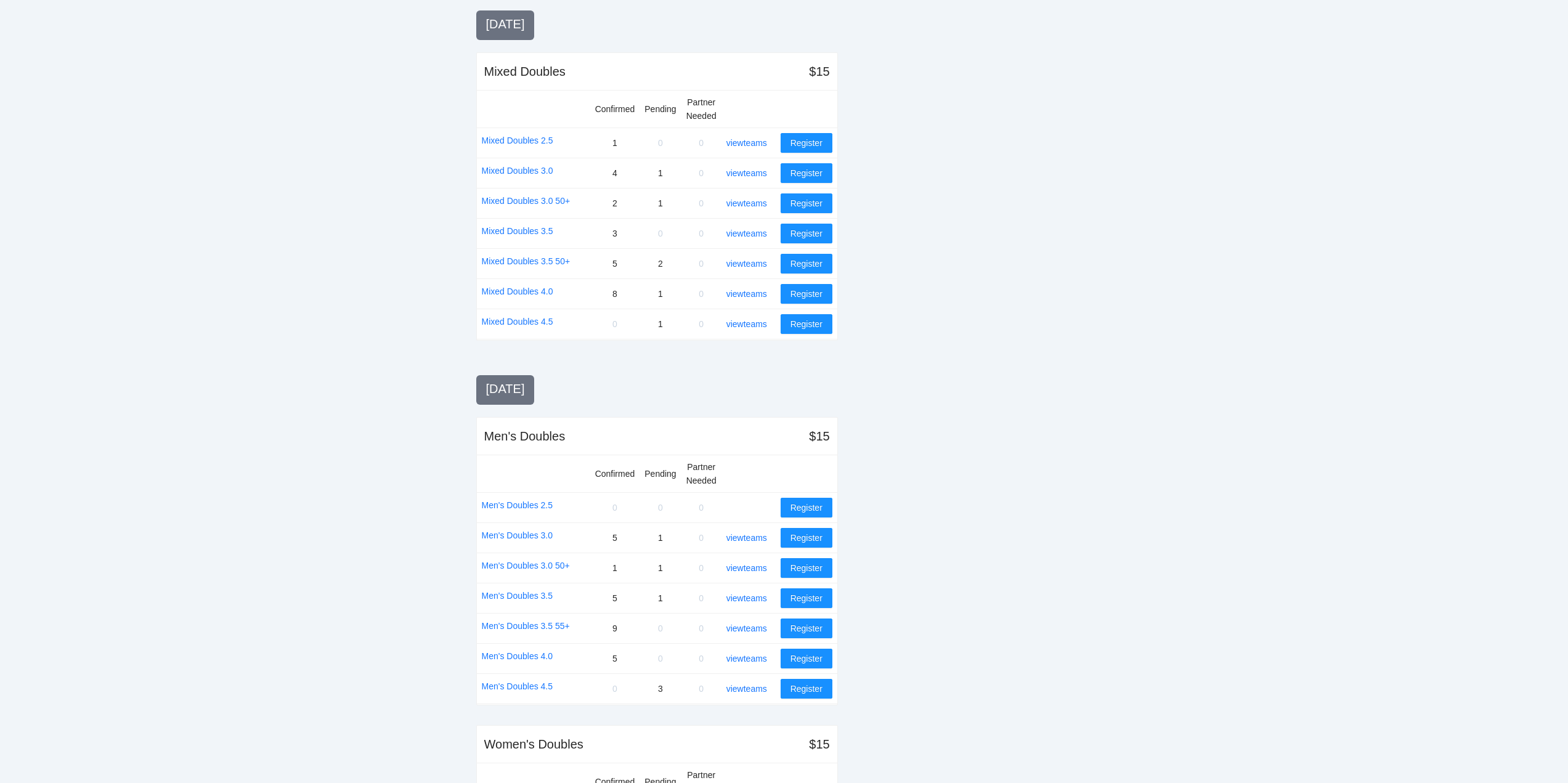
scroll to position [801, 0]
click at [517, 529] on link "Men's Doubles 3.0" at bounding box center [517, 533] width 72 height 13
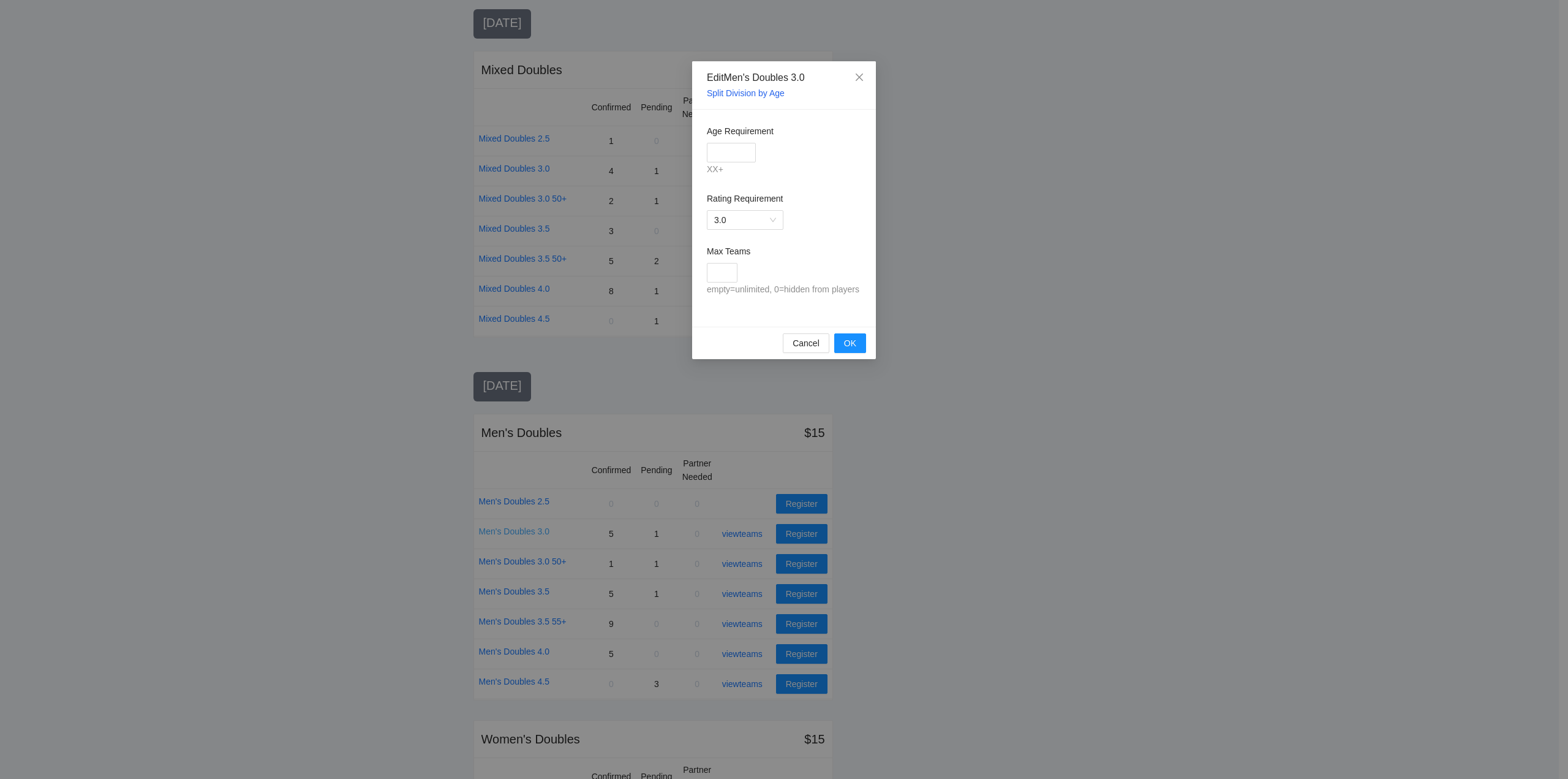
click at [514, 526] on div "Edit Men's Doubles 3.0 Split Division by Age Age Requirement XX+ Rating Require…" at bounding box center [784, 390] width 1568 height 779
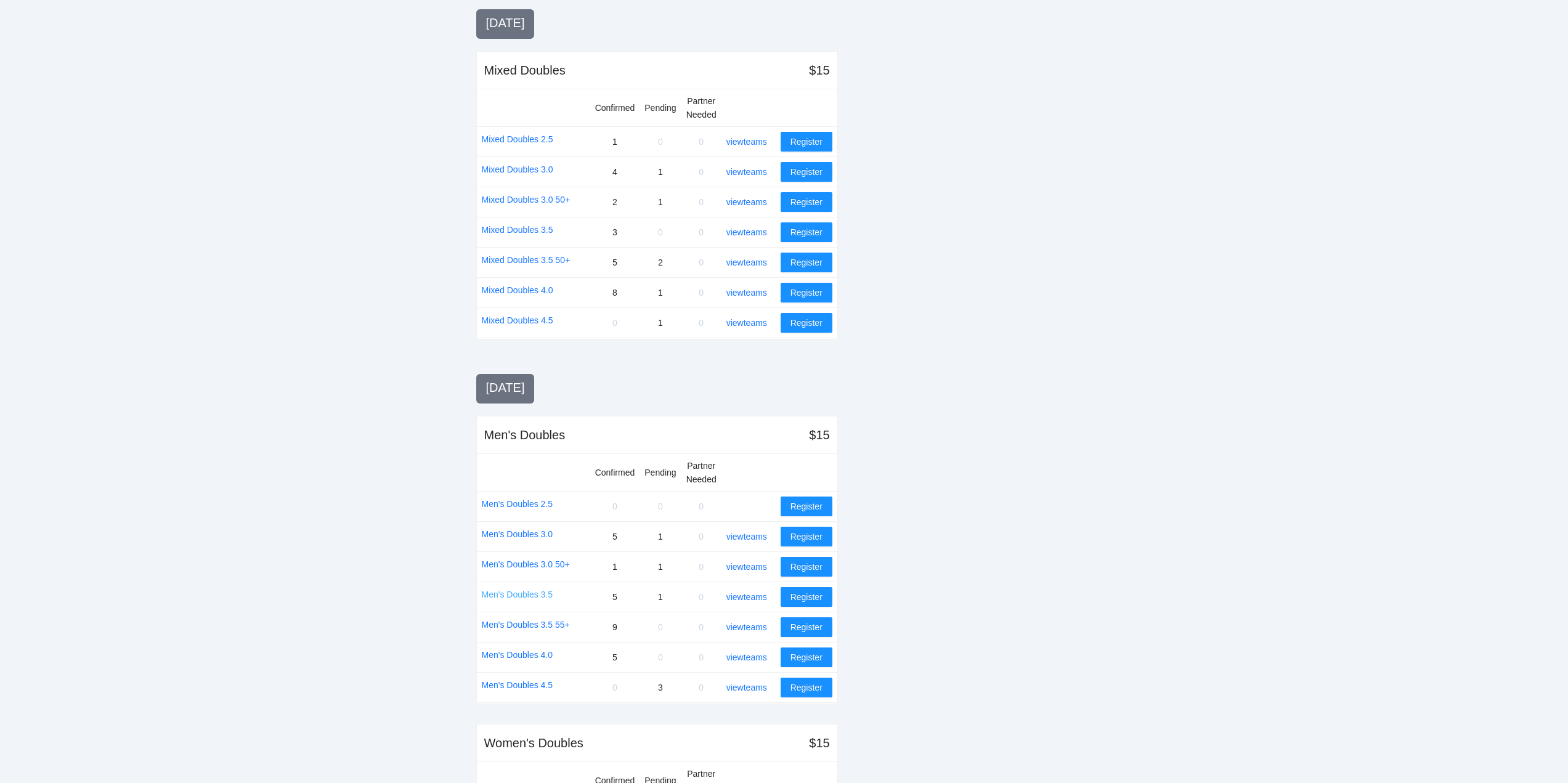
click at [525, 596] on link "Men's Doubles 3.5" at bounding box center [517, 594] width 72 height 13
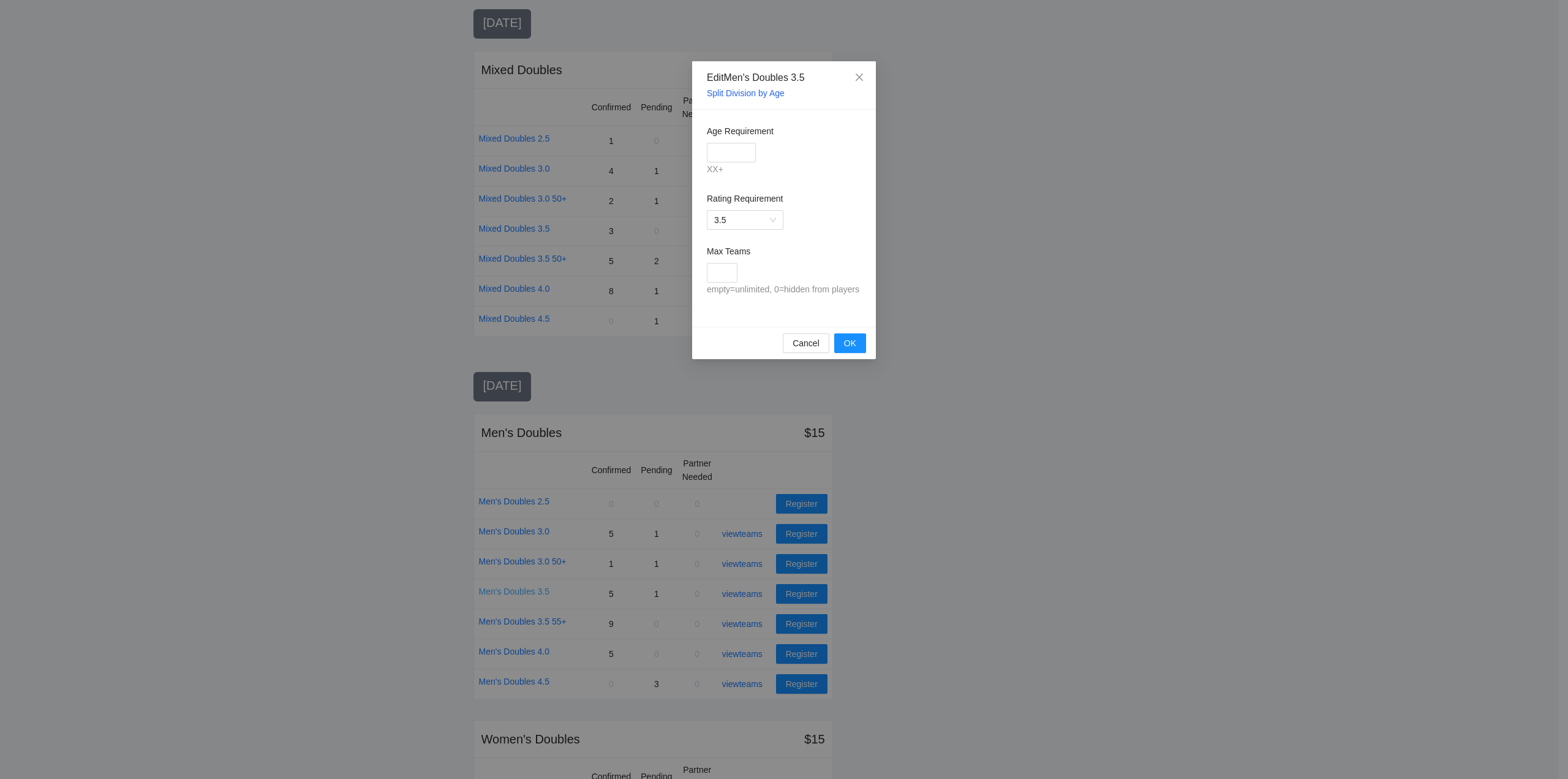
click at [522, 593] on div "Edit Men's Doubles 3.5 Split Division by Age Age Requirement XX+ Rating Require…" at bounding box center [784, 390] width 1568 height 779
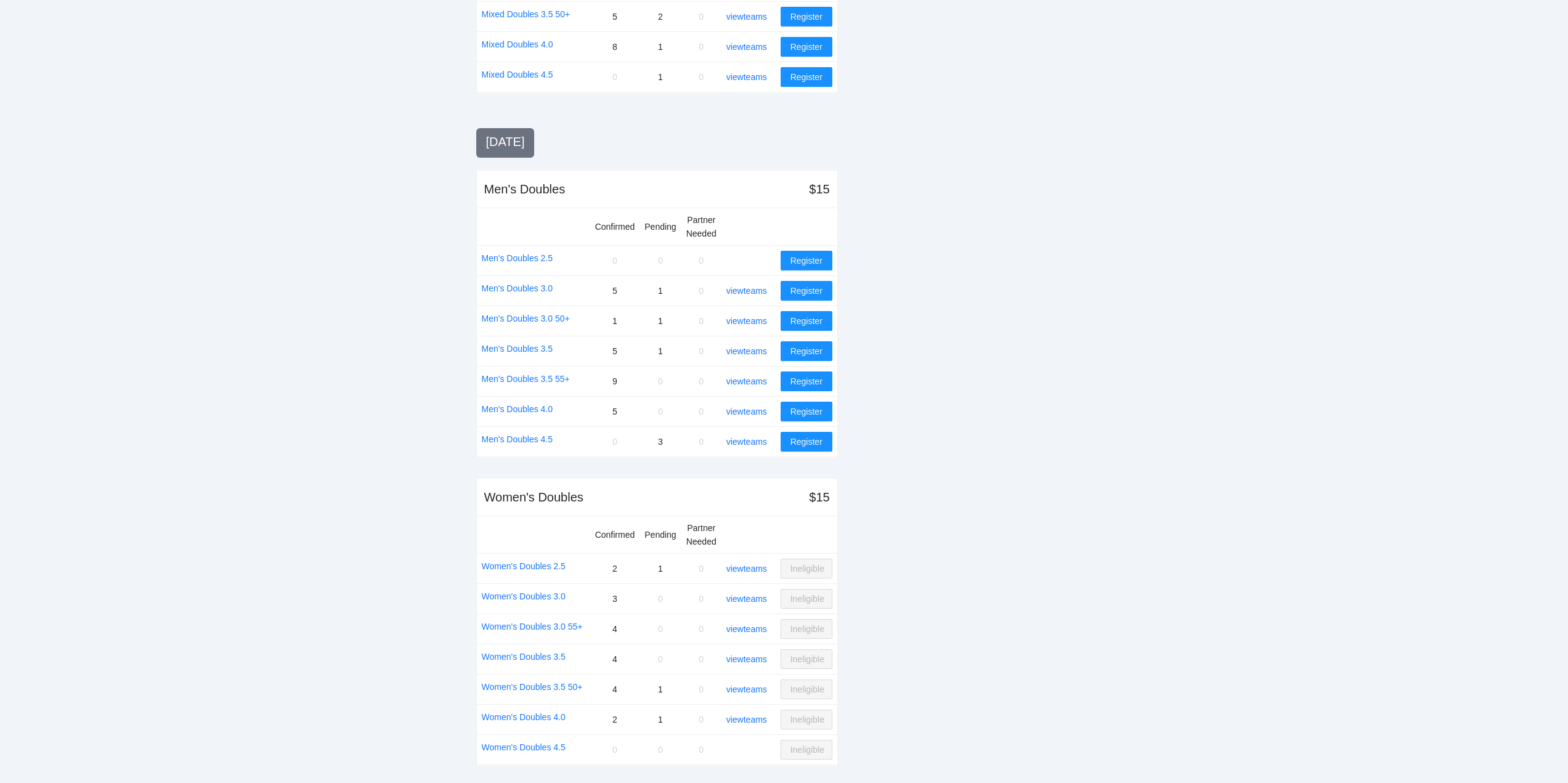
scroll to position [1047, 0]
click at [535, 594] on link "Women's Doubles 3.0" at bounding box center [523, 595] width 84 height 13
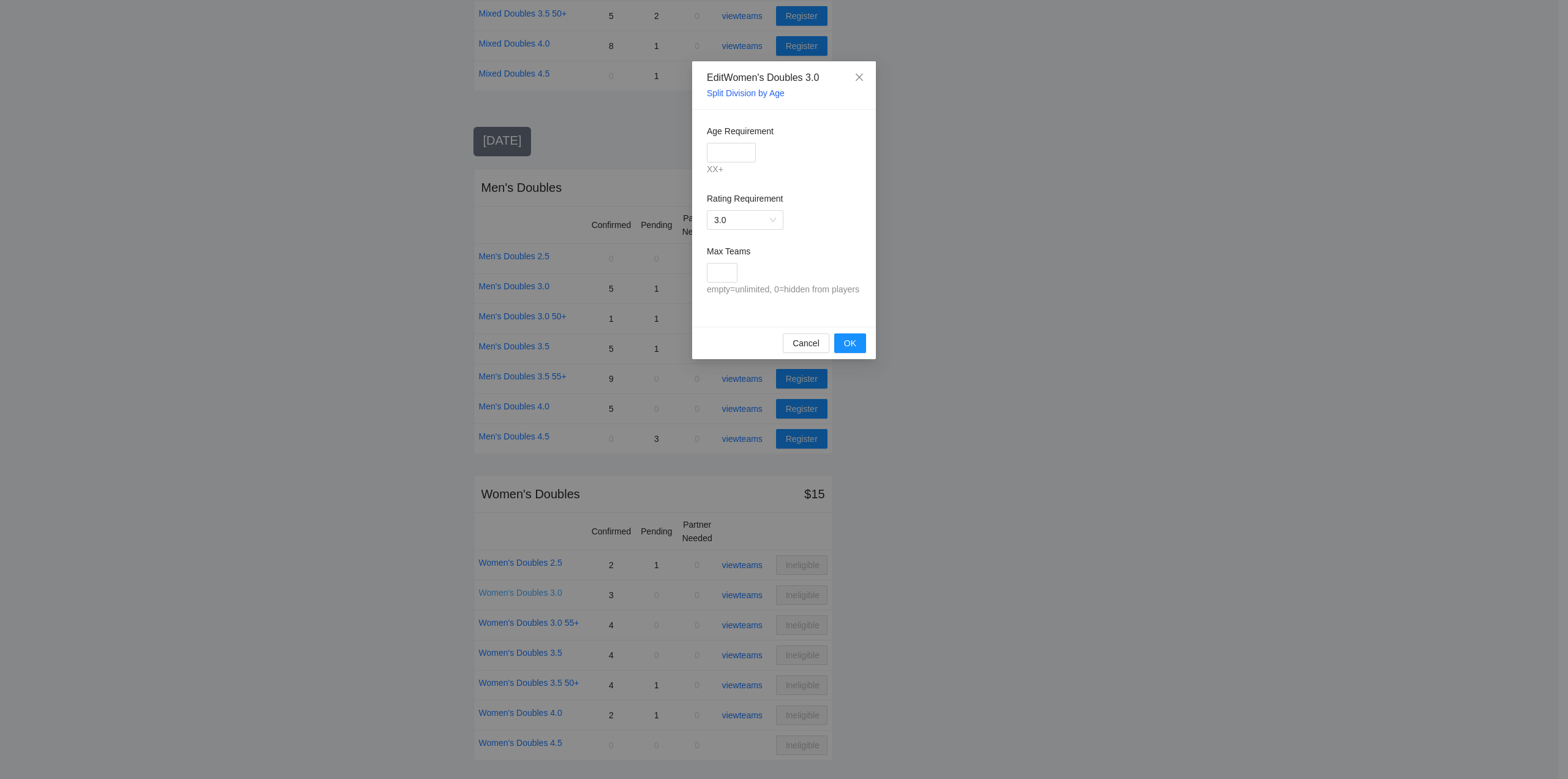
click at [532, 591] on div "Edit Women's Doubles 3.0 Split Division by Age Age Requirement XX+ Rating Requi…" at bounding box center [784, 390] width 1568 height 779
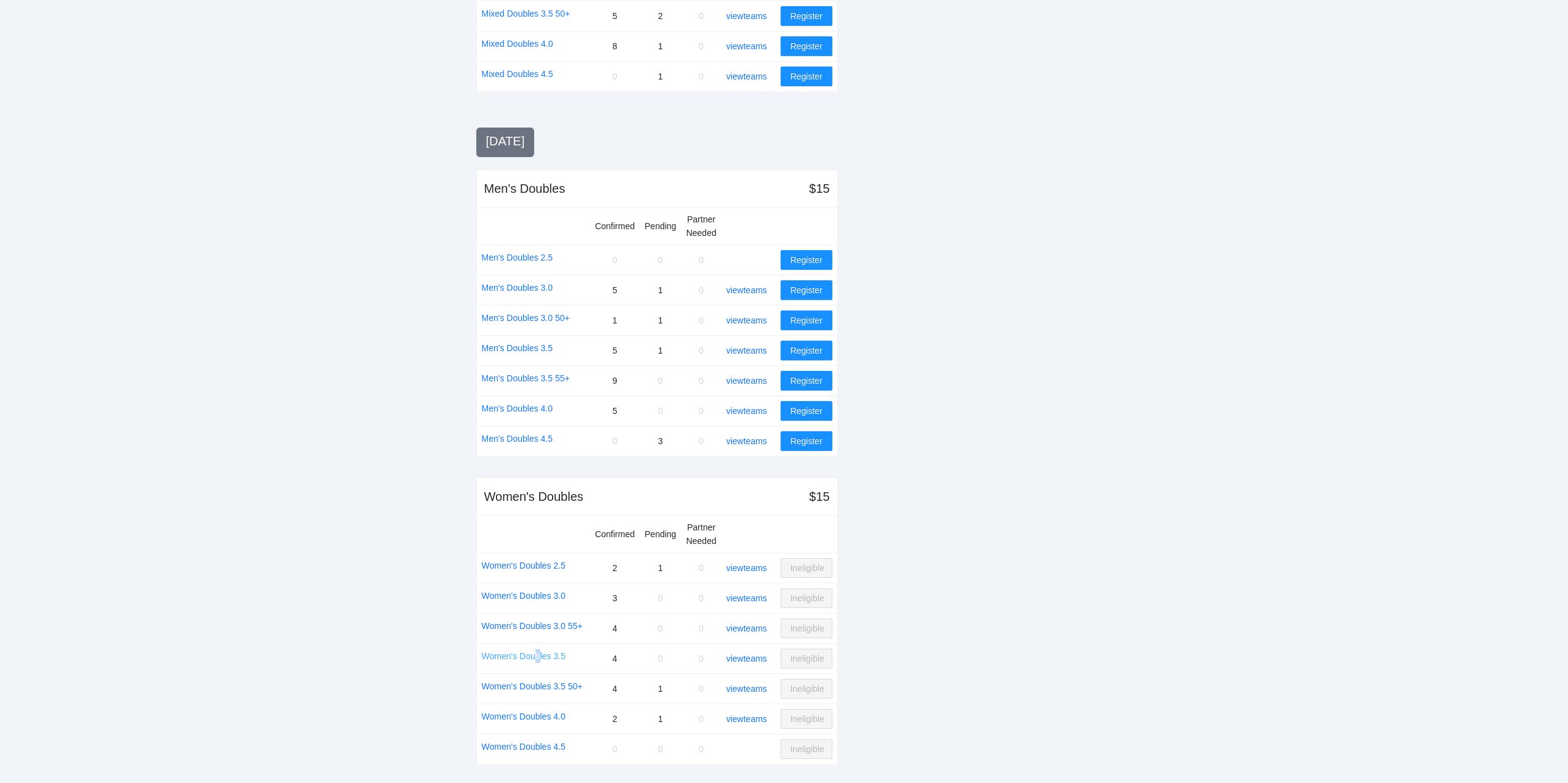
click at [539, 656] on link "Women's Doubles 3.5" at bounding box center [523, 655] width 84 height 13
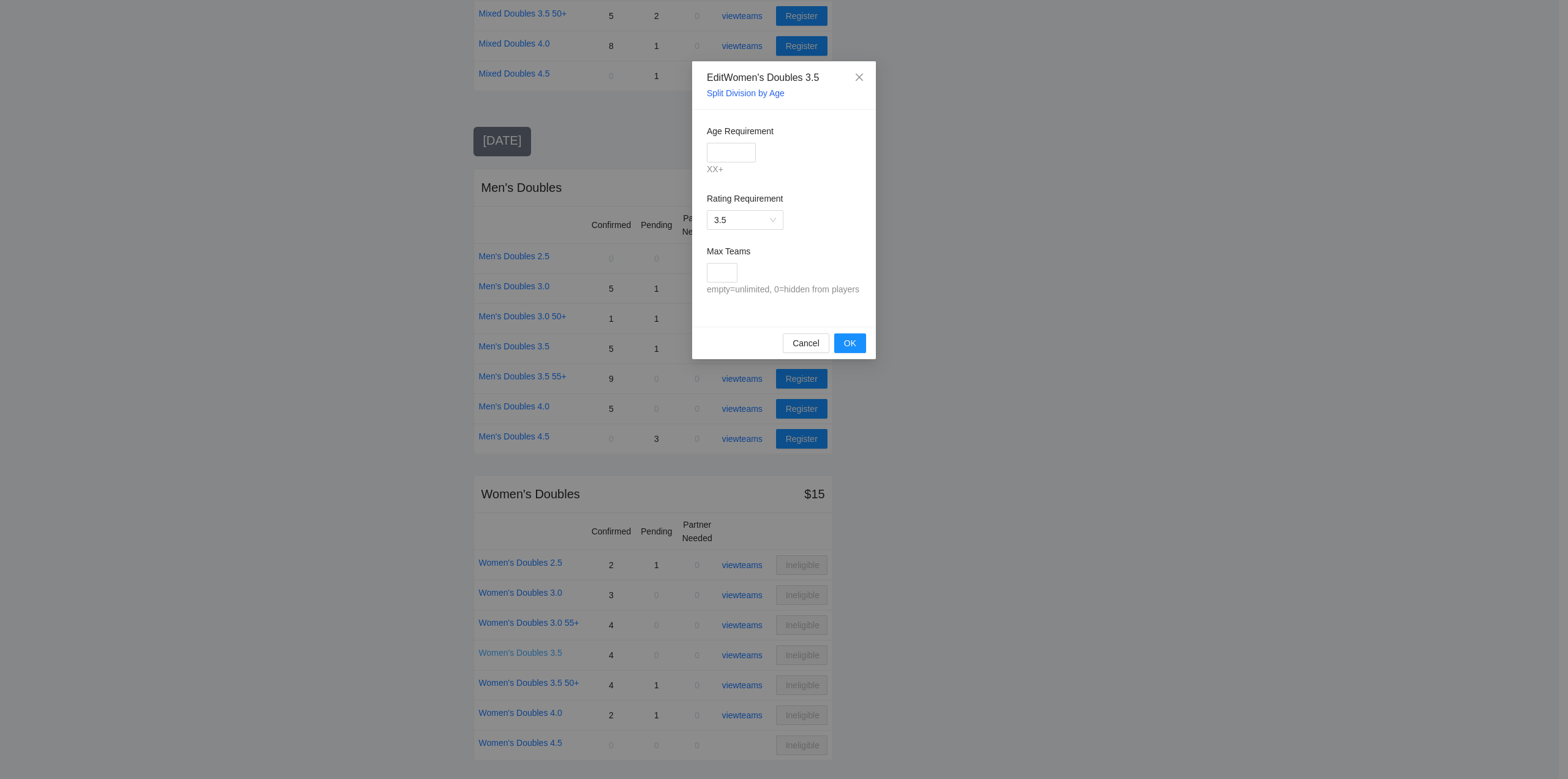
click at [536, 653] on div "Edit Women's Doubles 3.5 Split Division by Age Age Requirement XX+ Rating Requi…" at bounding box center [784, 390] width 1568 height 779
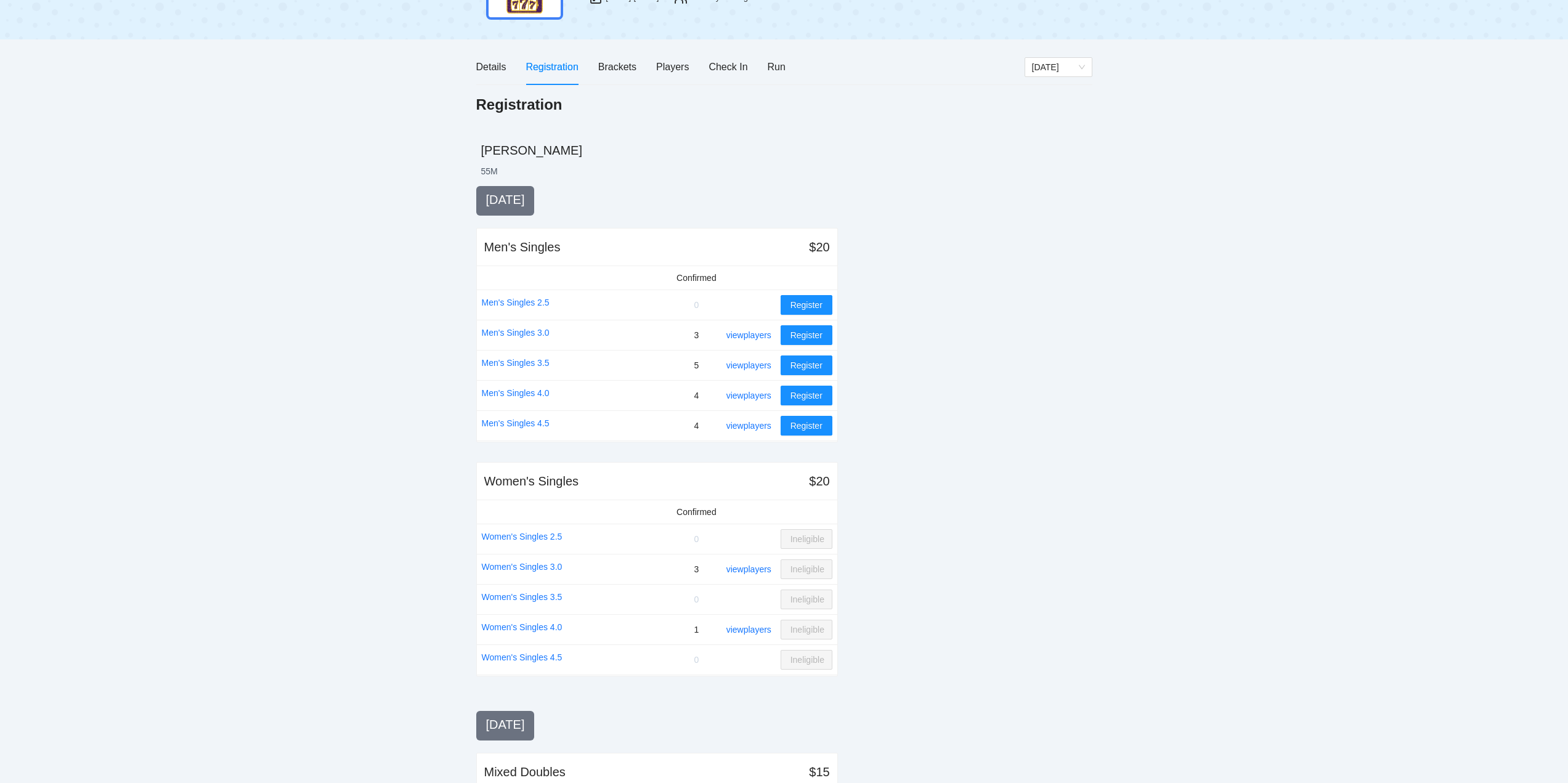
scroll to position [0, 0]
